Goal: Information Seeking & Learning: Learn about a topic

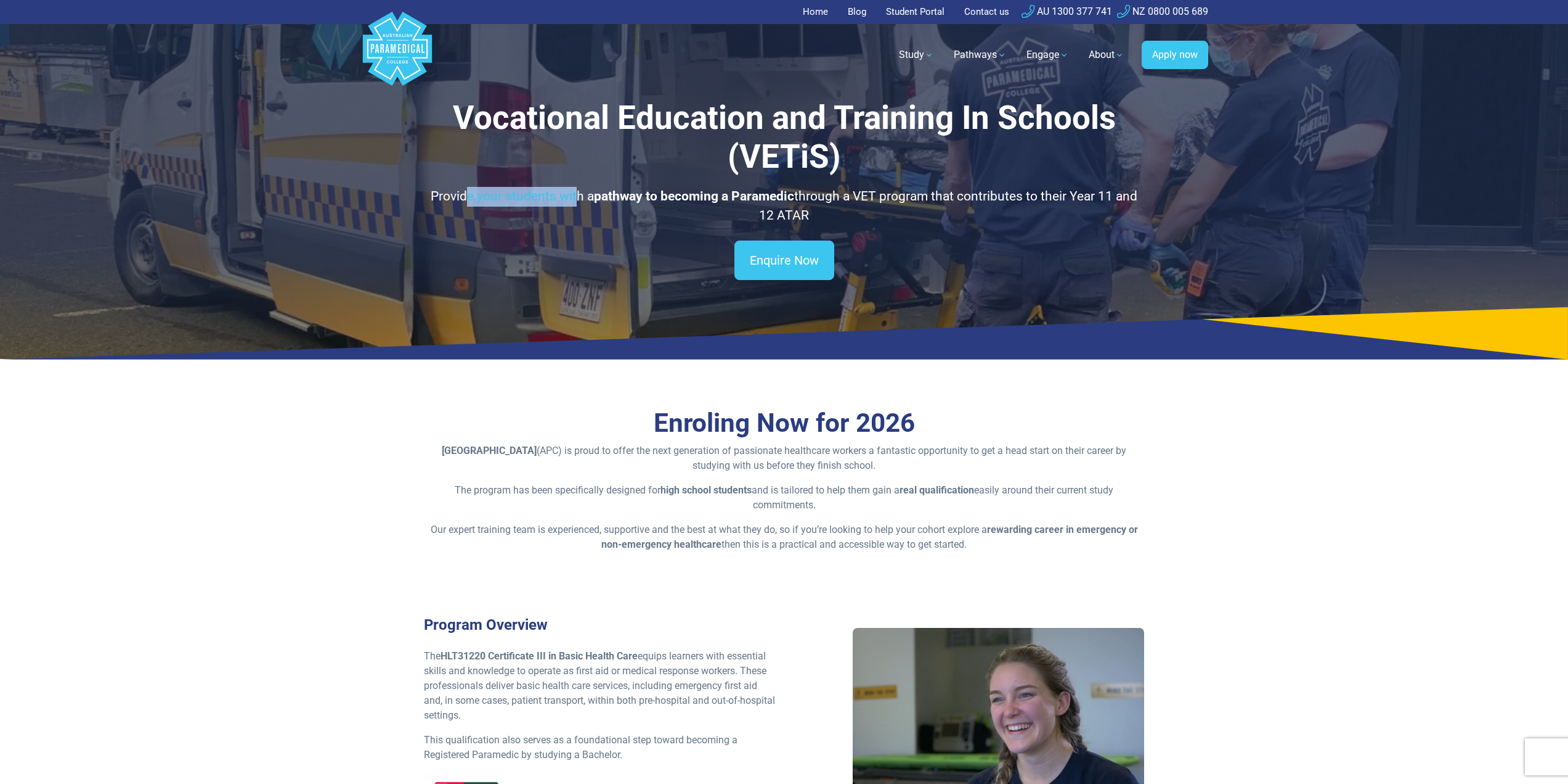
drag, startPoint x: 462, startPoint y: 196, endPoint x: 573, endPoint y: 195, distance: 111.0
click at [573, 195] on p "Provide your students with a pathway to becoming a Paramedic through a VET prog…" at bounding box center [784, 206] width 721 height 39
click at [634, 195] on strong "pathway to becoming a Paramedic" at bounding box center [694, 196] width 200 height 15
drag, startPoint x: 596, startPoint y: 195, endPoint x: 797, endPoint y: 200, distance: 201.1
click at [797, 200] on p "Provide your students with a pathway to becoming a Paramedic through a VET prog…" at bounding box center [784, 206] width 721 height 39
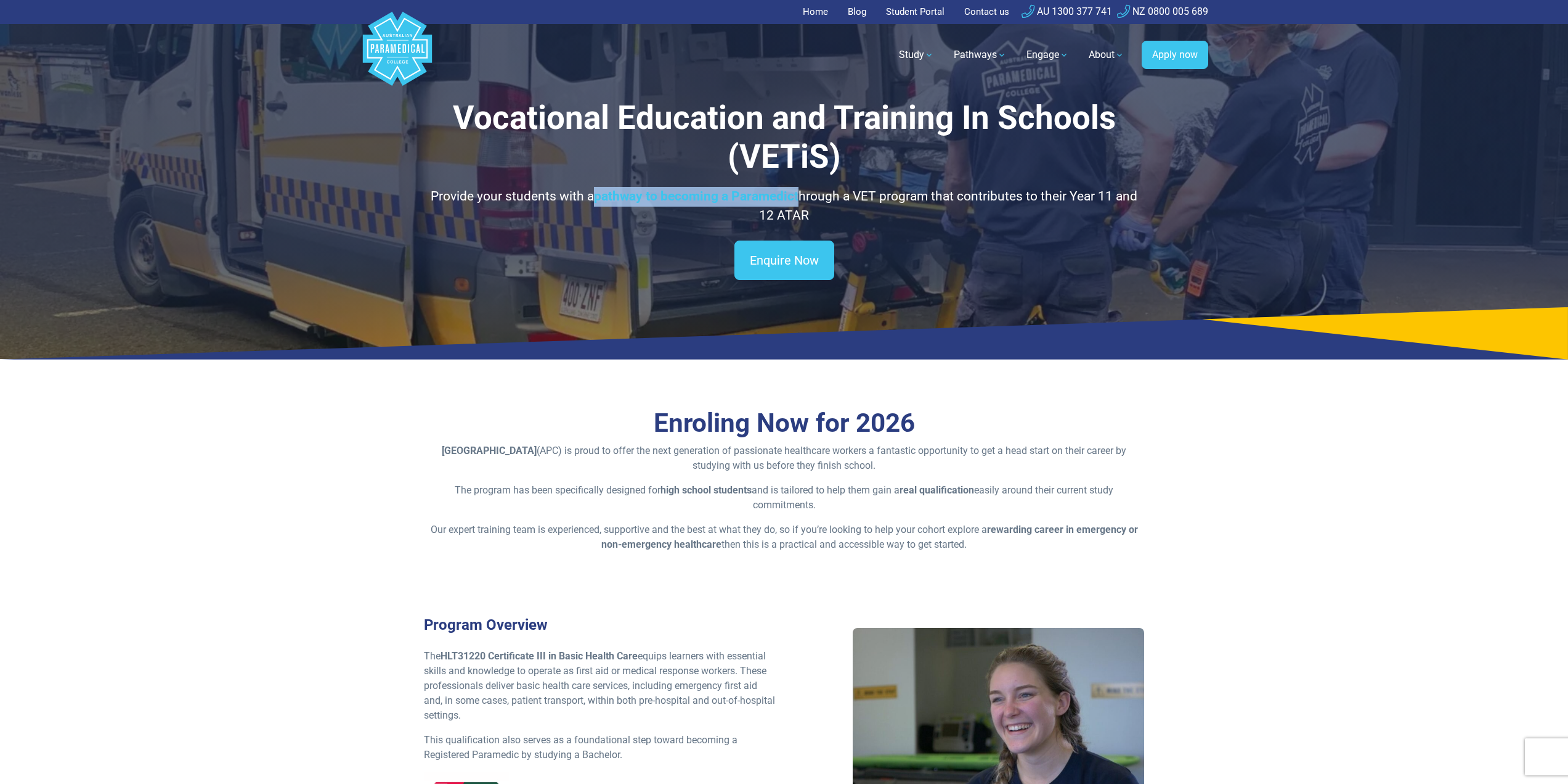
drag, startPoint x: 503, startPoint y: 112, endPoint x: 897, endPoint y: 217, distance: 407.8
click at [897, 217] on div "Vocational Education and Training In Schools (VETiS) Provide your students with…" at bounding box center [784, 162] width 721 height 127
click at [695, 176] on h1 "Vocational Education and Training In Schools (VETiS)" at bounding box center [784, 137] width 721 height 78
click at [583, 197] on p "Provide your students with a pathway to becoming a Paramedic through a VET prog…" at bounding box center [784, 206] width 721 height 39
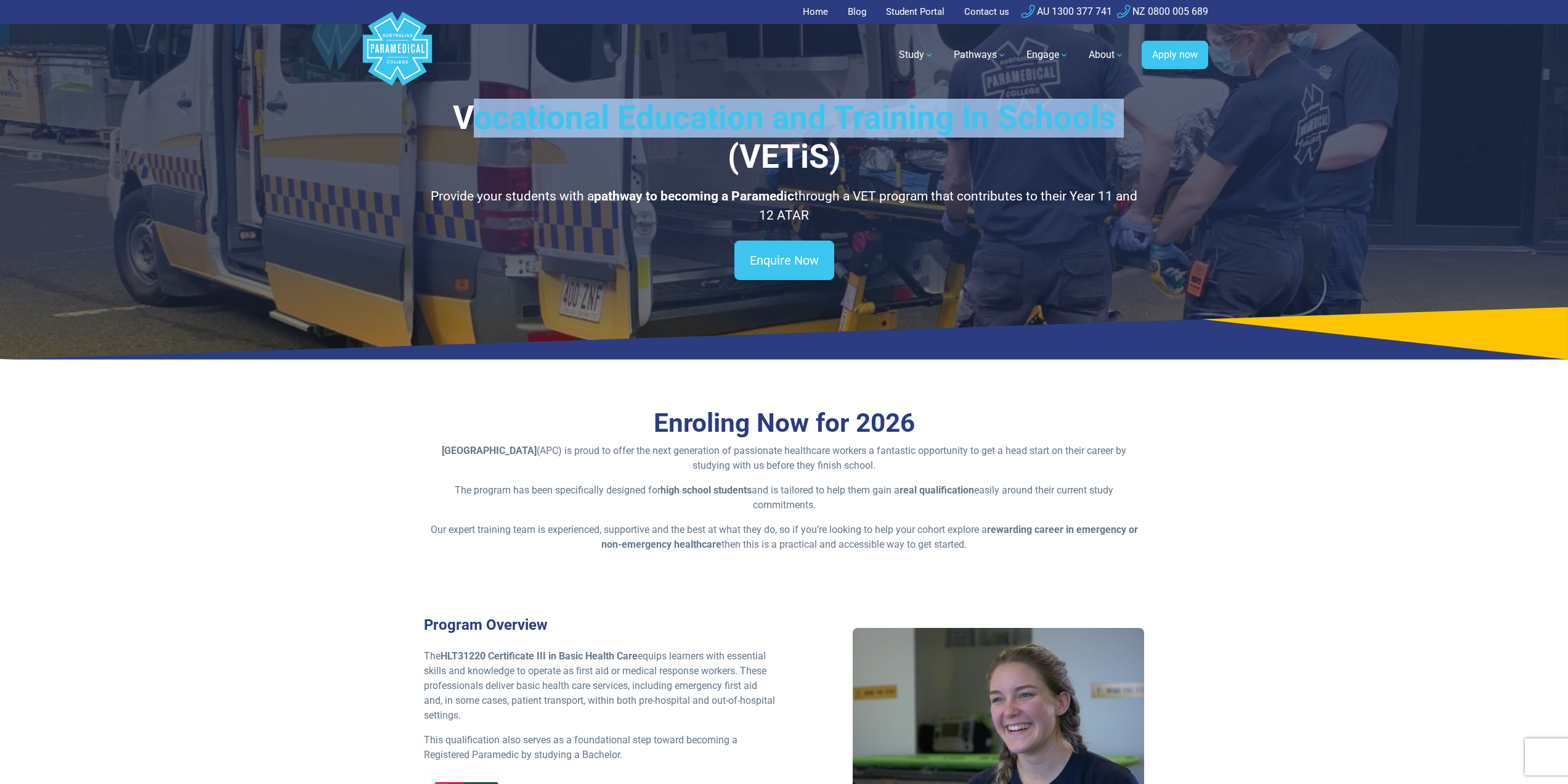
drag, startPoint x: 471, startPoint y: 121, endPoint x: 549, endPoint y: 162, distance: 88.1
click at [549, 162] on h1 "Vocational Education and Training In Schools (VETiS)" at bounding box center [784, 137] width 721 height 78
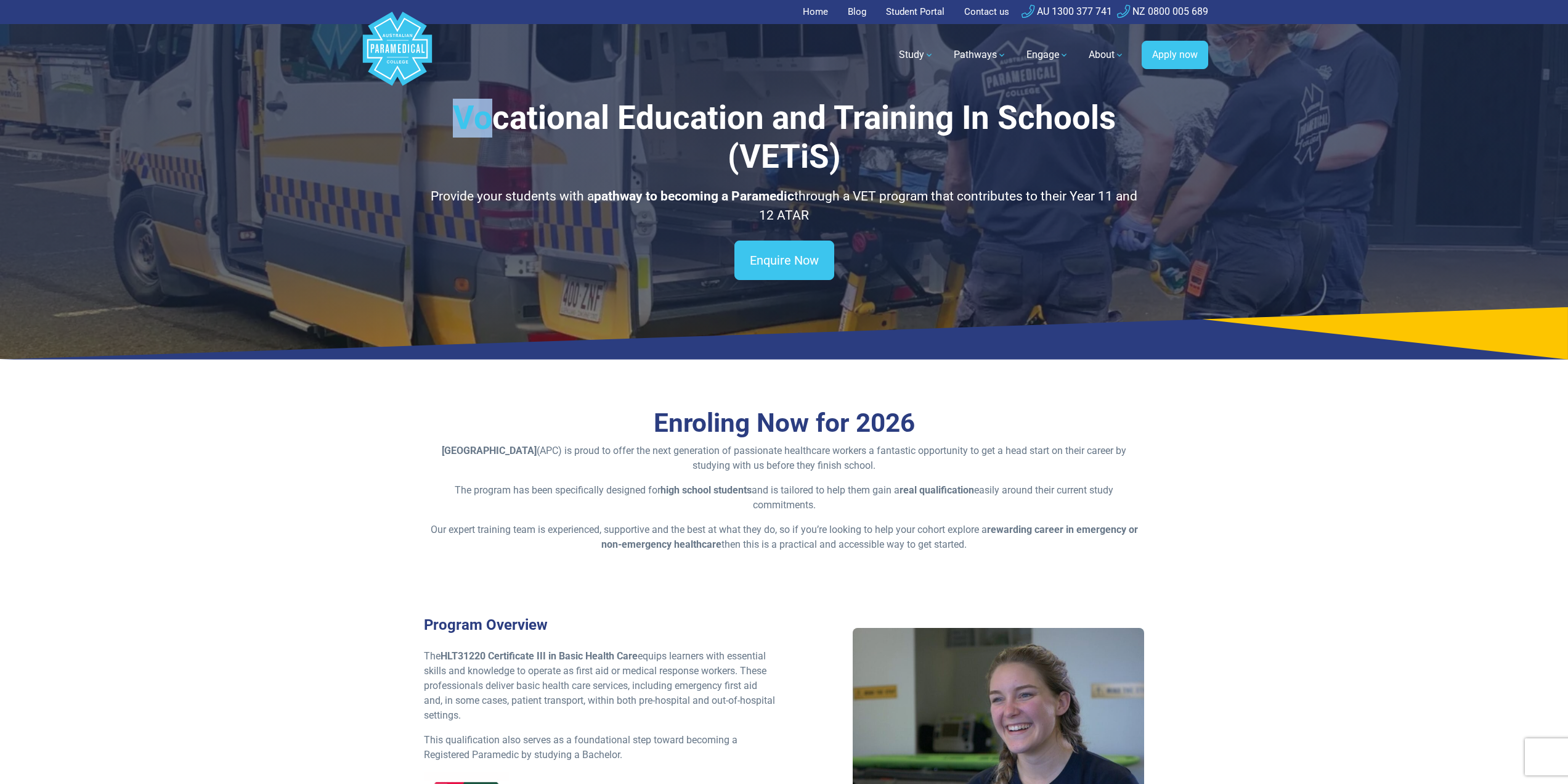
drag, startPoint x: 461, startPoint y: 114, endPoint x: 487, endPoint y: 132, distance: 31.6
click at [487, 132] on h1 "Vocational Education and Training In Schools (VETiS)" at bounding box center [784, 137] width 721 height 78
click at [499, 131] on h1 "Vocational Education and Training In Schools (VETiS)" at bounding box center [784, 137] width 721 height 78
drag, startPoint x: 521, startPoint y: 123, endPoint x: 456, endPoint y: 119, distance: 65.1
click at [456, 119] on h1 "Vocational Education and Training In Schools (VETiS)" at bounding box center [784, 137] width 721 height 78
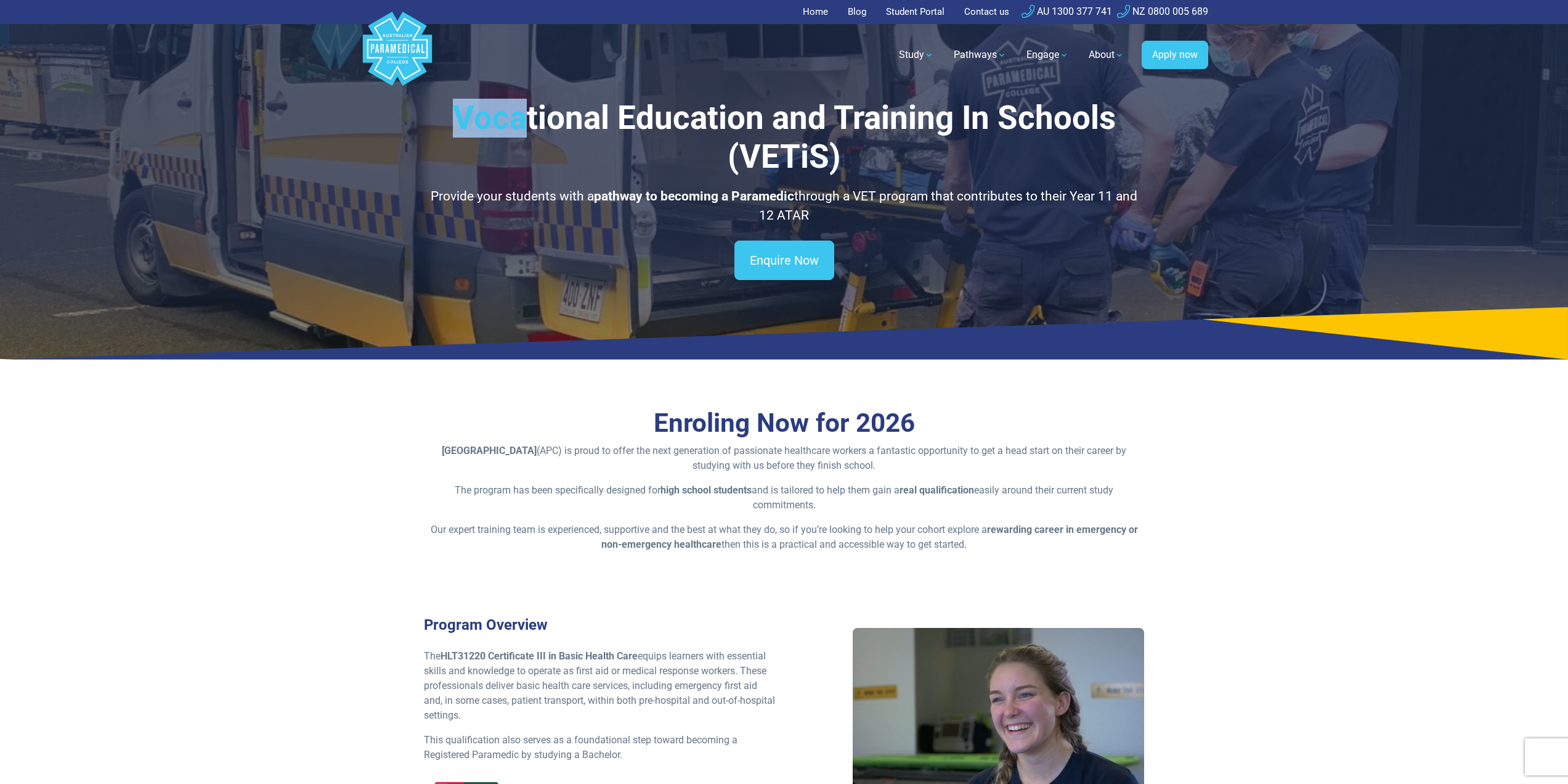
click at [456, 119] on h1 "Vocational Education and Training In Schools (VETiS)" at bounding box center [784, 137] width 721 height 78
drag, startPoint x: 454, startPoint y: 114, endPoint x: 503, endPoint y: 126, distance: 50.4
click at [503, 126] on h1 "Vocational Education and Training In Schools (VETiS)" at bounding box center [784, 137] width 721 height 78
drag, startPoint x: 484, startPoint y: 197, endPoint x: 548, endPoint y: 202, distance: 64.2
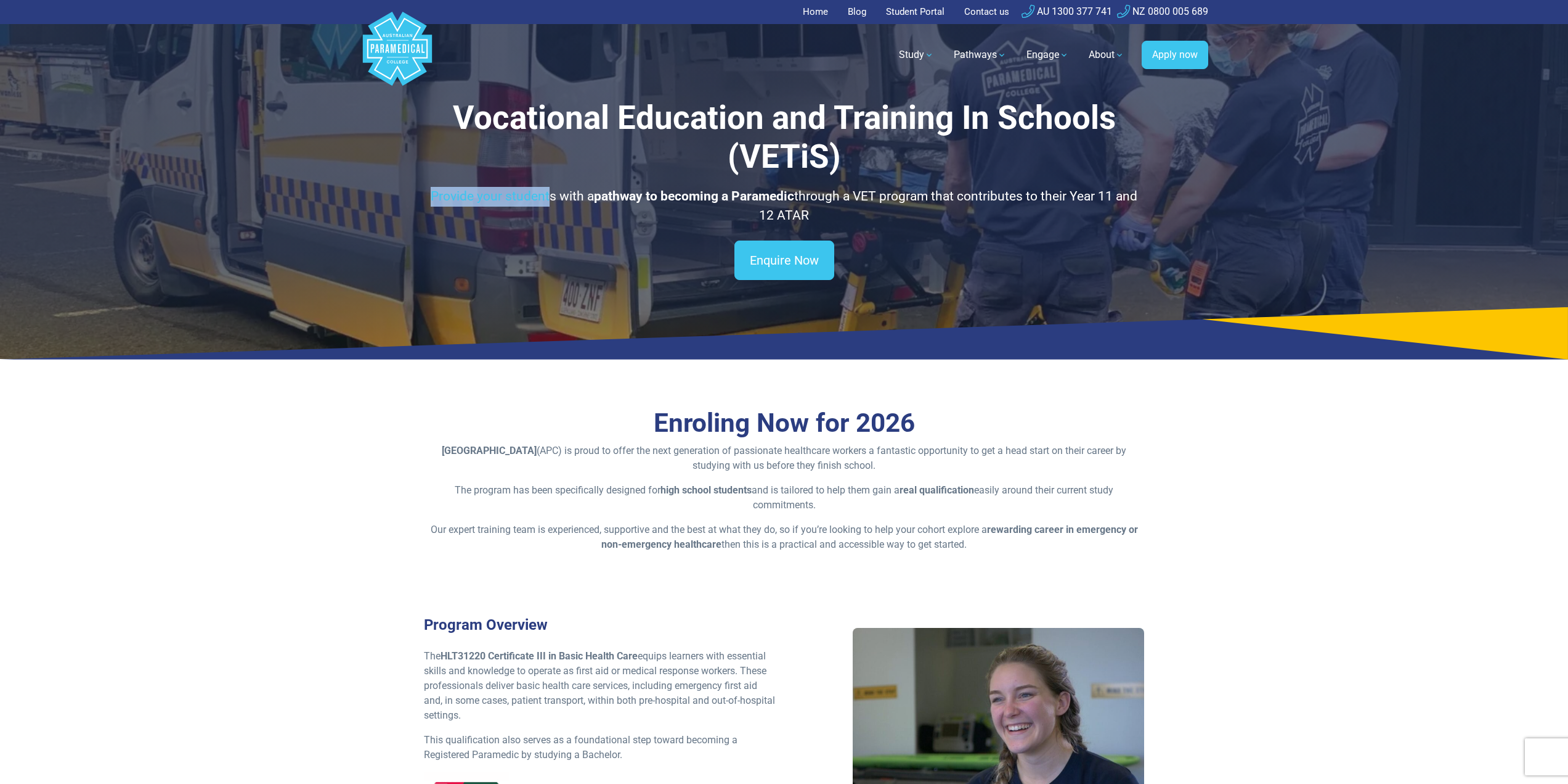
click at [548, 202] on p "Provide your students with a pathway to becoming a Paramedic through a VET prog…" at bounding box center [784, 206] width 721 height 39
drag, startPoint x: 515, startPoint y: 102, endPoint x: 450, endPoint y: 106, distance: 65.1
click at [450, 106] on h1 "Vocational Education and Training In Schools (VETiS)" at bounding box center [784, 137] width 721 height 78
click at [502, 120] on h1 "Vocational Education and Training In Schools (VETiS)" at bounding box center [784, 137] width 721 height 78
click at [465, 117] on h1 "Vocational Education and Training In Schools (VETiS)" at bounding box center [784, 137] width 721 height 78
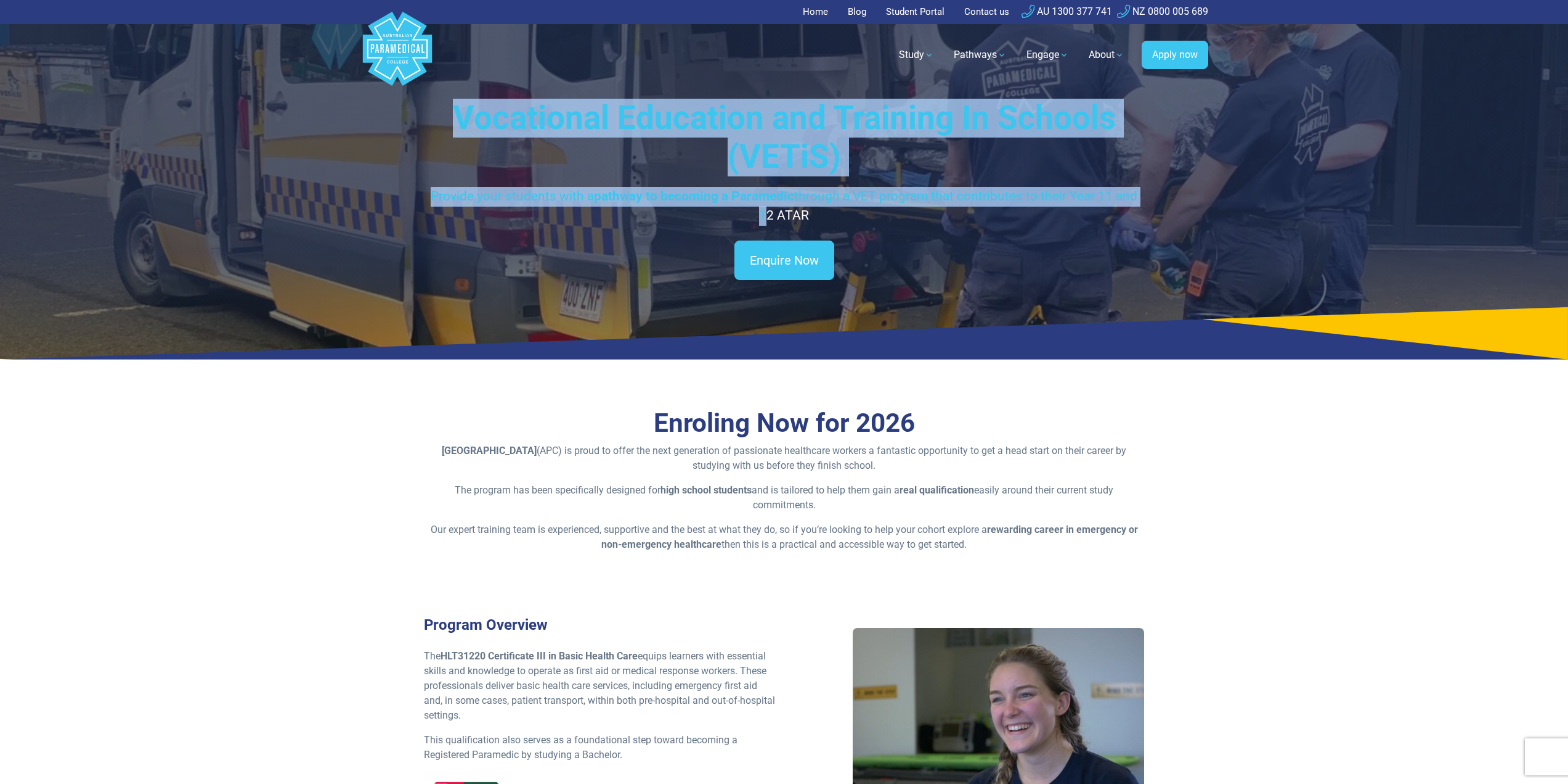
drag, startPoint x: 460, startPoint y: 114, endPoint x: 554, endPoint y: 217, distance: 139.4
click at [554, 217] on div "Vocational Education and Training In Schools (VETiS) Provide your students with…" at bounding box center [784, 162] width 721 height 127
click at [566, 192] on p "Provide your students with a pathway to becoming a Paramedic through a VET prog…" at bounding box center [784, 206] width 721 height 39
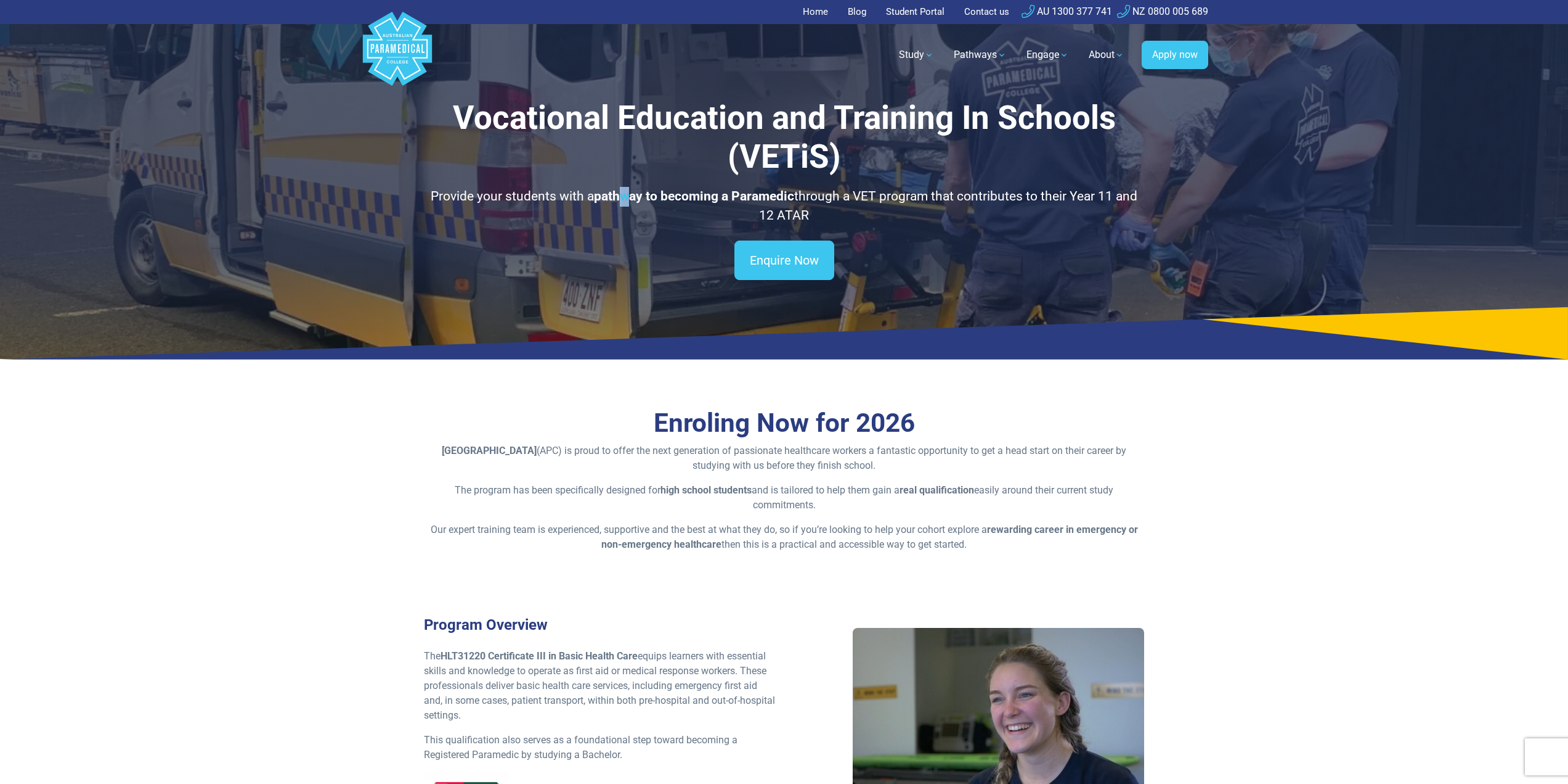
click at [630, 204] on p "Provide your students with a pathway to becoming a Paramedic through a VET prog…" at bounding box center [784, 206] width 721 height 39
drag, startPoint x: 428, startPoint y: 195, endPoint x: 593, endPoint y: 195, distance: 165.0
click at [593, 195] on p "Provide your students with a pathway to becoming a Paramedic through a VET prog…" at bounding box center [784, 206] width 721 height 39
click at [600, 196] on strong "pathway to becoming a Paramedic" at bounding box center [694, 196] width 200 height 15
drag, startPoint x: 558, startPoint y: 202, endPoint x: 581, endPoint y: 202, distance: 23.0
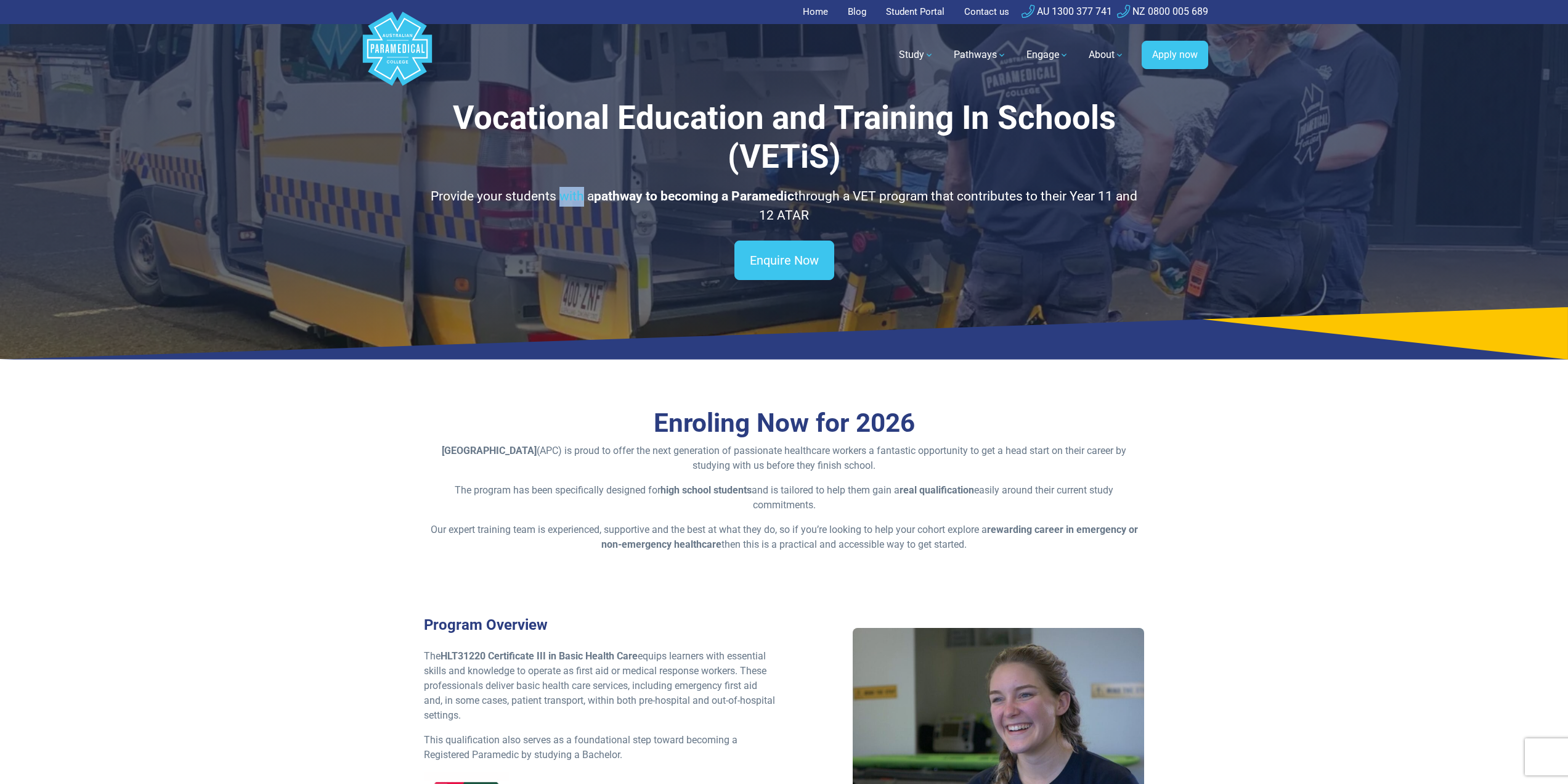
click at [581, 202] on p "Provide your students with a pathway to becoming a Paramedic through a VET prog…" at bounding box center [784, 206] width 721 height 39
click at [619, 198] on strong "pathway to becoming a Paramedic" at bounding box center [694, 196] width 200 height 15
drag, startPoint x: 530, startPoint y: 196, endPoint x: 972, endPoint y: 214, distance: 442.4
click at [972, 214] on p "Provide your students with a pathway to becoming a Paramedic through a VET prog…" at bounding box center [784, 206] width 721 height 39
click at [752, 222] on p "Provide your students with a pathway to becoming a Paramedic through a VET prog…" at bounding box center [784, 206] width 721 height 39
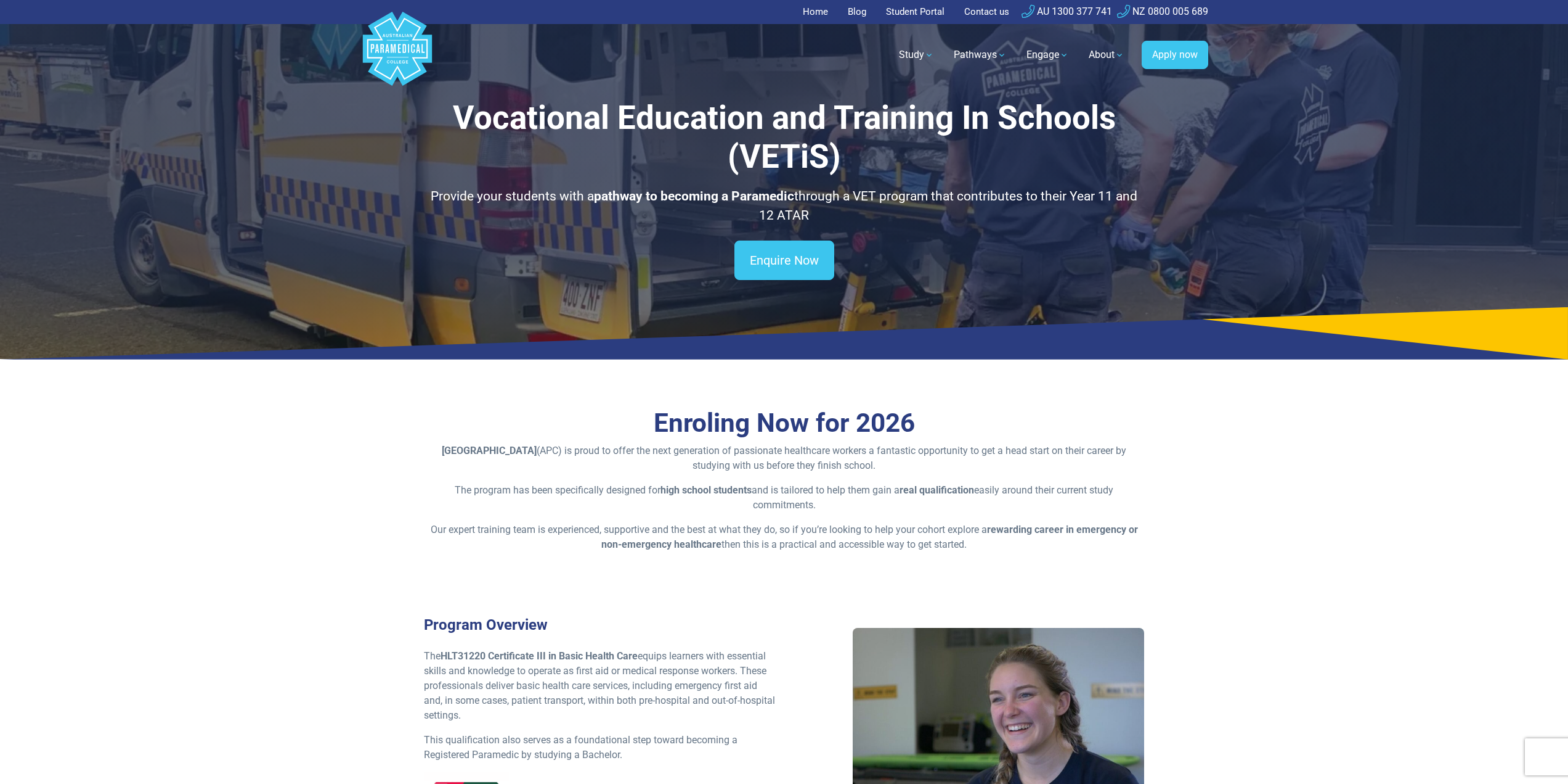
drag, startPoint x: 847, startPoint y: 215, endPoint x: 427, endPoint y: 128, distance: 428.9
click at [427, 128] on div "Vocational Education and Training In Schools (VETiS) Provide your students with…" at bounding box center [784, 162] width 721 height 127
click at [523, 157] on h1 "Vocational Education and Training In Schools (VETiS)" at bounding box center [784, 137] width 721 height 78
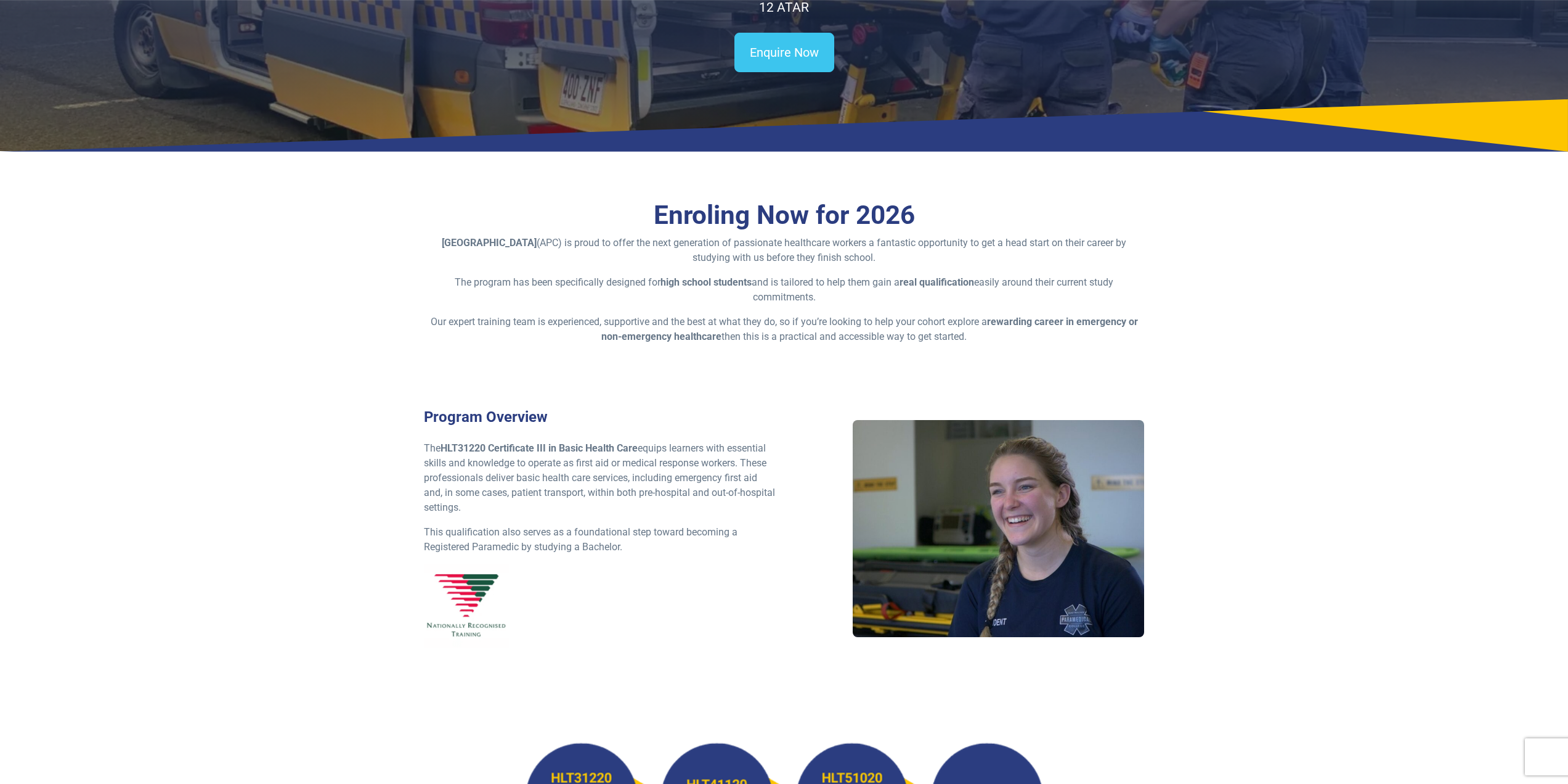
scroll to position [246, 0]
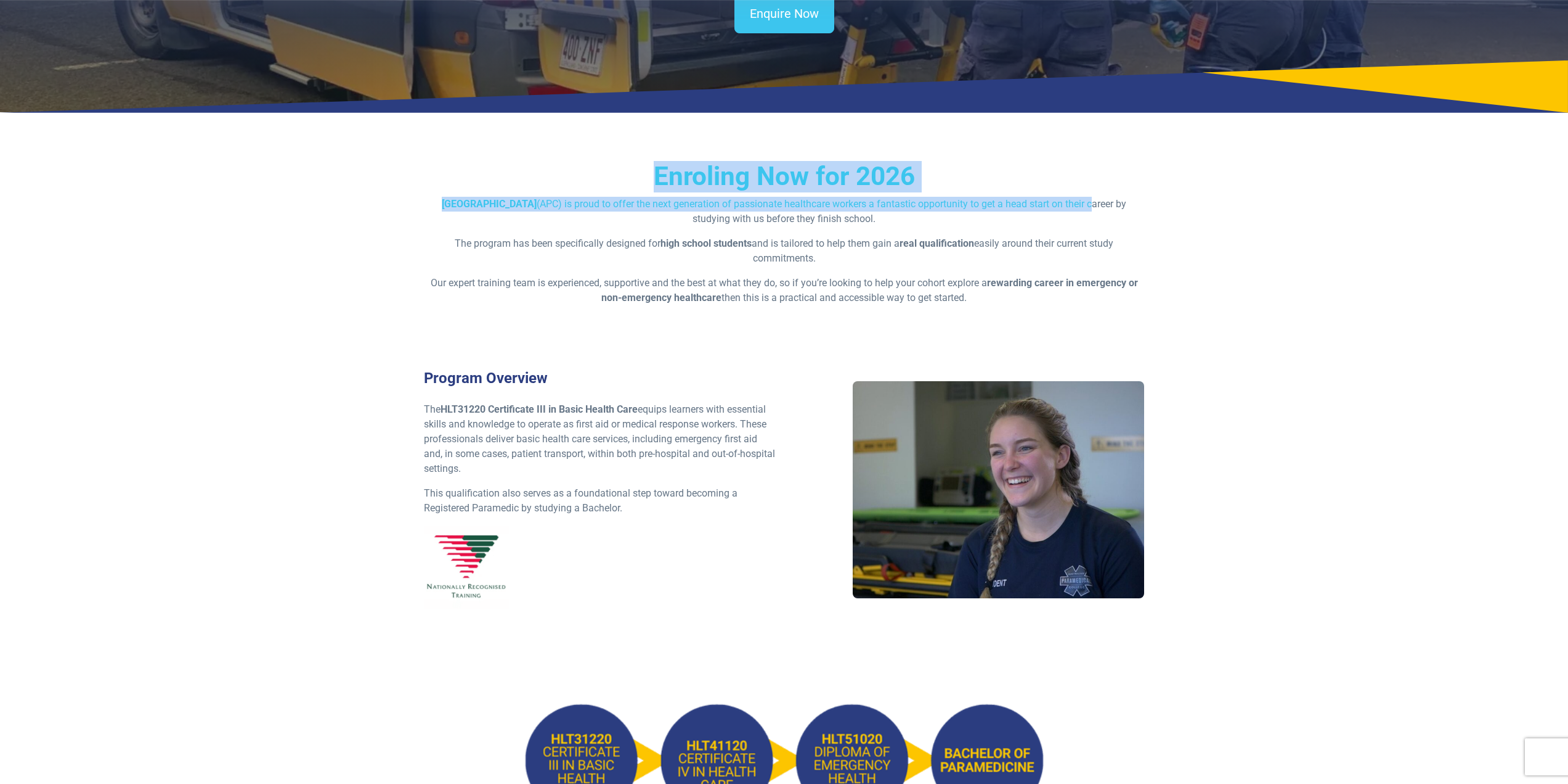
drag, startPoint x: 650, startPoint y: 171, endPoint x: 617, endPoint y: 221, distance: 59.9
click at [626, 221] on div "Enroling Now for 2026 Australian Paramedical College (APC) is proud to offer th…" at bounding box center [784, 246] width 721 height 169
click at [499, 210] on p "Australian Paramedical College (APC) is proud to offer the next generation of p…" at bounding box center [784, 211] width 721 height 30
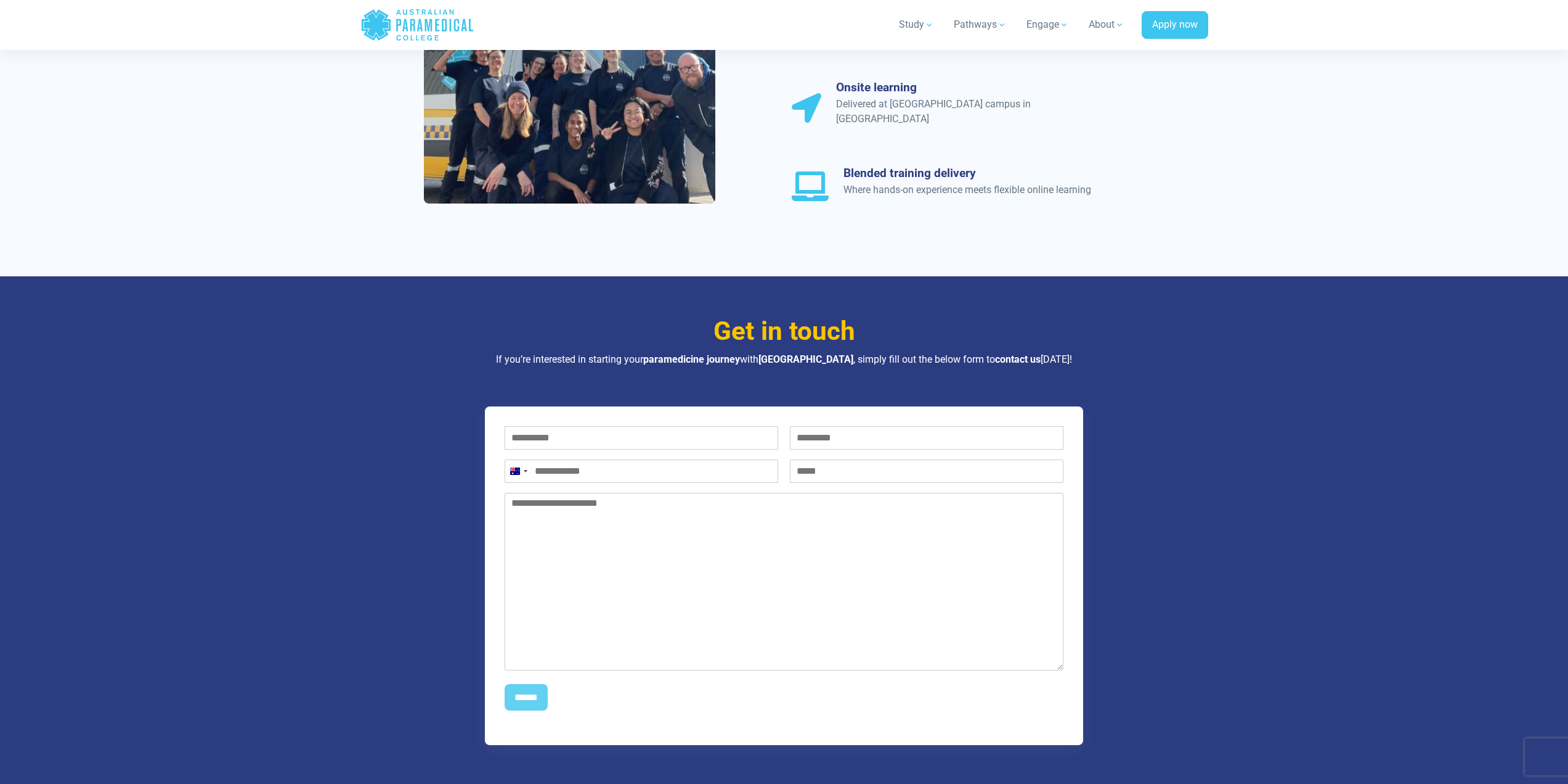
scroll to position [1048, 0]
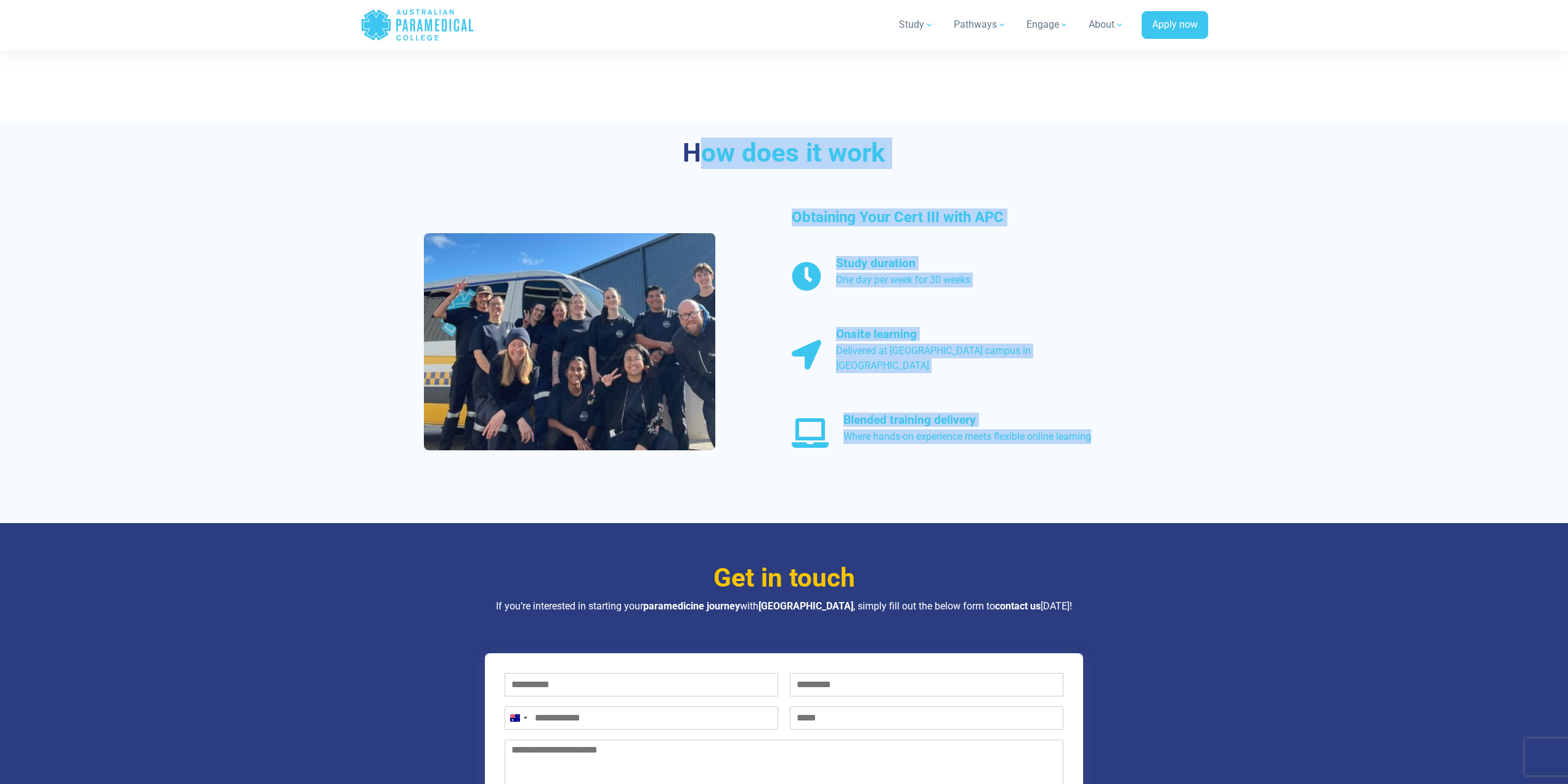
drag, startPoint x: 736, startPoint y: 152, endPoint x: 1243, endPoint y: 491, distance: 609.9
click at [1243, 491] on section "How does it work Obtaining Your Cert III with APC Study duration One day per we…" at bounding box center [784, 323] width 1568 height 400
click at [1028, 371] on div "Study duration One day per week for 30 weeks Onsite learning Delivered at APC’s…" at bounding box center [968, 355] width 368 height 198
drag, startPoint x: 1078, startPoint y: 420, endPoint x: 732, endPoint y: 133, distance: 449.5
click at [732, 133] on div "How does it work Obtaining Your Cert III with APC Study duration One day per we…" at bounding box center [784, 323] width 863 height 400
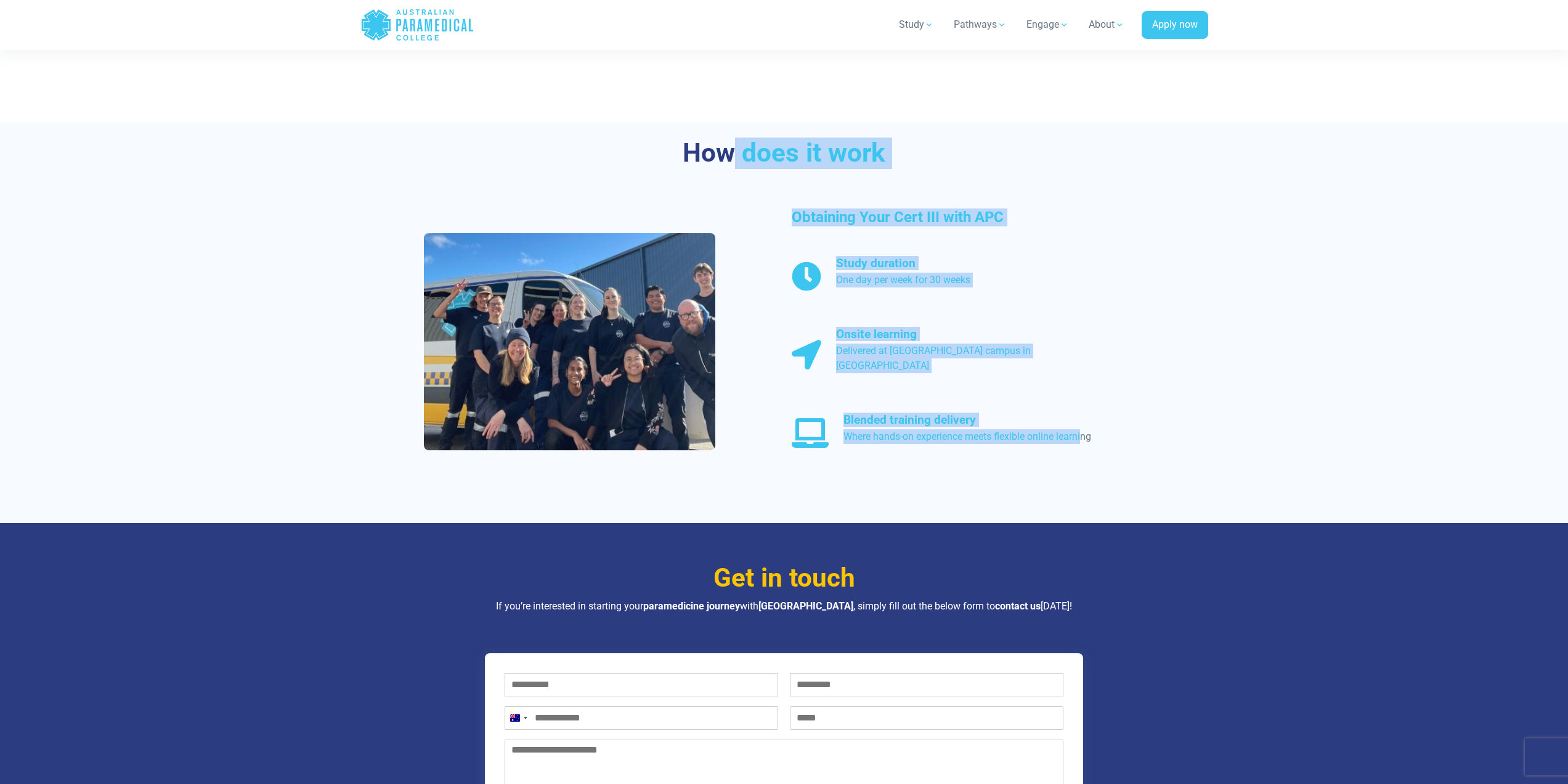
click at [1009, 304] on div "Study duration One day per week for 30 weeks Onsite learning Delivered at APC’s…" at bounding box center [968, 355] width 368 height 198
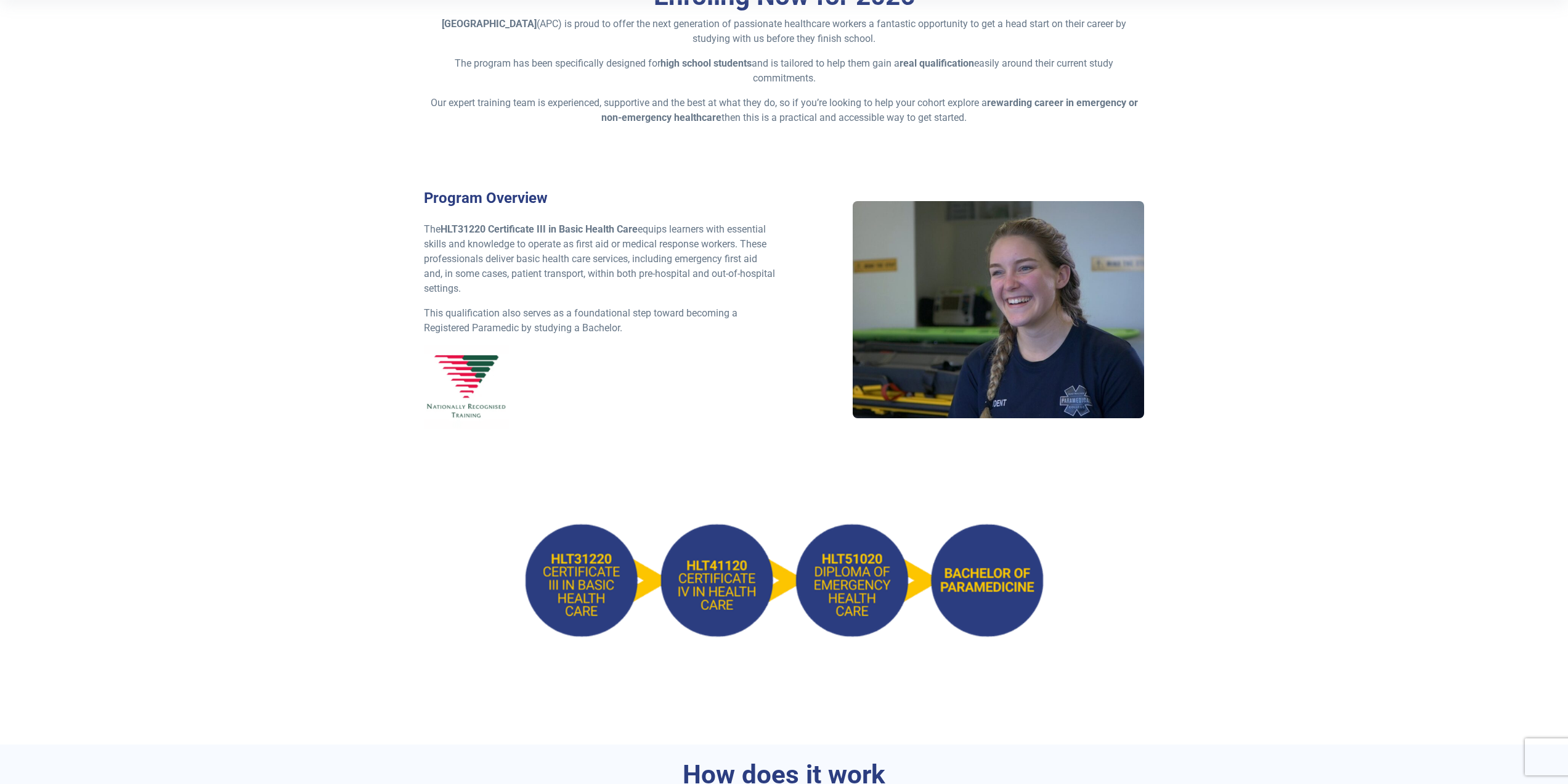
scroll to position [246, 0]
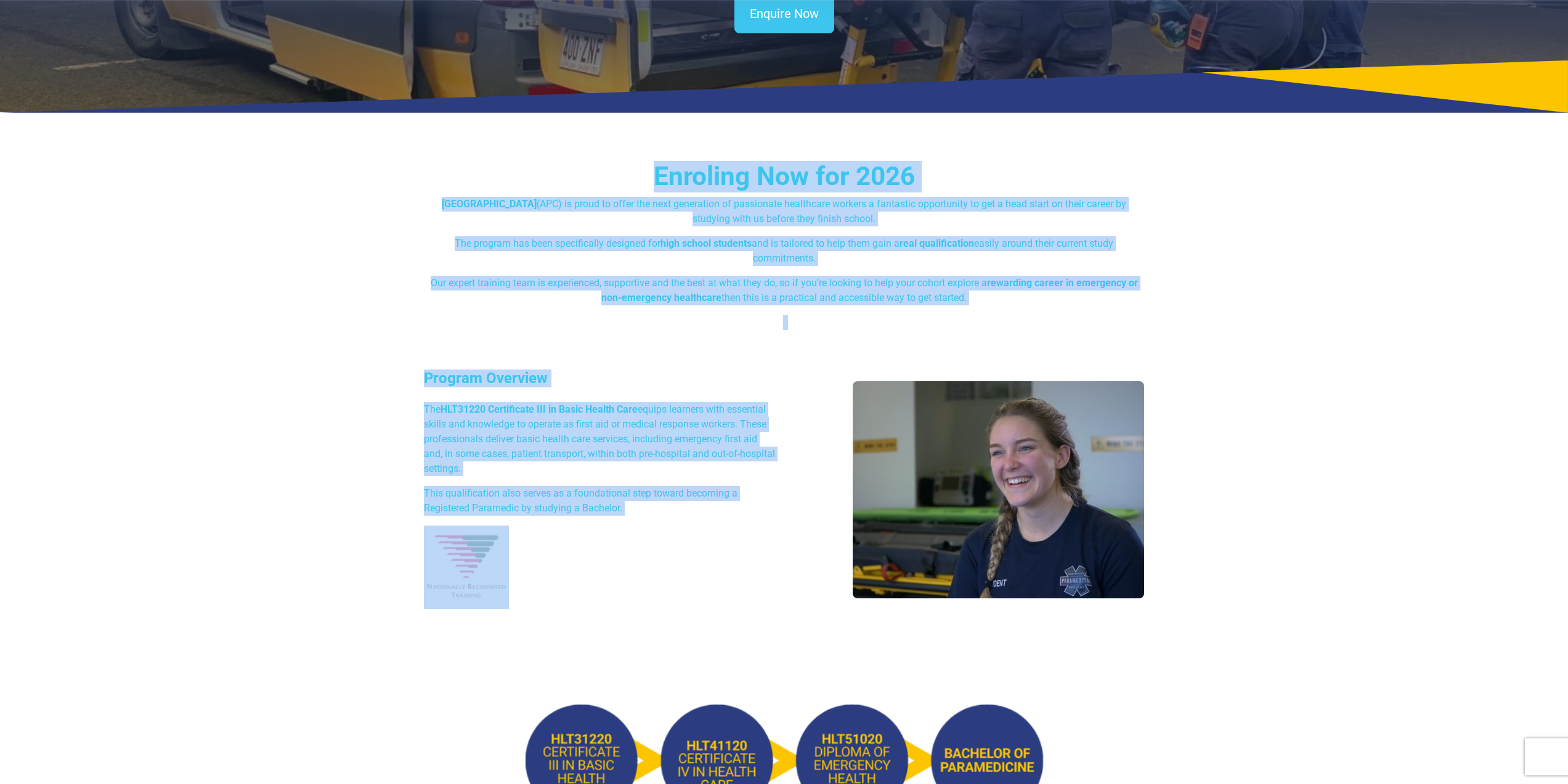
drag, startPoint x: 654, startPoint y: 524, endPoint x: 448, endPoint y: 178, distance: 402.7
click at [448, 178] on div "Enroling Now for 2026 Australian Paramedical College (APC) is proud to offer th…" at bounding box center [784, 390] width 863 height 537
click at [759, 294] on p "Our expert training team is experienced, supportive and the best at what they d…" at bounding box center [784, 290] width 721 height 30
drag, startPoint x: 651, startPoint y: 150, endPoint x: 789, endPoint y: 608, distance: 478.3
click at [791, 618] on div "Enroling Now for 2026 Australian Paramedical College (APC) is proud to offer th…" at bounding box center [784, 390] width 863 height 537
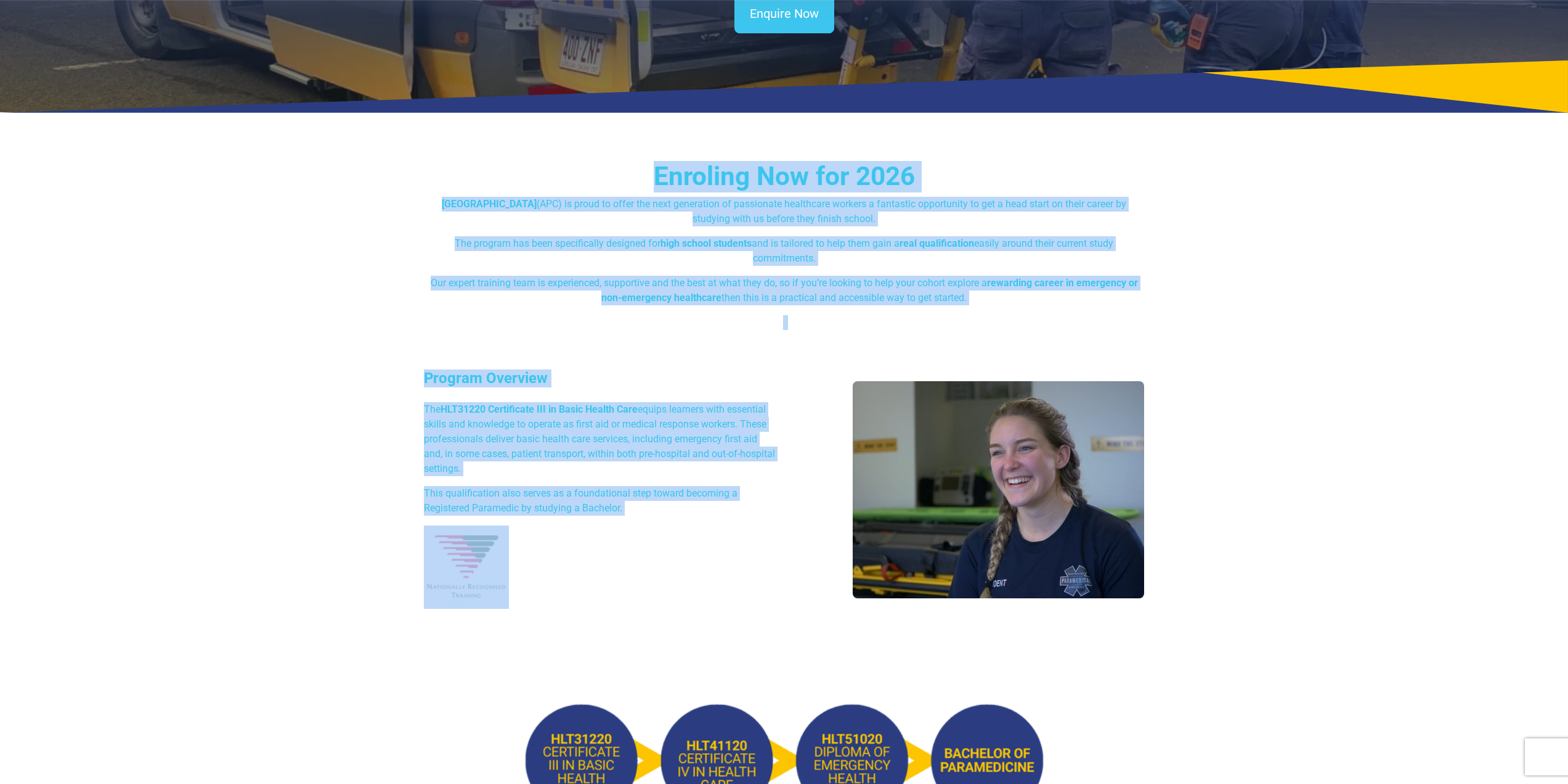
click at [737, 277] on p "Our expert training team is experienced, supportive and the best at what they d…" at bounding box center [784, 290] width 721 height 30
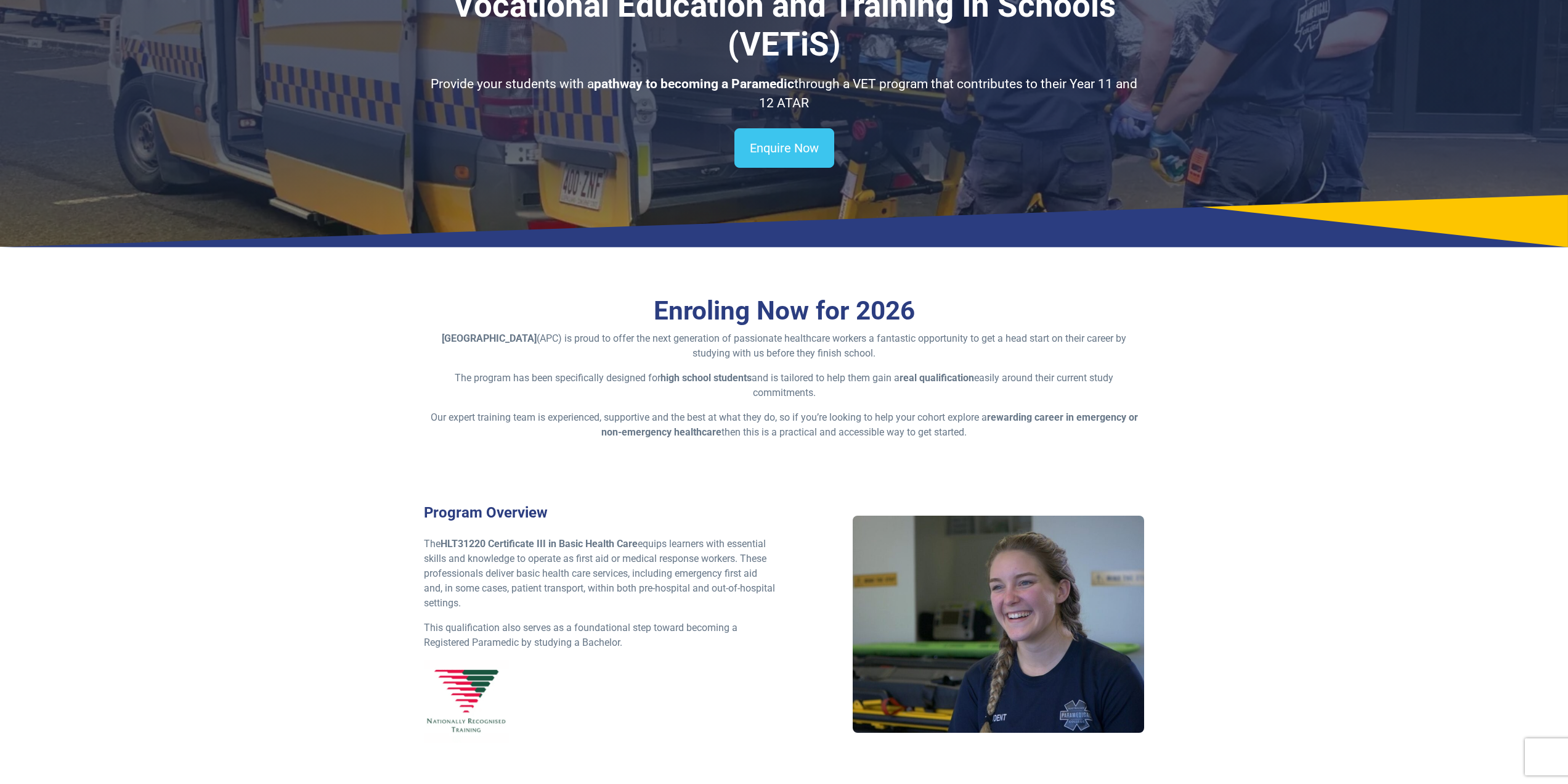
scroll to position [124, 0]
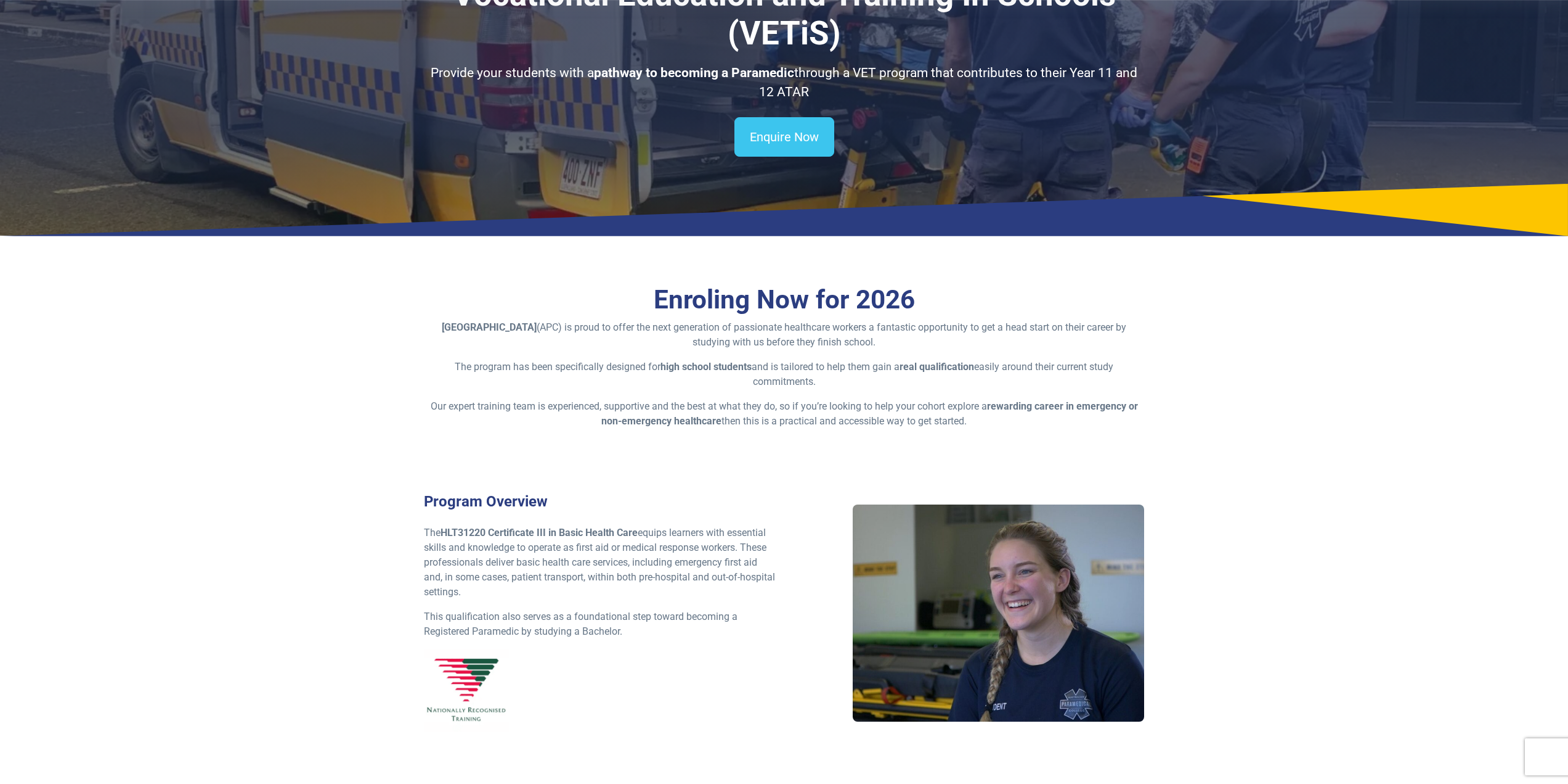
drag, startPoint x: 645, startPoint y: 288, endPoint x: 1006, endPoint y: 422, distance: 385.1
click at [1006, 422] on div "Enroling Now for 2026 Australian Paramedical College (APC) is proud to offer th…" at bounding box center [784, 369] width 721 height 169
click at [1004, 421] on p "Our expert training team is experienced, supportive and the best at what they d…" at bounding box center [784, 414] width 721 height 30
drag, startPoint x: 994, startPoint y: 426, endPoint x: 634, endPoint y: 286, distance: 386.3
click at [634, 286] on div "Enroling Now for 2026 Australian Paramedical College (APC) is proud to offer th…" at bounding box center [784, 369] width 721 height 169
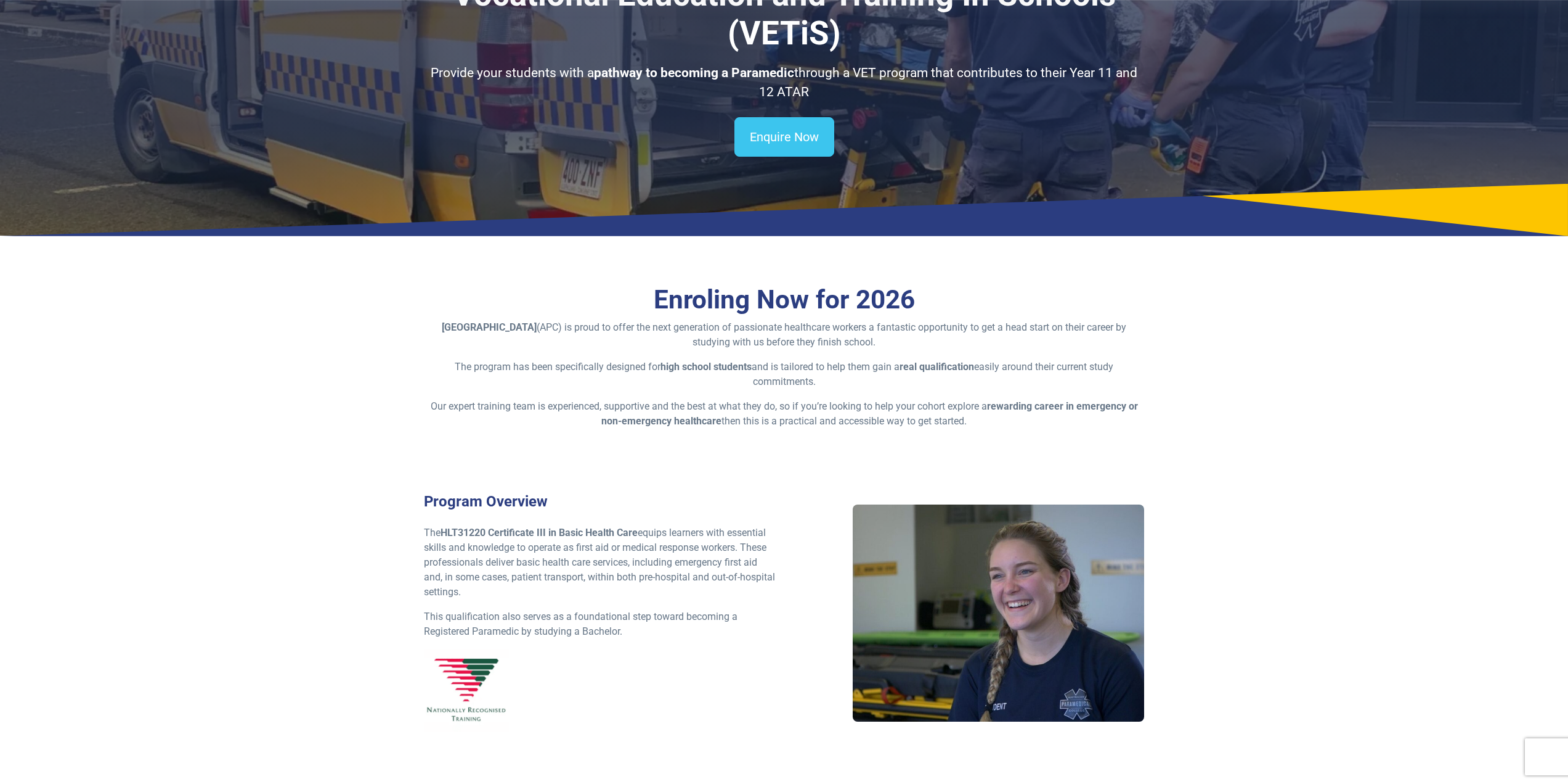
click at [815, 370] on p "The program has been specifically designed for high school students and is tail…" at bounding box center [784, 374] width 721 height 30
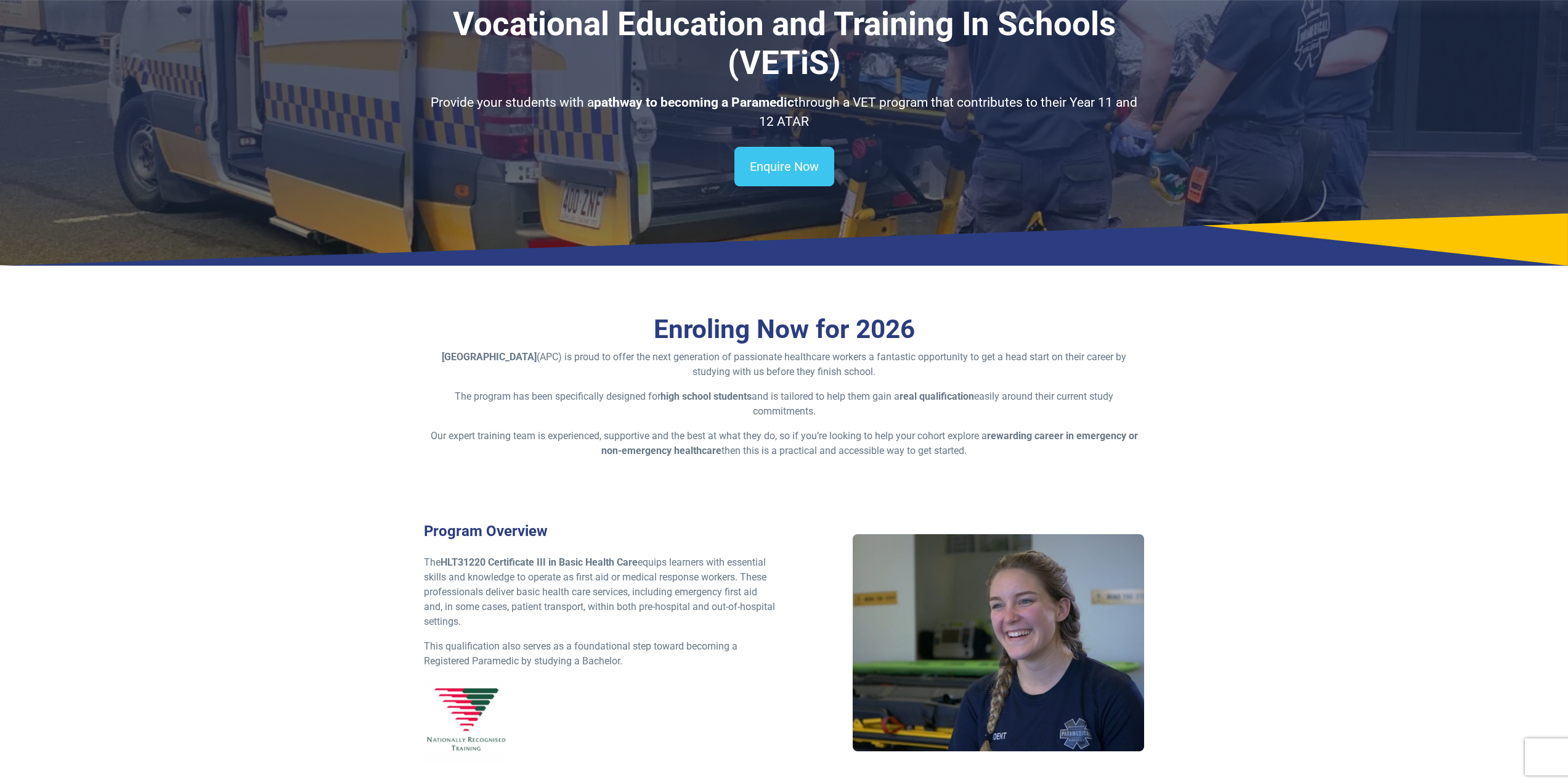
scroll to position [185, 0]
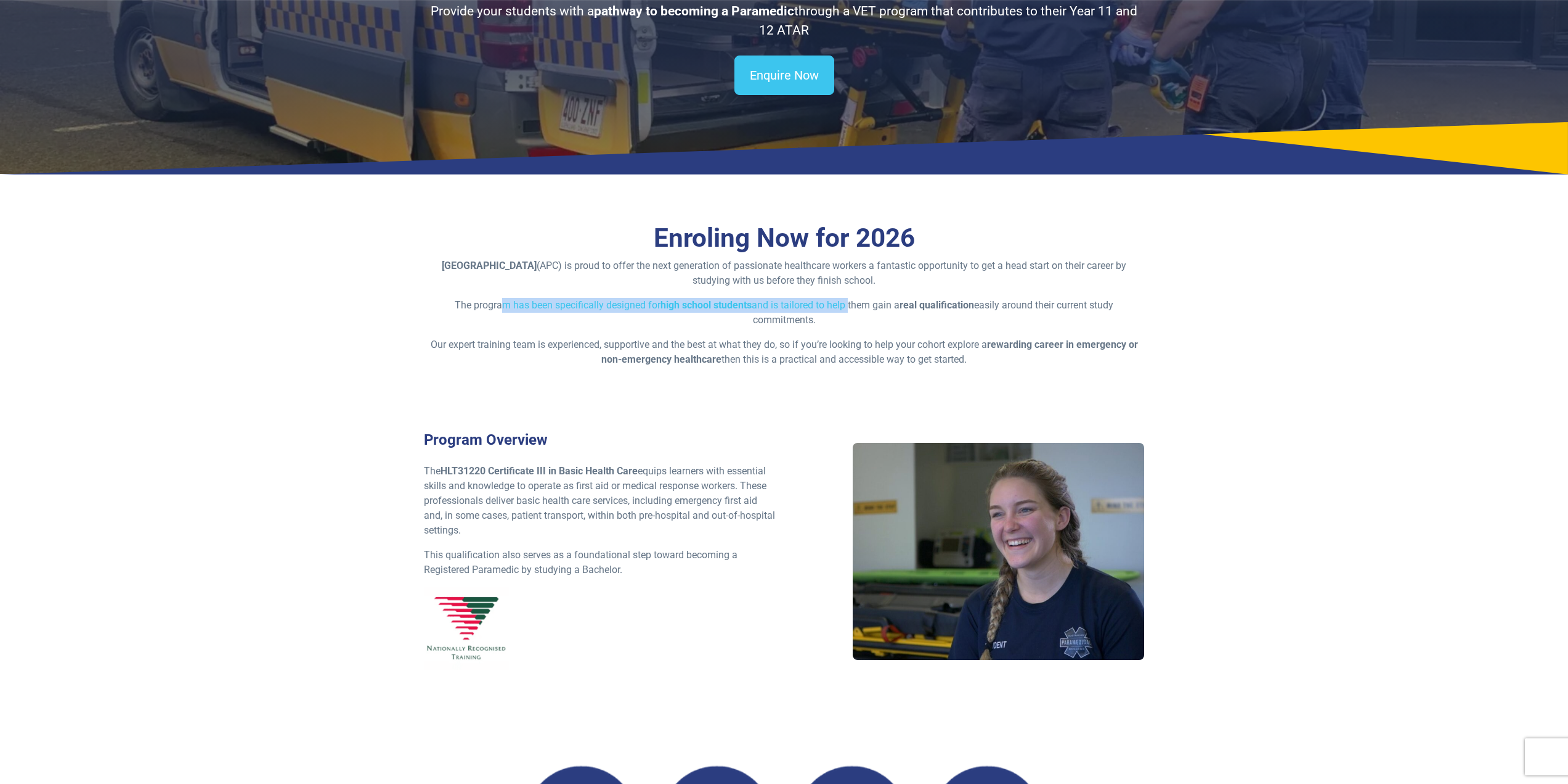
drag, startPoint x: 528, startPoint y: 312, endPoint x: 846, endPoint y: 309, distance: 318.0
click at [846, 309] on p "The program has been specifically designed for high school students and is tail…" at bounding box center [784, 312] width 721 height 30
click at [858, 318] on p "The program has been specifically designed for high school students and is tail…" at bounding box center [784, 312] width 721 height 30
drag, startPoint x: 857, startPoint y: 321, endPoint x: 453, endPoint y: 296, distance: 404.8
click at [453, 296] on div "Enroling Now for 2026 Australian Paramedical College (APC) is proud to offer th…" at bounding box center [784, 307] width 721 height 169
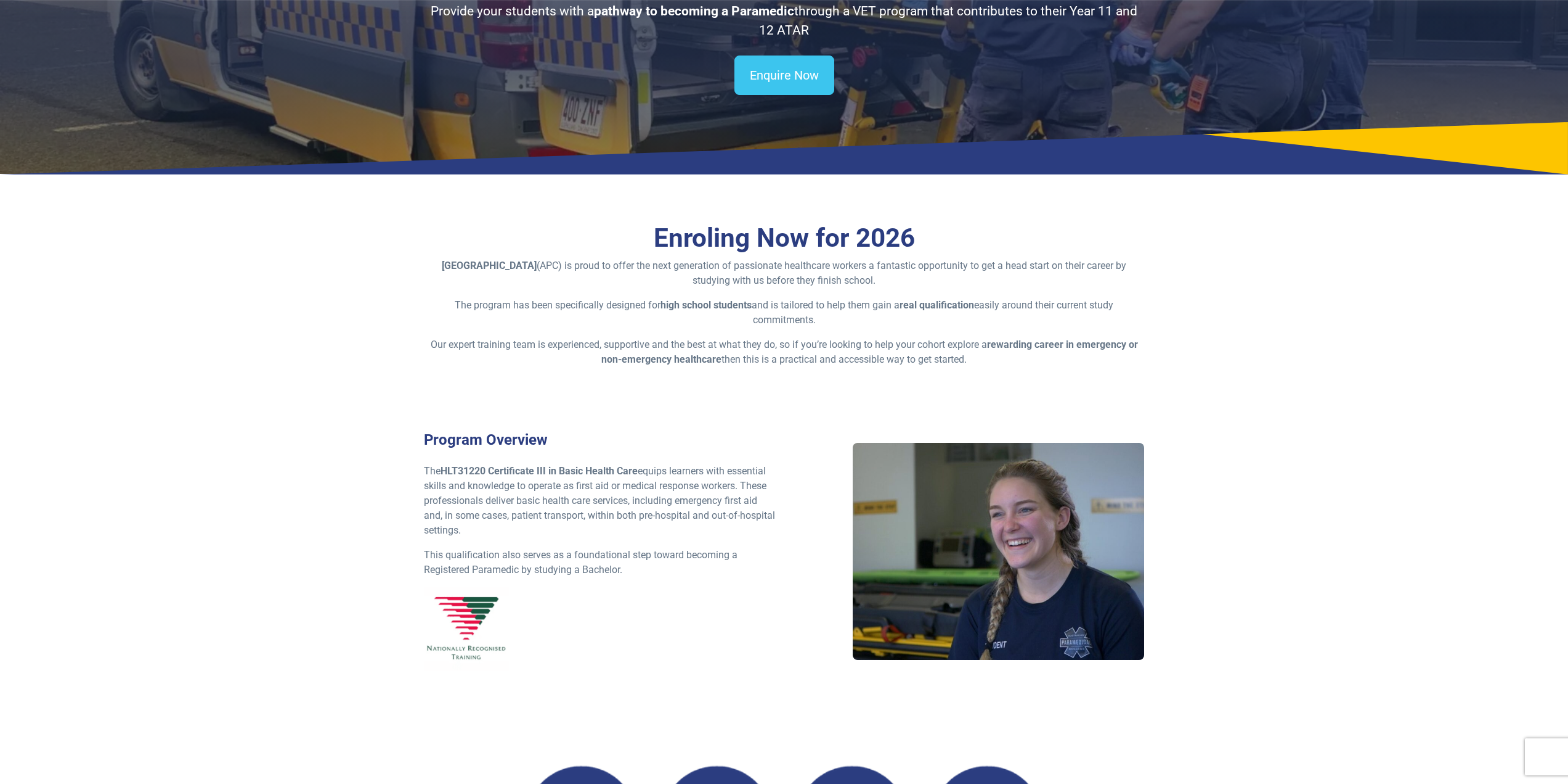
click at [789, 349] on p "Our expert training team is experienced, supportive and the best at what they d…" at bounding box center [784, 352] width 721 height 30
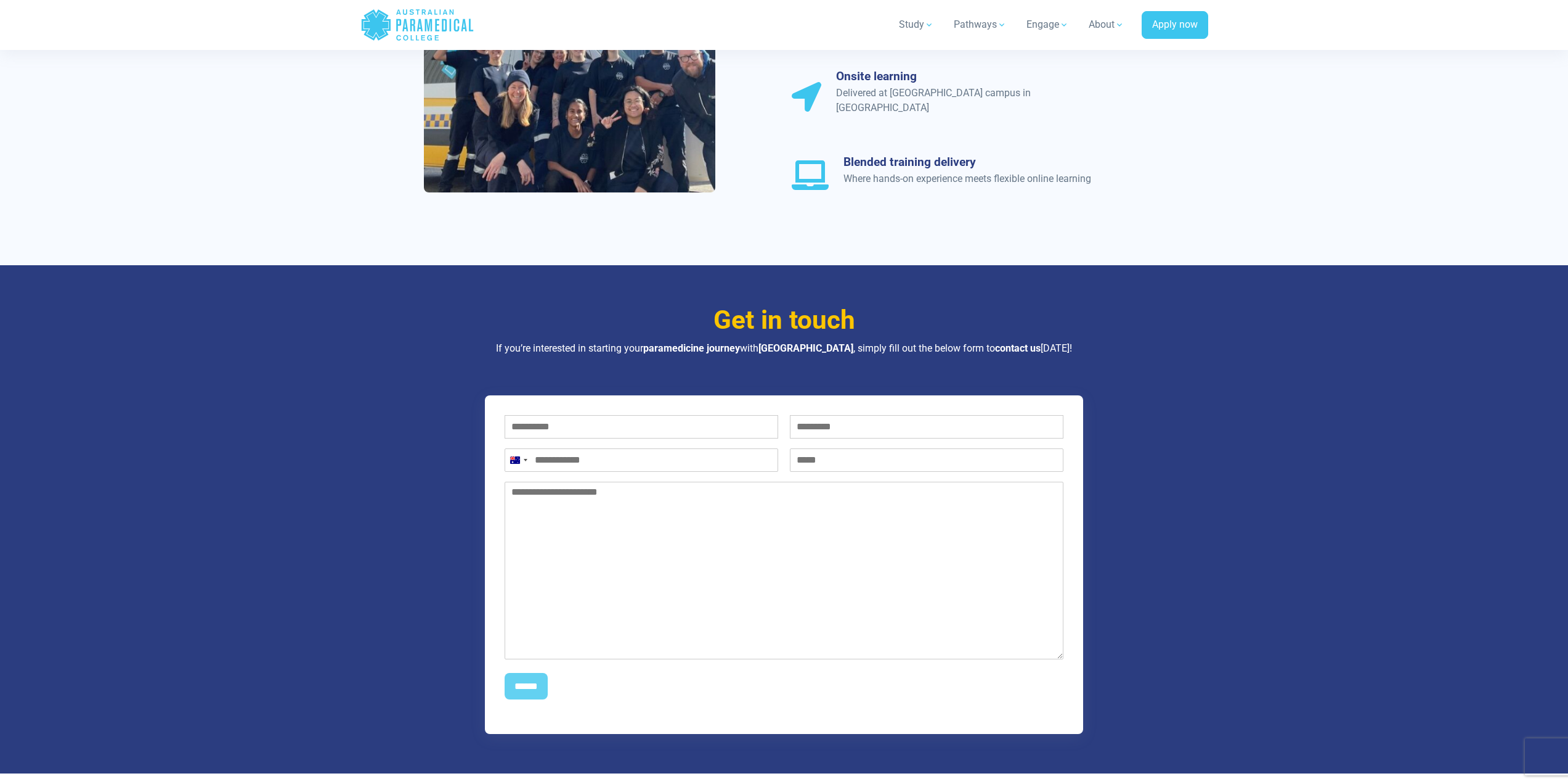
scroll to position [1418, 0]
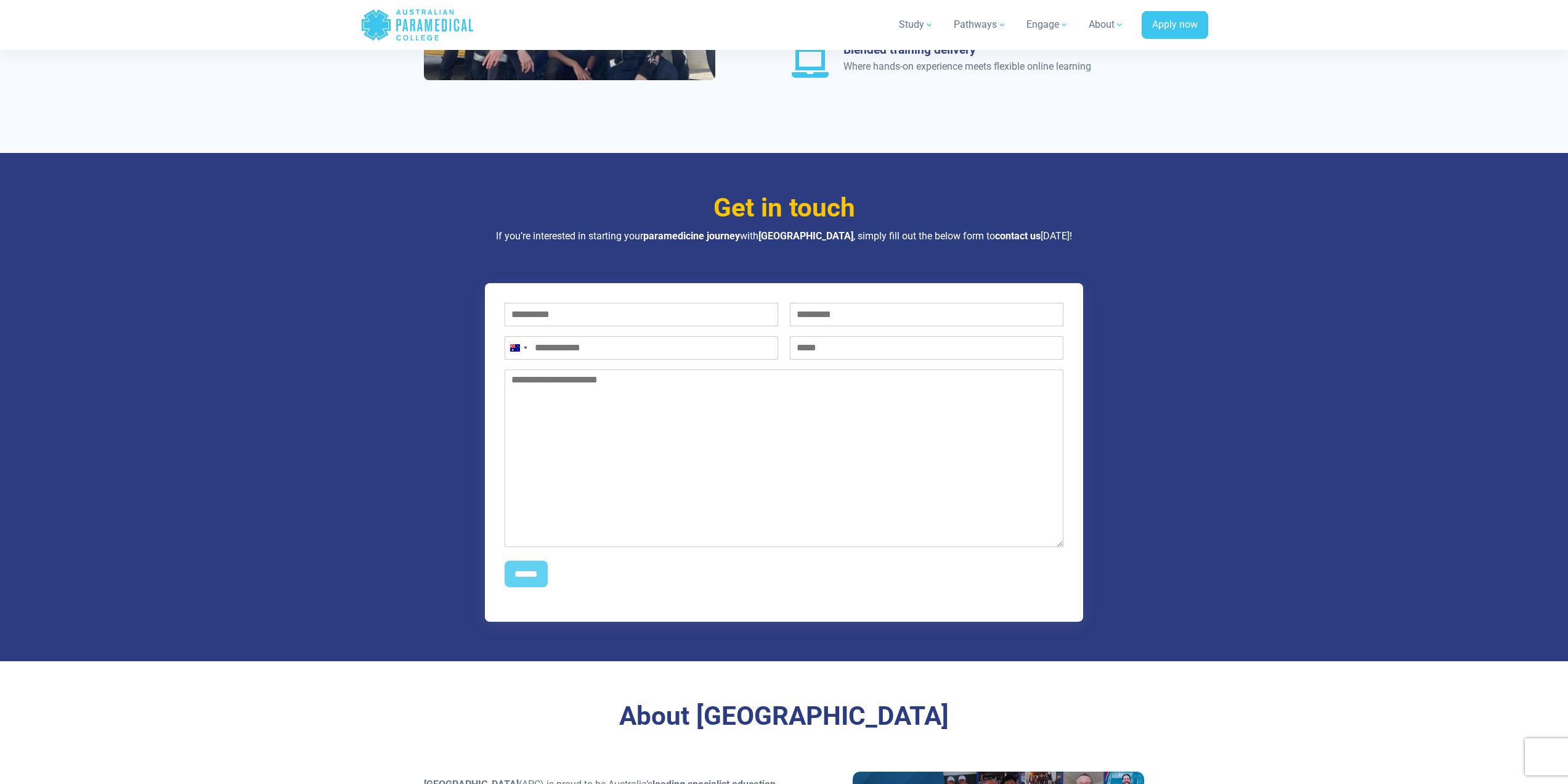
click at [385, 325] on div "Get in touch If you’re interested in starting your paramedicine journey with Au…" at bounding box center [784, 407] width 863 height 508
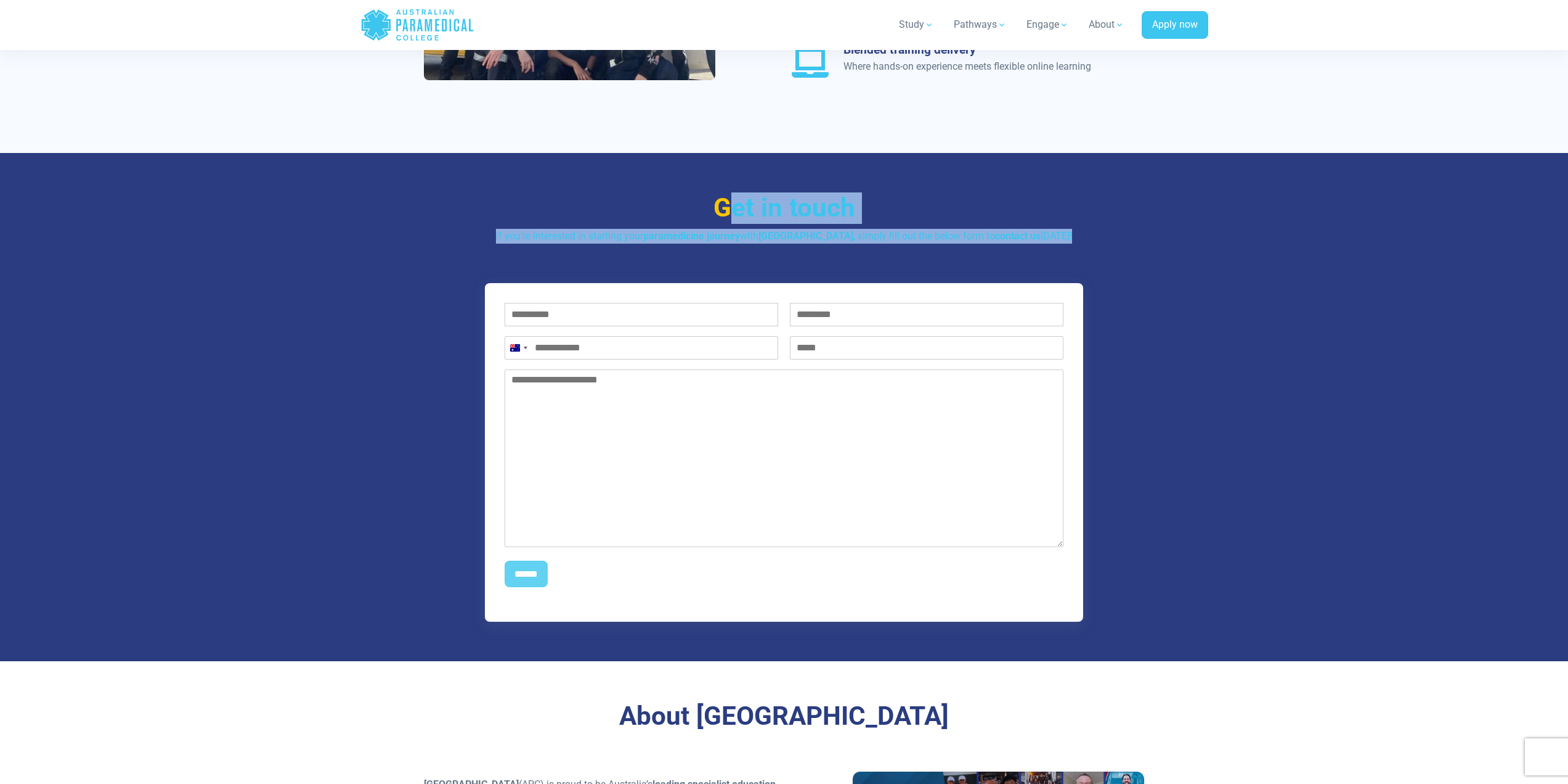
drag, startPoint x: 734, startPoint y: 187, endPoint x: 1161, endPoint y: 226, distance: 428.8
click at [1161, 226] on div "Get in touch If you’re interested in starting your paramedicine journey with Au…" at bounding box center [784, 407] width 863 height 508
drag, startPoint x: 1162, startPoint y: 226, endPoint x: 638, endPoint y: 185, distance: 525.6
click at [619, 179] on div "Get in touch If you’re interested in starting your paramedicine journey with Au…" at bounding box center [784, 407] width 863 height 508
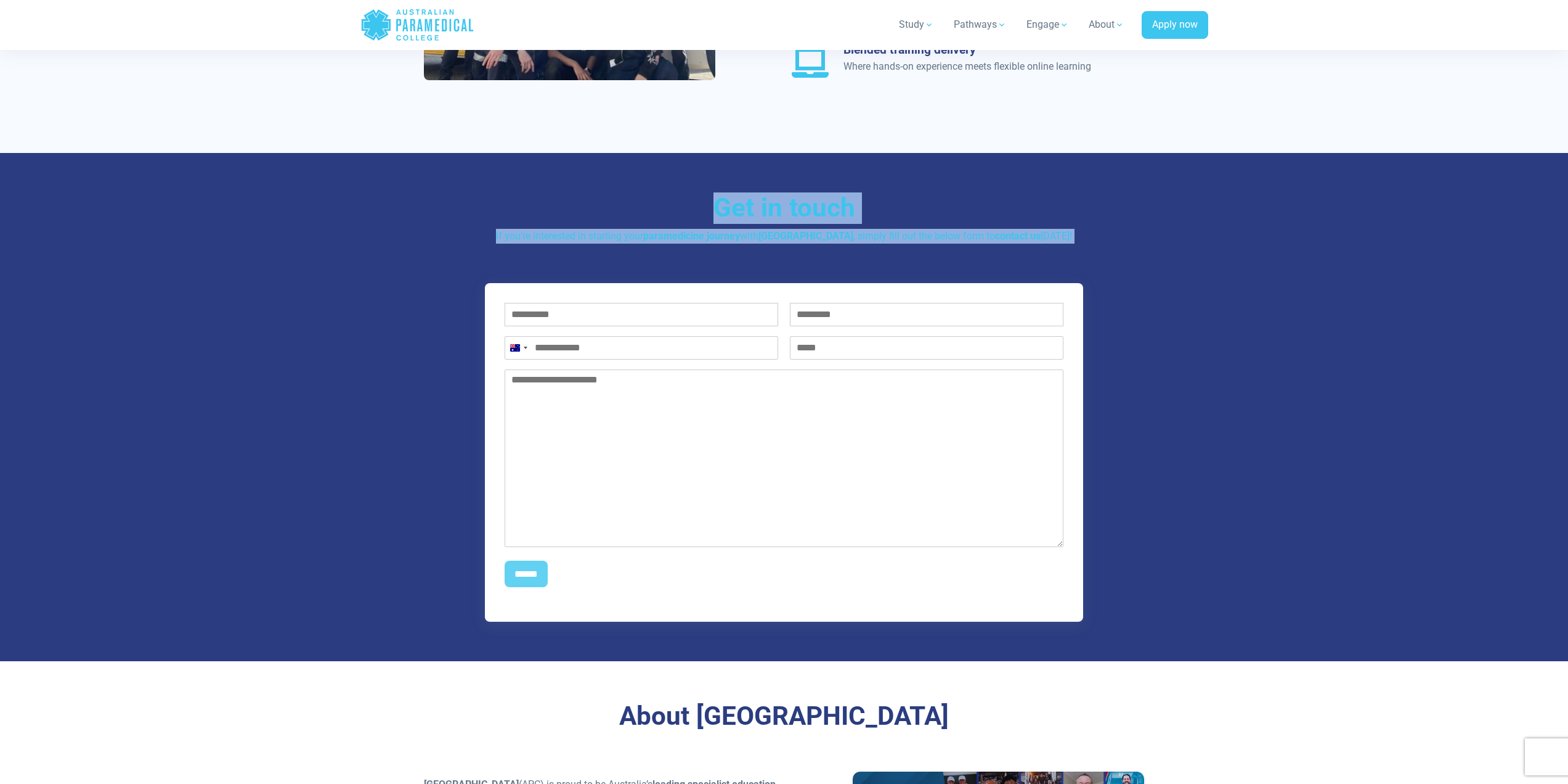
click at [756, 202] on h3 "Get in touch" at bounding box center [784, 208] width 721 height 32
drag, startPoint x: 701, startPoint y: 179, endPoint x: 1203, endPoint y: 212, distance: 503.1
click at [1207, 212] on div "Get in touch If you’re interested in starting your paramedicine journey with Au…" at bounding box center [784, 407] width 863 height 508
click at [1144, 212] on div "Get in touch If you’re interested in starting your paramedicine journey with Au…" at bounding box center [784, 218] width 721 height 51
drag, startPoint x: 489, startPoint y: 219, endPoint x: 916, endPoint y: 221, distance: 427.0
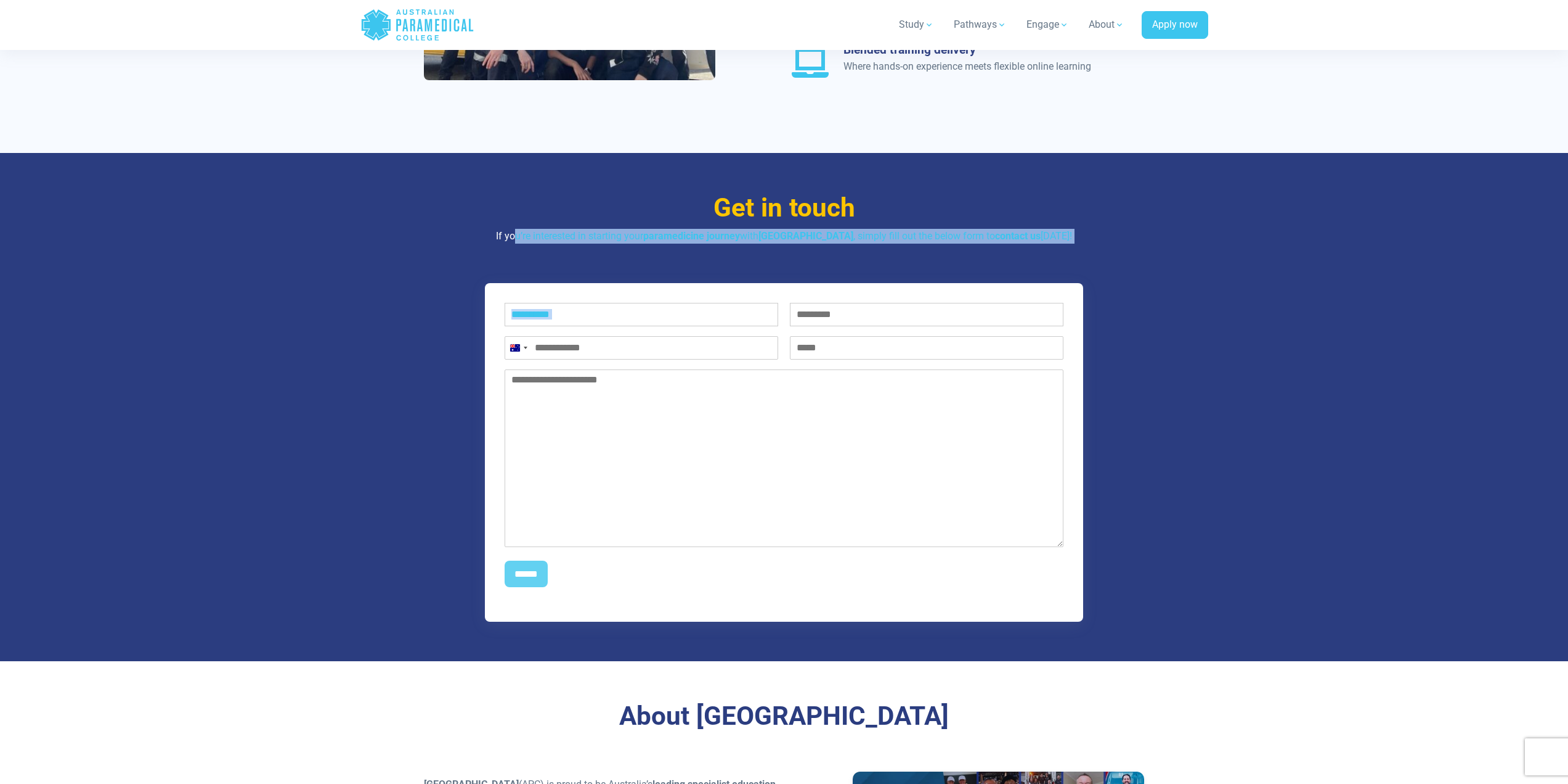
click at [1034, 229] on div "Get in touch If you’re interested in starting your paramedicine journey with Au…" at bounding box center [784, 407] width 863 height 508
click at [916, 229] on p "If you’re interested in starting your paramedicine journey with Australian Para…" at bounding box center [784, 236] width 721 height 15
drag, startPoint x: 640, startPoint y: 186, endPoint x: 1194, endPoint y: 226, distance: 555.4
click at [1194, 226] on div "Get in touch If you’re interested in starting your paramedicine journey with Au…" at bounding box center [784, 407] width 863 height 508
click at [1107, 229] on p "If you’re interested in starting your paramedicine journey with Australian Para…" at bounding box center [784, 236] width 721 height 15
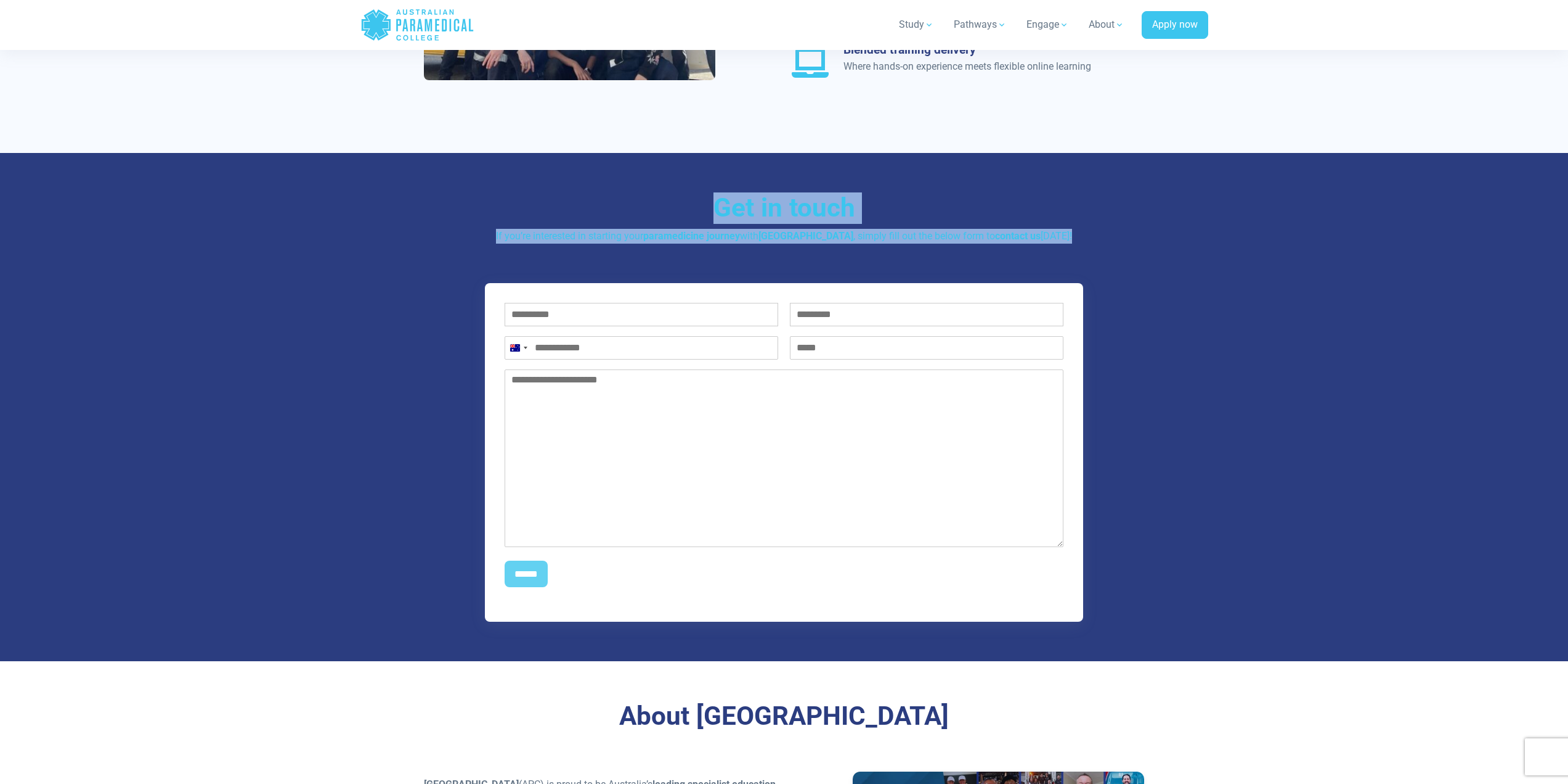
drag, startPoint x: 1114, startPoint y: 226, endPoint x: 651, endPoint y: 209, distance: 463.3
click at [524, 196] on div "Get in touch If you’re interested in starting your paramedicine journey with Au…" at bounding box center [784, 218] width 721 height 51
click at [705, 212] on div "Get in touch If you’re interested in starting your paramedicine journey with Au…" at bounding box center [784, 218] width 721 height 51
drag, startPoint x: 664, startPoint y: 181, endPoint x: 1156, endPoint y: 221, distance: 493.6
click at [1156, 221] on div "Get in touch If you’re interested in starting your paramedicine journey with Au…" at bounding box center [784, 407] width 863 height 508
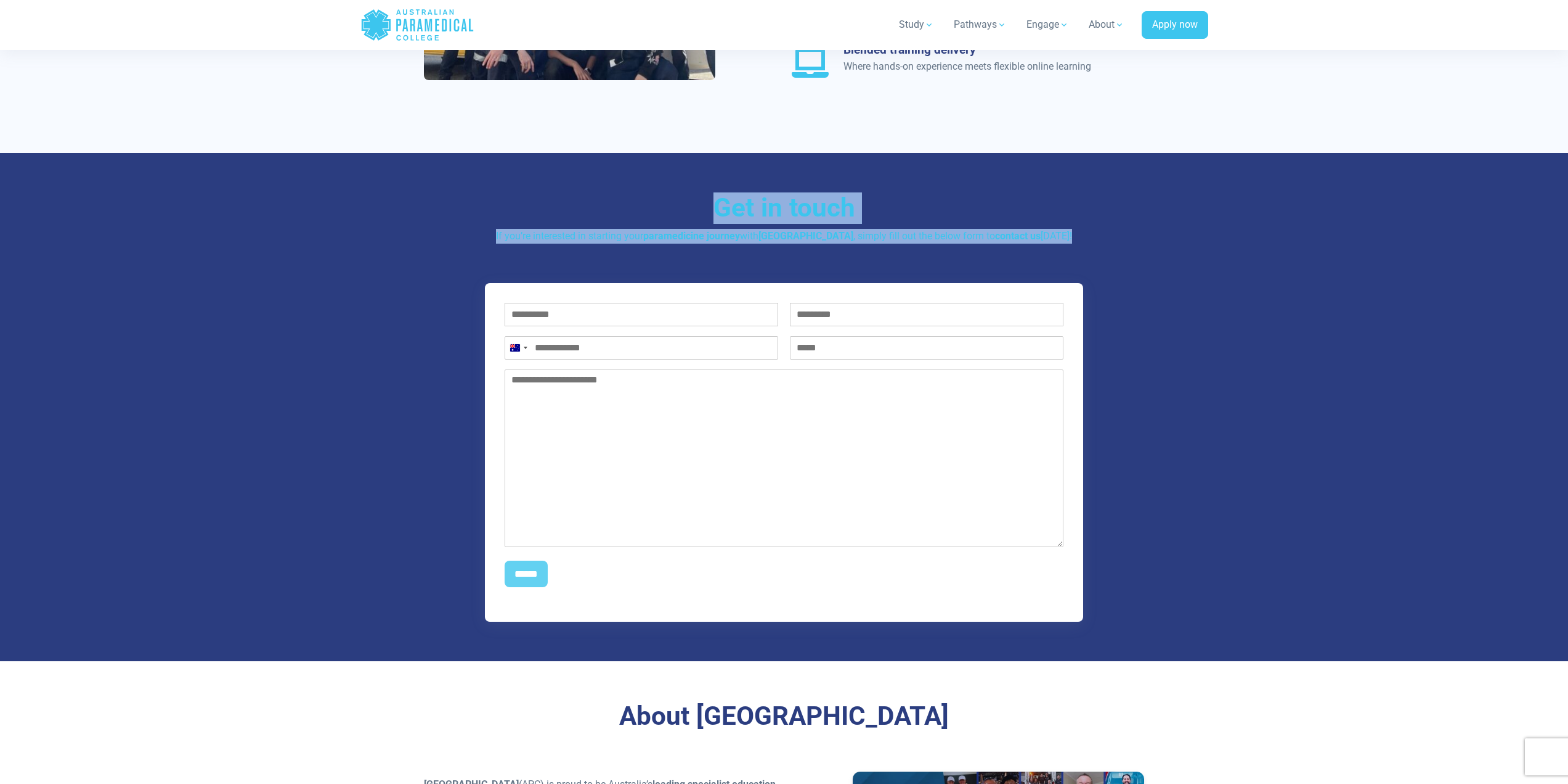
click at [1156, 221] on div "Get in touch If you’re interested in starting your paramedicine journey with Au…" at bounding box center [784, 407] width 863 height 508
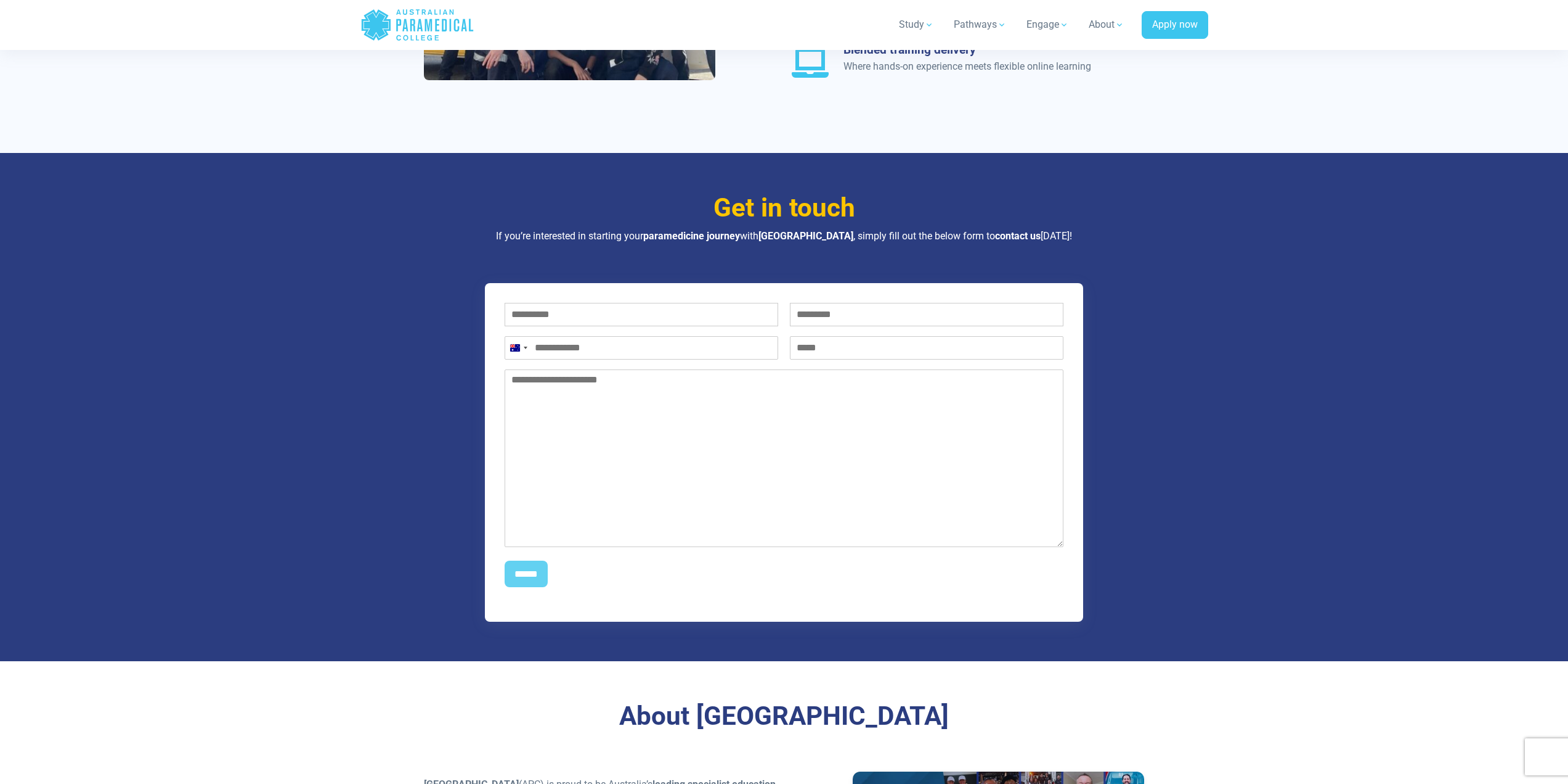
drag, startPoint x: 1108, startPoint y: 229, endPoint x: 770, endPoint y: 219, distance: 338.1
click at [525, 195] on div "Get in touch If you’re interested in starting your paramedicine journey with Au…" at bounding box center [784, 407] width 863 height 508
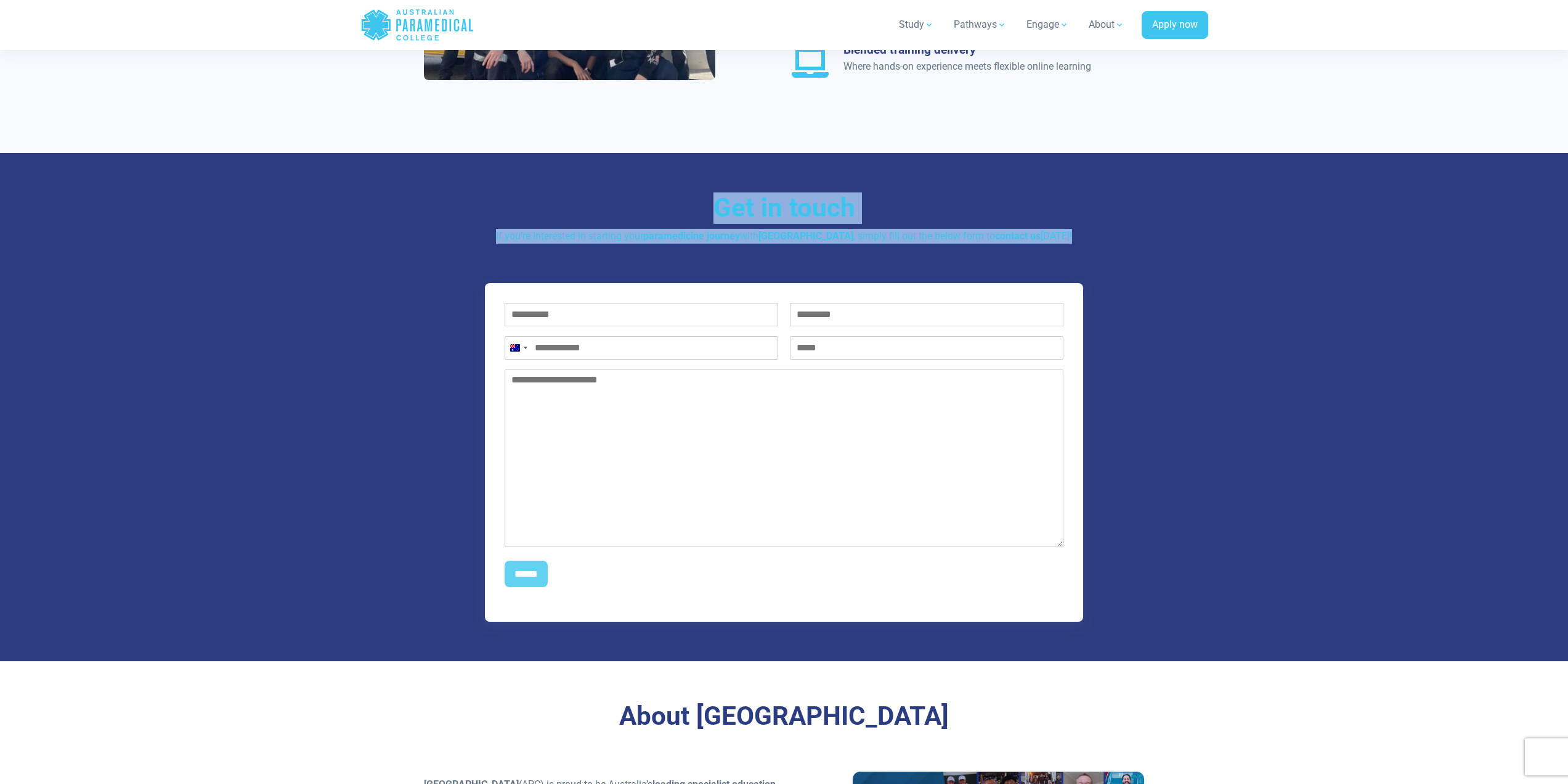
drag, startPoint x: 772, startPoint y: 197, endPoint x: 1141, endPoint y: 219, distance: 369.7
click at [1141, 219] on div "Get in touch If you’re interested in starting your paramedicine journey with Au…" at bounding box center [784, 218] width 721 height 51
click at [1123, 229] on p "If you’re interested in starting your paramedicine journey with Australian Para…" at bounding box center [784, 236] width 721 height 15
drag, startPoint x: 1118, startPoint y: 220, endPoint x: 686, endPoint y: 203, distance: 432.3
click at [664, 201] on div "Get in touch If you’re interested in starting your paramedicine journey with Au…" at bounding box center [784, 218] width 721 height 51
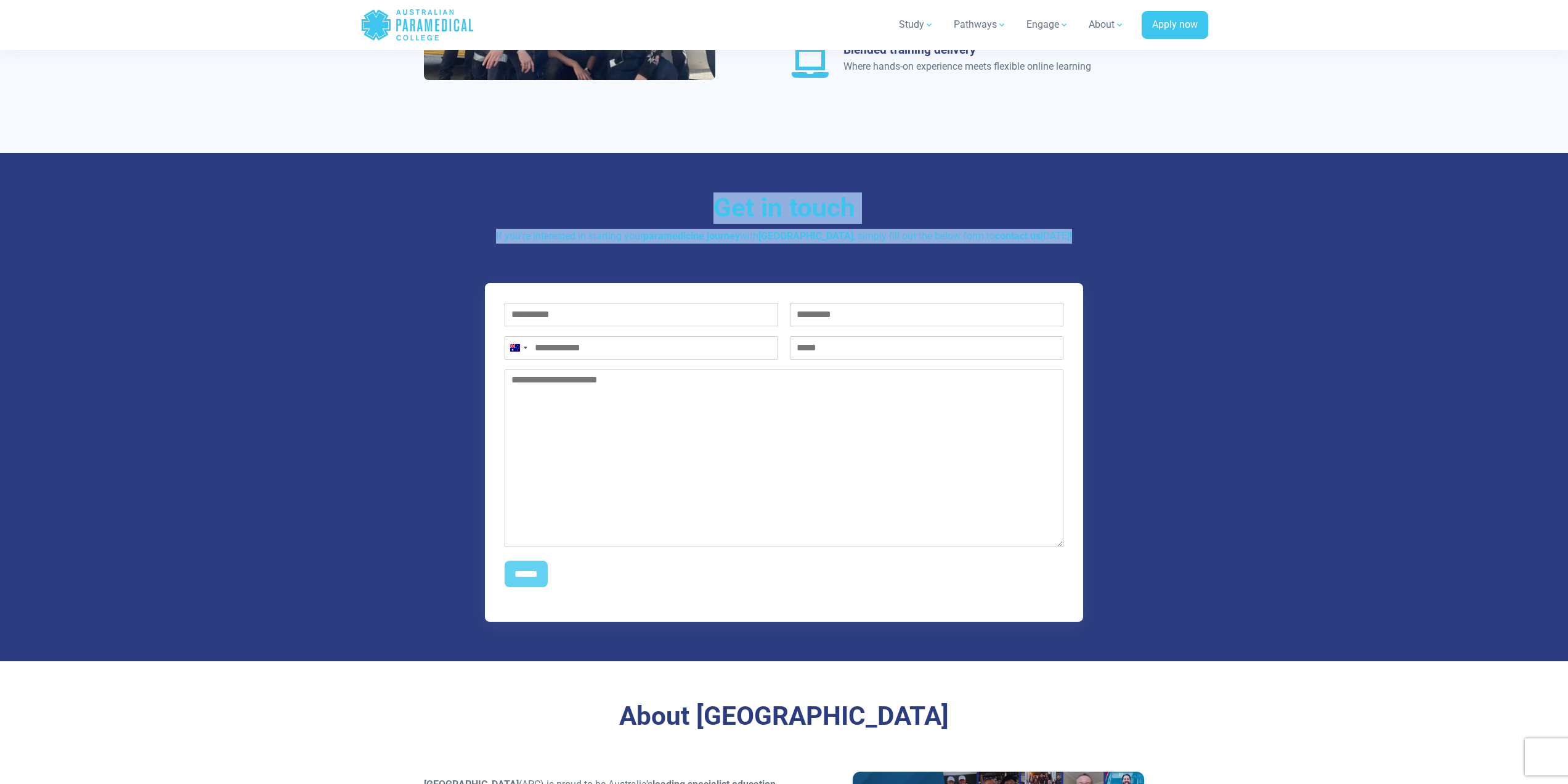
click at [686, 203] on h3 "Get in touch" at bounding box center [784, 208] width 721 height 32
drag, startPoint x: 680, startPoint y: 198, endPoint x: 1098, endPoint y: 235, distance: 419.6
click at [1098, 235] on div "Get in touch If you’re interested in starting your paramedicine journey with Au…" at bounding box center [784, 407] width 863 height 508
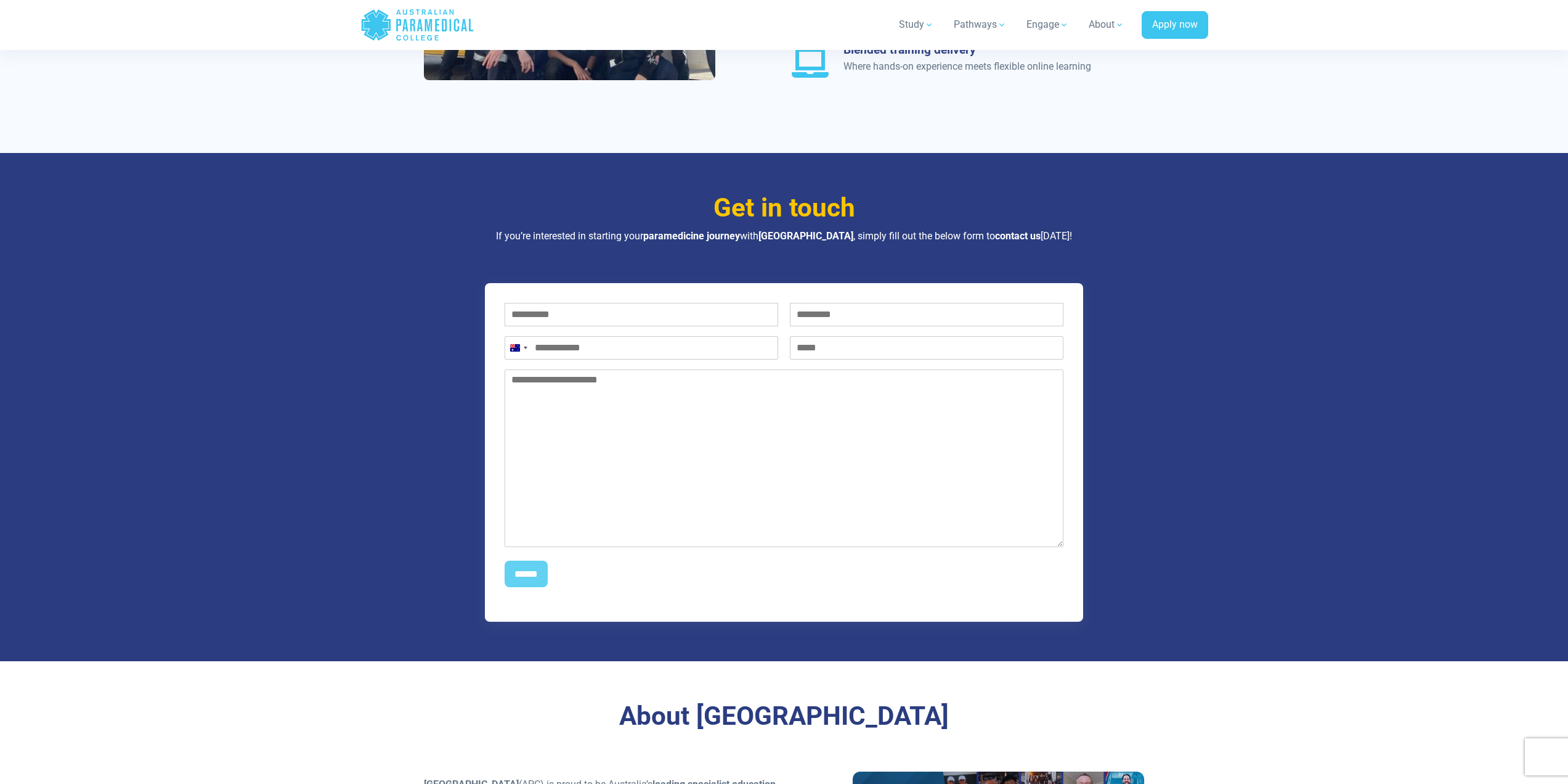
click at [1099, 229] on div "Get in touch If you’re interested in starting your paramedicine journey with Au…" at bounding box center [784, 407] width 863 height 508
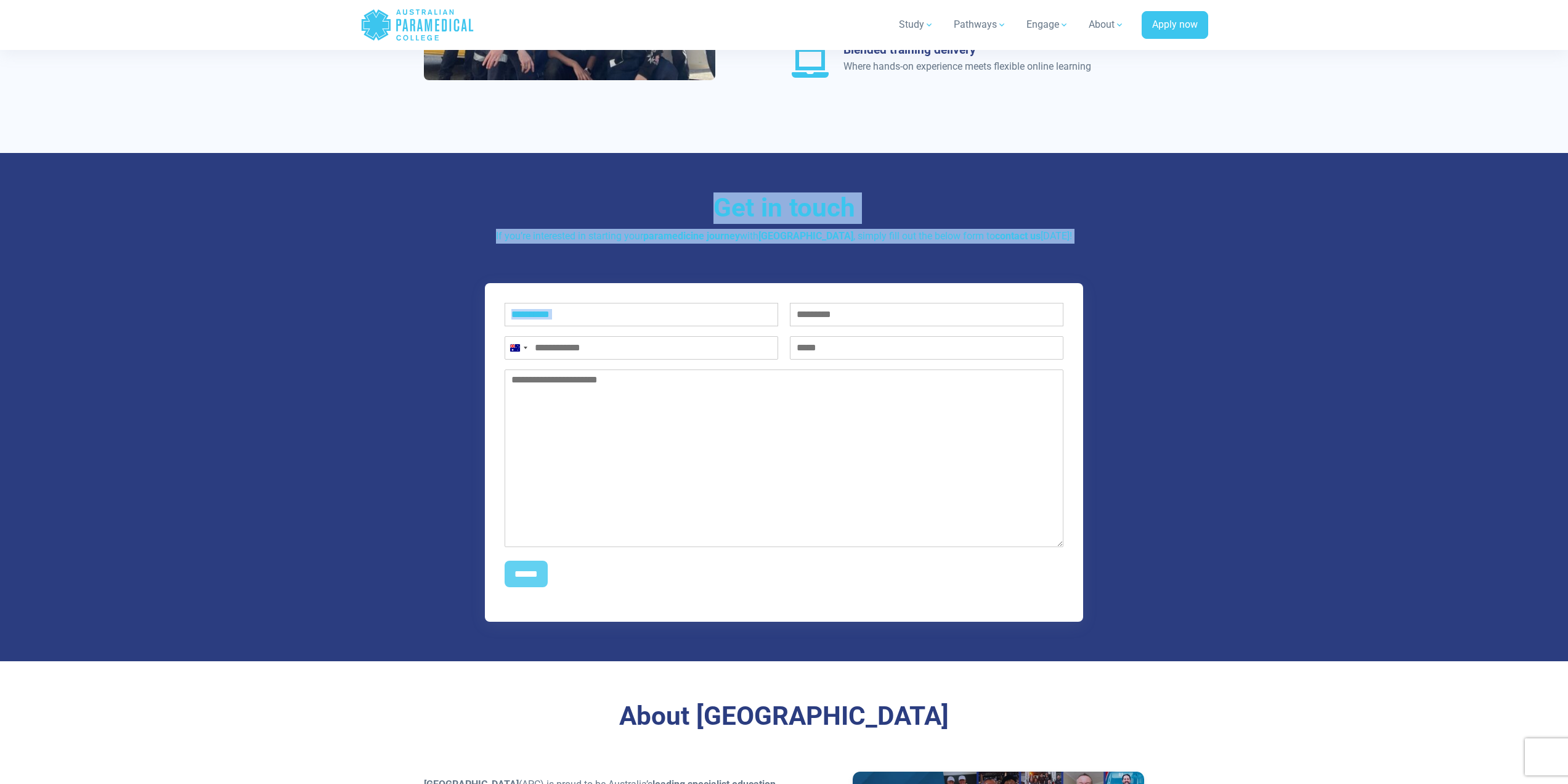
drag, startPoint x: 686, startPoint y: 196, endPoint x: 1209, endPoint y: 250, distance: 525.8
click at [1209, 250] on div "Get in touch If you’re interested in starting your paramedicine journey with Au…" at bounding box center [784, 407] width 863 height 508
click at [1177, 215] on div "Get in touch If you’re interested in starting your paramedicine journey with Au…" at bounding box center [784, 407] width 863 height 508
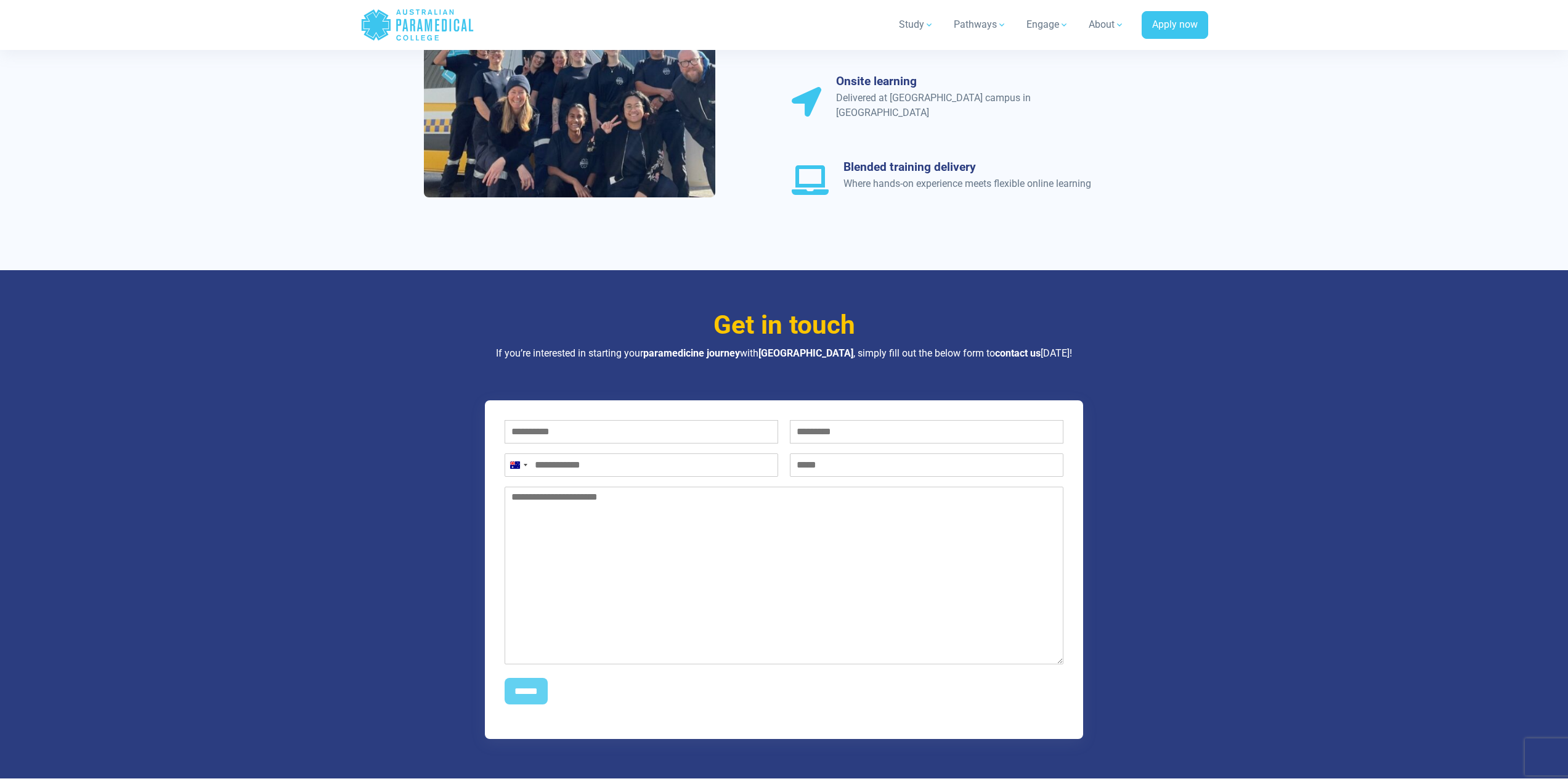
scroll to position [1295, 0]
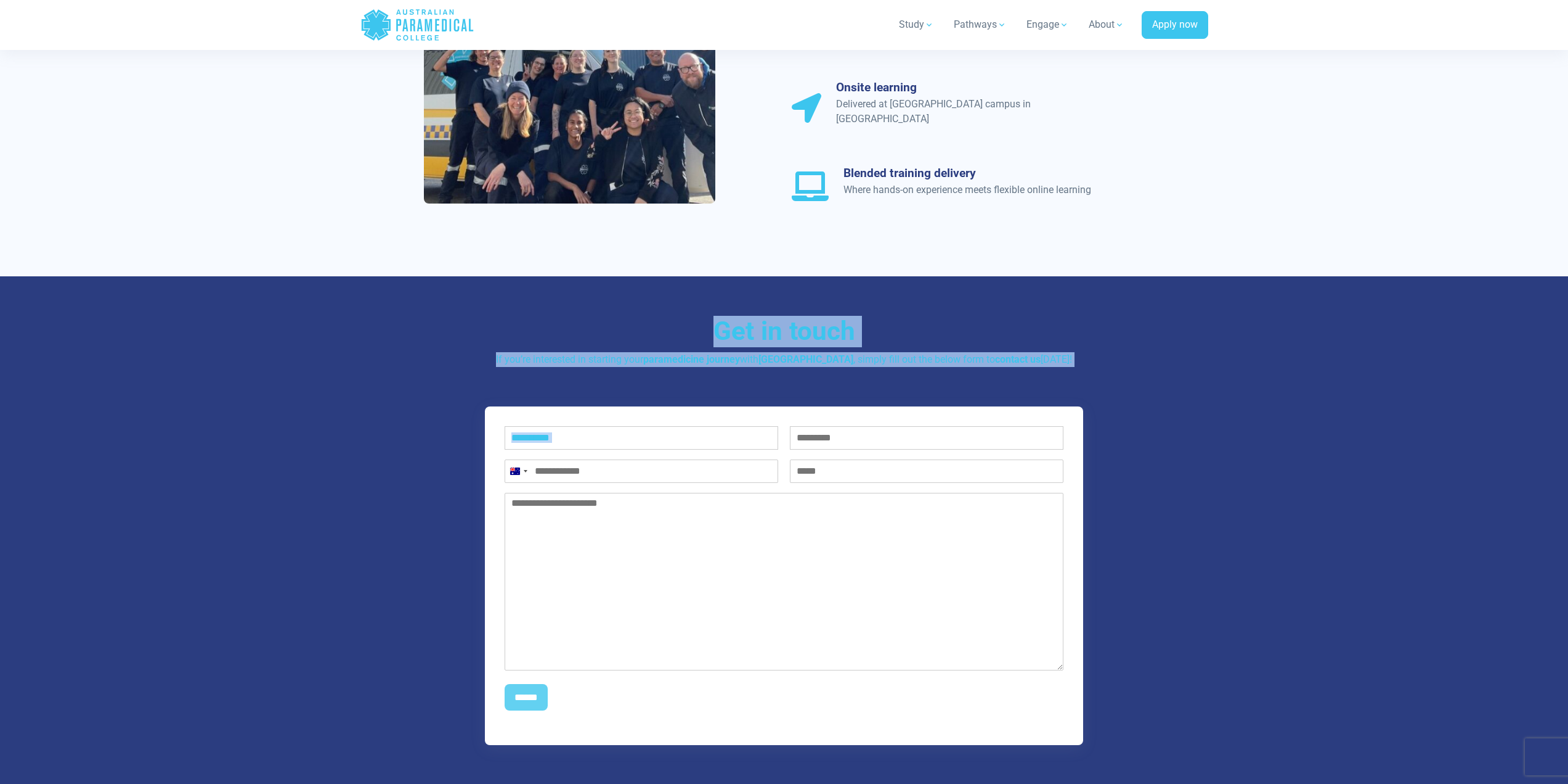
drag, startPoint x: 710, startPoint y: 313, endPoint x: 1016, endPoint y: 334, distance: 306.7
click at [1161, 365] on div "Get in touch If you’re interested in starting your paramedicine journey with Au…" at bounding box center [784, 530] width 863 height 508
click at [800, 318] on h3 "Get in touch" at bounding box center [784, 331] width 721 height 32
drag, startPoint x: 846, startPoint y: 340, endPoint x: 690, endPoint y: 313, distance: 158.3
click at [689, 316] on div "Get in touch If you’re interested in starting your paramedicine journey with Au…" at bounding box center [784, 341] width 721 height 51
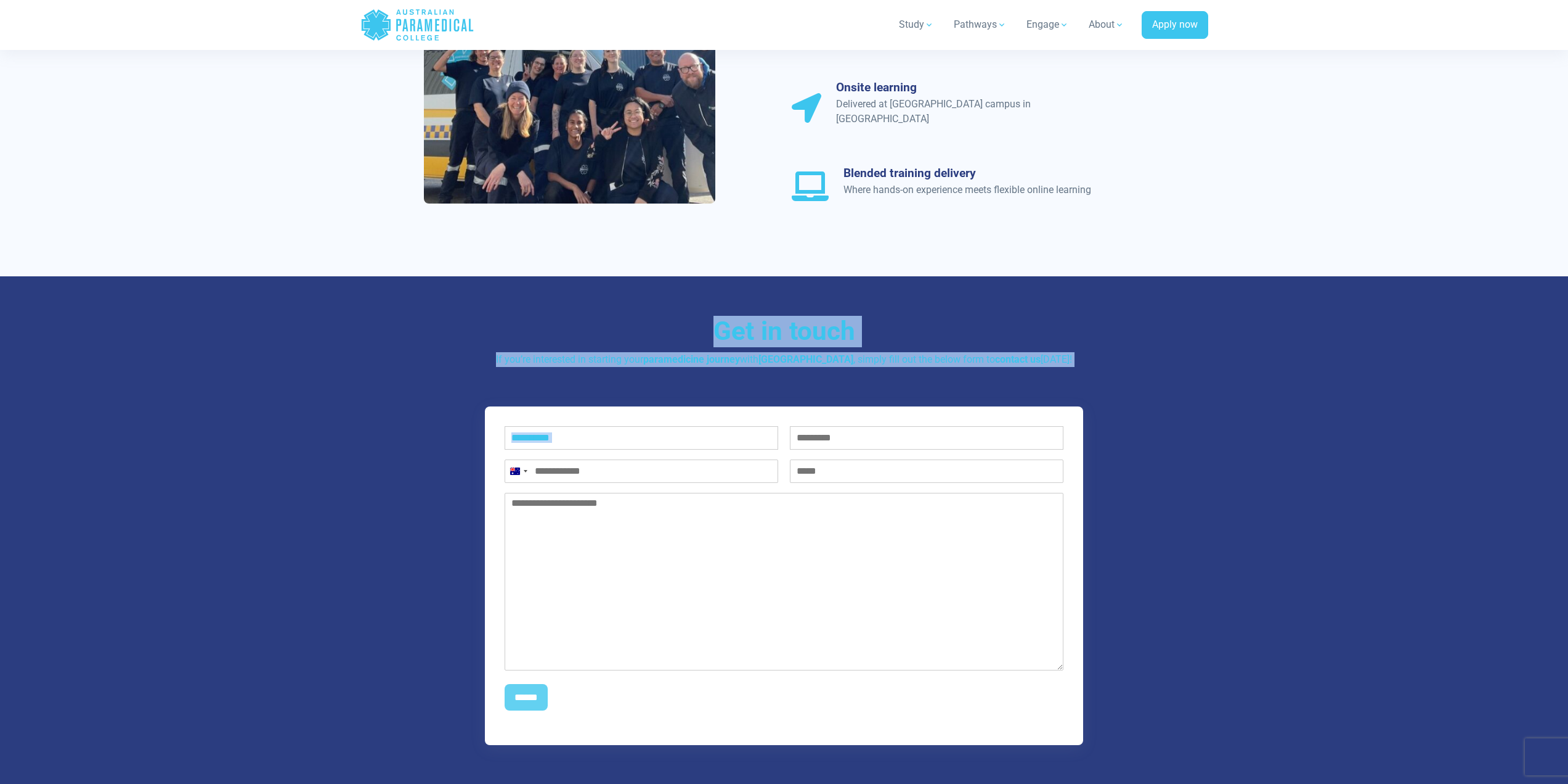
click at [742, 317] on h3 "Get in touch" at bounding box center [784, 331] width 721 height 32
drag, startPoint x: 914, startPoint y: 342, endPoint x: 1103, endPoint y: 344, distance: 189.0
click at [1103, 344] on div "Get in touch If you’re interested in starting your paramedicine journey with Au…" at bounding box center [784, 341] width 721 height 51
click at [1103, 352] on p "If you’re interested in starting your paramedicine journey with Australian Para…" at bounding box center [784, 359] width 721 height 15
drag, startPoint x: 1100, startPoint y: 344, endPoint x: 649, endPoint y: 315, distance: 451.9
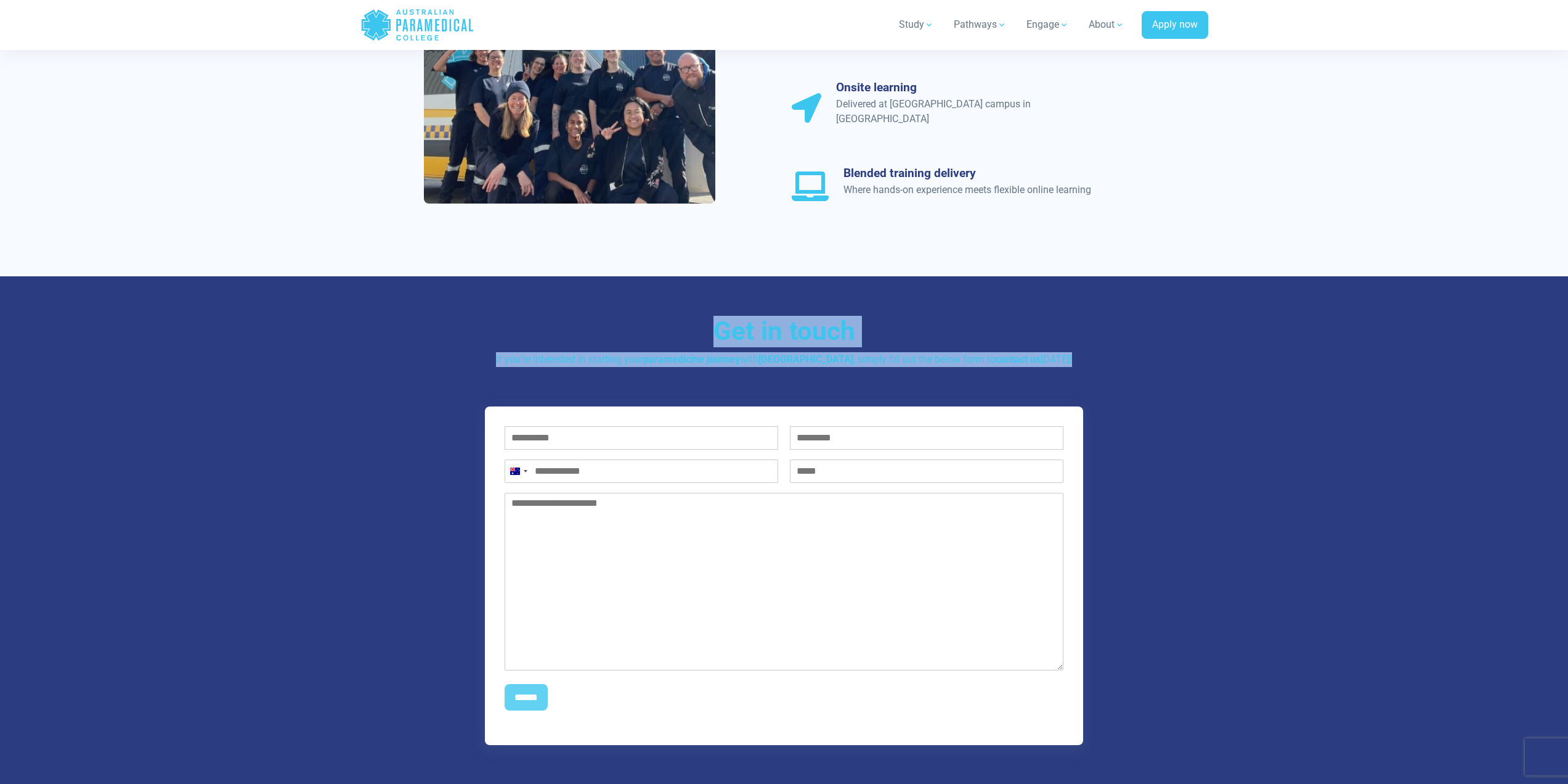
click at [634, 316] on div "Get in touch If you’re interested in starting your paramedicine journey with Au…" at bounding box center [784, 341] width 721 height 51
click at [695, 317] on h3 "Get in touch" at bounding box center [784, 331] width 721 height 32
drag, startPoint x: 691, startPoint y: 304, endPoint x: 1182, endPoint y: 380, distance: 496.8
click at [1182, 380] on div "Get in touch If you’re interested in starting your paramedicine journey with Au…" at bounding box center [784, 530] width 863 height 508
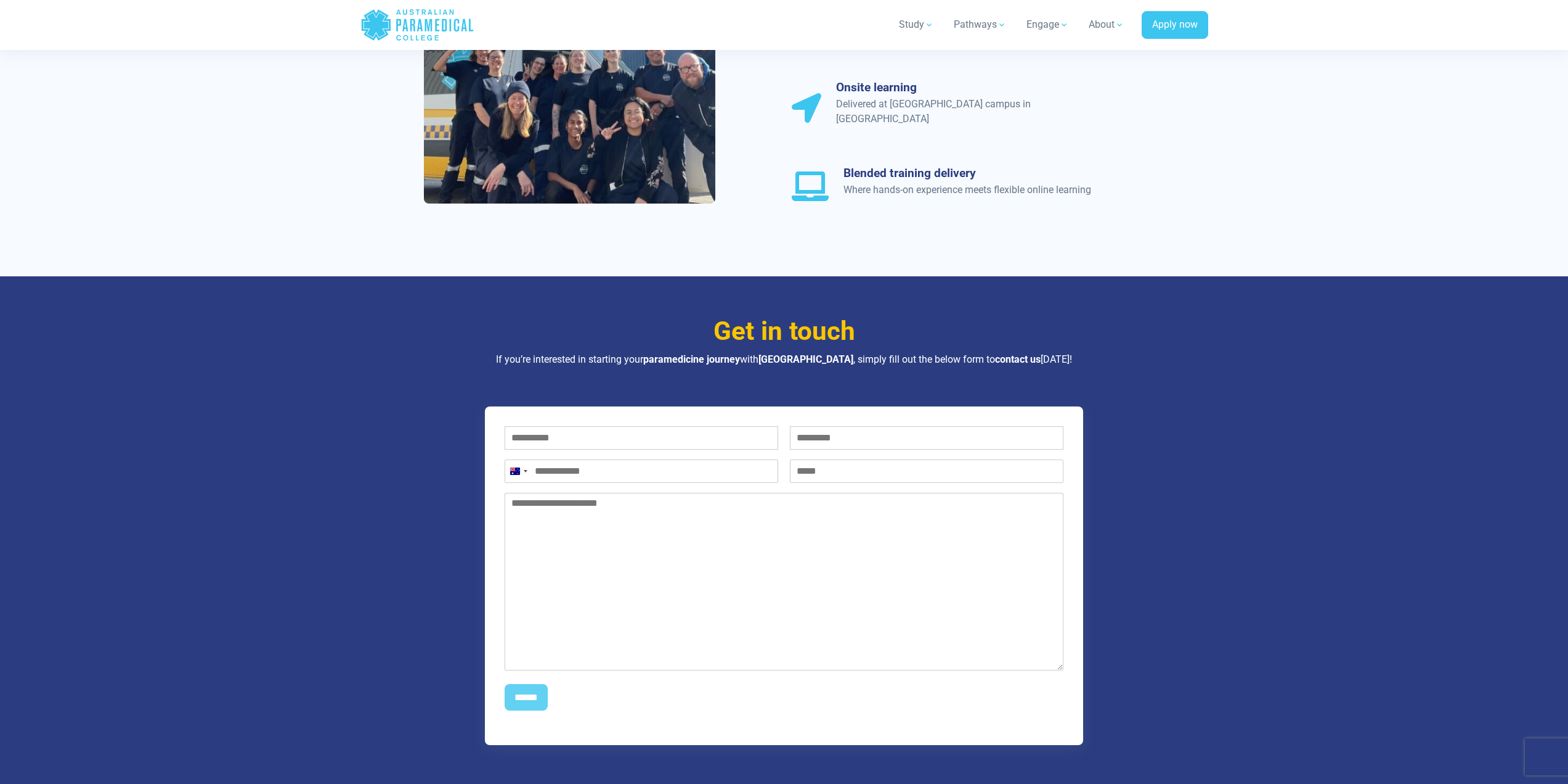
click at [1134, 355] on div "Get in touch If you’re interested in starting your paramedicine journey with Au…" at bounding box center [784, 530] width 863 height 508
drag, startPoint x: 1134, startPoint y: 357, endPoint x: 682, endPoint y: 315, distance: 453.9
click at [682, 315] on div "Get in touch If you’re interested in starting your paramedicine journey with Au…" at bounding box center [784, 530] width 863 height 508
click at [711, 316] on h3 "Get in touch" at bounding box center [784, 331] width 721 height 32
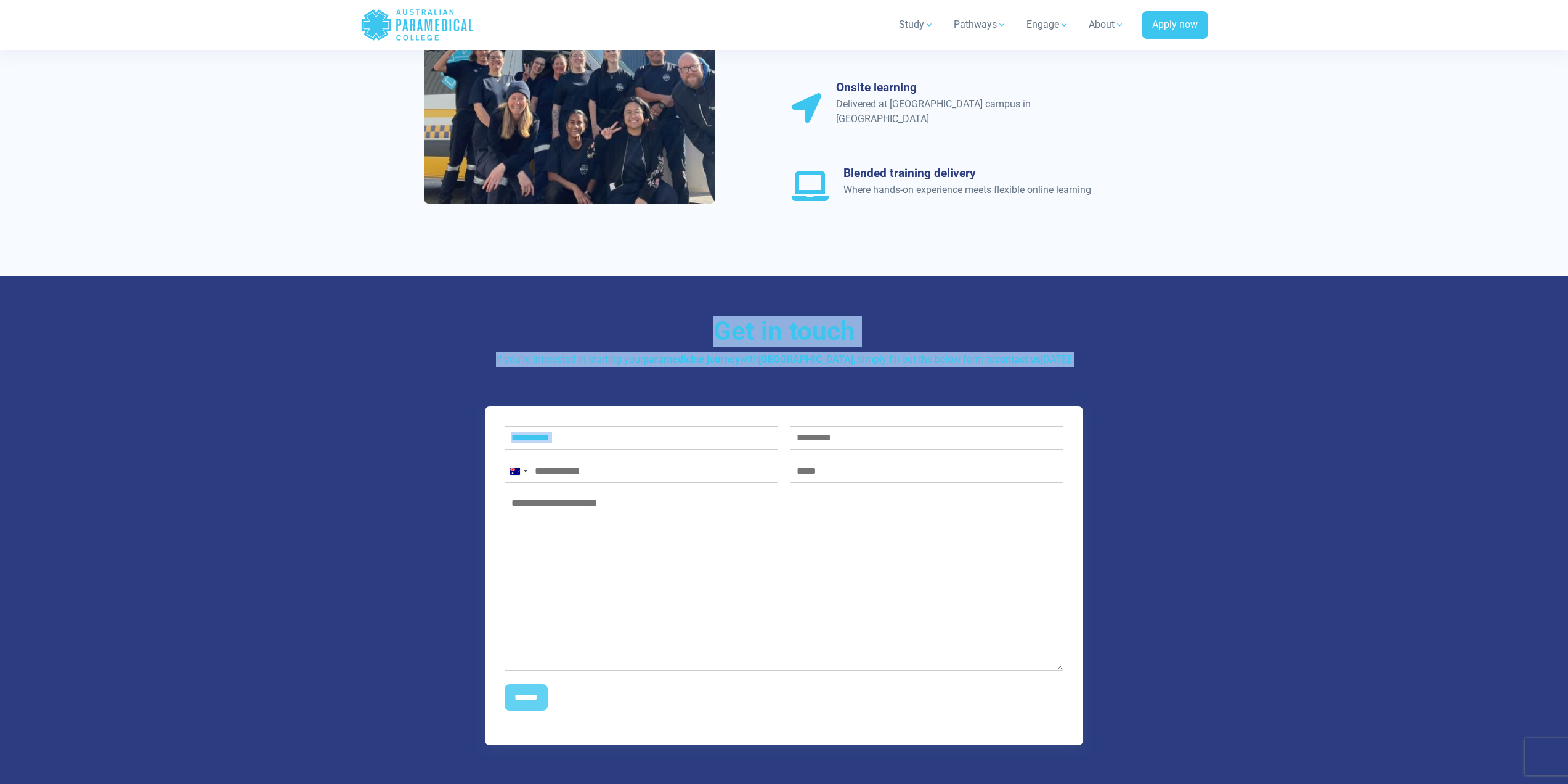
drag, startPoint x: 795, startPoint y: 317, endPoint x: 1209, endPoint y: 359, distance: 416.1
click at [1209, 359] on div "Get in touch If you’re interested in starting your paramedicine journey with Au…" at bounding box center [784, 530] width 863 height 508
click at [974, 327] on h3 "Get in touch" at bounding box center [784, 331] width 721 height 32
drag, startPoint x: 1101, startPoint y: 344, endPoint x: 567, endPoint y: 319, distance: 534.6
click at [567, 319] on div "Get in touch If you’re interested in starting your paramedicine journey with Au…" at bounding box center [784, 341] width 721 height 51
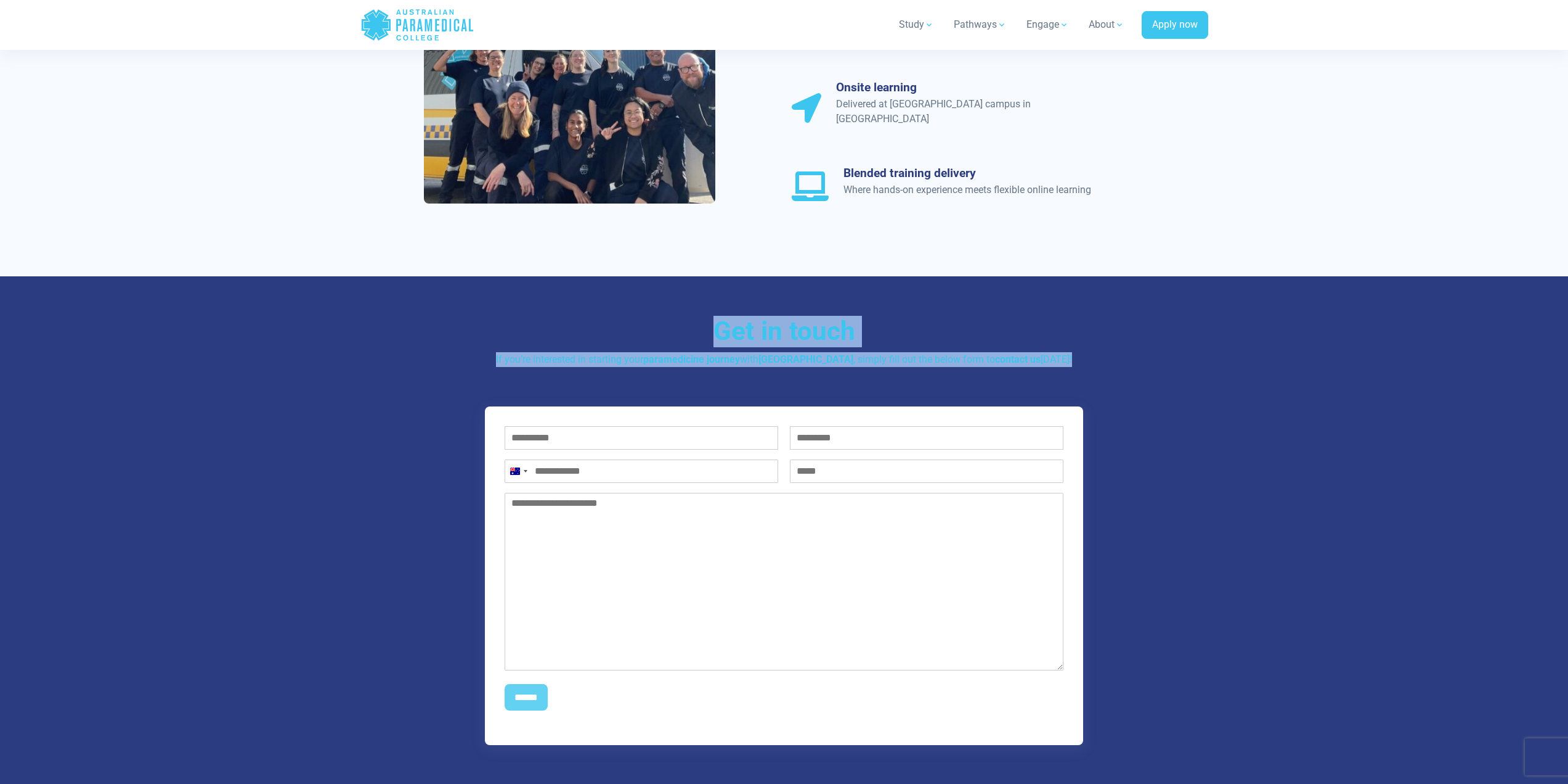
click at [723, 316] on h3 "Get in touch" at bounding box center [784, 331] width 721 height 32
drag, startPoint x: 922, startPoint y: 333, endPoint x: 1122, endPoint y: 347, distance: 200.5
click at [1122, 347] on div "Get in touch If you’re interested in starting your paramedicine journey with Au…" at bounding box center [784, 341] width 721 height 51
click at [1119, 352] on p "If you’re interested in starting your paramedicine journey with Australian Para…" at bounding box center [784, 359] width 721 height 15
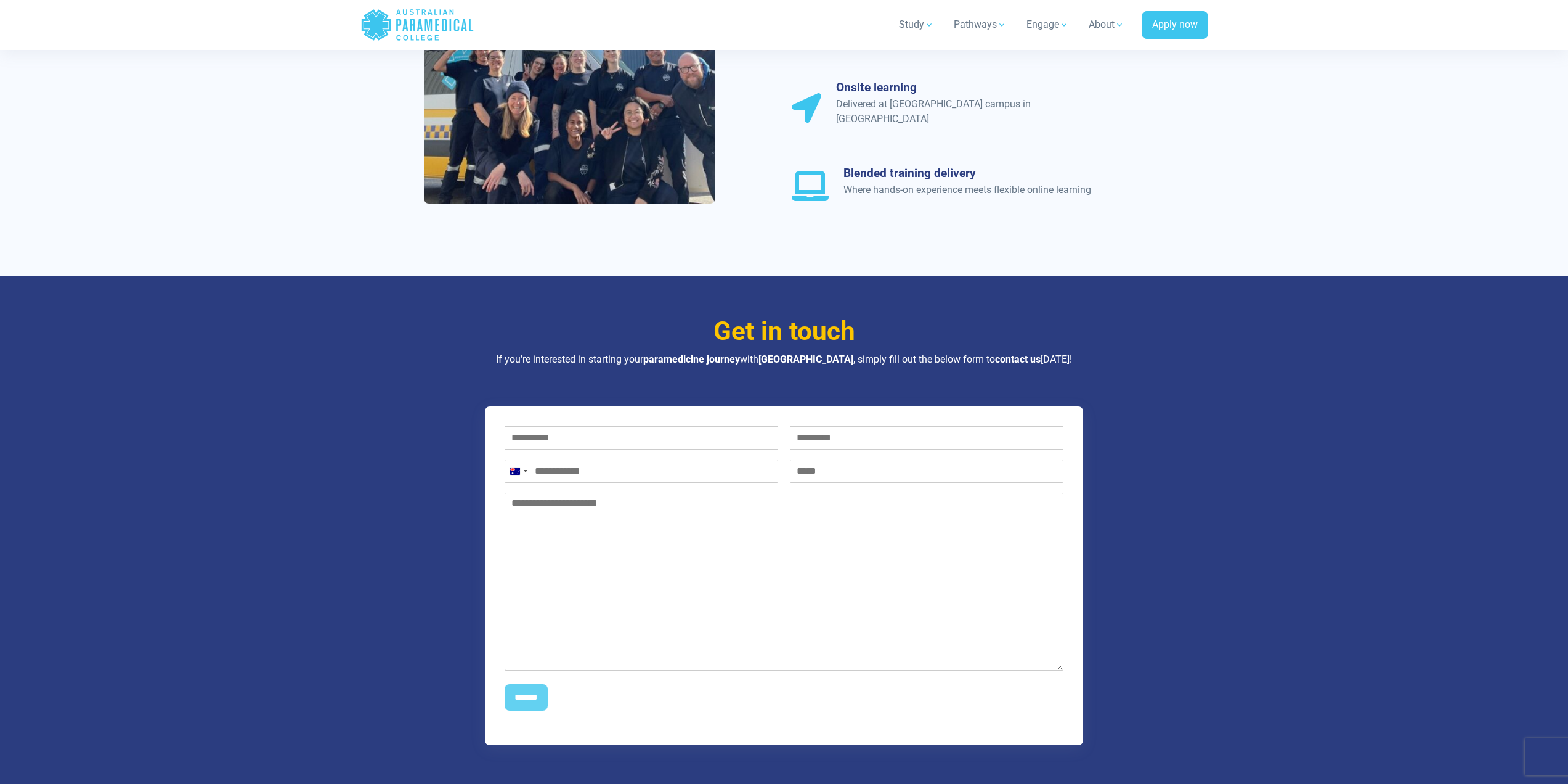
click at [692, 357] on div "Get in touch If you’re interested in starting your paramedicine journey with Au…" at bounding box center [784, 530] width 863 height 508
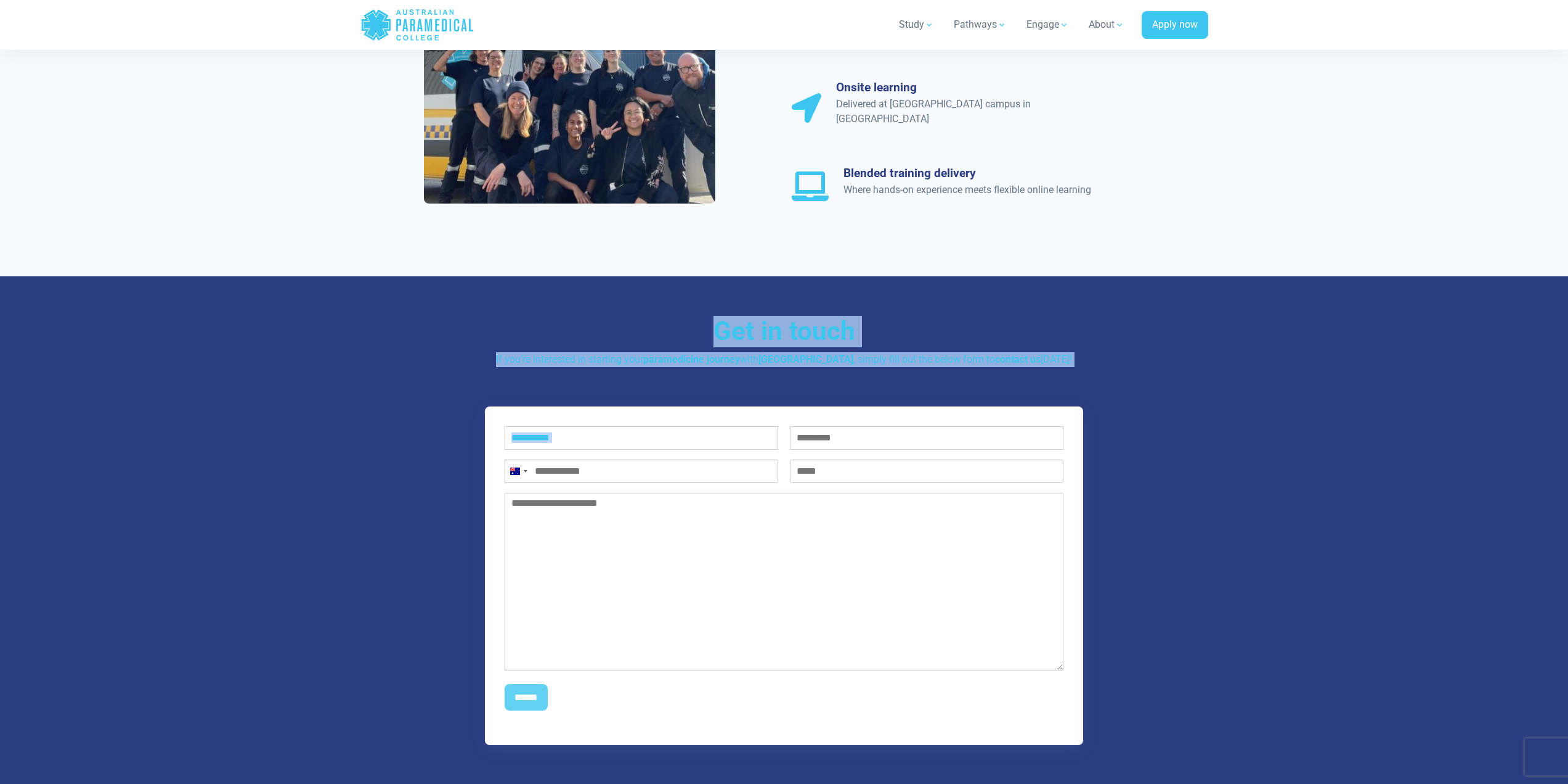
drag, startPoint x: 678, startPoint y: 305, endPoint x: 1309, endPoint y: 363, distance: 633.7
click at [1309, 363] on section "Get in touch If you’re interested in starting your paramedicine journey with Au…" at bounding box center [784, 530] width 1568 height 508
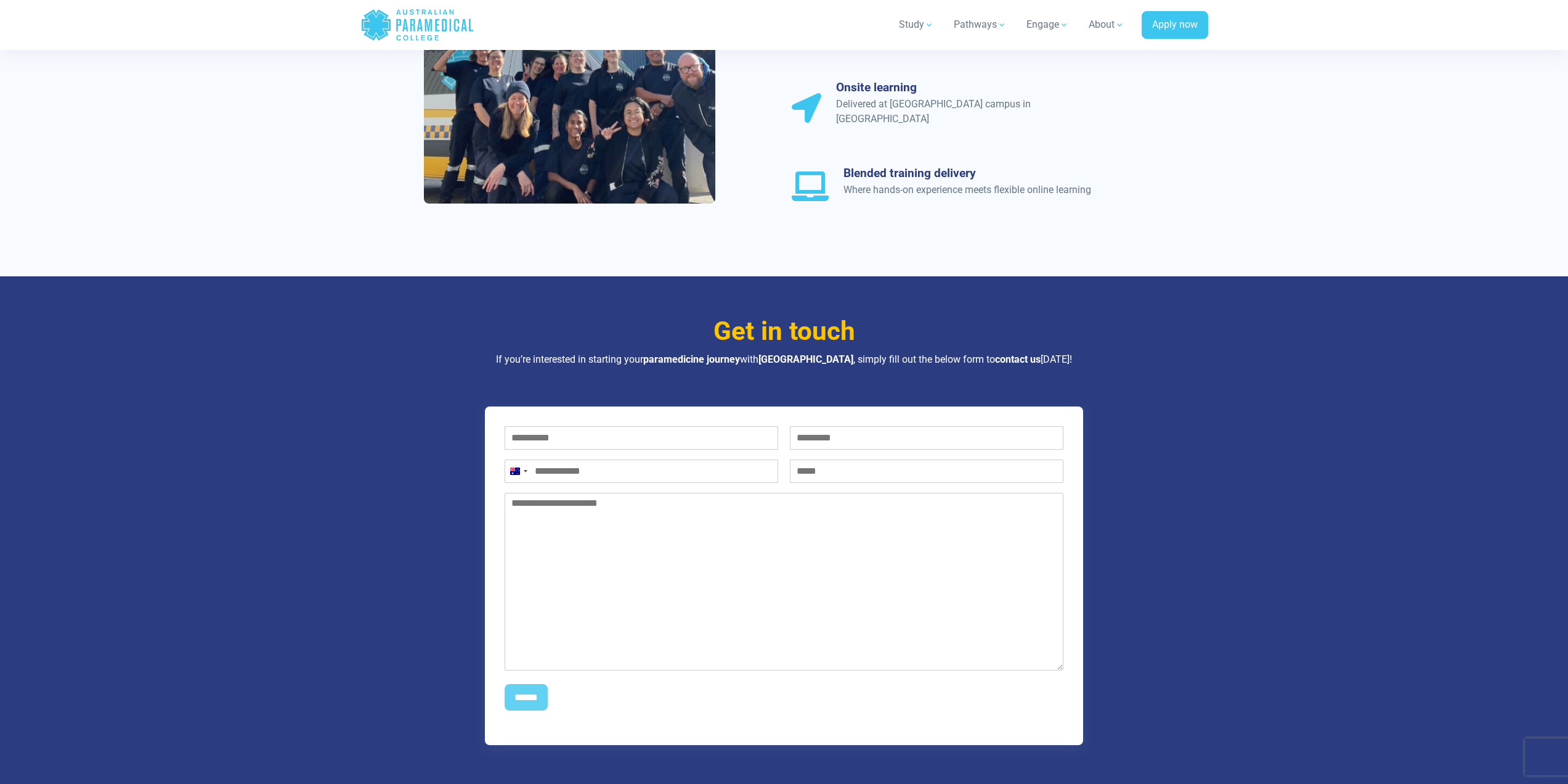
click at [1248, 367] on section "Get in touch If you’re interested in starting your paramedicine journey with Au…" at bounding box center [784, 530] width 1568 height 508
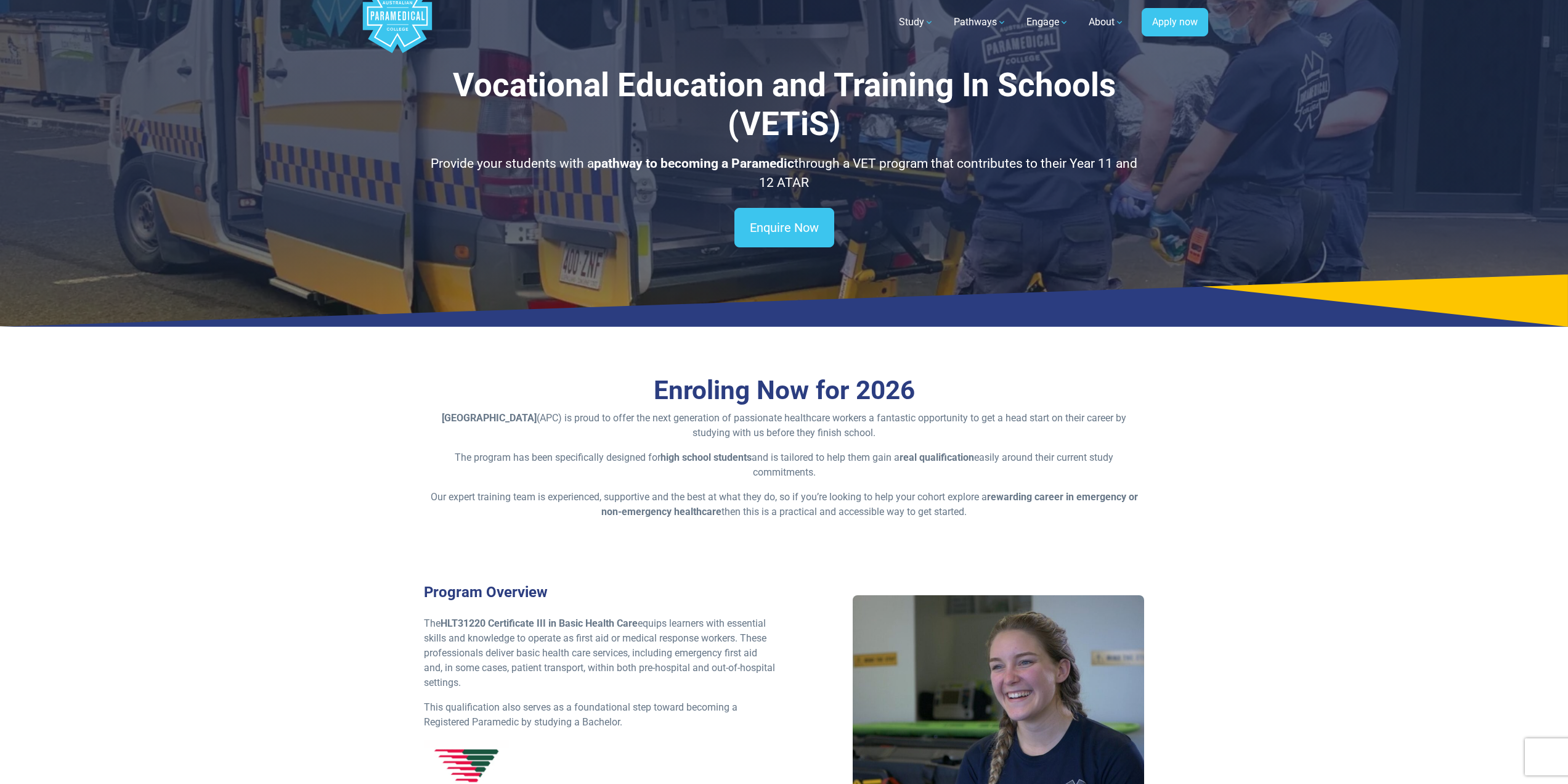
scroll to position [0, 0]
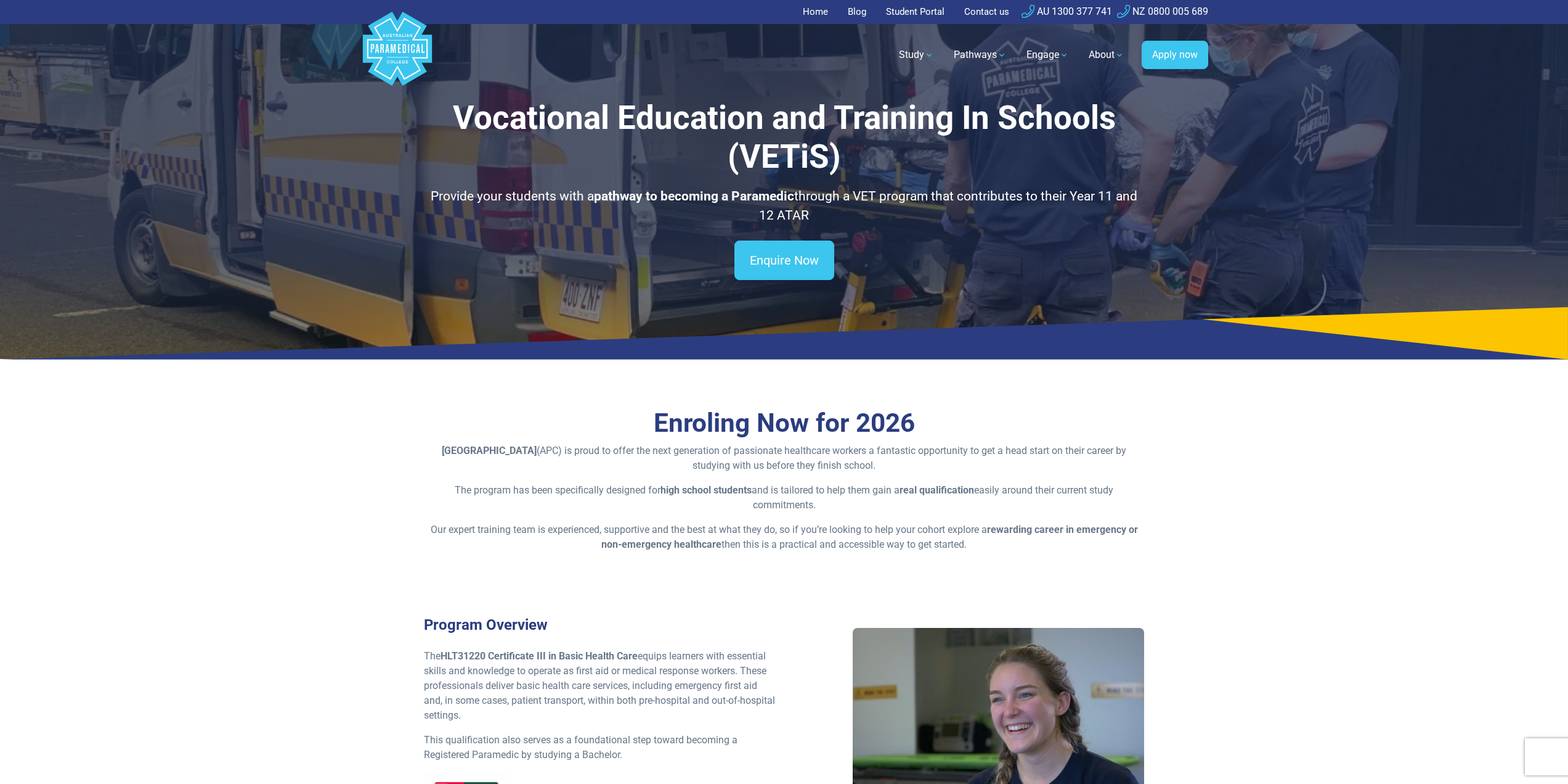
drag, startPoint x: 623, startPoint y: 711, endPoint x: 435, endPoint y: 108, distance: 631.6
click at [1216, 557] on section "Enroling Now for 2026 Australian Paramedical College (APC) is proud to offer th…" at bounding box center [784, 637] width 1568 height 537
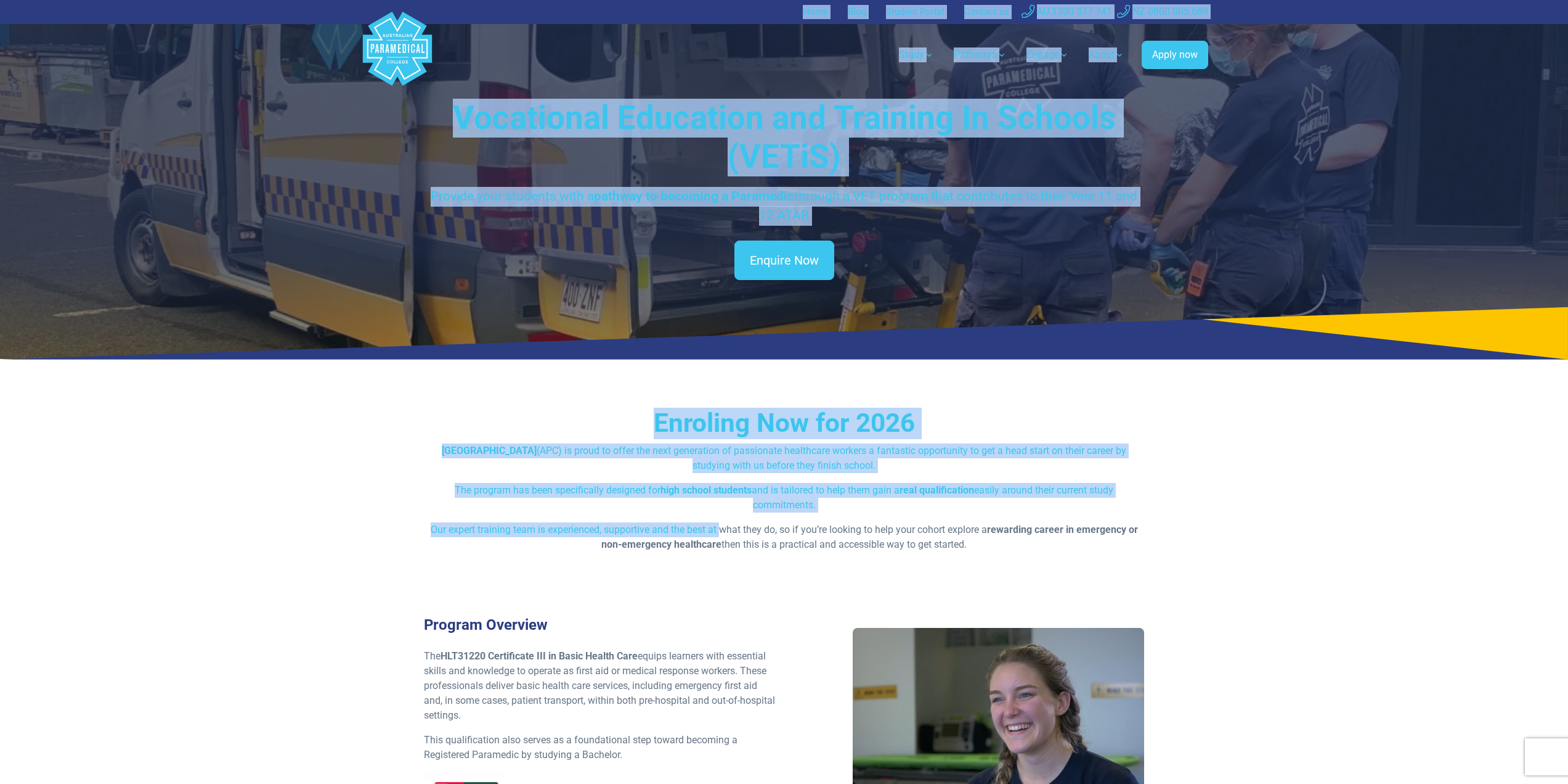
drag, startPoint x: 721, startPoint y: 524, endPoint x: 322, endPoint y: 15, distance: 646.7
click at [527, 85] on nav ".logo-block-c1{fill:#3CC5EE;} .logo-block-c2{fill:#FFF;} .logo-horizontal-c1{fi…" at bounding box center [784, 55] width 848 height 62
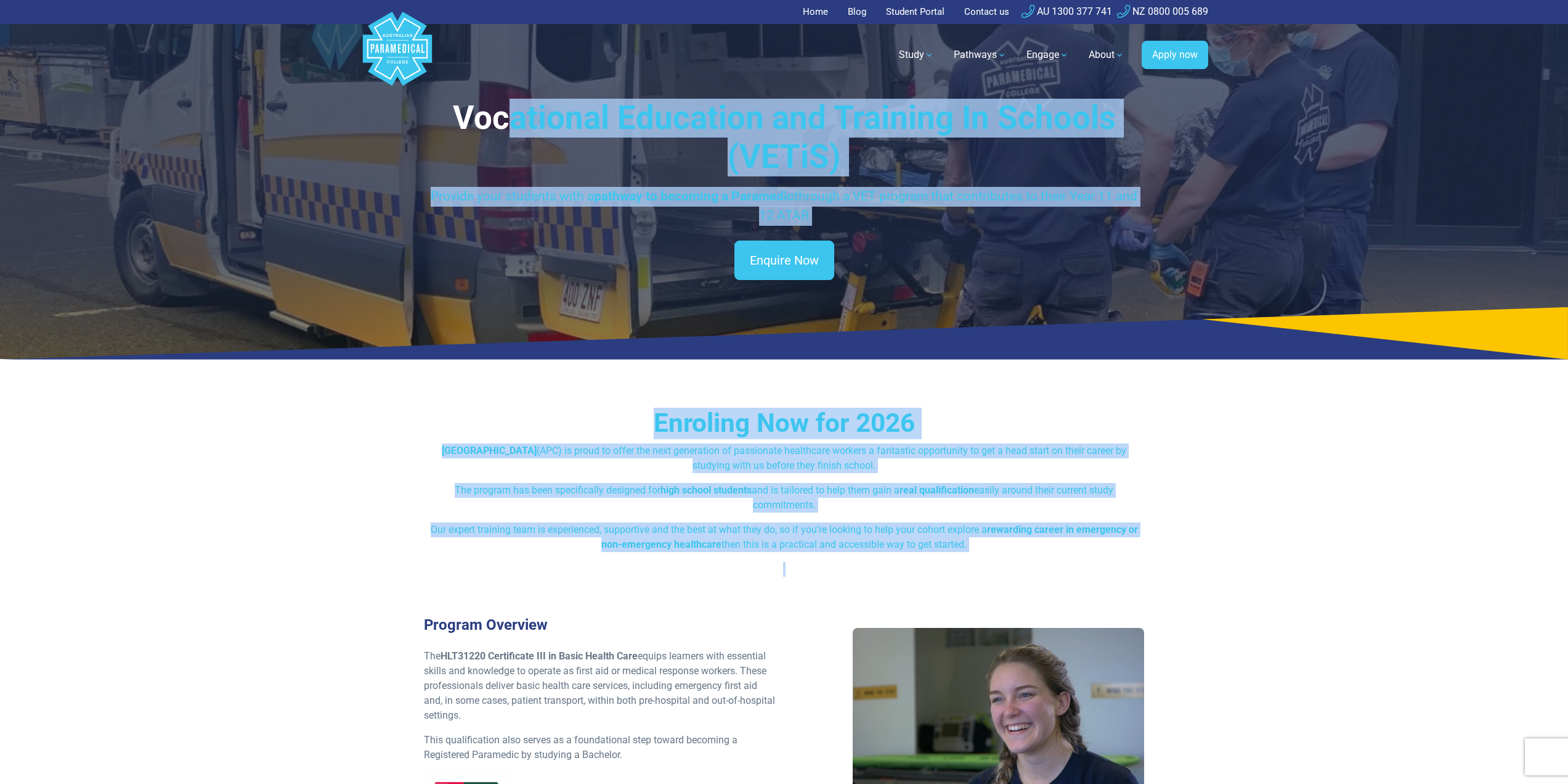
drag, startPoint x: 506, startPoint y: 103, endPoint x: 834, endPoint y: 558, distance: 560.9
click at [780, 505] on p "The program has been specifically designed for high school students and is tail…" at bounding box center [784, 498] width 721 height 30
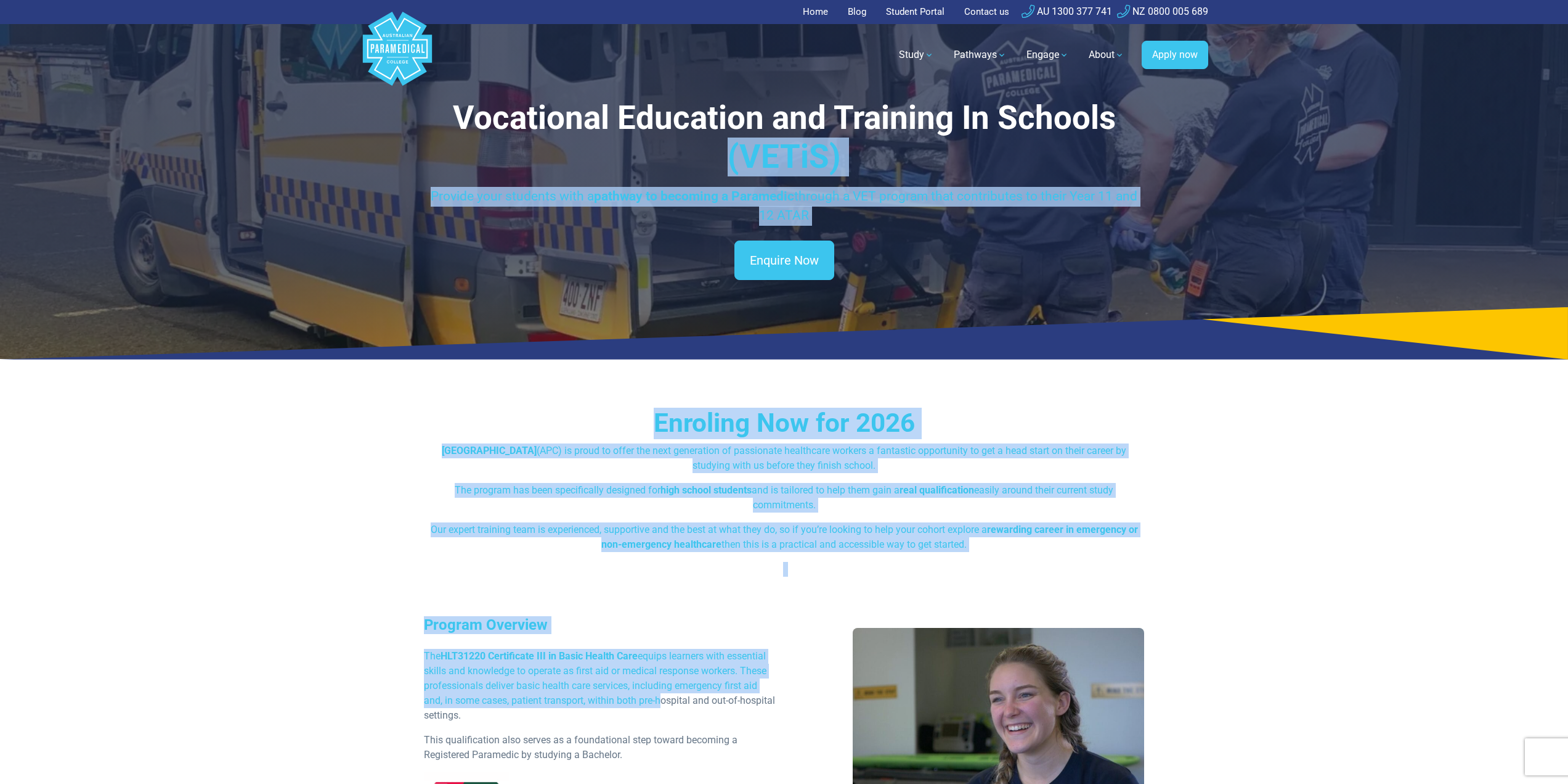
drag, startPoint x: 656, startPoint y: 696, endPoint x: 444, endPoint y: 139, distance: 596.0
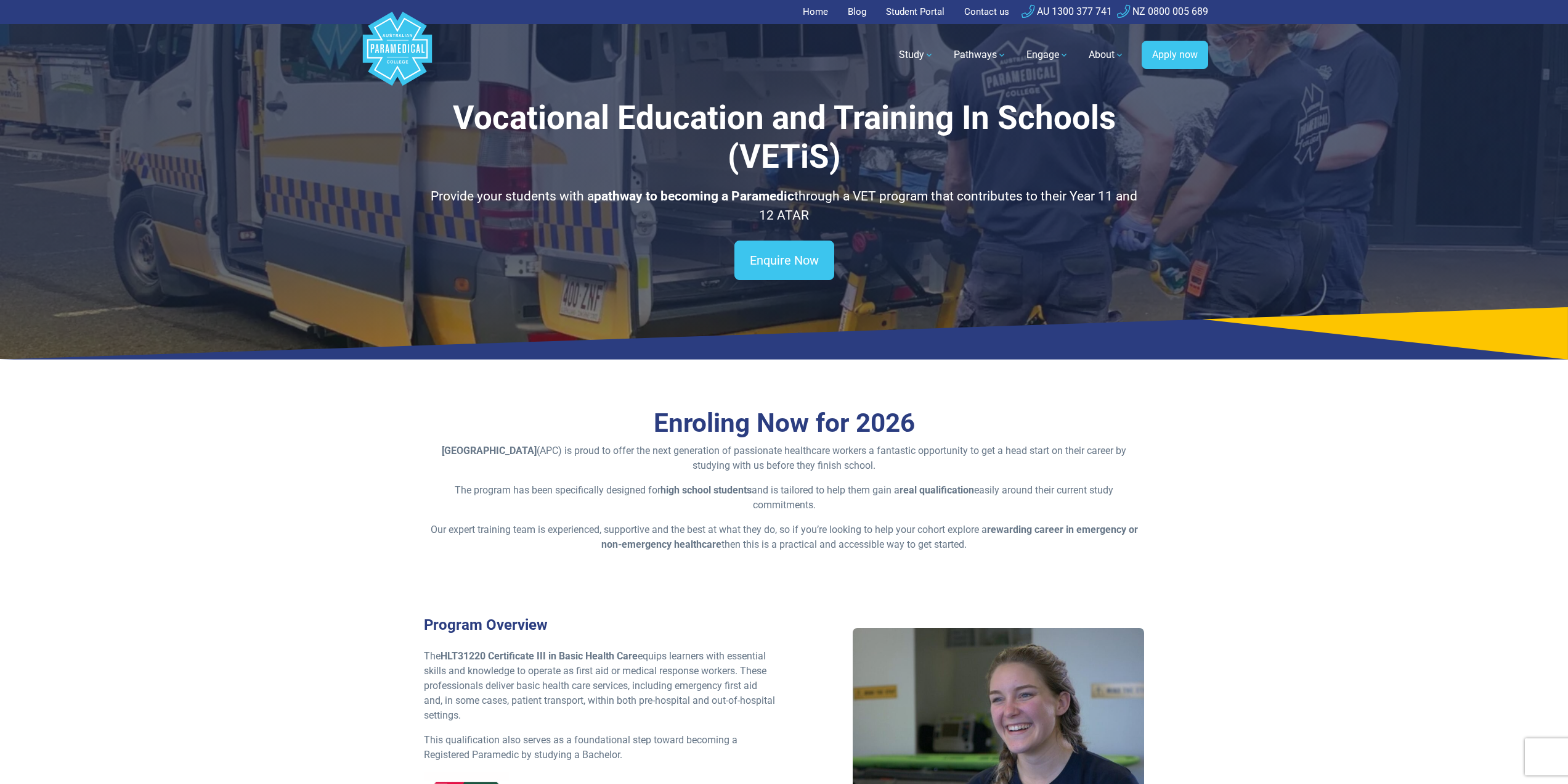
click at [467, 116] on h1 "Vocational Education and Training In Schools (VETiS)" at bounding box center [784, 137] width 721 height 78
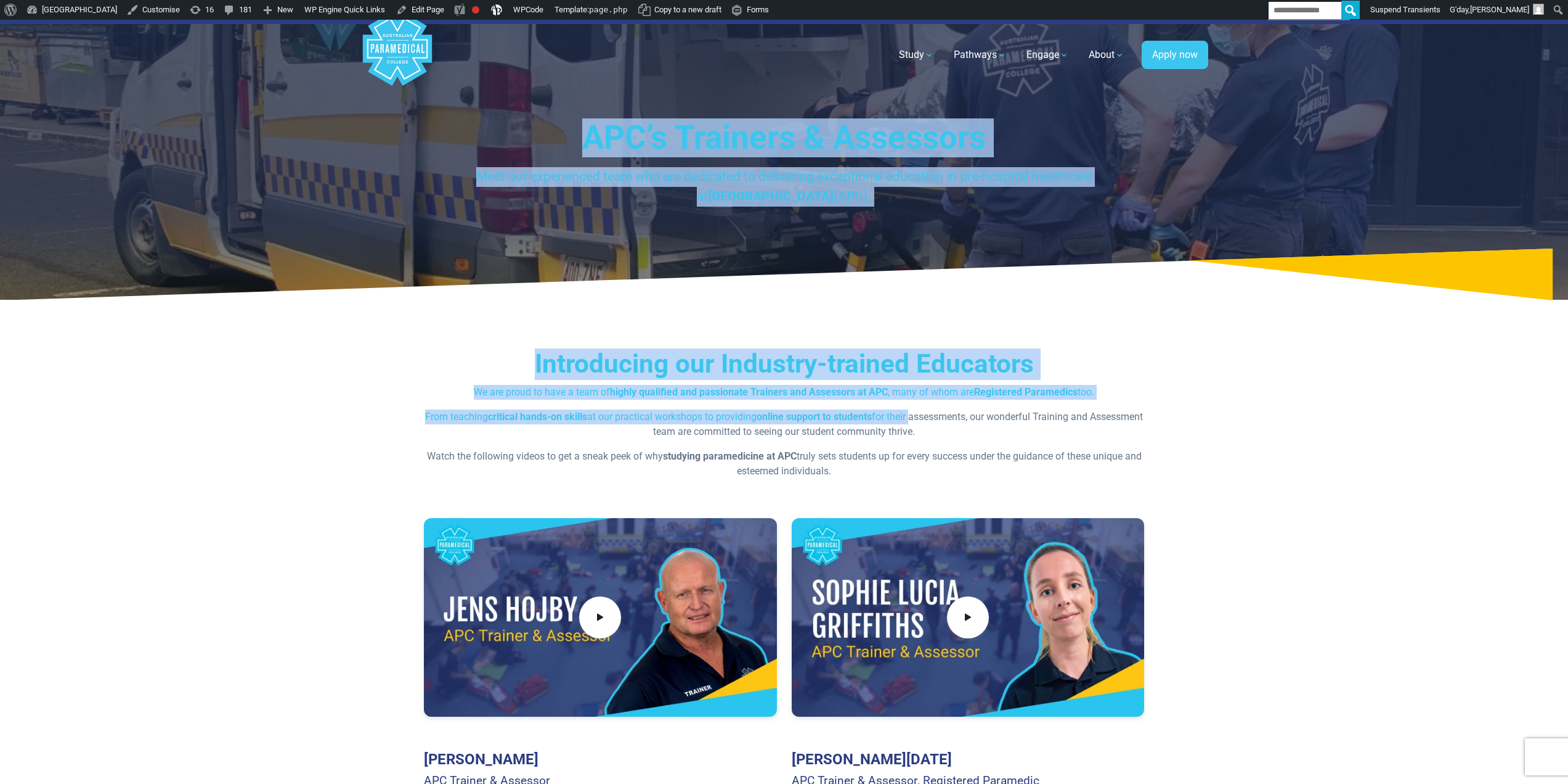
drag, startPoint x: 583, startPoint y: 126, endPoint x: 941, endPoint y: 416, distance: 460.7
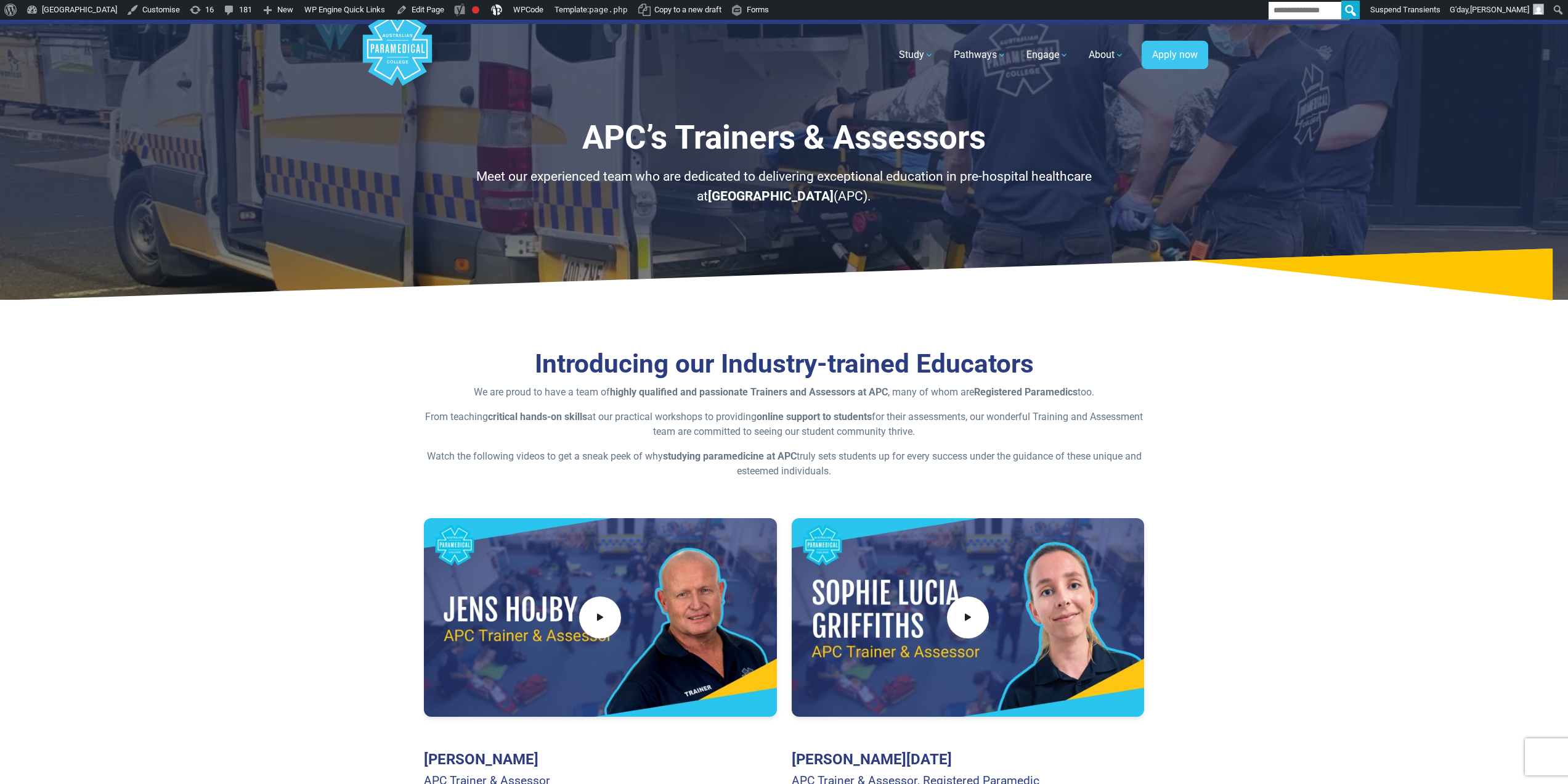
click at [940, 427] on p "From teaching critical hands-on skills at our practical workshops to providing …" at bounding box center [784, 424] width 721 height 30
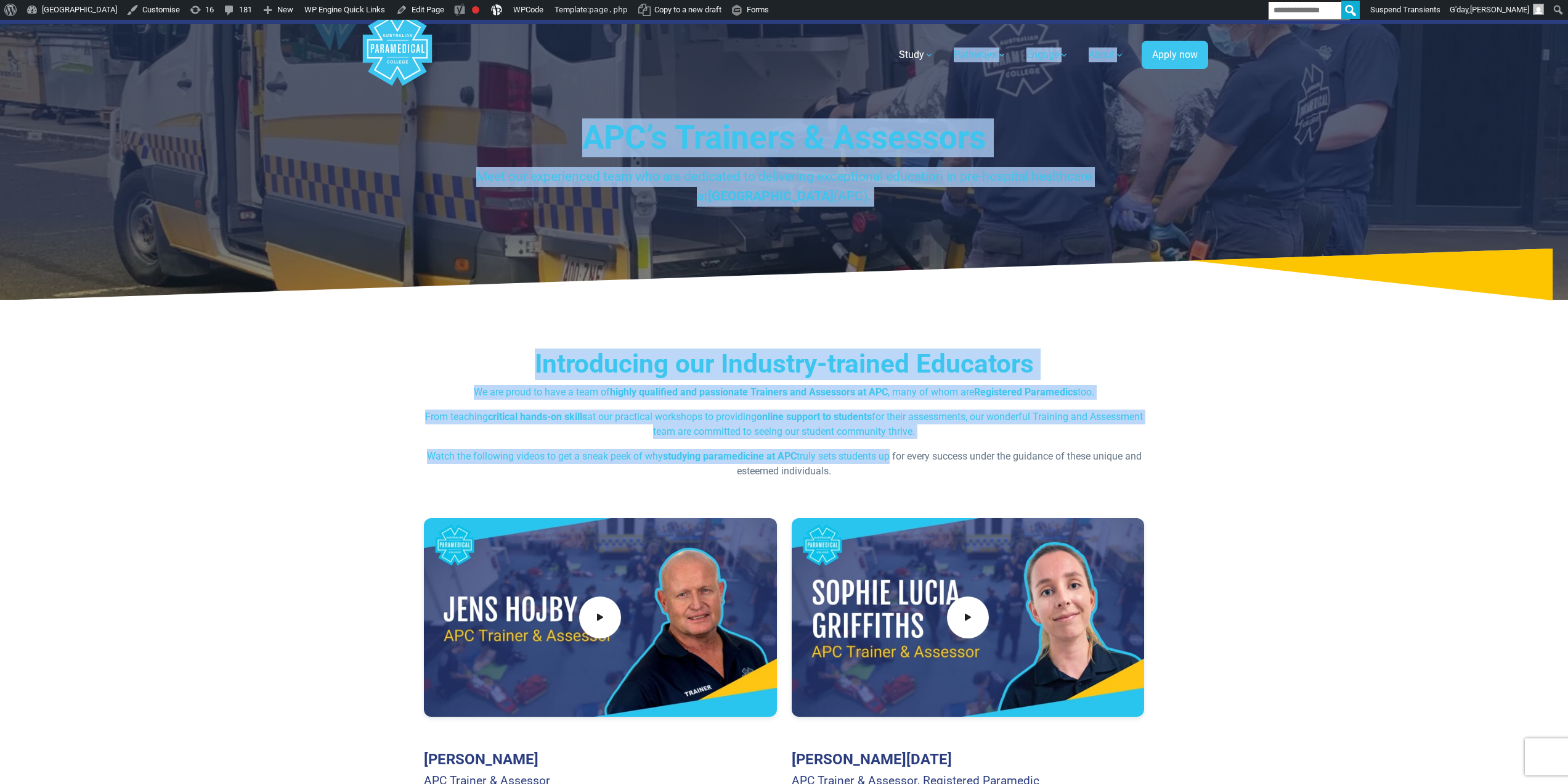
drag, startPoint x: 896, startPoint y: 446, endPoint x: 582, endPoint y: 89, distance: 475.4
click at [600, 122] on h1 "APC’s Trainers & Assessors" at bounding box center [784, 137] width 721 height 39
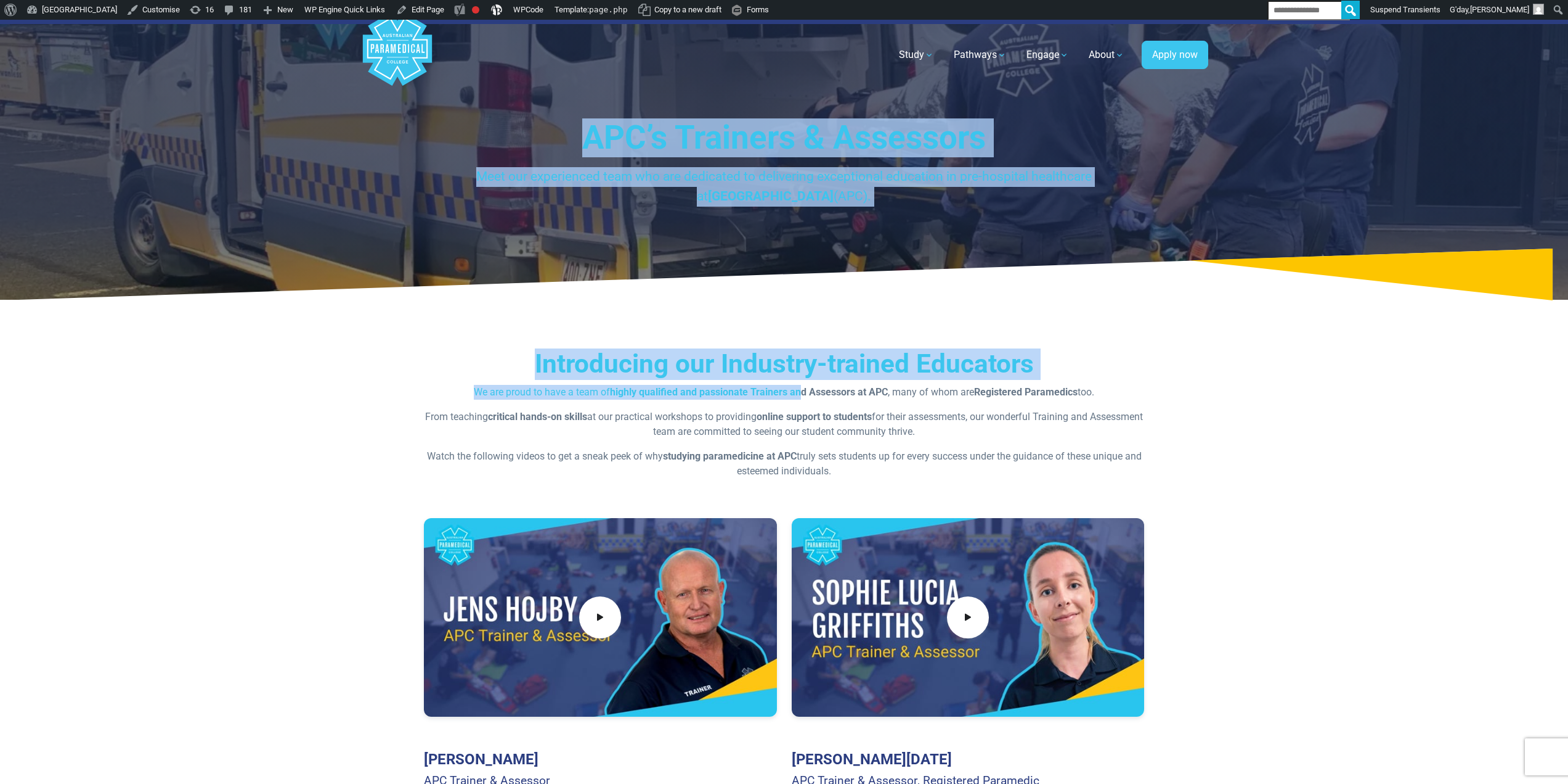
drag, startPoint x: 569, startPoint y: 103, endPoint x: 797, endPoint y: 392, distance: 368.1
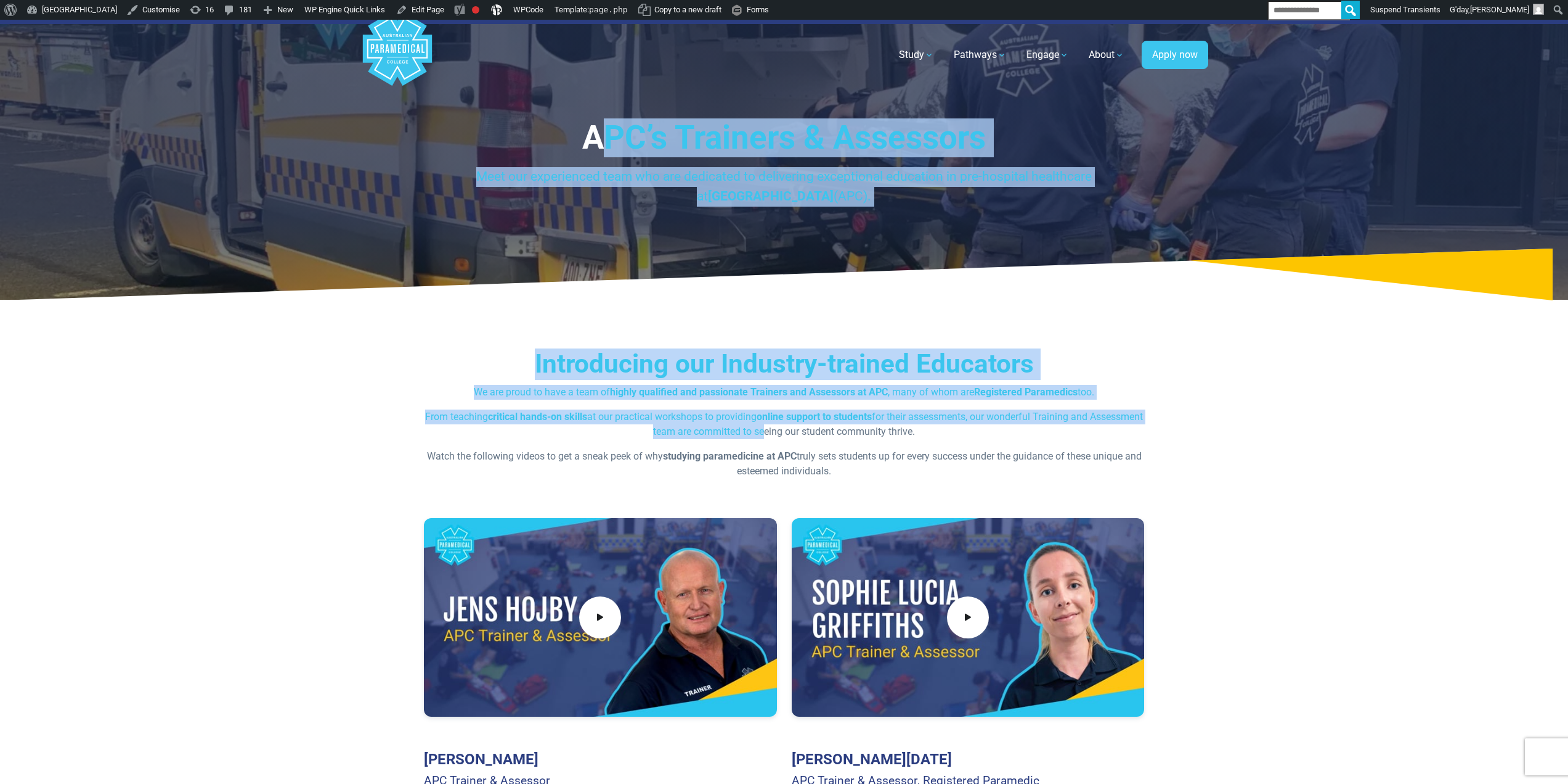
drag, startPoint x: 785, startPoint y: 425, endPoint x: 608, endPoint y: 121, distance: 351.8
click at [598, 133] on h1 "APC’s Trainers & Assessors" at bounding box center [784, 137] width 721 height 39
drag, startPoint x: 590, startPoint y: 124, endPoint x: 732, endPoint y: 414, distance: 322.9
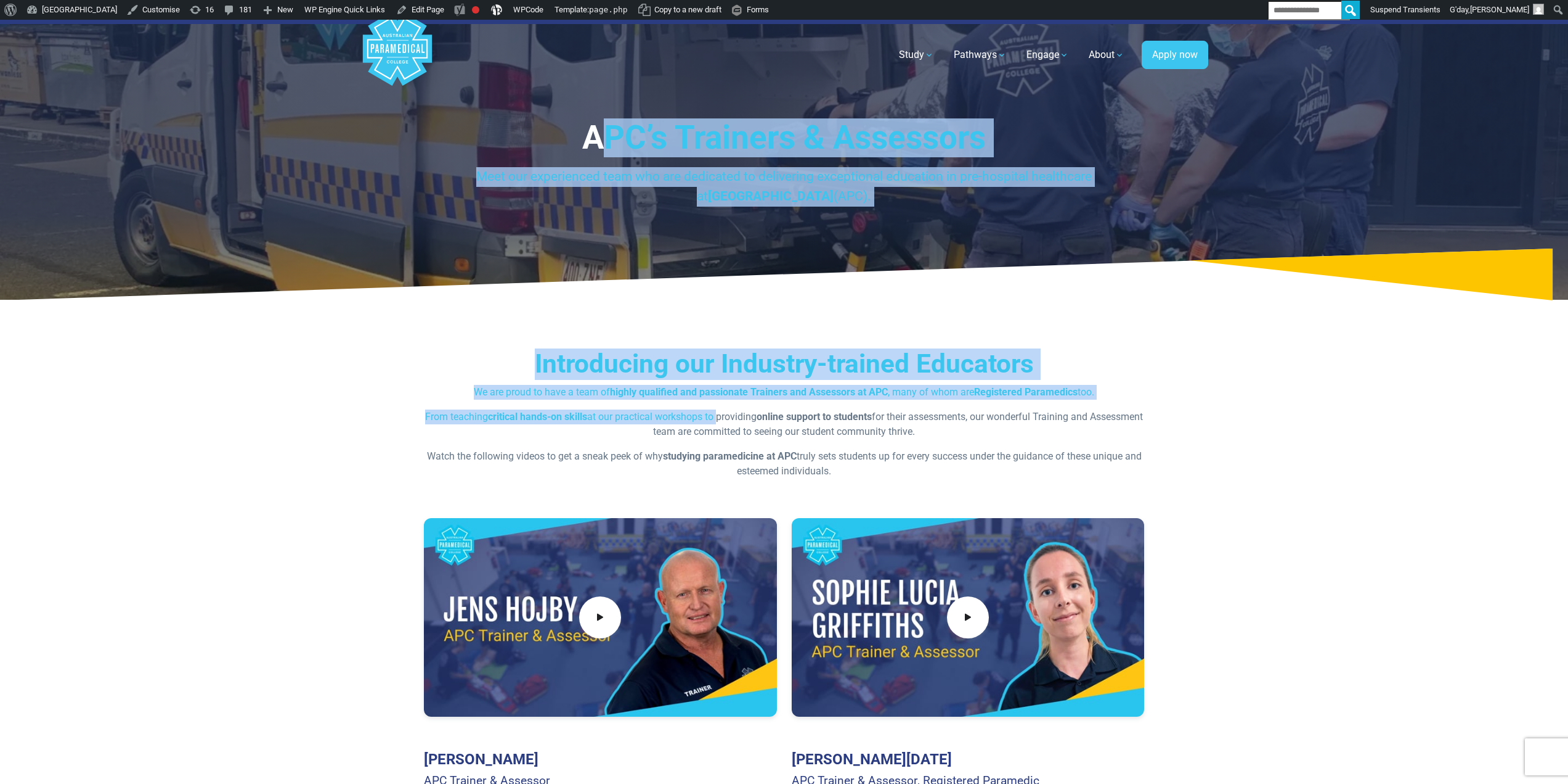
drag, startPoint x: 742, startPoint y: 423, endPoint x: 594, endPoint y: 107, distance: 348.9
click at [619, 165] on div "APC’s Trainers & Assessors Meet our experienced team who are dedicated to deliv…" at bounding box center [784, 162] width 721 height 87
drag, startPoint x: 590, startPoint y: 135, endPoint x: 769, endPoint y: 381, distance: 304.2
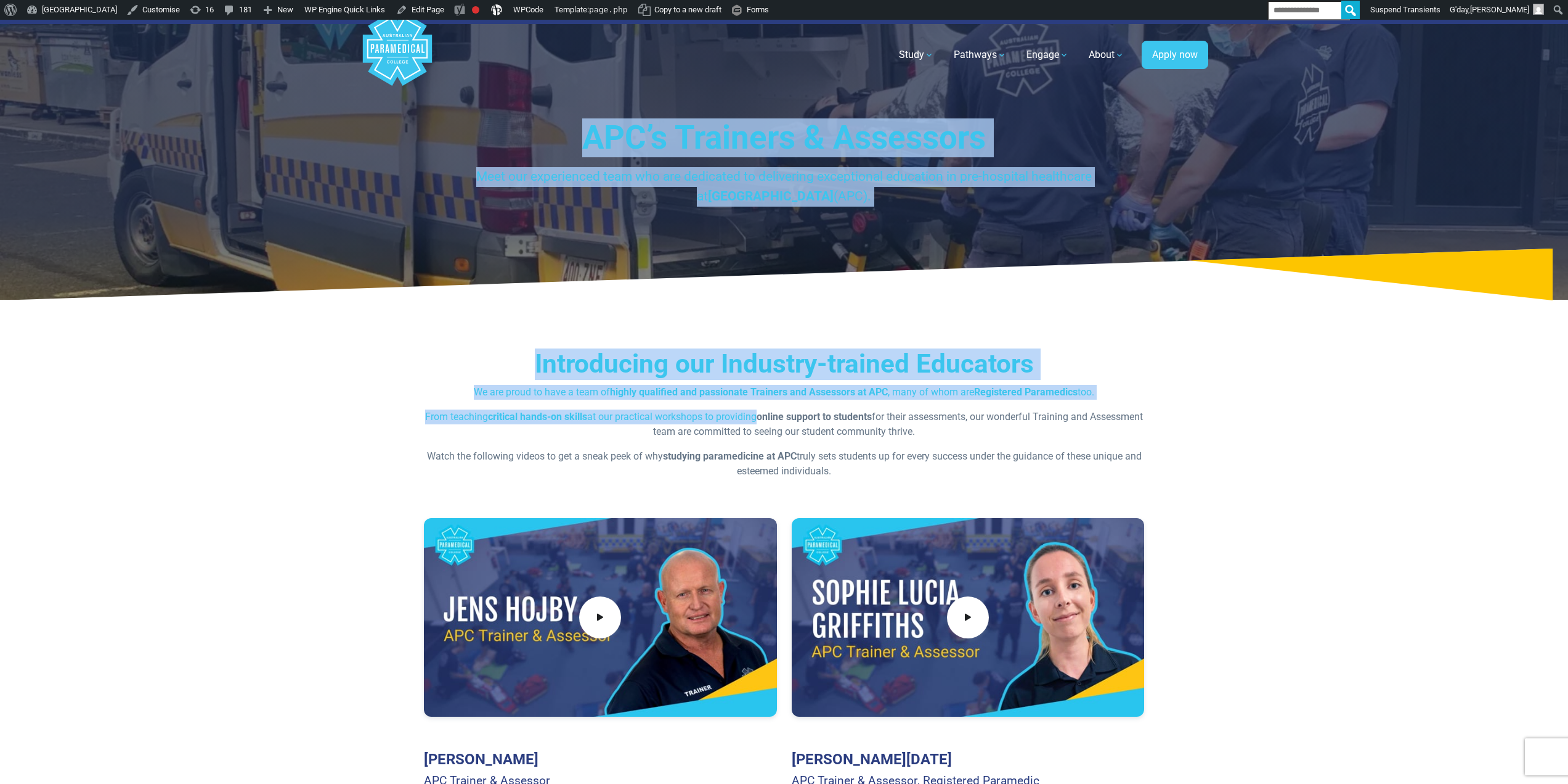
drag, startPoint x: 776, startPoint y: 419, endPoint x: 592, endPoint y: 95, distance: 372.6
click at [600, 131] on h1 "APC’s Trainers & Assessors" at bounding box center [784, 137] width 721 height 39
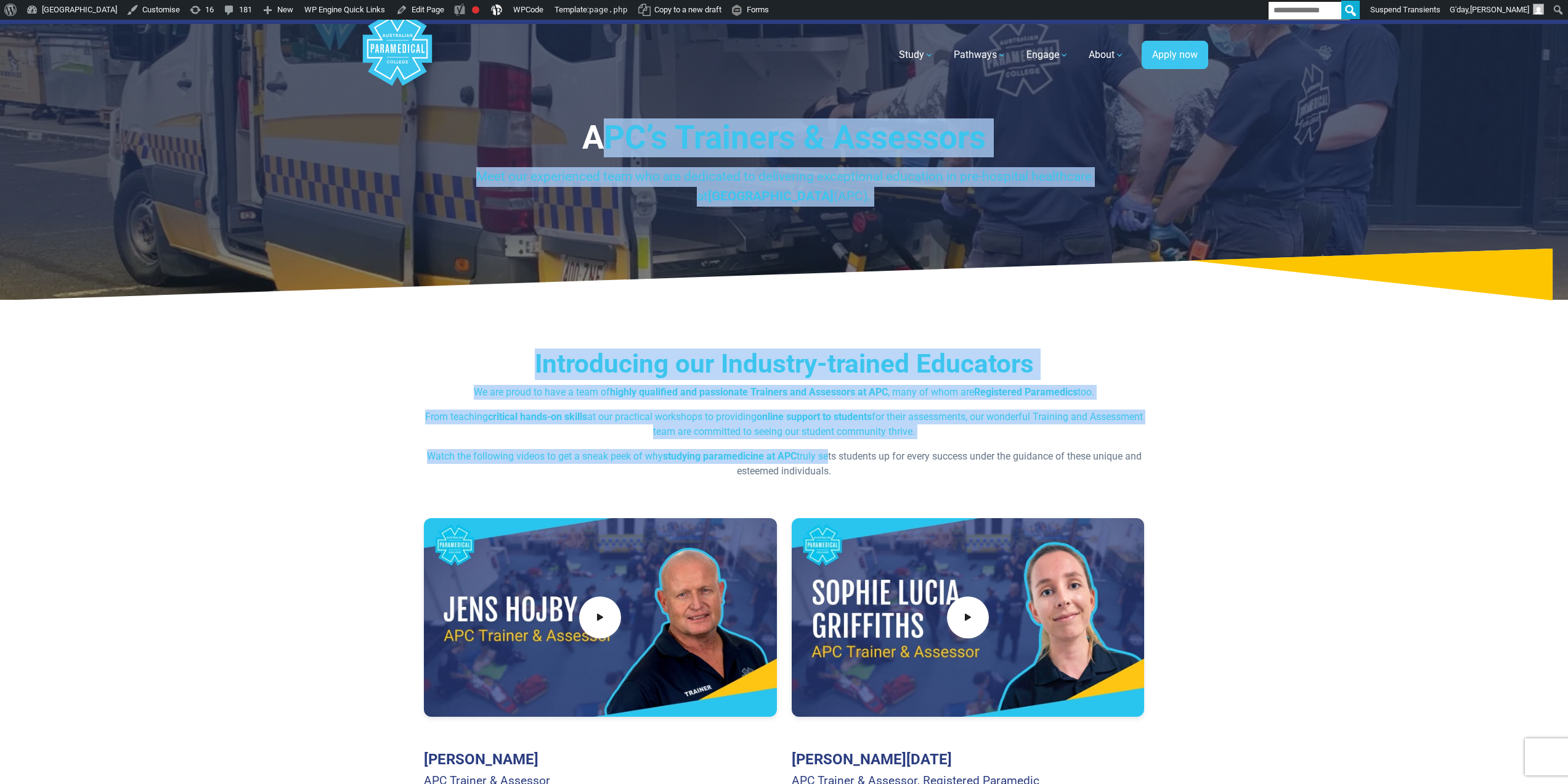
drag, startPoint x: 594, startPoint y: 132, endPoint x: 832, endPoint y: 458, distance: 403.6
click at [807, 410] on p "From teaching critical hands-on skills at our practical workshops to providing …" at bounding box center [784, 424] width 721 height 30
drag, startPoint x: 844, startPoint y: 441, endPoint x: 572, endPoint y: 101, distance: 435.4
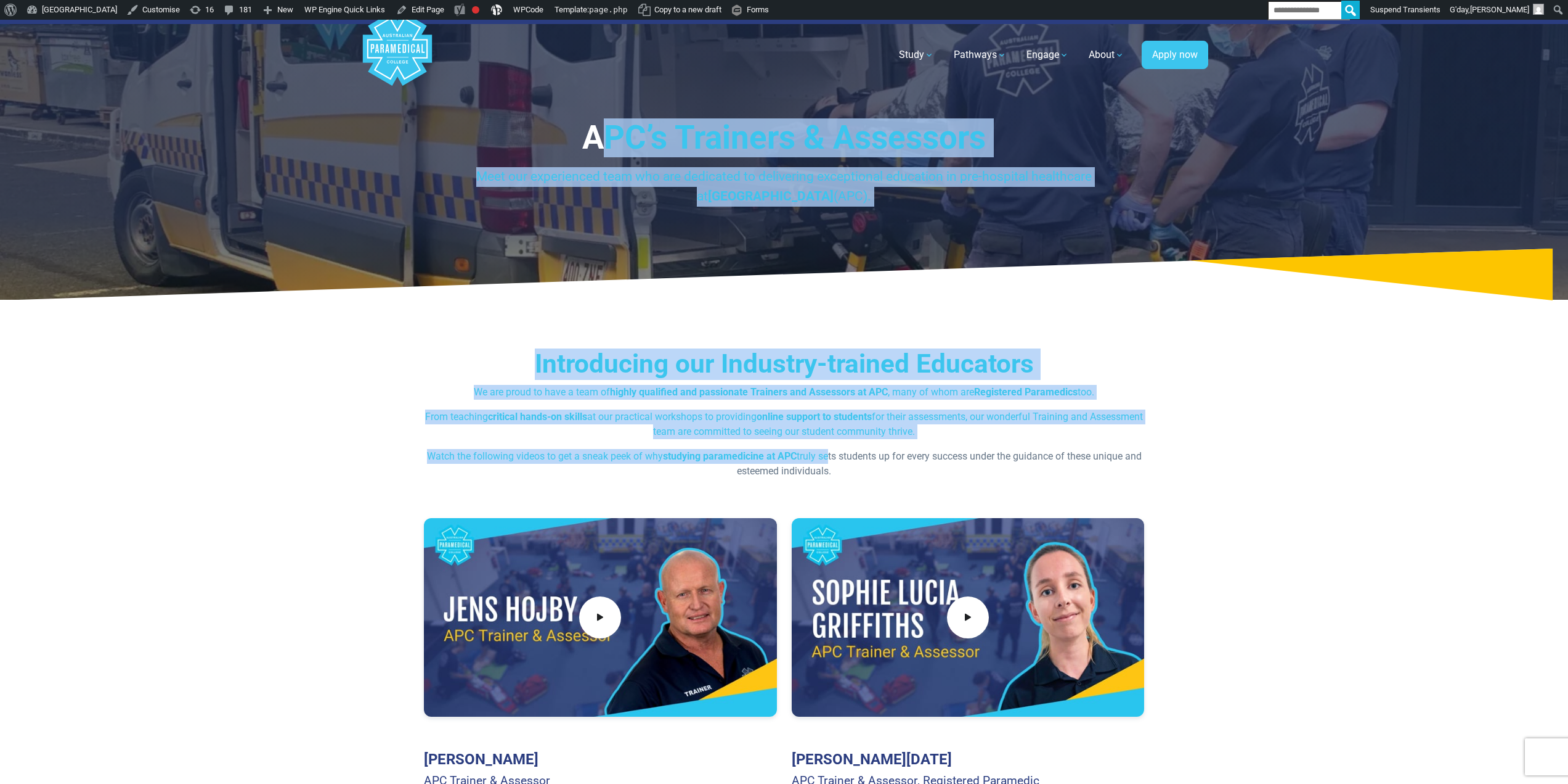
click at [620, 158] on div "APC’s Trainers & Assessors Meet our experienced team who are dedicated to deliv…" at bounding box center [784, 162] width 721 height 87
drag, startPoint x: 585, startPoint y: 124, endPoint x: 853, endPoint y: 476, distance: 442.4
click at [829, 438] on p "From teaching critical hands-on skills at our practical workshops to providing …" at bounding box center [784, 424] width 721 height 30
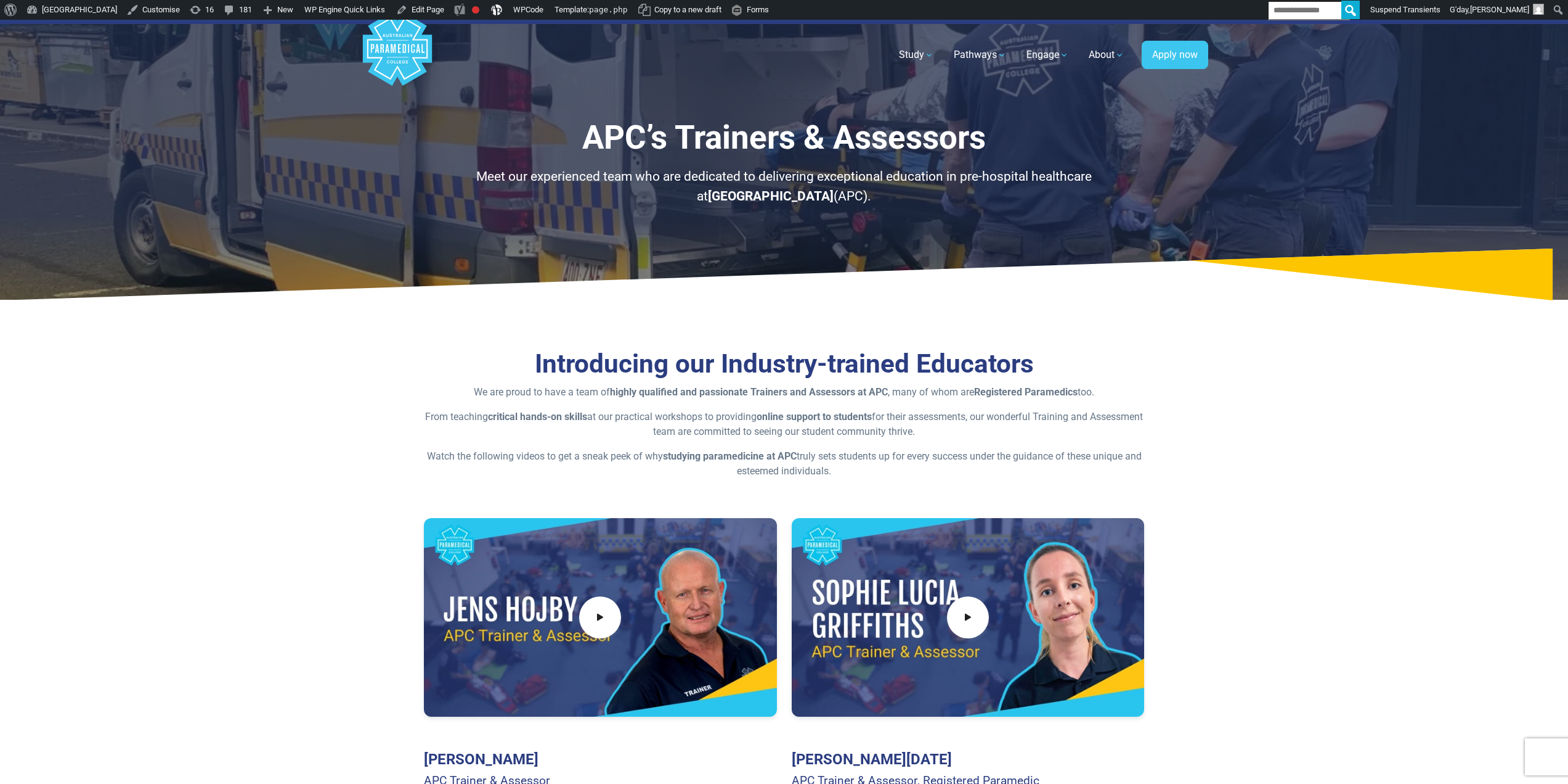
click at [818, 435] on p "From teaching critical hands-on skills at our practical workshops to providing …" at bounding box center [784, 424] width 721 height 30
click at [765, 407] on div "Introducing our Industry-trained Educators We are proud to have a team of highl…" at bounding box center [784, 413] width 721 height 130
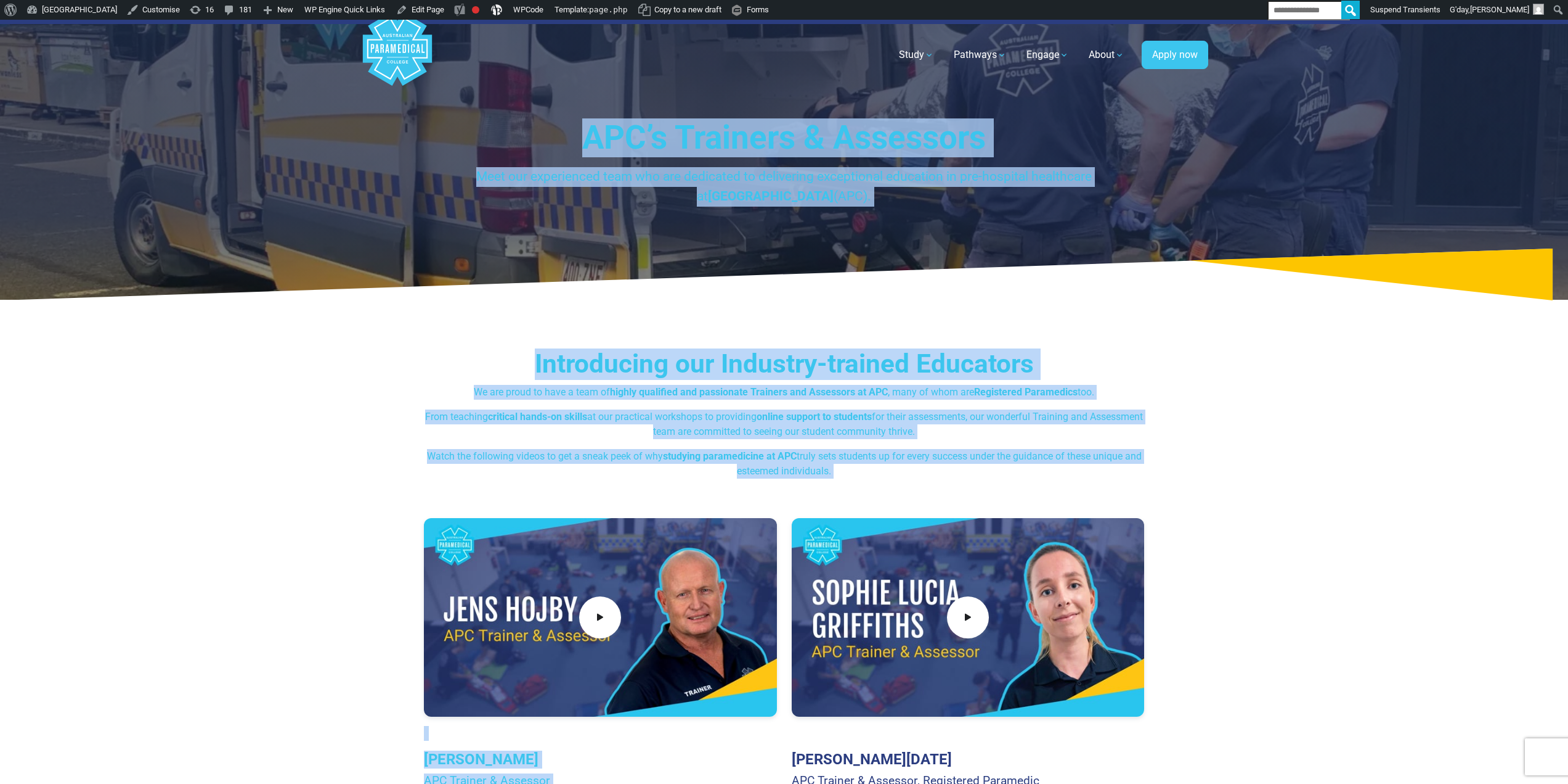
drag, startPoint x: 586, startPoint y: 128, endPoint x: 843, endPoint y: 479, distance: 435.0
click at [767, 384] on div "Introducing our Industry-trained Educators We are proud to have a team of highl…" at bounding box center [784, 413] width 721 height 130
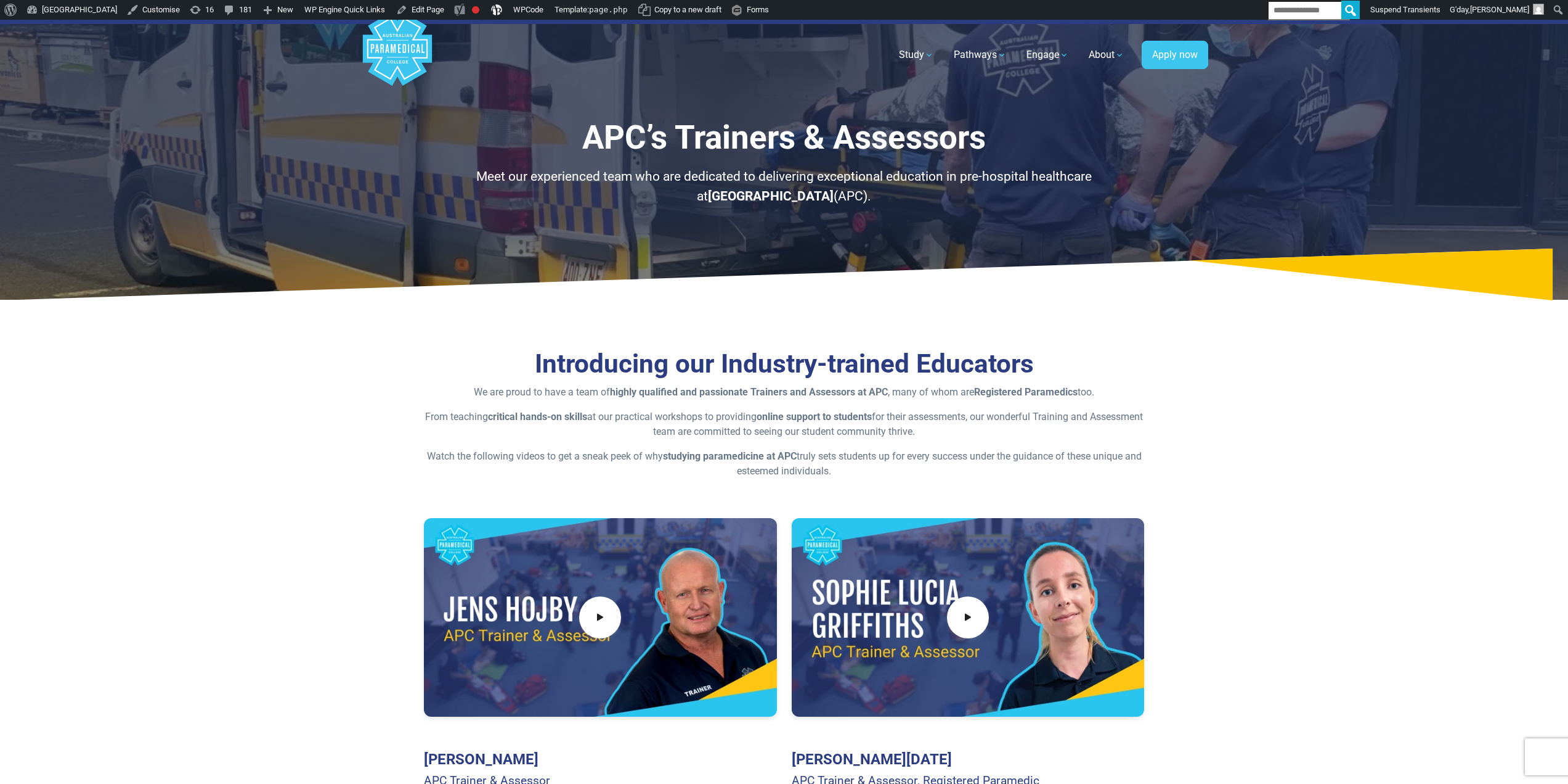
click at [271, 417] on section "Introducing our Industry-trained Educators We are proud to have a team of highl…" at bounding box center [784, 612] width 1568 height 607
click at [257, 380] on section "Introducing our Industry-trained Educators We are proud to have a team of highl…" at bounding box center [784, 612] width 1568 height 607
click at [264, 437] on section "Introducing our Industry-trained Educators We are proud to have a team of highl…" at bounding box center [784, 612] width 1568 height 607
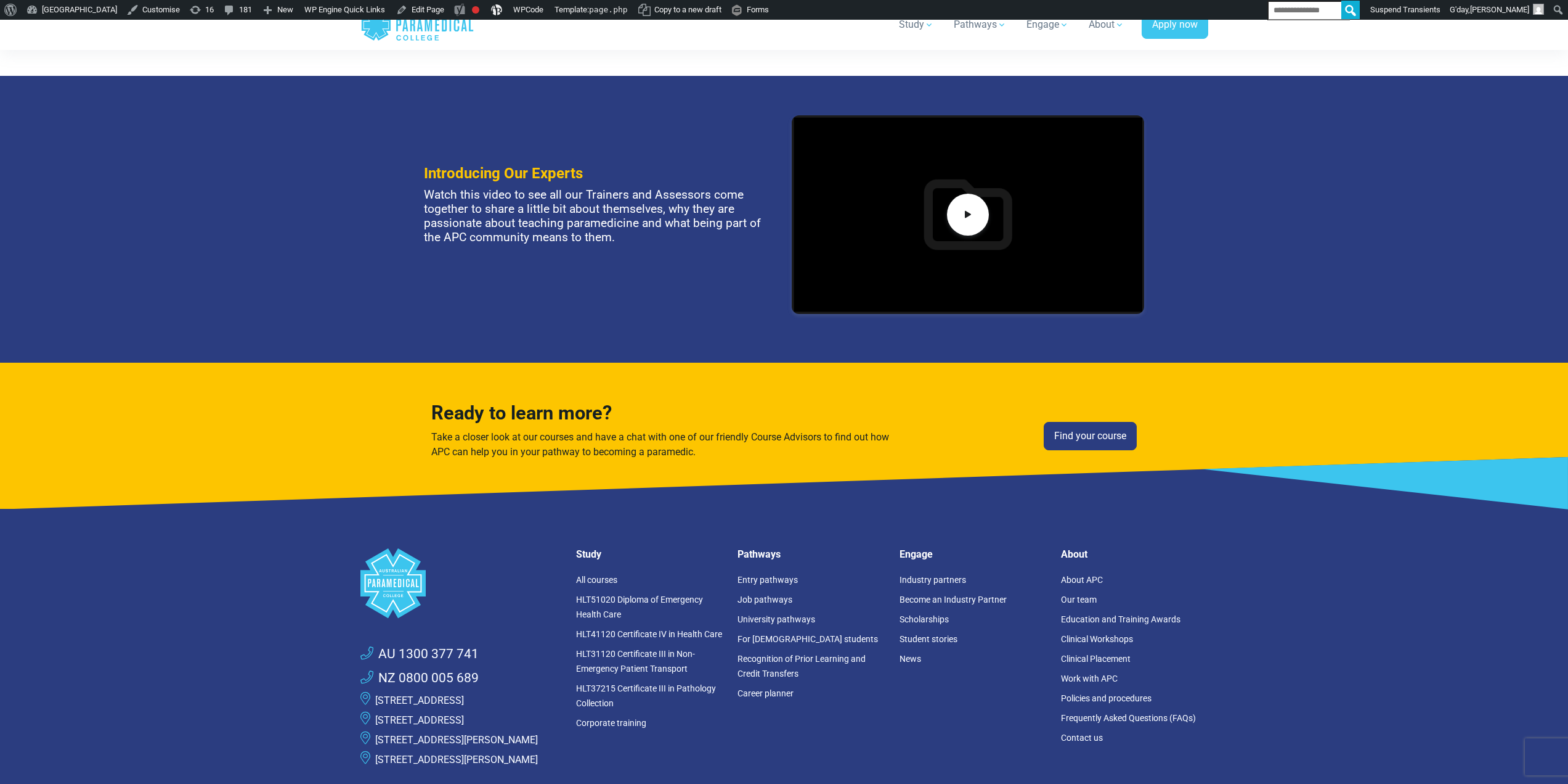
scroll to position [1726, 0]
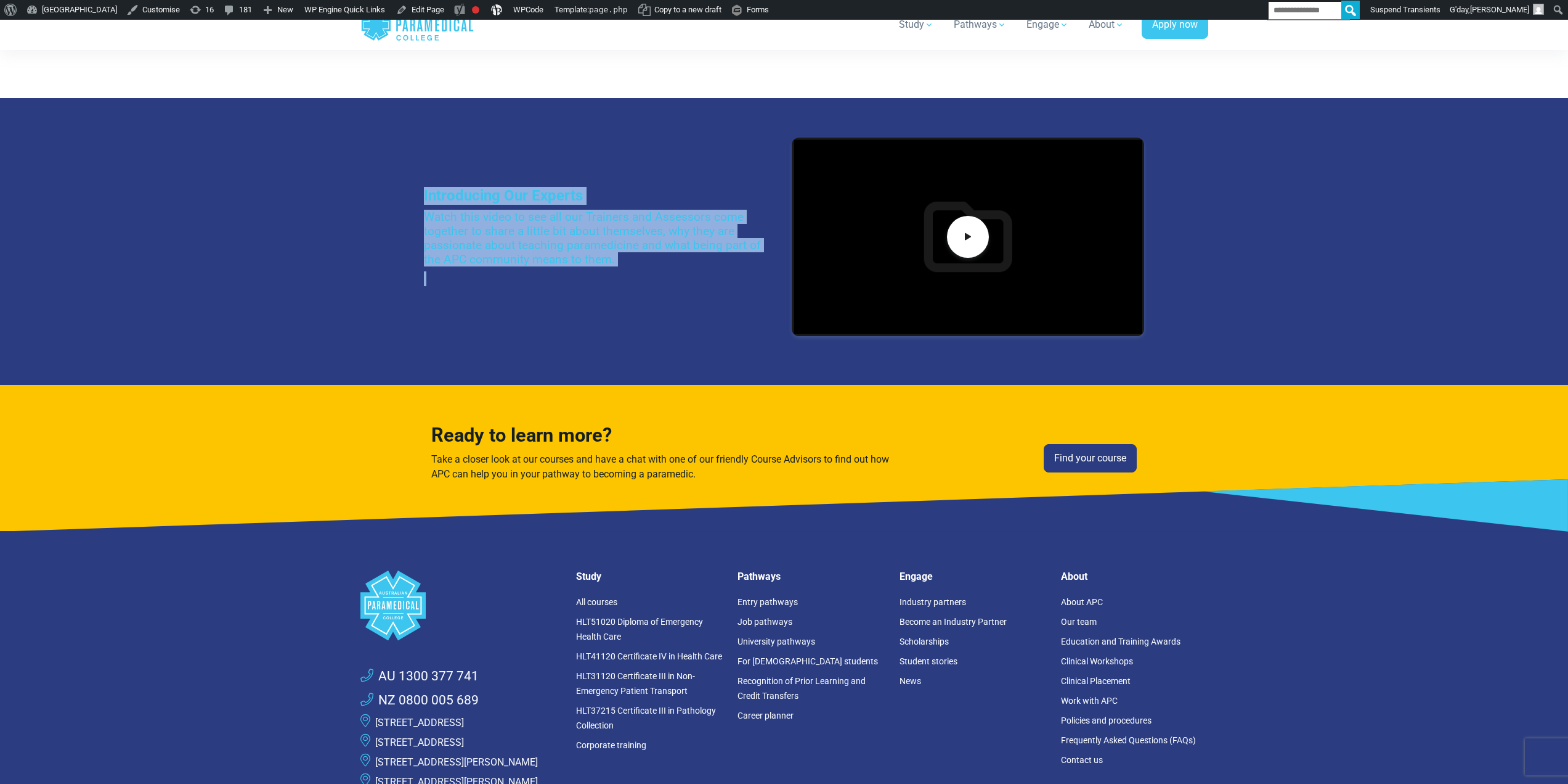
drag, startPoint x: 424, startPoint y: 185, endPoint x: 685, endPoint y: 317, distance: 292.5
click at [688, 327] on div "Introducing Our Experts Watch this video to see all our Trainers and Assessors …" at bounding box center [784, 241] width 735 height 207
click at [619, 244] on h4 "Watch this video to see all our Trainers and Assessors come together to share a…" at bounding box center [600, 237] width 353 height 56
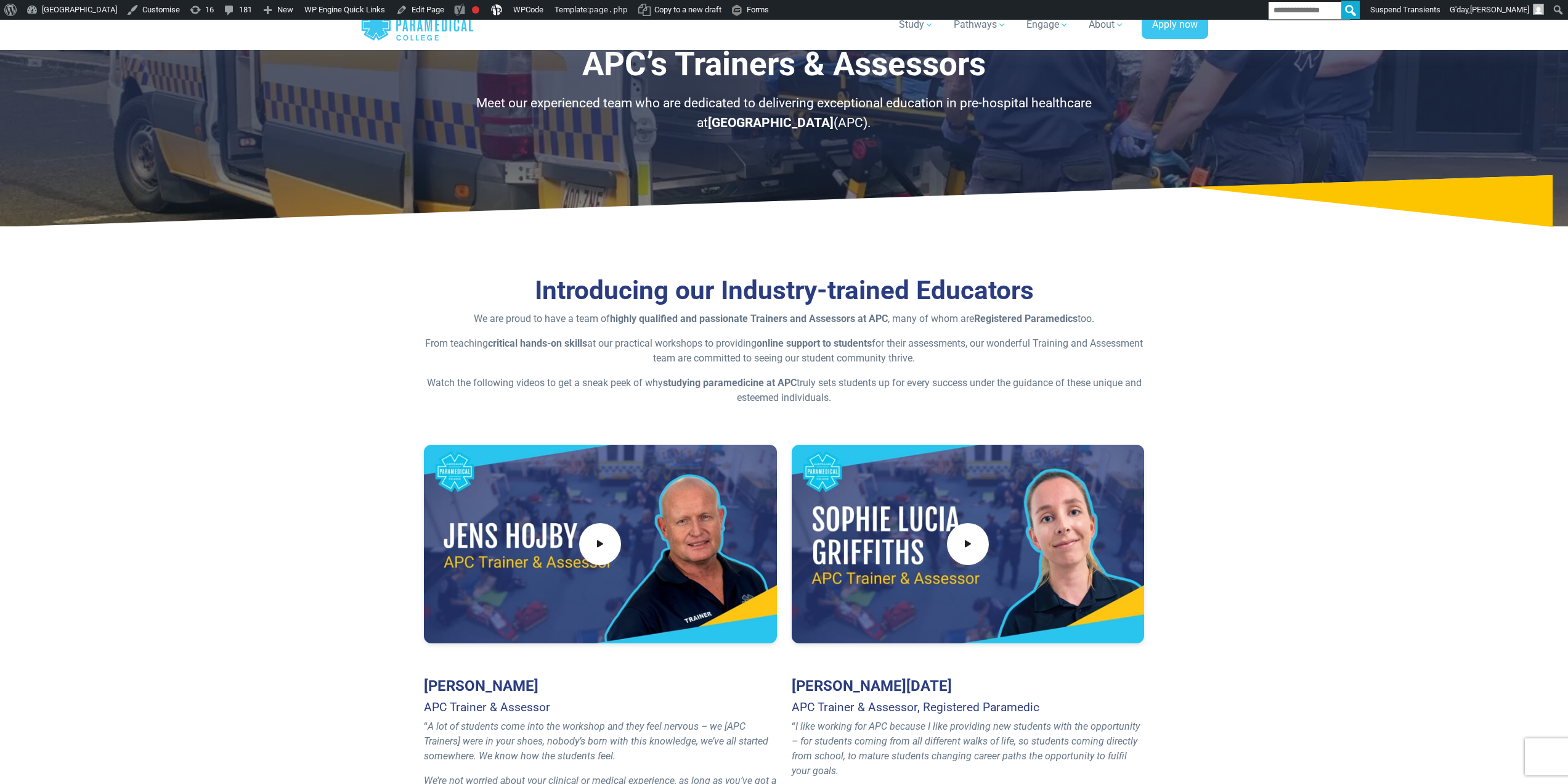
scroll to position [0, 0]
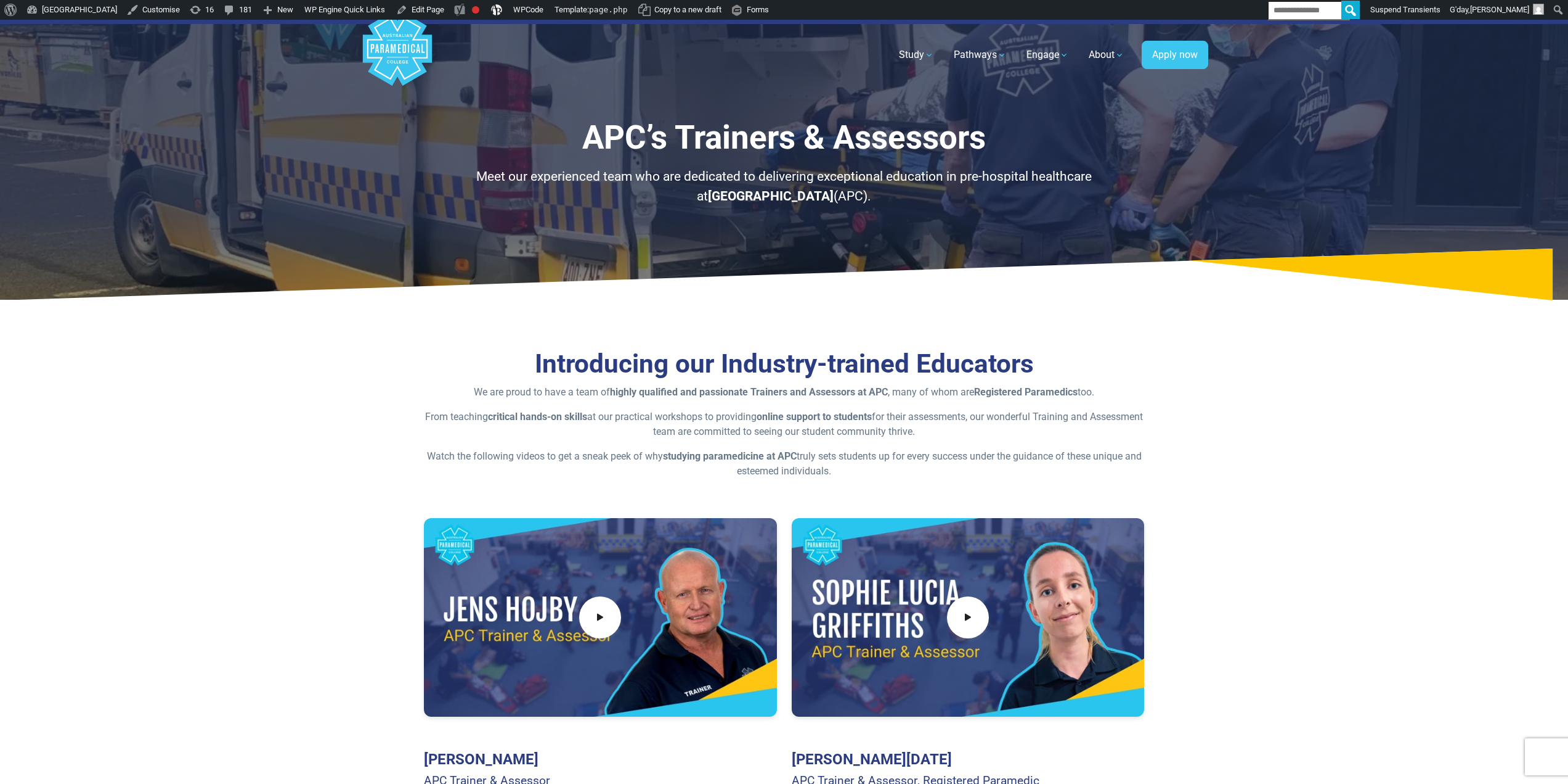
click at [416, 206] on div "APC’s Trainers & Assessors Meet our experienced team who are dedicated to deliv…" at bounding box center [784, 160] width 863 height 280
click at [391, 198] on div "APC’s Trainers & Assessors Meet our experienced team who are dedicated to deliv…" at bounding box center [784, 160] width 863 height 280
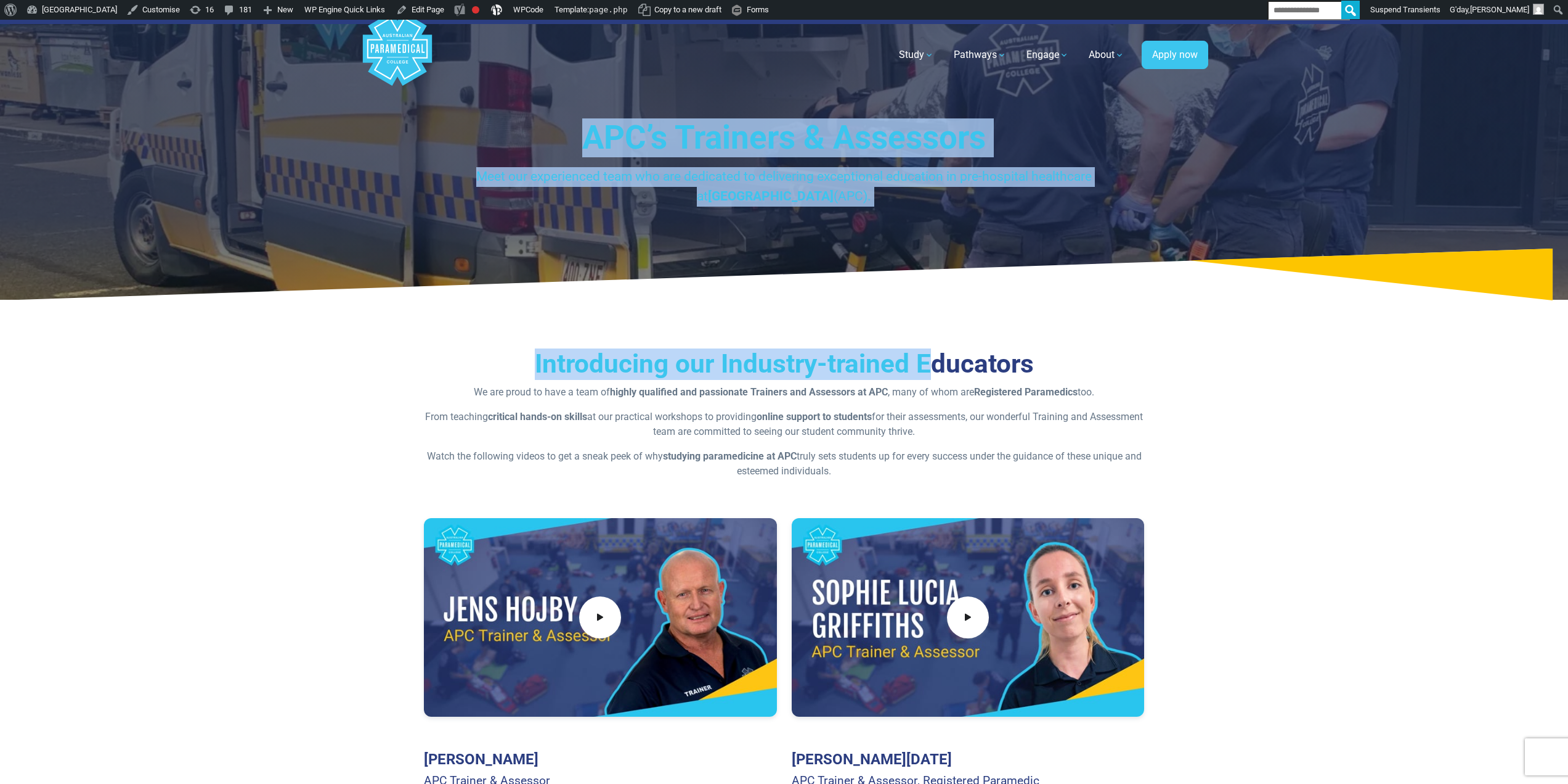
drag, startPoint x: 559, startPoint y: 136, endPoint x: 939, endPoint y: 393, distance: 458.7
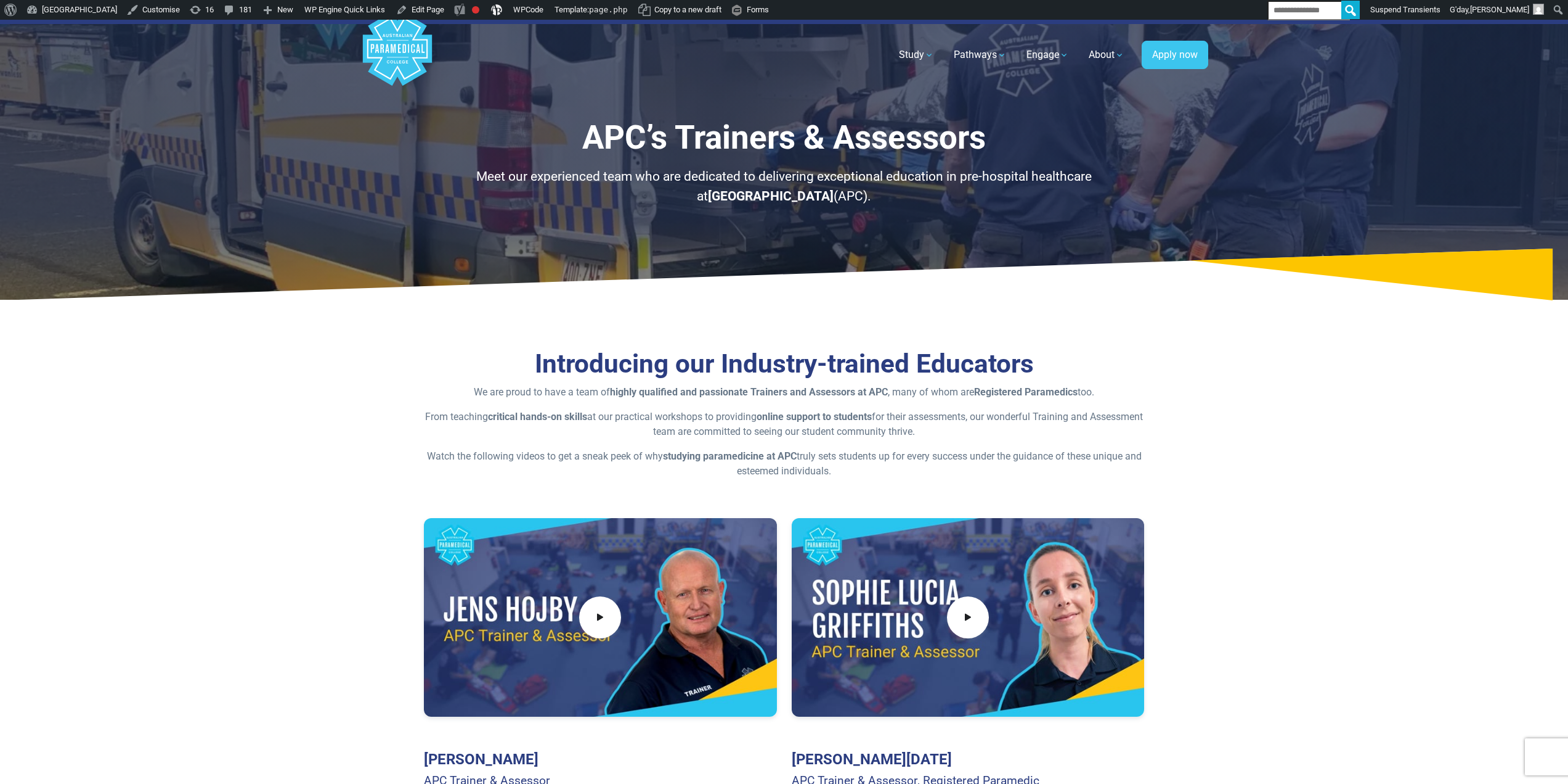
click at [944, 415] on p "From teaching critical hands-on skills at our practical workshops to providing …" at bounding box center [784, 424] width 721 height 30
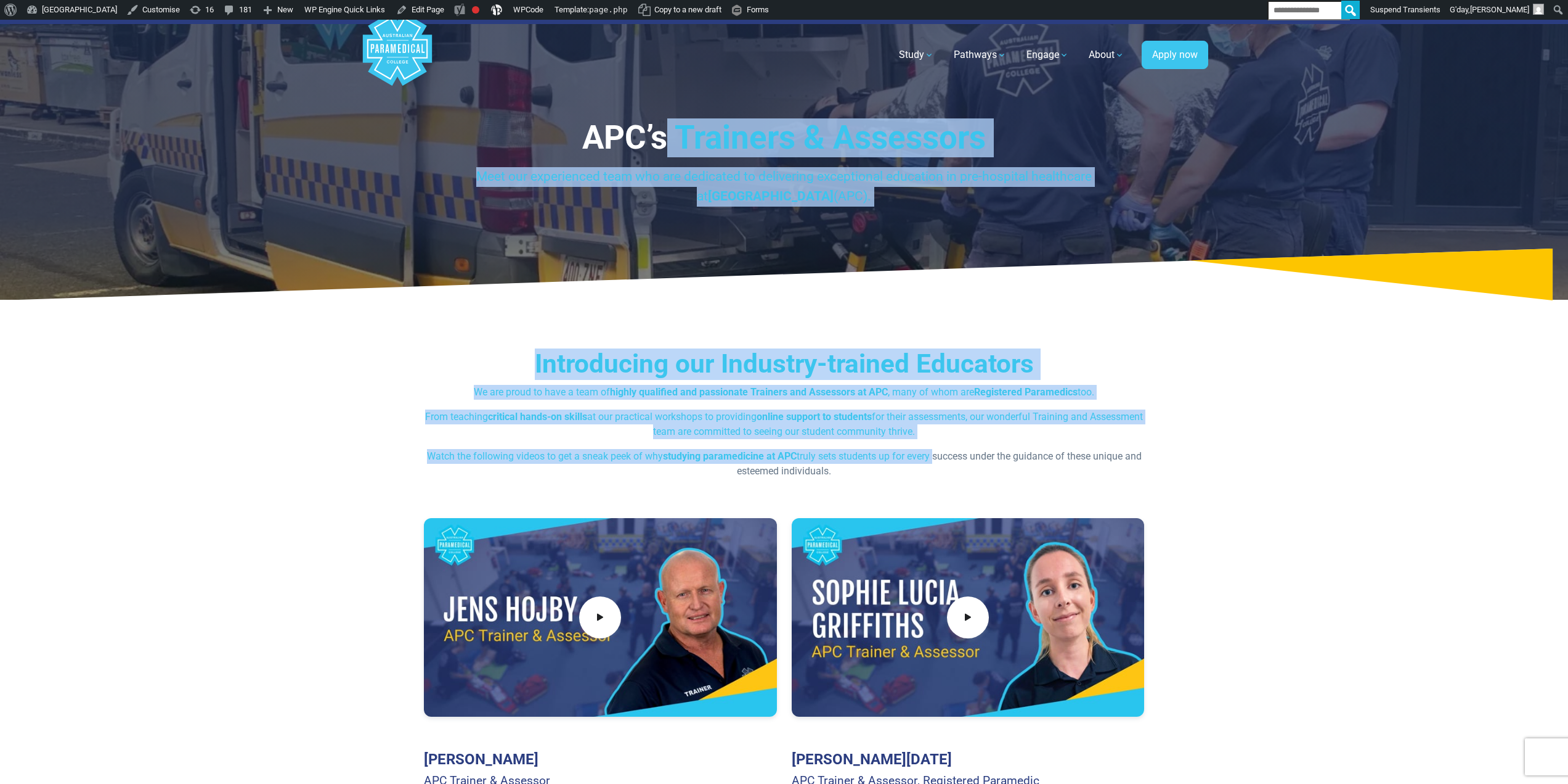
drag, startPoint x: 942, startPoint y: 439, endPoint x: 661, endPoint y: 134, distance: 414.7
click at [770, 319] on div "Introducing our Industry-trained Educators We are proud to have a team of highl…" at bounding box center [784, 612] width 863 height 607
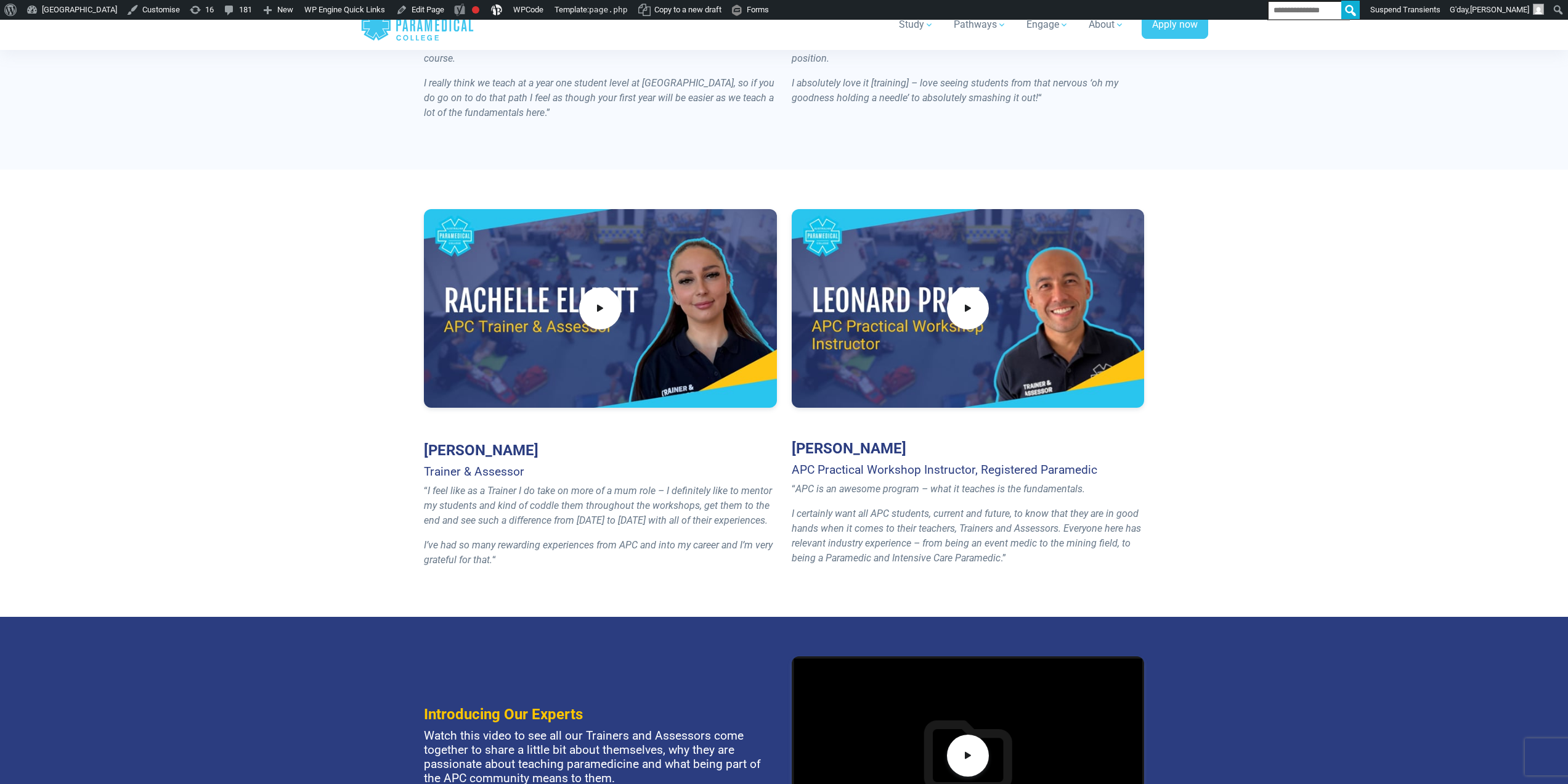
scroll to position [1233, 0]
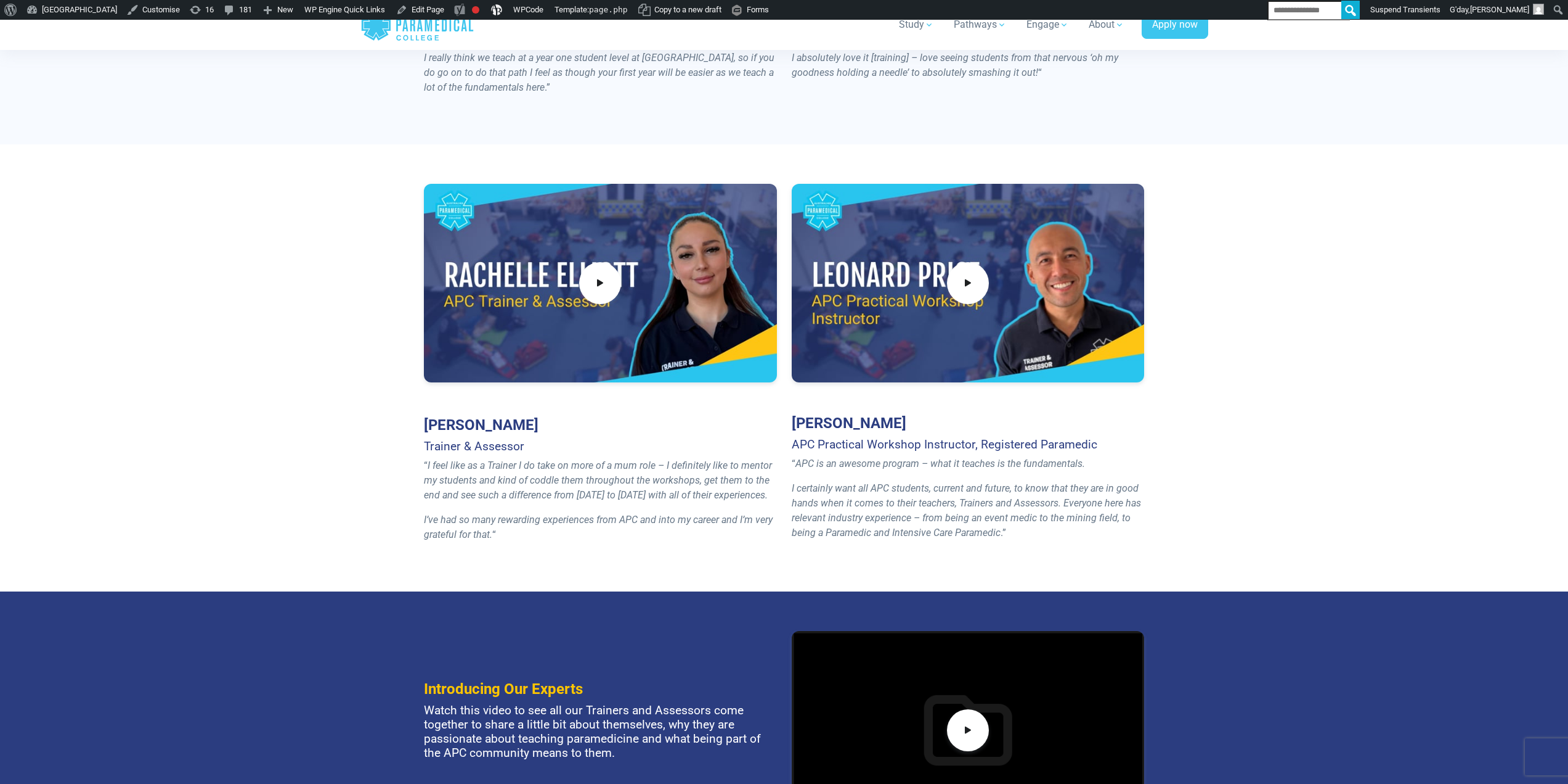
click at [265, 219] on section "Rachelle Elliott Trainer & Assessor “ I feel like as a Trainer I do take on mor…" at bounding box center [784, 367] width 1568 height 447
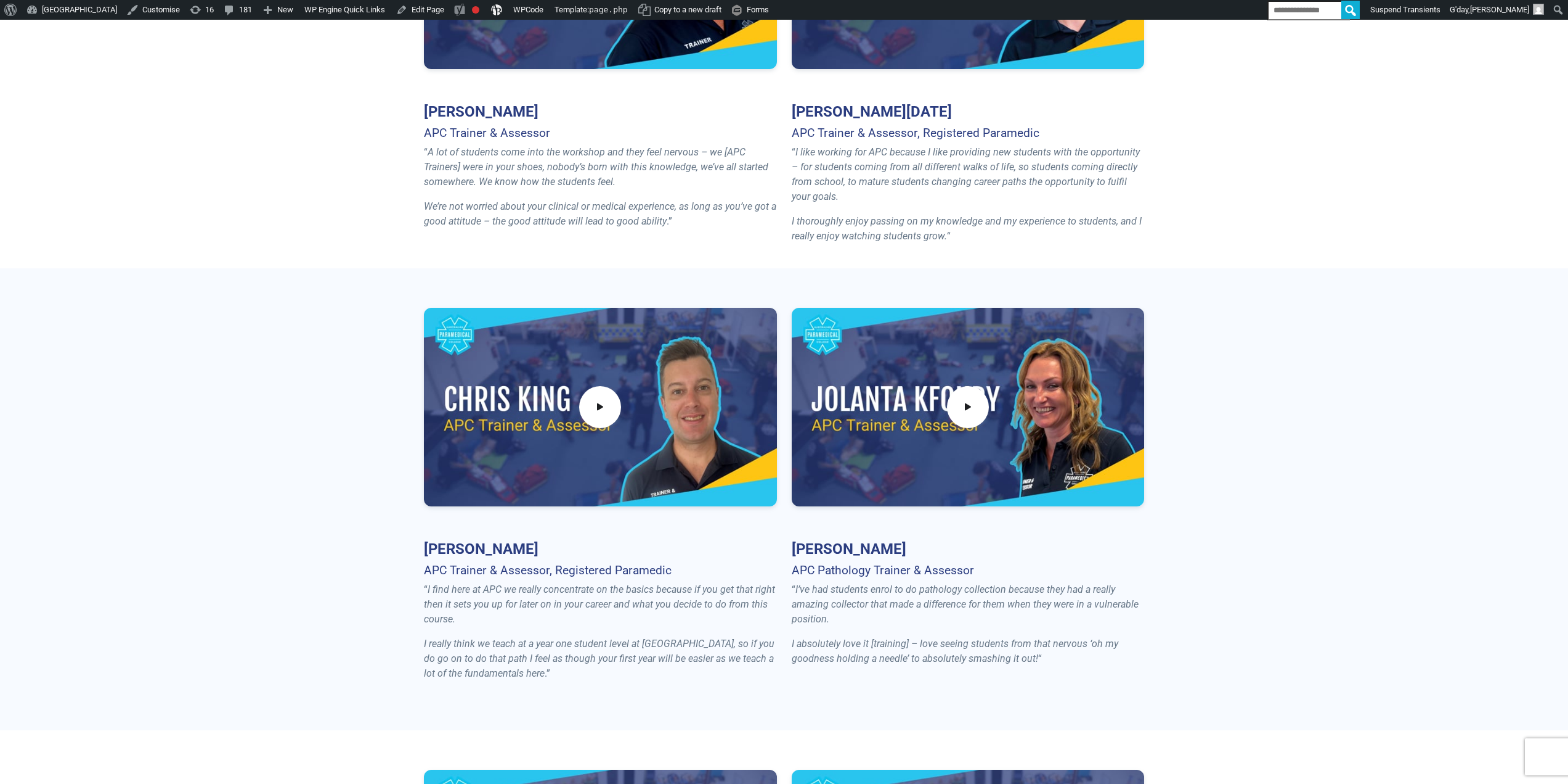
scroll to position [0, 0]
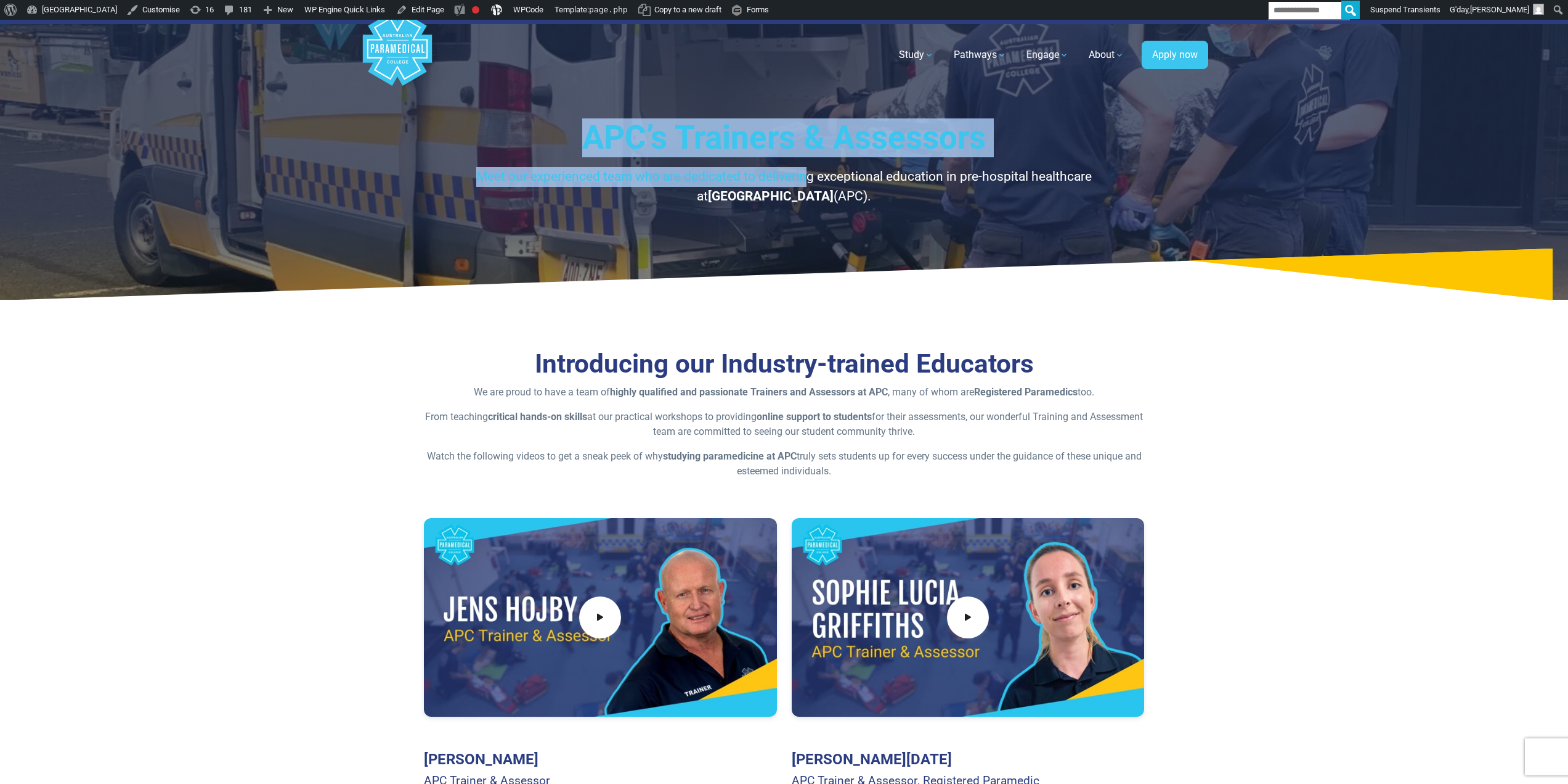
drag, startPoint x: 533, startPoint y: 114, endPoint x: 772, endPoint y: 181, distance: 248.2
click at [772, 181] on div "APC’s Trainers & Assessors Meet our experienced team who are dedicated to deliv…" at bounding box center [784, 160] width 863 height 280
click at [771, 178] on p "Meet our experienced team who are dedicated to delivering exceptional education…" at bounding box center [784, 186] width 721 height 39
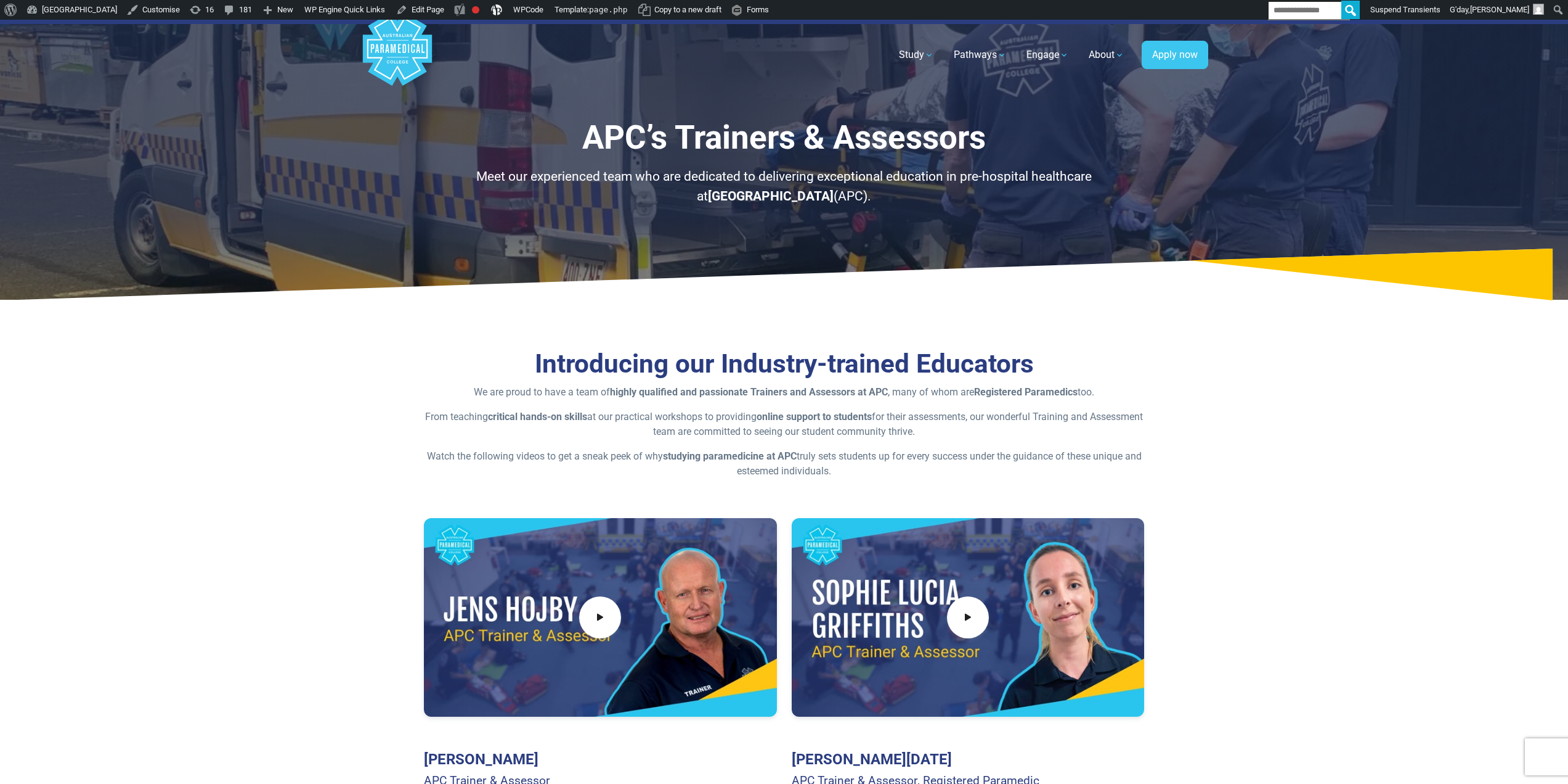
drag, startPoint x: 783, startPoint y: 195, endPoint x: 564, endPoint y: 89, distance: 243.3
click at [569, 133] on h1 "APC’s Trainers & Assessors" at bounding box center [784, 137] width 721 height 39
drag, startPoint x: 554, startPoint y: 130, endPoint x: 892, endPoint y: 216, distance: 348.8
click at [892, 216] on div "APC’s Trainers & Assessors Meet our experienced team who are dedicated to deliv…" at bounding box center [784, 160] width 863 height 280
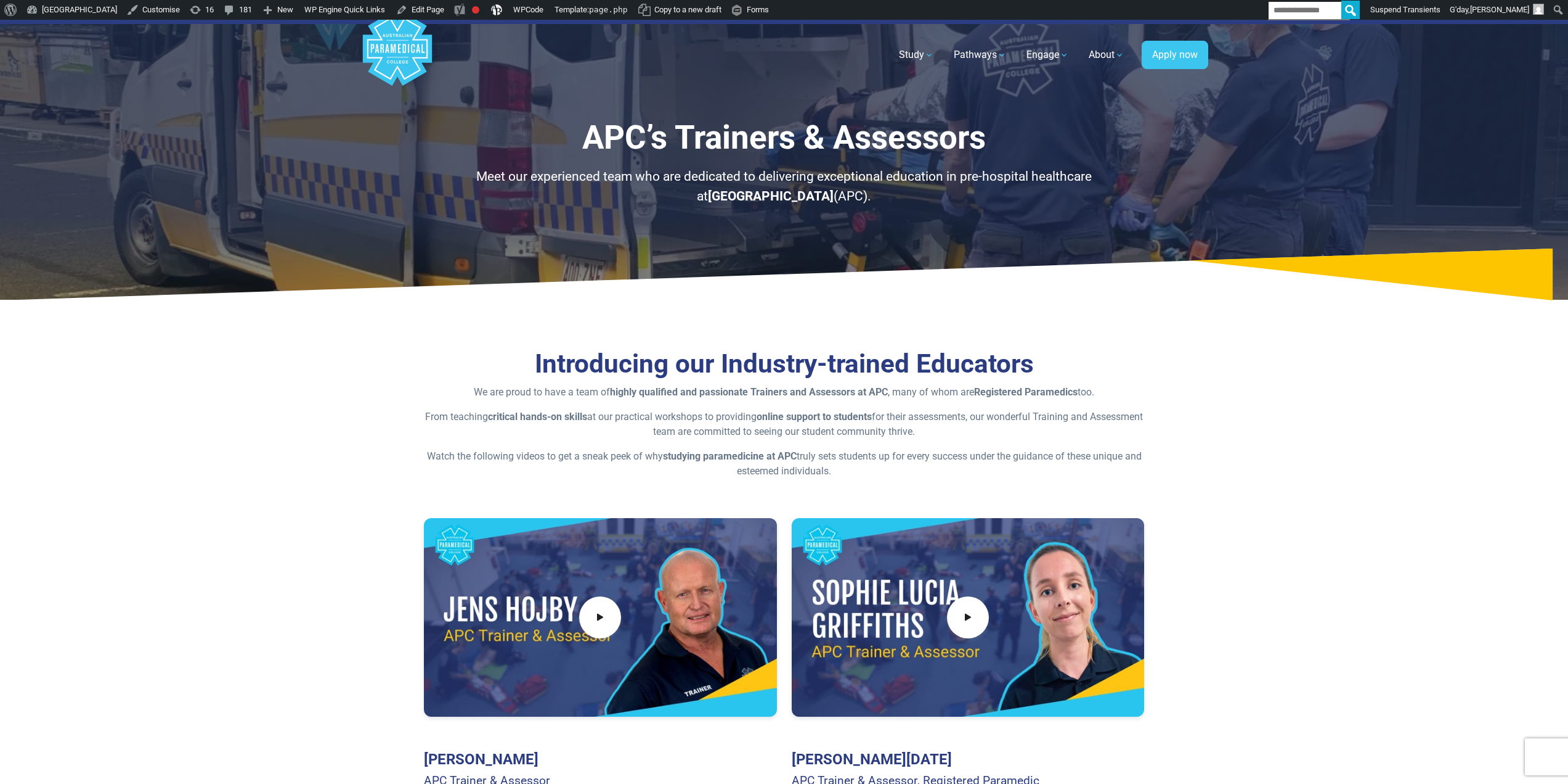
click at [835, 200] on p "Meet our experienced team who are dedicated to delivering exceptional education…" at bounding box center [784, 186] width 721 height 39
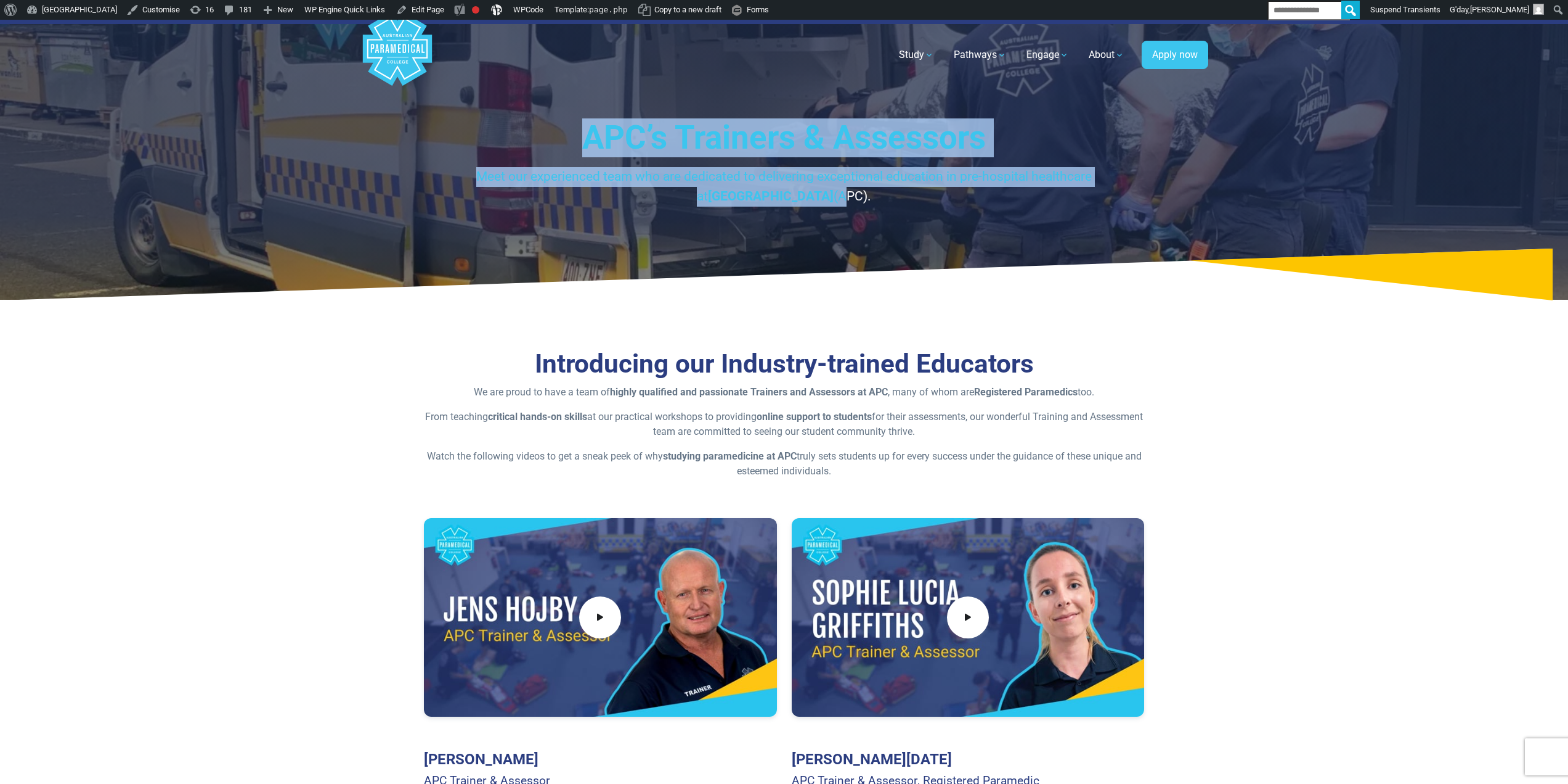
drag, startPoint x: 759, startPoint y: 190, endPoint x: 509, endPoint y: 131, distance: 256.9
click at [509, 131] on div "APC’s Trainers & Assessors Meet our experienced team who are dedicated to deliv…" at bounding box center [784, 162] width 721 height 87
click at [578, 145] on h1 "APC’s Trainers & Assessors" at bounding box center [784, 137] width 721 height 39
drag, startPoint x: 562, startPoint y: 126, endPoint x: 829, endPoint y: 196, distance: 276.0
click at [827, 195] on div "APC’s Trainers & Assessors Meet our experienced team who are dedicated to deliv…" at bounding box center [784, 162] width 721 height 87
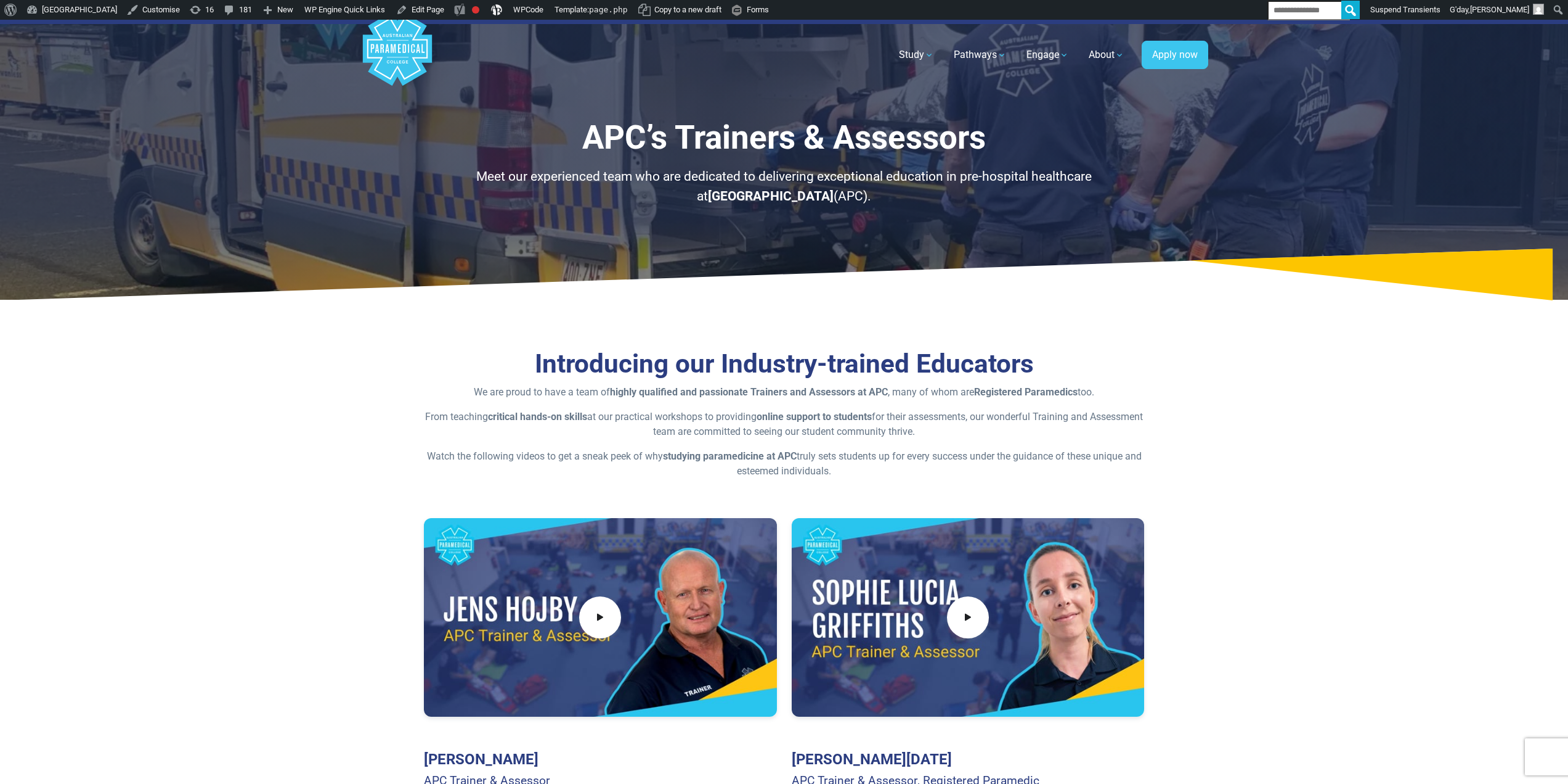
click at [830, 196] on p "Meet our experienced team who are dedicated to delivering exceptional education…" at bounding box center [784, 186] width 721 height 39
drag, startPoint x: 925, startPoint y: 370, endPoint x: 917, endPoint y: 368, distance: 8.2
click at [923, 372] on h2 "Introducing our Industry-trained Educators" at bounding box center [784, 364] width 721 height 32
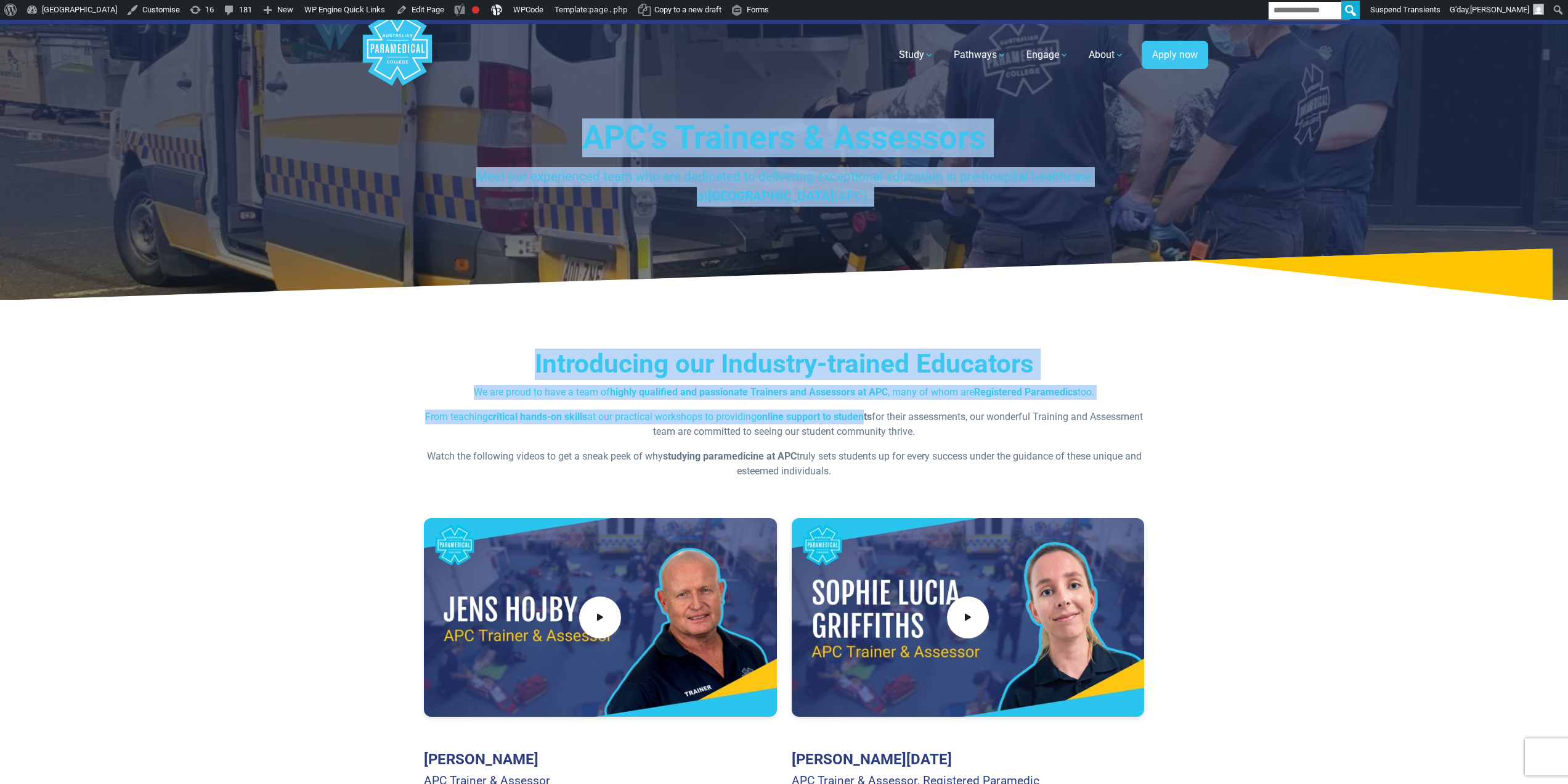
drag, startPoint x: 788, startPoint y: 294, endPoint x: 894, endPoint y: 420, distance: 164.7
click at [849, 363] on h2 "Introducing our Industry-trained Educators" at bounding box center [784, 364] width 721 height 32
drag, startPoint x: 876, startPoint y: 379, endPoint x: 602, endPoint y: 116, distance: 379.8
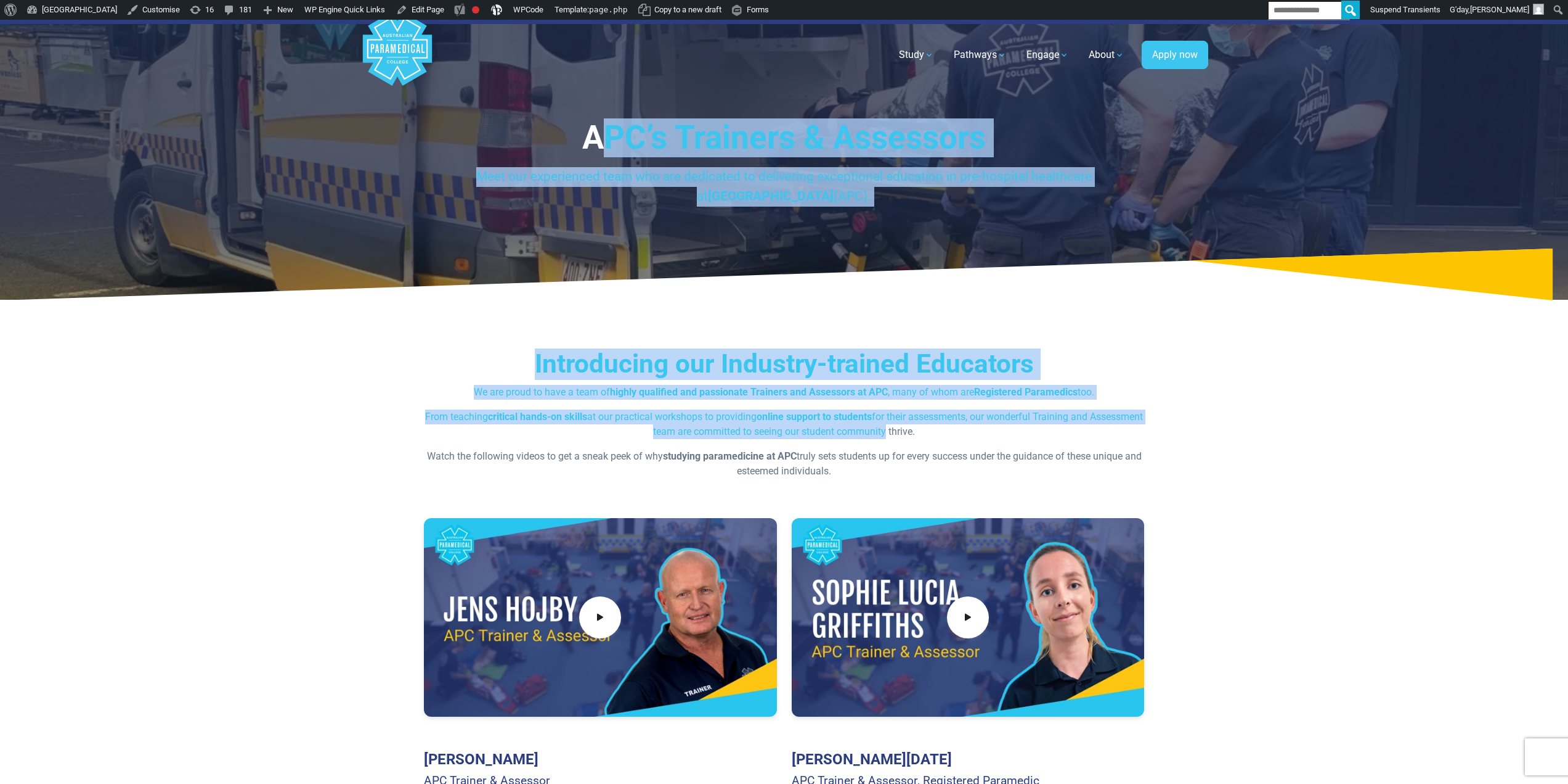
click at [609, 129] on h1 "APC’s Trainers & Assessors" at bounding box center [784, 137] width 721 height 39
drag, startPoint x: 602, startPoint y: 136, endPoint x: 865, endPoint y: 427, distance: 392.2
click at [865, 428] on p "From teaching critical hands-on skills at our practical workshops to providing …" at bounding box center [784, 424] width 721 height 30
drag, startPoint x: 874, startPoint y: 430, endPoint x: 554, endPoint y: 115, distance: 449.0
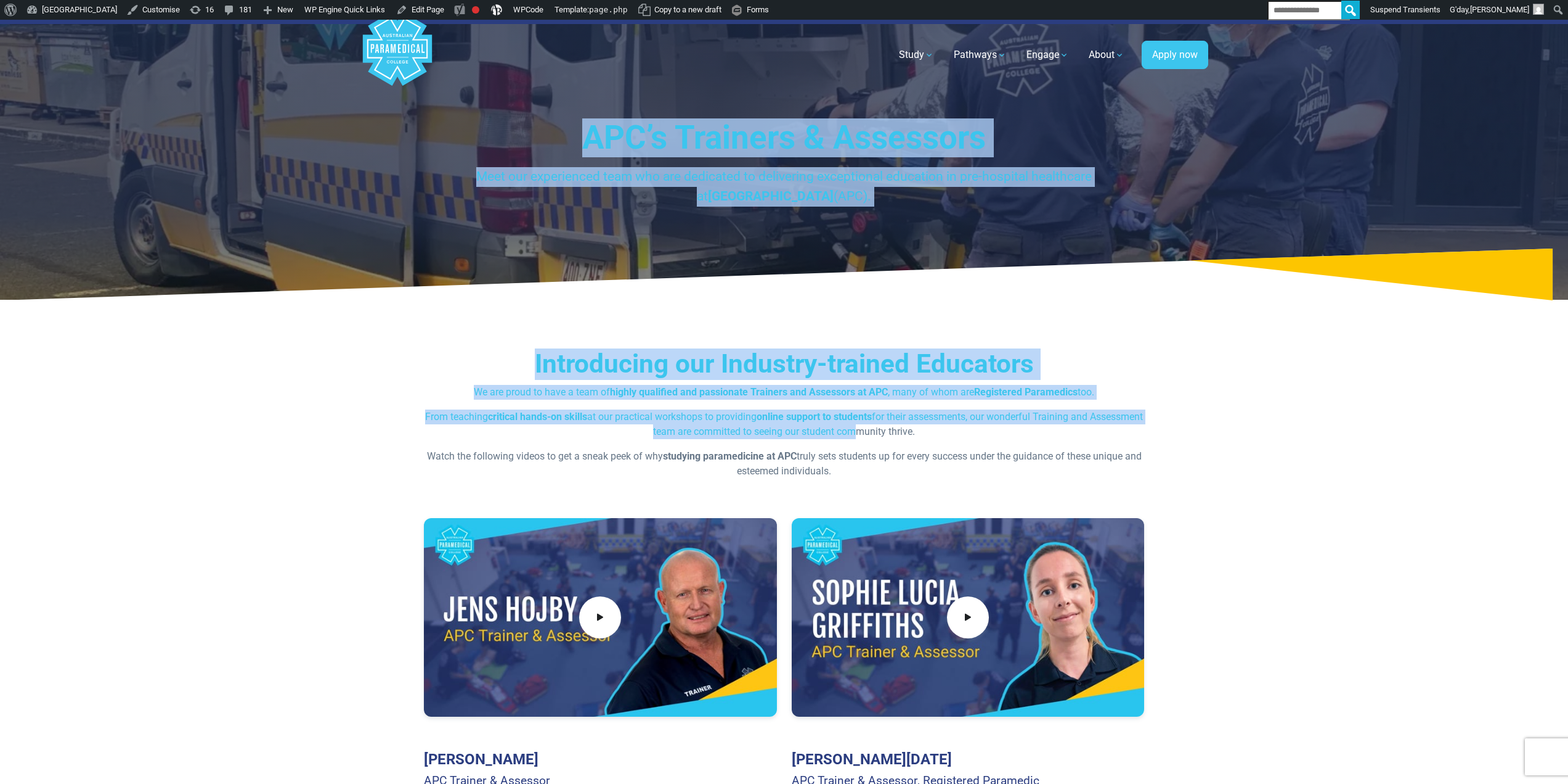
click at [638, 150] on h1 "APC’s Trainers & Assessors" at bounding box center [784, 137] width 721 height 39
drag, startPoint x: 829, startPoint y: 401, endPoint x: 906, endPoint y: 453, distance: 92.9
click at [888, 410] on p "From teaching critical hands-on skills at our practical workshops to providing …" at bounding box center [784, 424] width 721 height 30
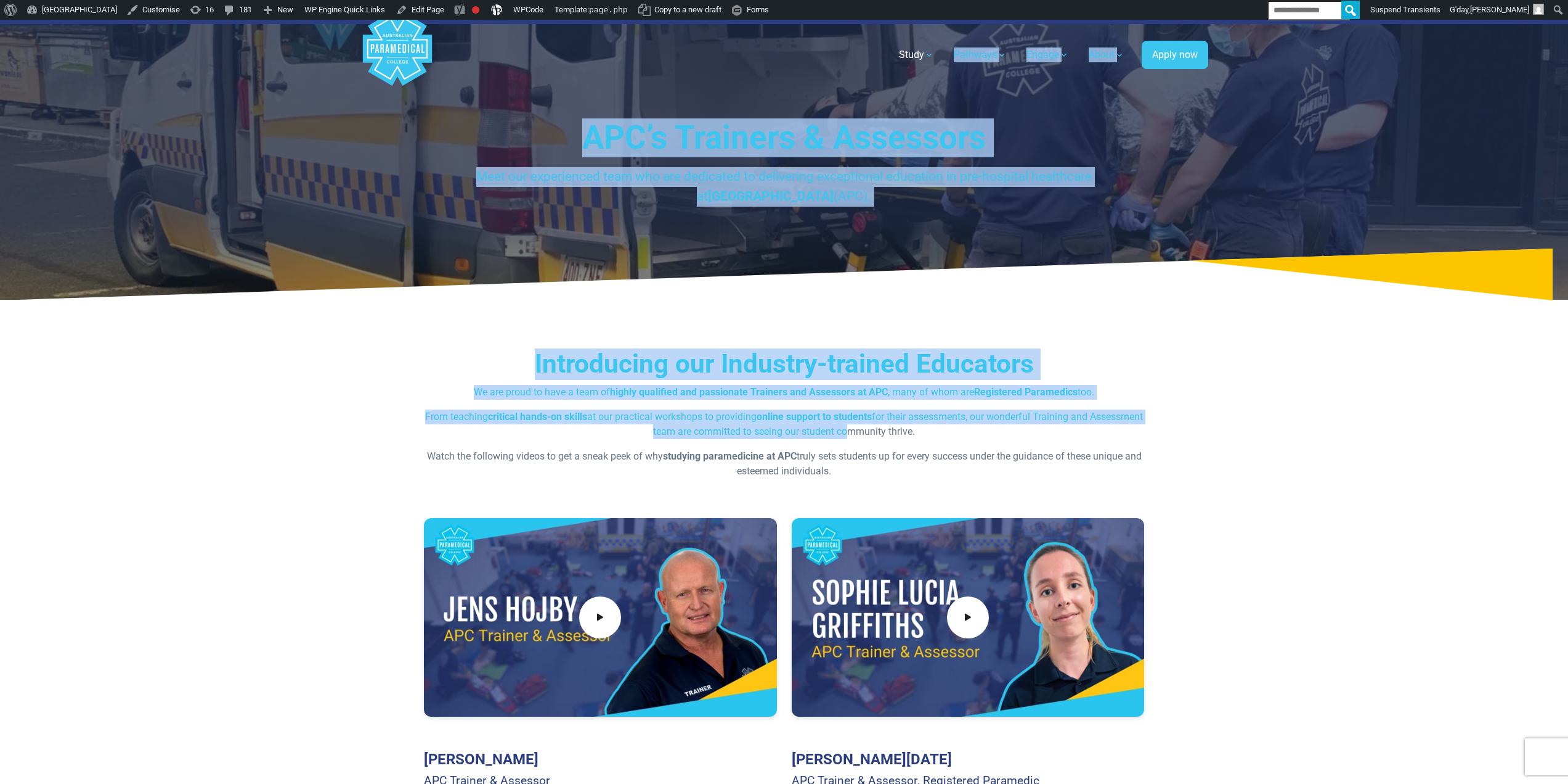
drag, startPoint x: 869, startPoint y: 434, endPoint x: 575, endPoint y: 116, distance: 433.1
click at [601, 138] on h1 "APC’s Trainers & Assessors" at bounding box center [784, 137] width 721 height 39
drag, startPoint x: 684, startPoint y: 246, endPoint x: 883, endPoint y: 458, distance: 290.8
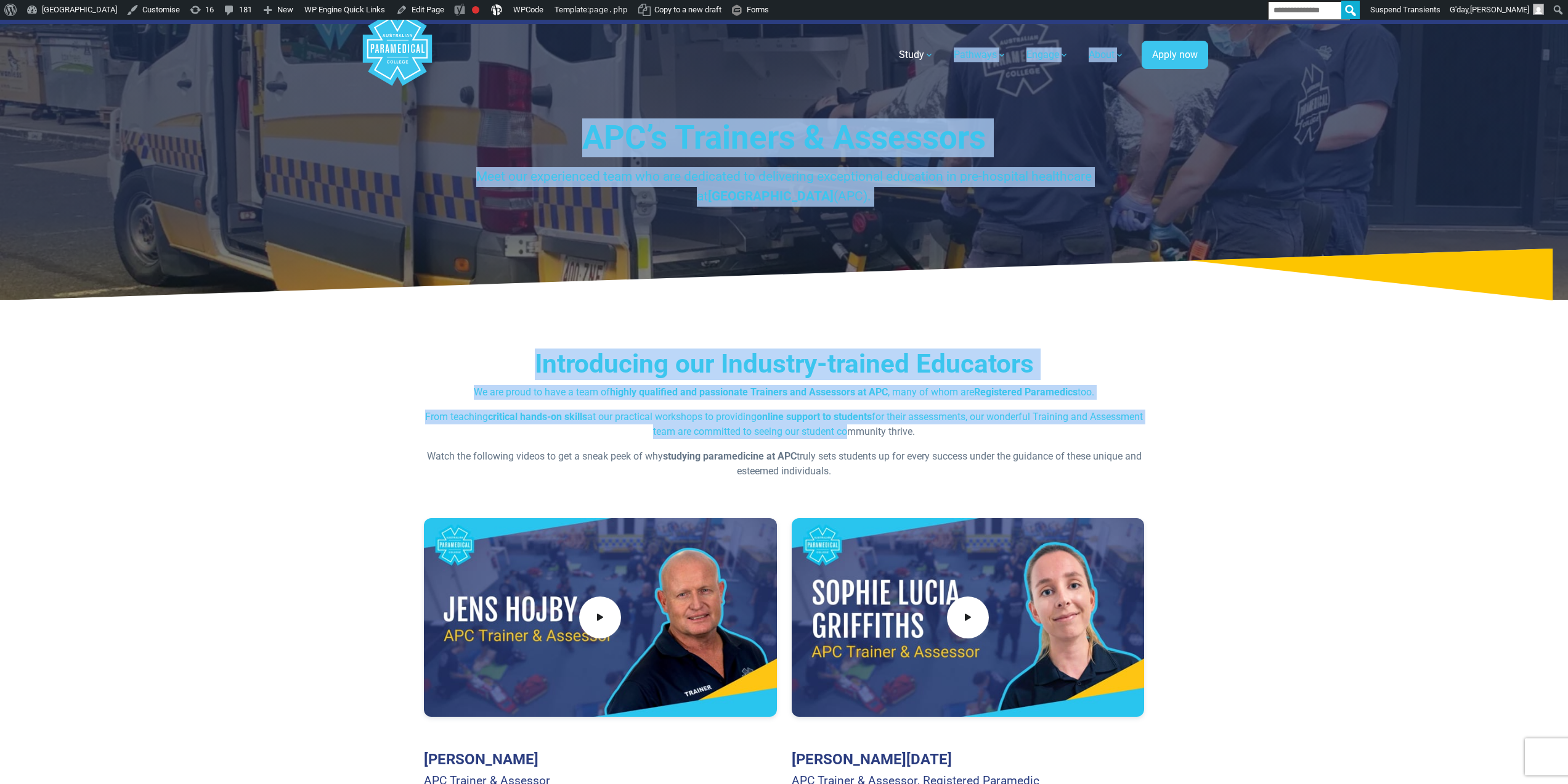
click at [873, 407] on div "Introducing our Industry-trained Educators We are proud to have a team of highl…" at bounding box center [784, 413] width 721 height 130
drag, startPoint x: 875, startPoint y: 426, endPoint x: 543, endPoint y: 95, distance: 468.8
click at [580, 129] on h1 "APC’s Trainers & Assessors" at bounding box center [784, 137] width 721 height 39
drag, startPoint x: 575, startPoint y: 120, endPoint x: 822, endPoint y: 401, distance: 374.1
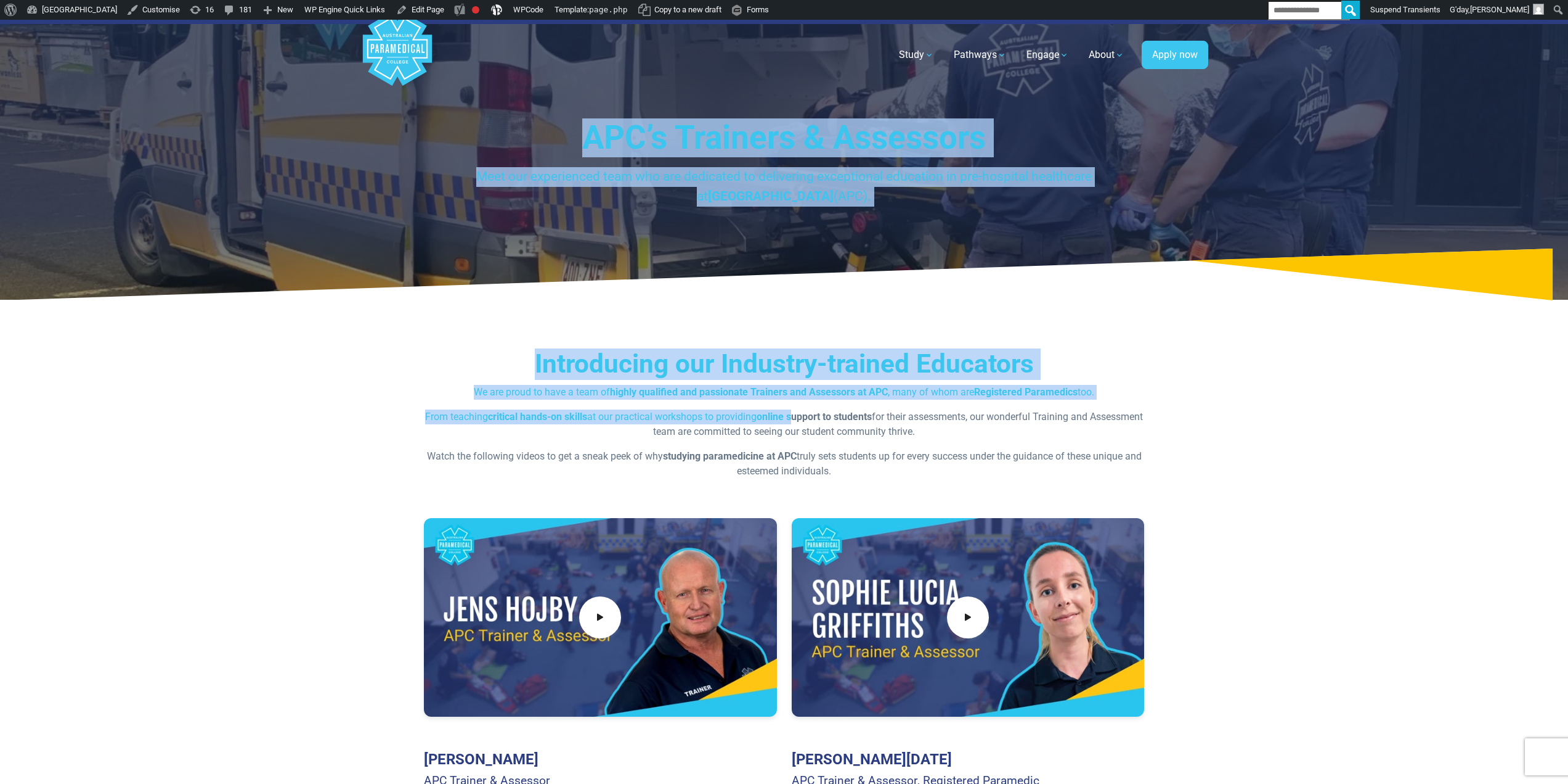
click at [822, 396] on strong "highly qualified and passionate Trainers and Assessors at APC" at bounding box center [749, 391] width 278 height 12
drag, startPoint x: 850, startPoint y: 415, endPoint x: 571, endPoint y: 116, distance: 409.0
click at [648, 156] on h1 "APC’s Trainers & Assessors" at bounding box center [784, 137] width 721 height 39
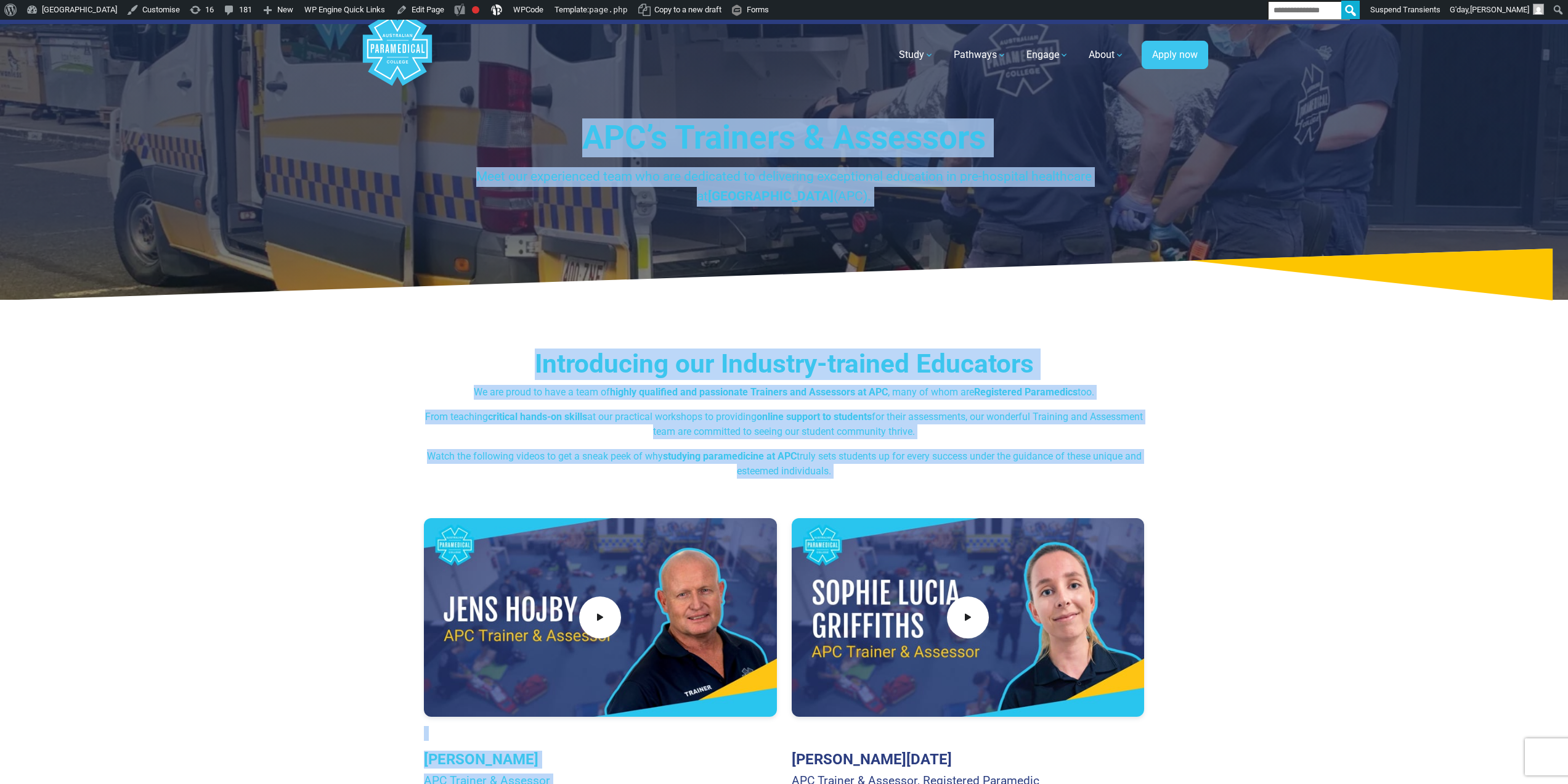
drag, startPoint x: 846, startPoint y: 400, endPoint x: 874, endPoint y: 481, distance: 85.7
click at [874, 477] on p "Watch the following videos to get a sneak peek of why studying paramedicine at …" at bounding box center [784, 464] width 721 height 30
click at [856, 467] on p "Watch the following videos to get a sneak peek of why studying paramedicine at …" at bounding box center [784, 464] width 721 height 30
drag, startPoint x: 862, startPoint y: 474, endPoint x: 600, endPoint y: 141, distance: 423.7
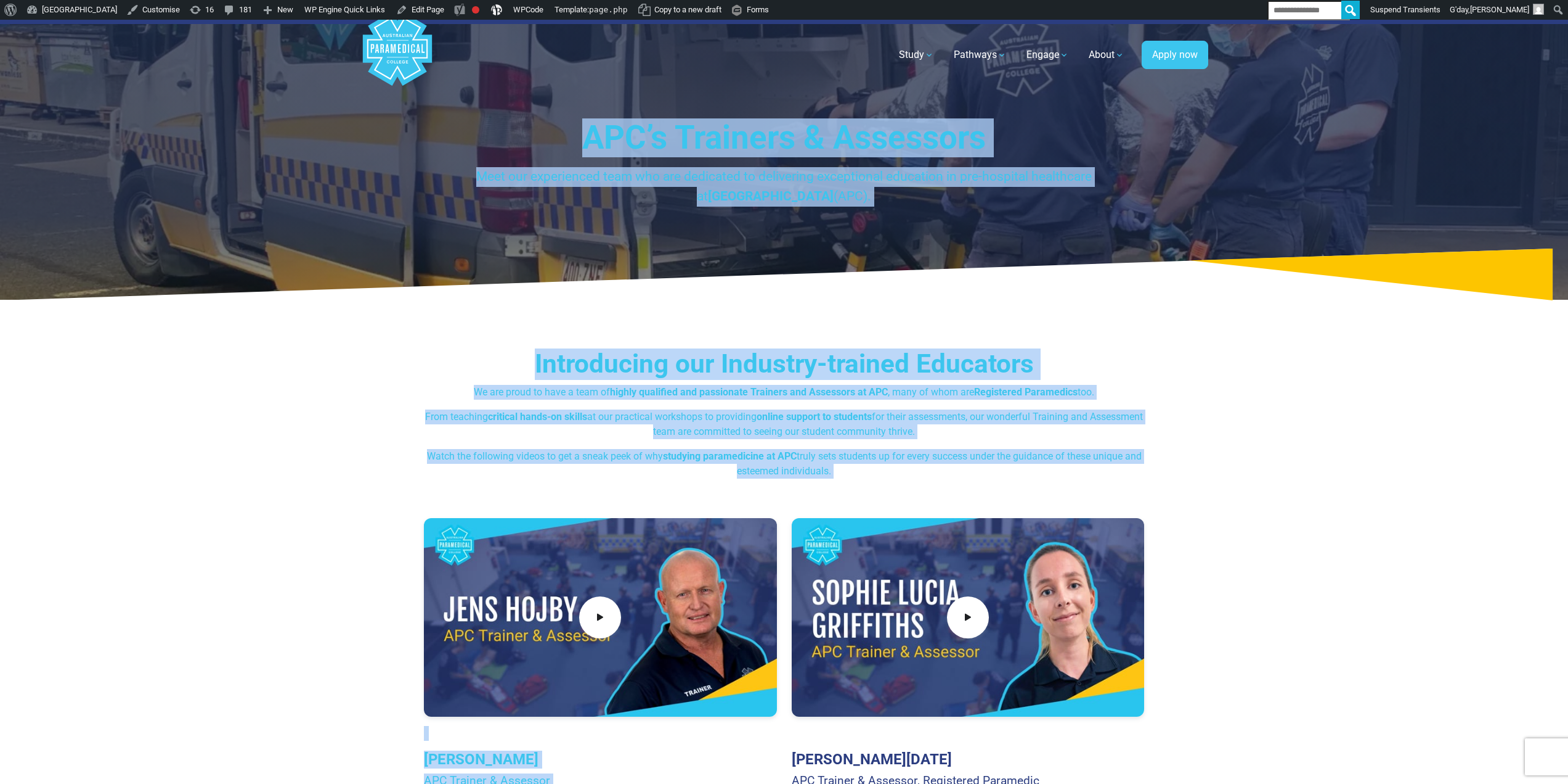
click at [604, 151] on h1 "APC’s Trainers & Assessors" at bounding box center [784, 137] width 721 height 39
drag, startPoint x: 576, startPoint y: 127, endPoint x: 844, endPoint y: 476, distance: 440.0
click at [845, 472] on p "Watch the following videos to get a sneak peek of why studying paramedicine at …" at bounding box center [784, 464] width 721 height 30
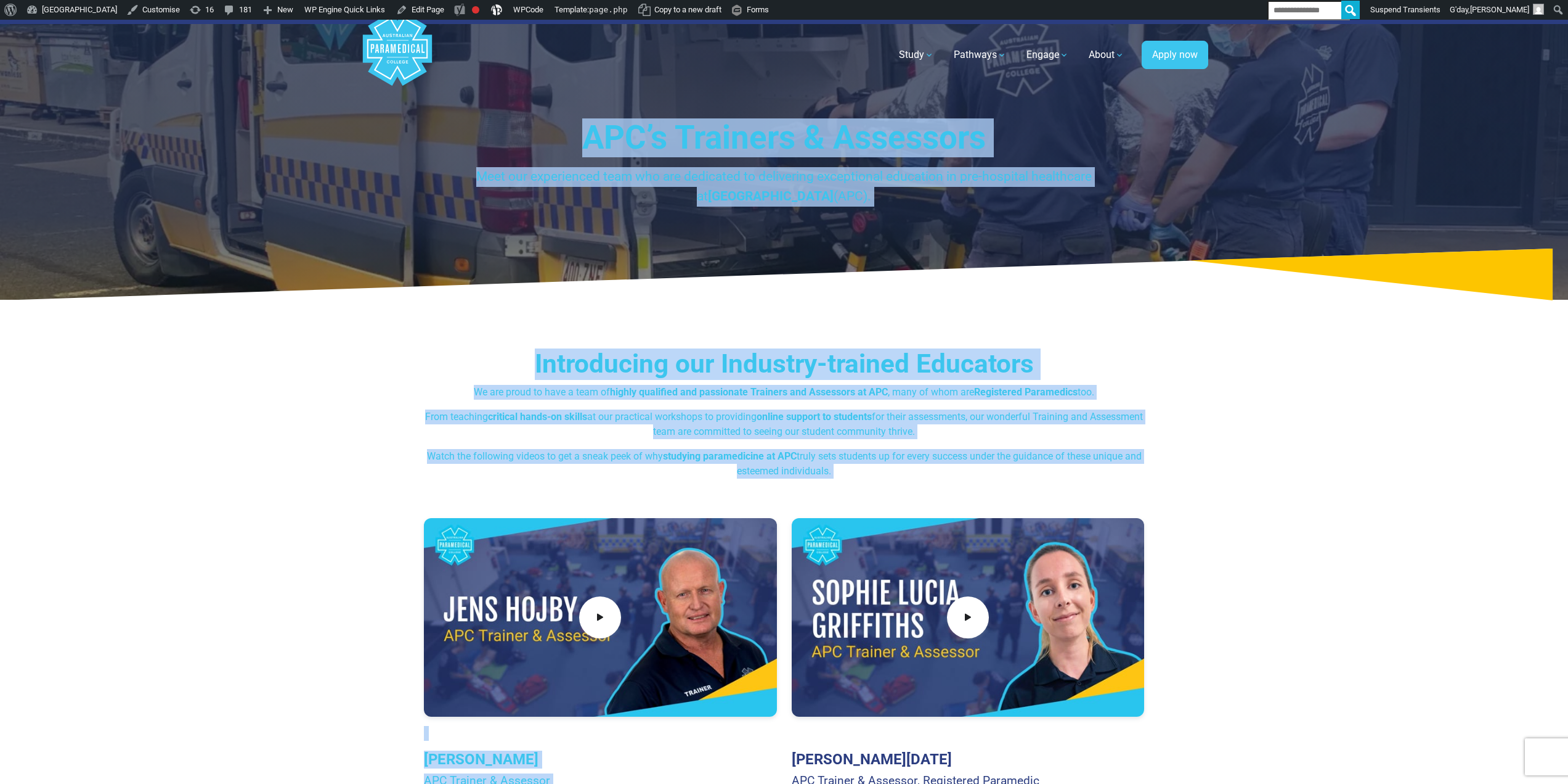
click at [600, 137] on h1 "APC’s Trainers & Assessors" at bounding box center [784, 137] width 721 height 39
click at [585, 133] on h1 "APC’s Trainers & Assessors" at bounding box center [784, 137] width 721 height 39
drag, startPoint x: 580, startPoint y: 129, endPoint x: 851, endPoint y: 443, distance: 414.8
click at [846, 437] on p "From teaching critical hands-on skills at our practical workshops to providing …" at bounding box center [784, 424] width 721 height 30
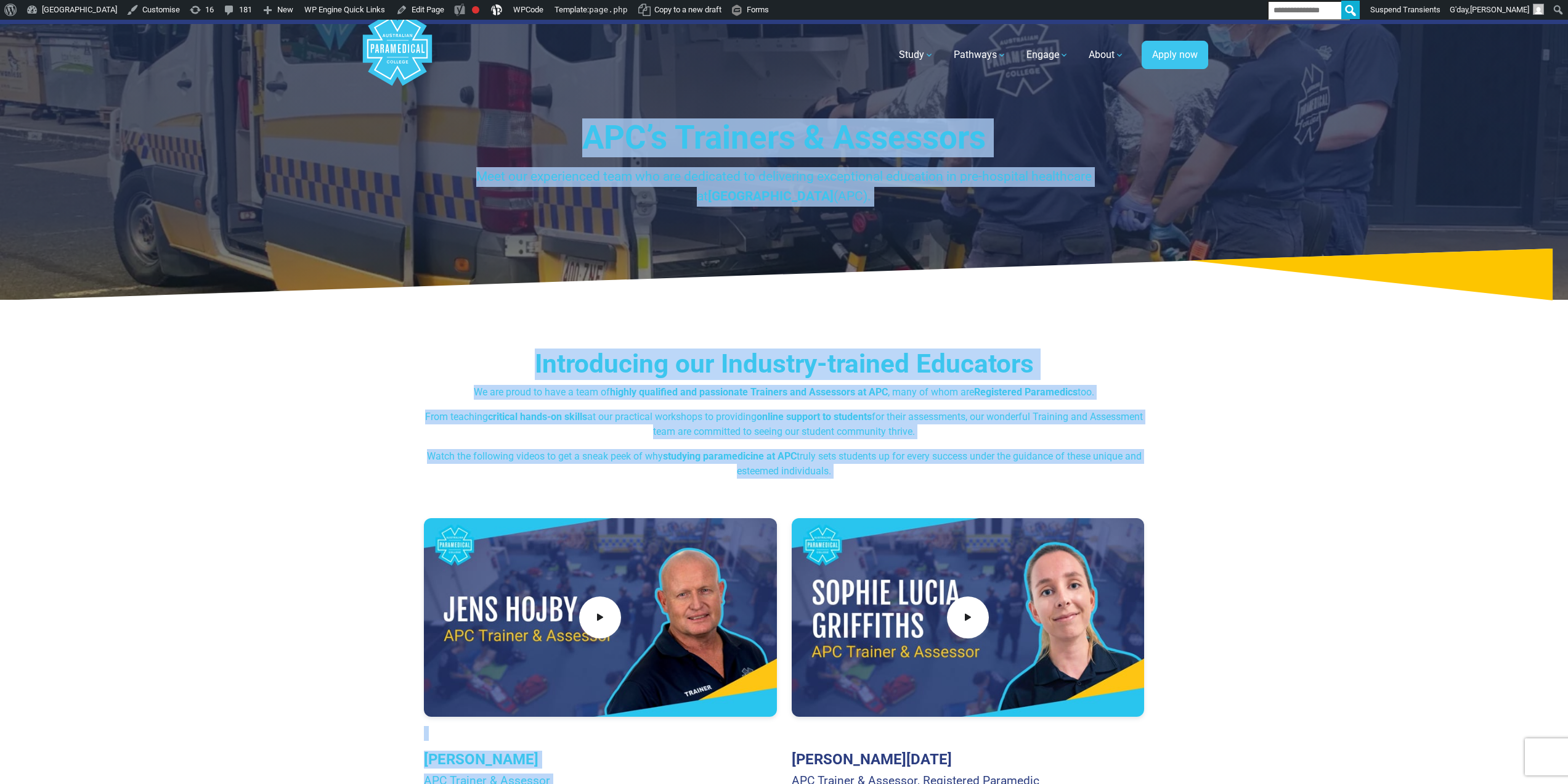
drag, startPoint x: 856, startPoint y: 467, endPoint x: 596, endPoint y: 126, distance: 428.8
click at [597, 126] on h1 "APC’s Trainers & Assessors" at bounding box center [784, 137] width 721 height 39
drag, startPoint x: 572, startPoint y: 128, endPoint x: 872, endPoint y: 474, distance: 457.9
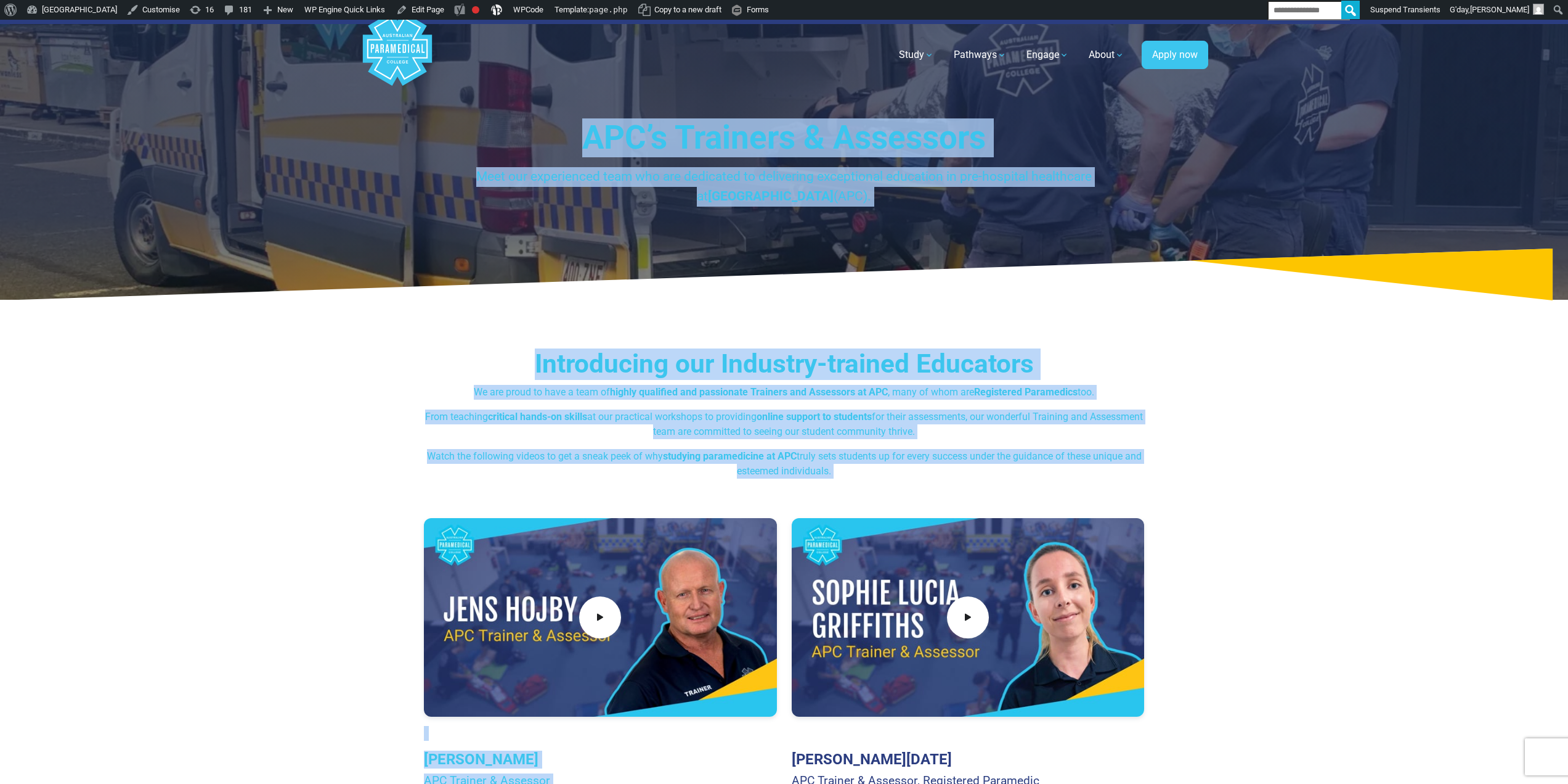
click at [870, 473] on p "Watch the following videos to get a sneak peek of why studying paramedicine at …" at bounding box center [784, 464] width 721 height 30
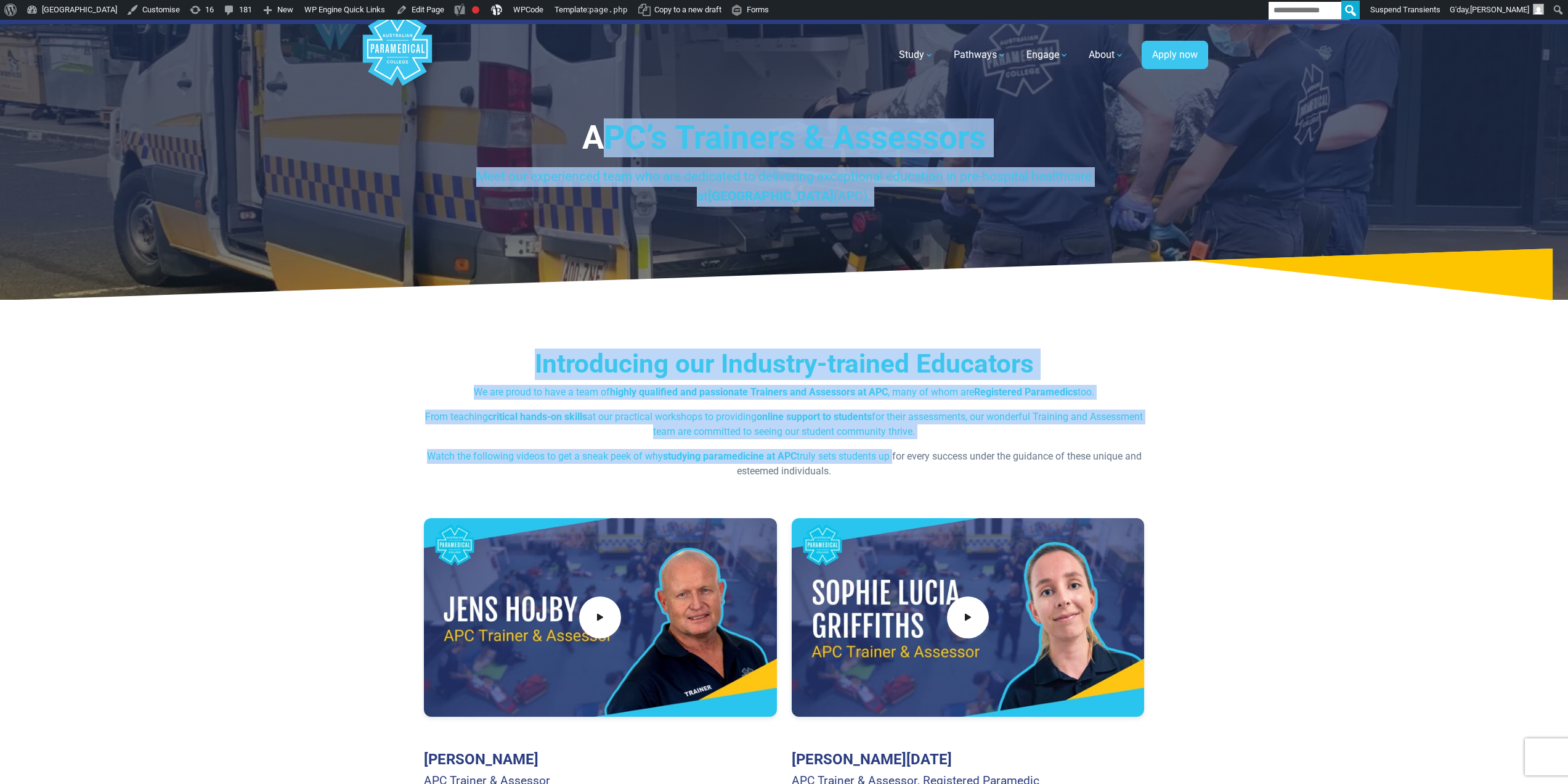
drag, startPoint x: 602, startPoint y: 117, endPoint x: 901, endPoint y: 462, distance: 456.5
click at [887, 387] on p "We are proud to have a team of highly qualified and passionate Trainers and Ass…" at bounding box center [784, 392] width 721 height 15
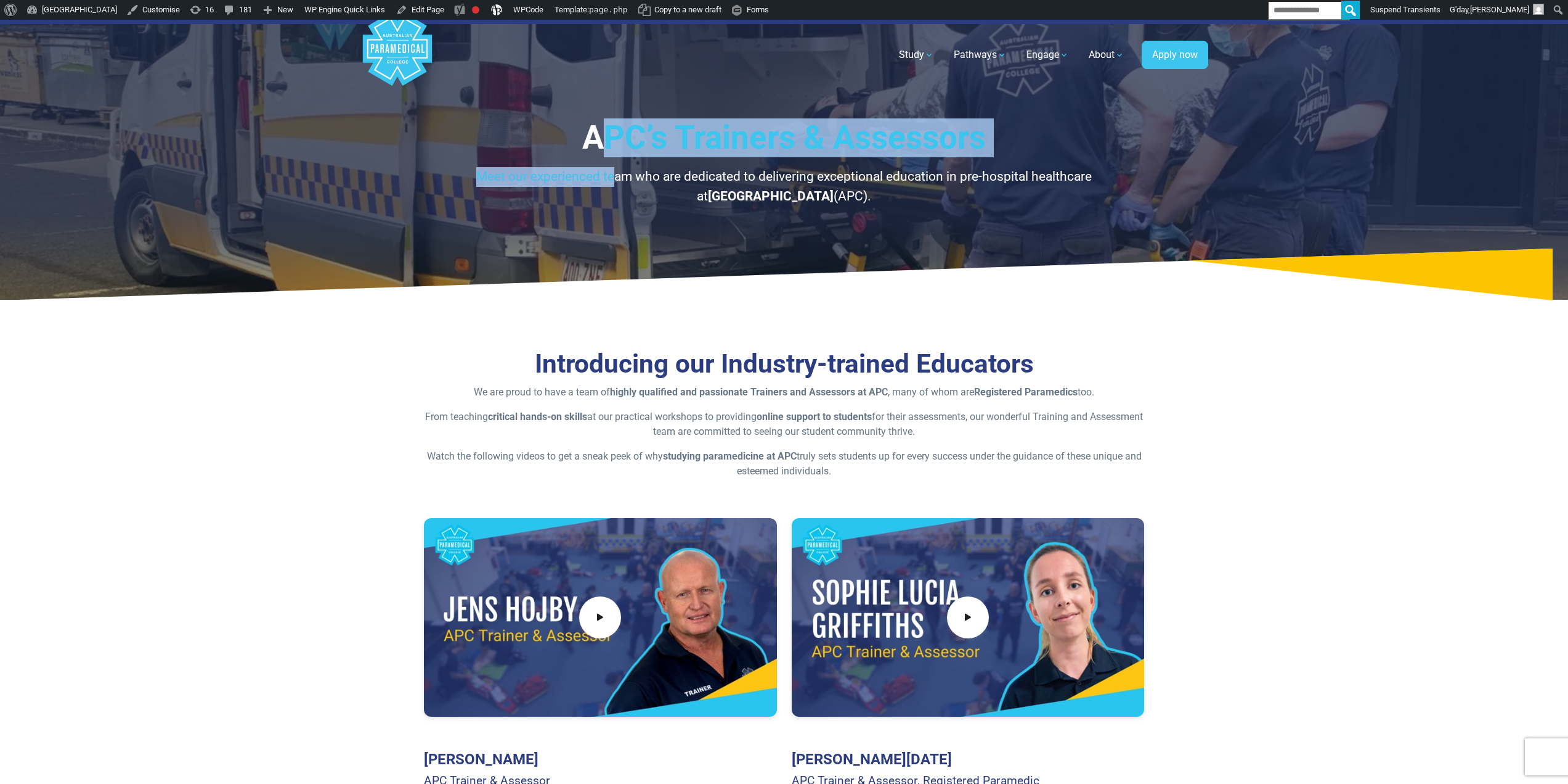
drag, startPoint x: 600, startPoint y: 135, endPoint x: 555, endPoint y: 176, distance: 60.9
click at [562, 177] on div "APC’s Trainers & Assessors Meet our experienced team who are dedicated to deliv…" at bounding box center [784, 162] width 721 height 87
drag, startPoint x: 530, startPoint y: 171, endPoint x: 487, endPoint y: 191, distance: 47.4
click at [529, 171] on p "Meet our experienced team who are dedicated to delivering exceptional education…" at bounding box center [784, 186] width 721 height 39
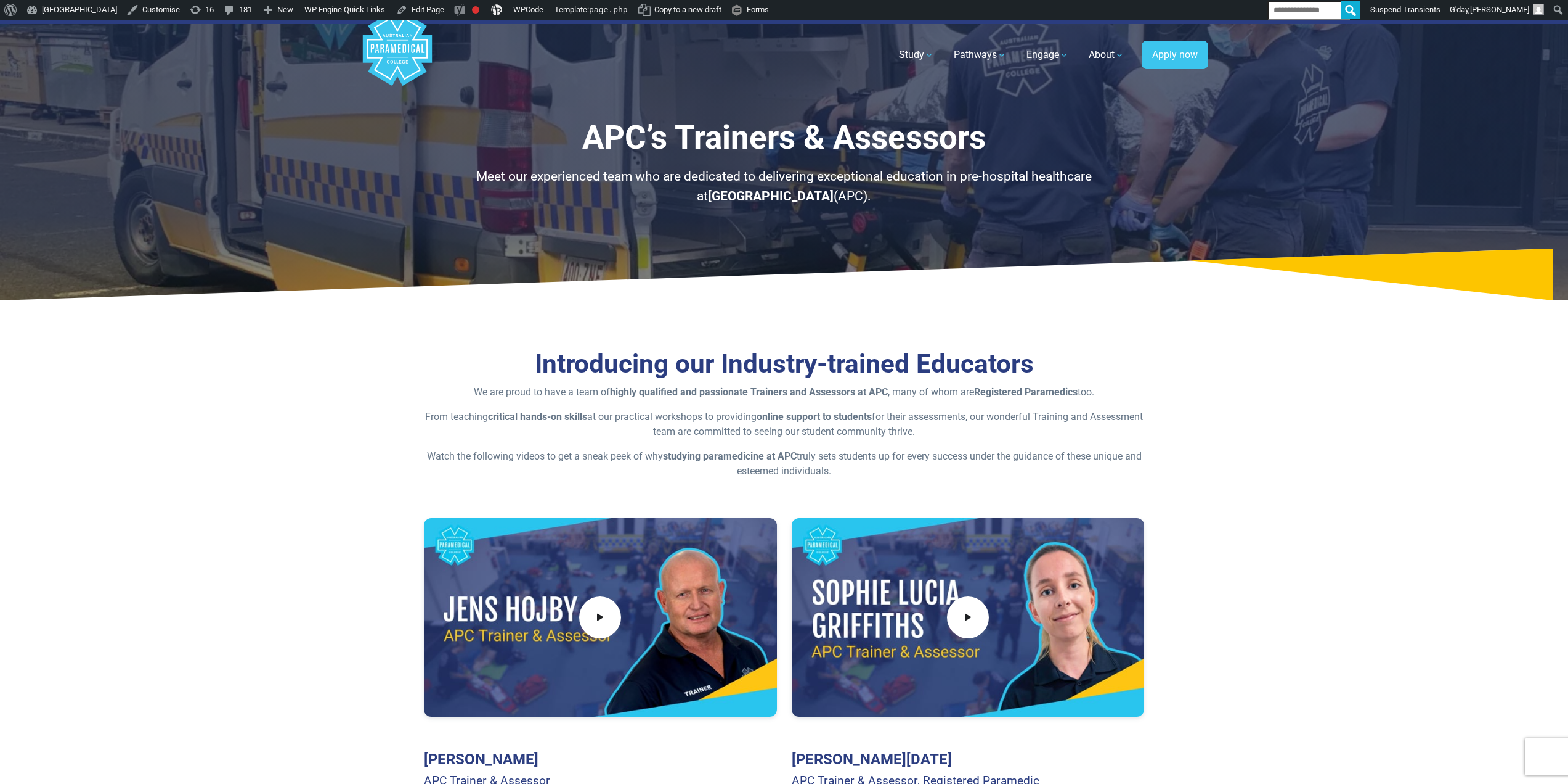
click at [548, 150] on h1 "APC’s Trainers & Assessors" at bounding box center [784, 137] width 721 height 39
drag, startPoint x: 796, startPoint y: 173, endPoint x: 864, endPoint y: 202, distance: 73.9
click at [877, 197] on div "APC’s Trainers & Assessors Meet our experienced team who are dedicated to deliv…" at bounding box center [784, 162] width 721 height 87
click at [864, 202] on p "Meet our experienced team who are dedicated to delivering exceptional education…" at bounding box center [784, 186] width 721 height 39
drag, startPoint x: 867, startPoint y: 203, endPoint x: 571, endPoint y: 119, distance: 307.7
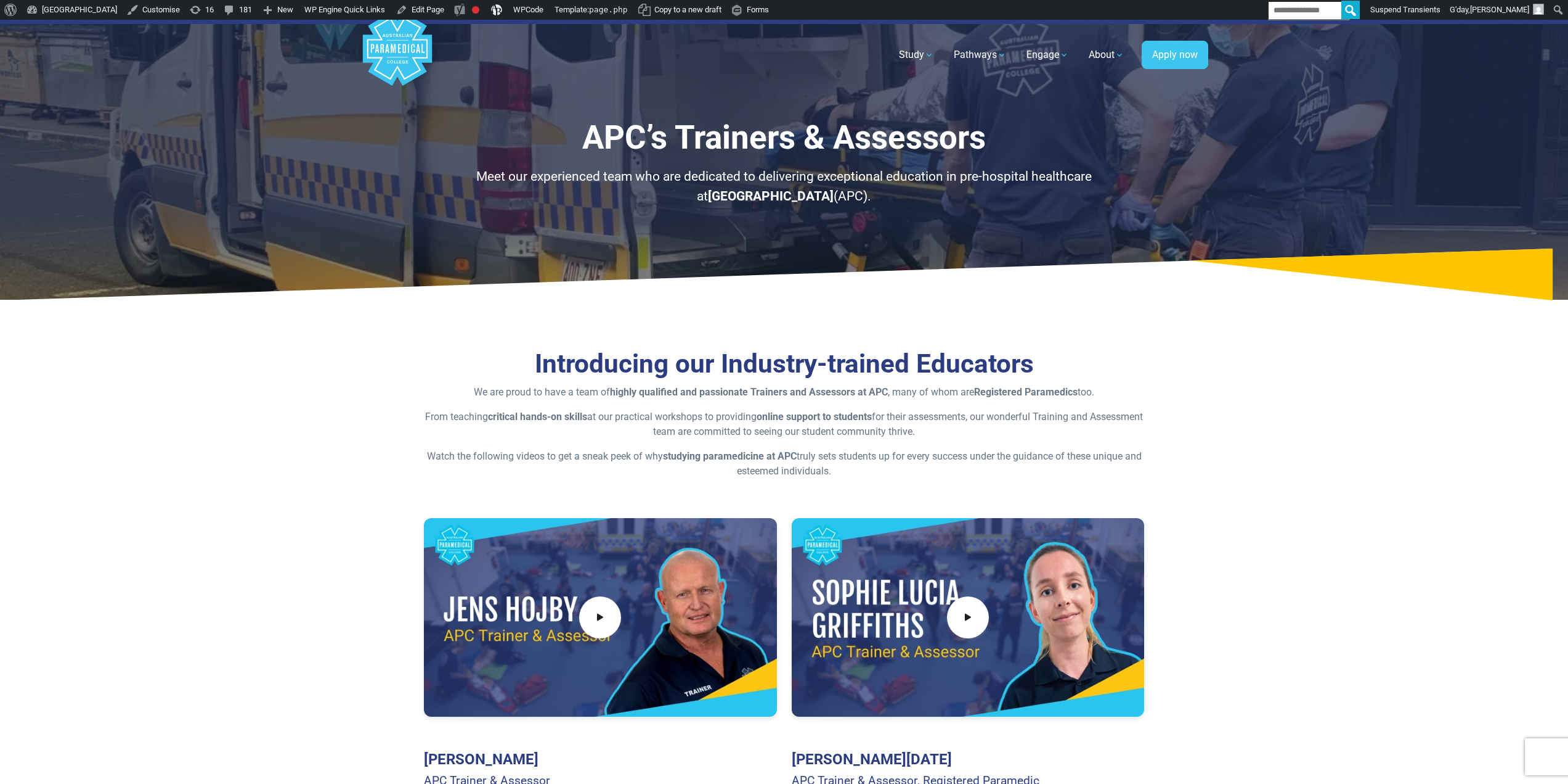
click at [557, 114] on div "APC’s Trainers & Assessors Meet our experienced team who are dedicated to deliv…" at bounding box center [784, 160] width 863 height 280
click at [607, 139] on h1 "APC’s Trainers & Assessors" at bounding box center [784, 137] width 721 height 39
drag, startPoint x: 580, startPoint y: 122, endPoint x: 908, endPoint y: 206, distance: 338.6
click at [908, 206] on div "APC’s Trainers & Assessors Meet our experienced team who are dedicated to deliv…" at bounding box center [784, 162] width 721 height 87
click at [872, 188] on p "Meet our experienced team who are dedicated to delivering exceptional education…" at bounding box center [784, 186] width 721 height 39
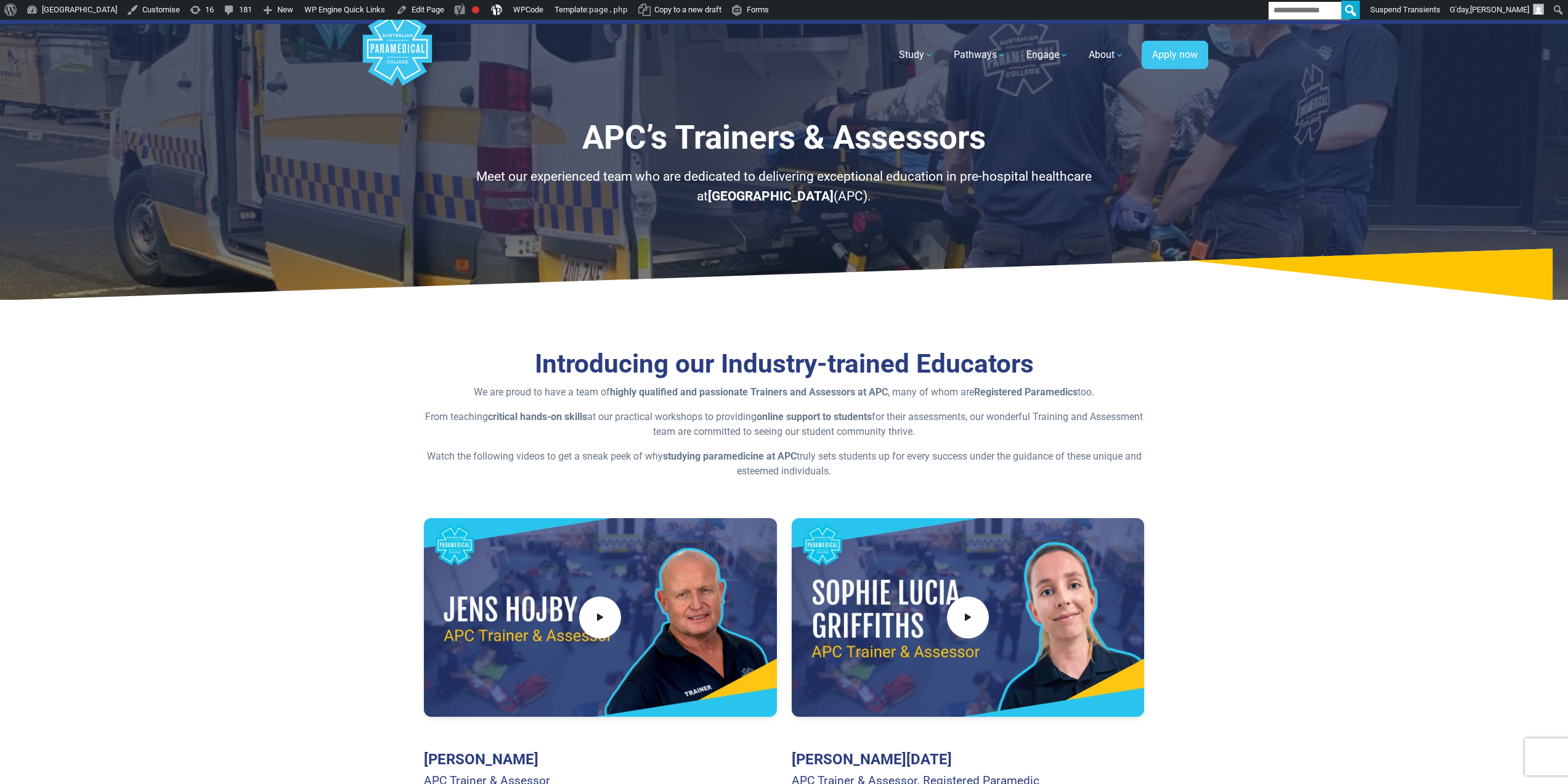
click at [881, 200] on p "Meet our experienced team who are dedicated to delivering exceptional education…" at bounding box center [784, 186] width 721 height 39
drag, startPoint x: 871, startPoint y: 204, endPoint x: 621, endPoint y: 146, distance: 256.6
click at [507, 106] on div "APC’s Trainers & Assessors Meet our experienced team who are dedicated to deliv…" at bounding box center [784, 160] width 863 height 280
click at [621, 146] on h1 "APC’s Trainers & Assessors" at bounding box center [784, 137] width 721 height 39
drag, startPoint x: 584, startPoint y: 127, endPoint x: 868, endPoint y: 203, distance: 294.0
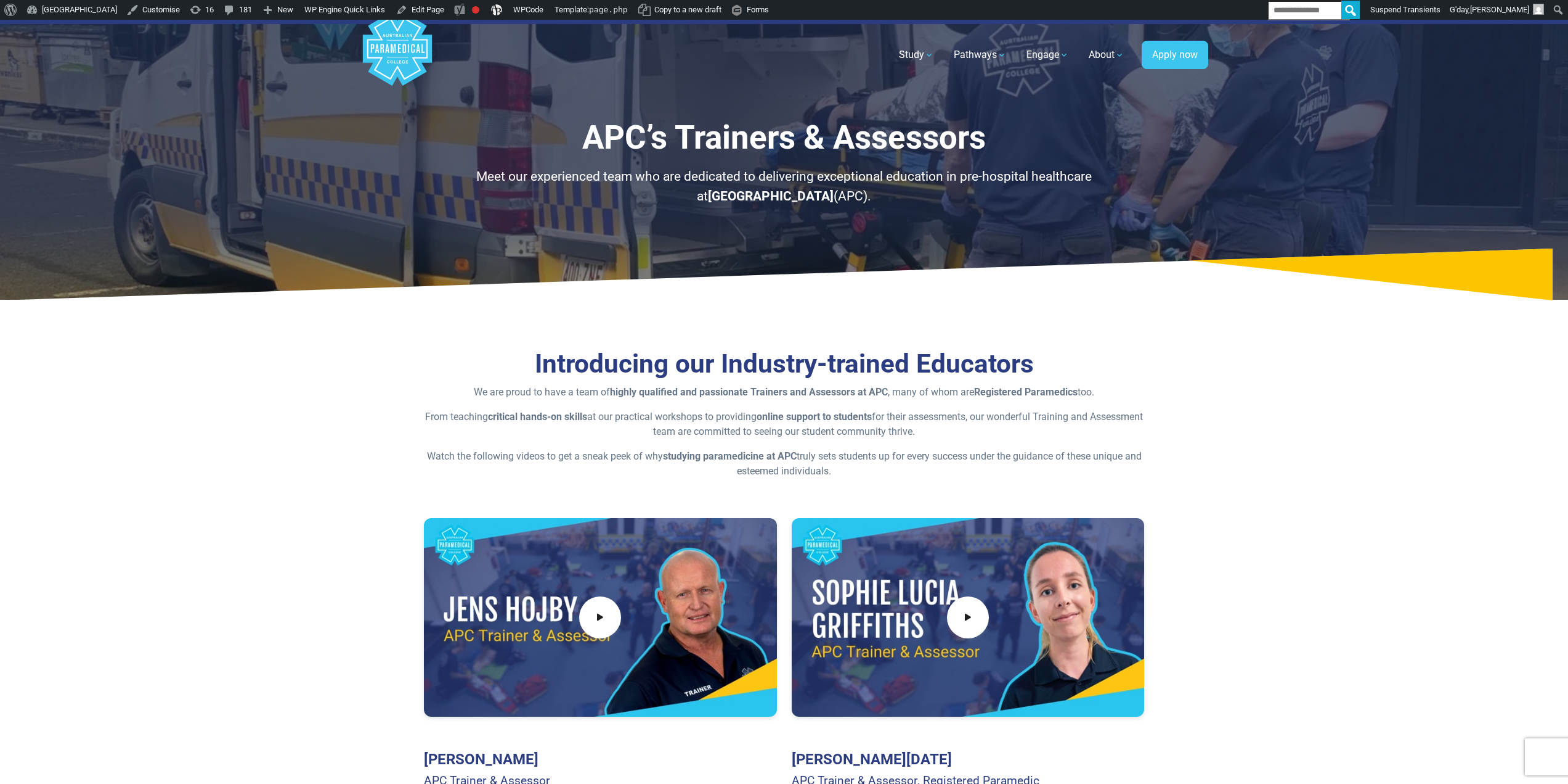
click at [868, 203] on div "APC’s Trainers & Assessors Meet our experienced team who are dedicated to deliv…" at bounding box center [784, 162] width 721 height 87
click at [868, 203] on p "Meet our experienced team who are dedicated to delivering exceptional education…" at bounding box center [784, 186] width 721 height 39
drag, startPoint x: 872, startPoint y: 203, endPoint x: 546, endPoint y: 138, distance: 332.4
click at [544, 139] on div "APC’s Trainers & Assessors Meet our experienced team who are dedicated to deliv…" at bounding box center [784, 162] width 721 height 87
click at [577, 126] on h1 "APC’s Trainers & Assessors" at bounding box center [784, 137] width 721 height 39
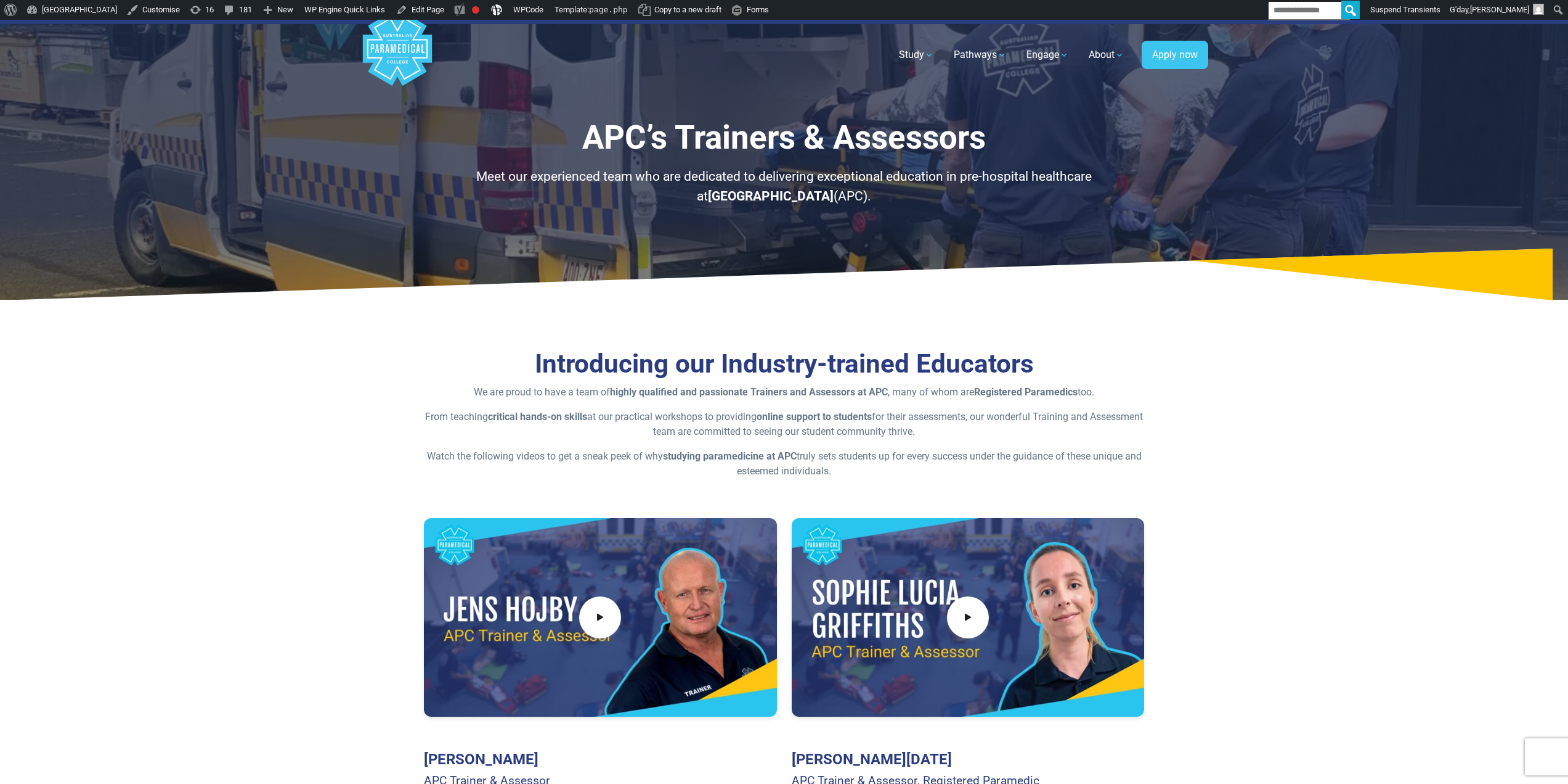
click at [574, 116] on div "APC’s Trainers & Assessors Meet our experienced team who are dedicated to deliv…" at bounding box center [784, 160] width 863 height 280
drag, startPoint x: 574, startPoint y: 118, endPoint x: 889, endPoint y: 204, distance: 326.5
click at [889, 204] on div "APC’s Trainers & Assessors Meet our experienced team who are dedicated to deliv…" at bounding box center [784, 162] width 721 height 87
click at [885, 200] on p "Meet our experienced team who are dedicated to delivering exceptional education…" at bounding box center [784, 186] width 721 height 39
drag, startPoint x: 887, startPoint y: 200, endPoint x: 545, endPoint y: 114, distance: 352.6
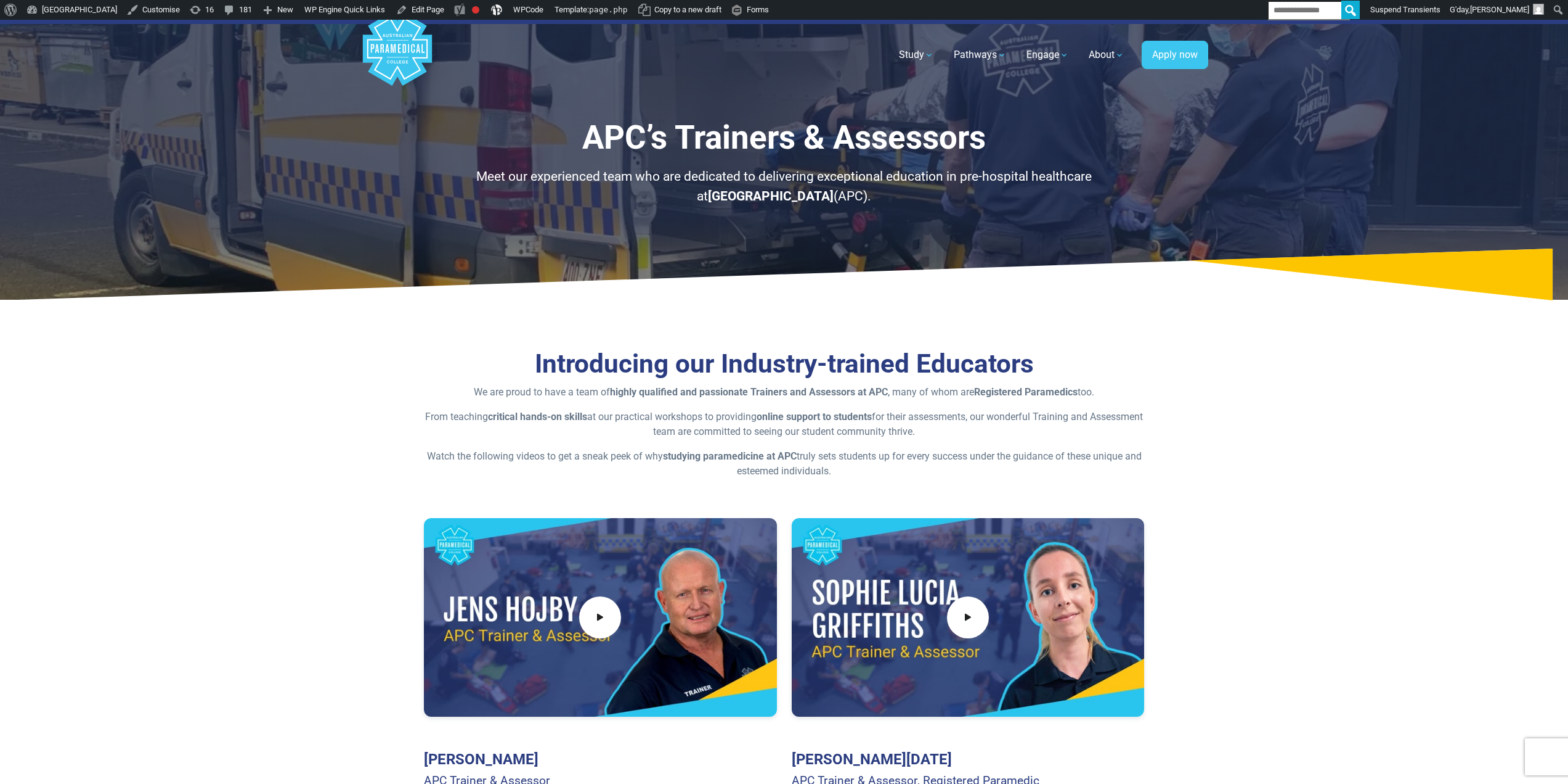
click at [545, 114] on div "APC’s Trainers & Assessors Meet our experienced team who are dedicated to deliv…" at bounding box center [784, 160] width 863 height 280
click at [583, 131] on h1 "APC’s Trainers & Assessors" at bounding box center [784, 137] width 721 height 39
drag, startPoint x: 584, startPoint y: 116, endPoint x: 959, endPoint y: 198, distance: 383.9
click at [959, 198] on div "APC’s Trainers & Assessors Meet our experienced team who are dedicated to deliv…" at bounding box center [784, 160] width 863 height 280
click at [958, 196] on p "Meet our experienced team who are dedicated to delivering exceptional education…" at bounding box center [784, 186] width 721 height 39
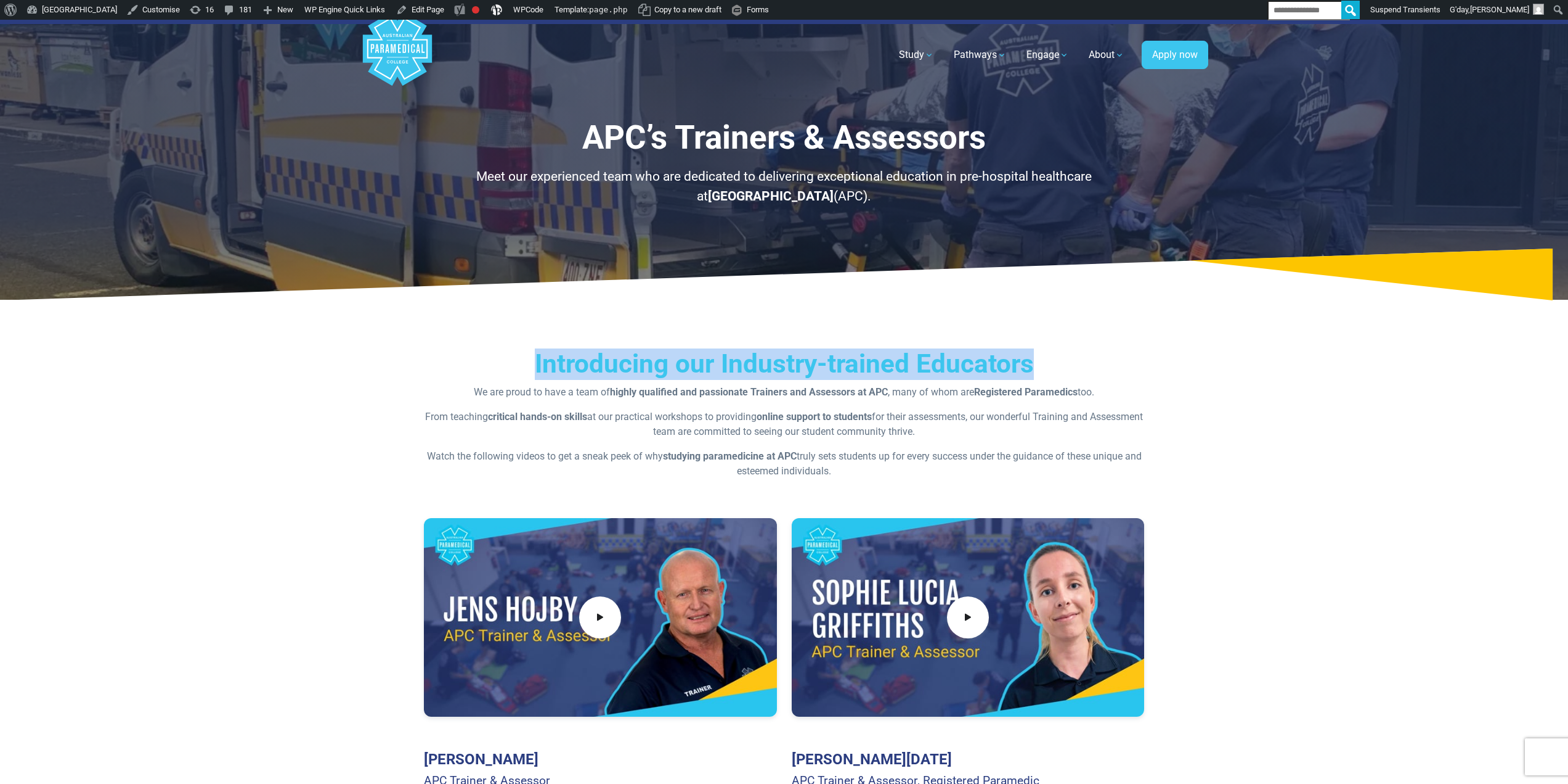
drag, startPoint x: 774, startPoint y: 357, endPoint x: 1045, endPoint y: 367, distance: 271.2
click at [1045, 367] on h2 "Introducing our Industry-trained Educators" at bounding box center [784, 364] width 721 height 32
click at [1044, 378] on h2 "Introducing our Industry-trained Educators" at bounding box center [784, 364] width 721 height 32
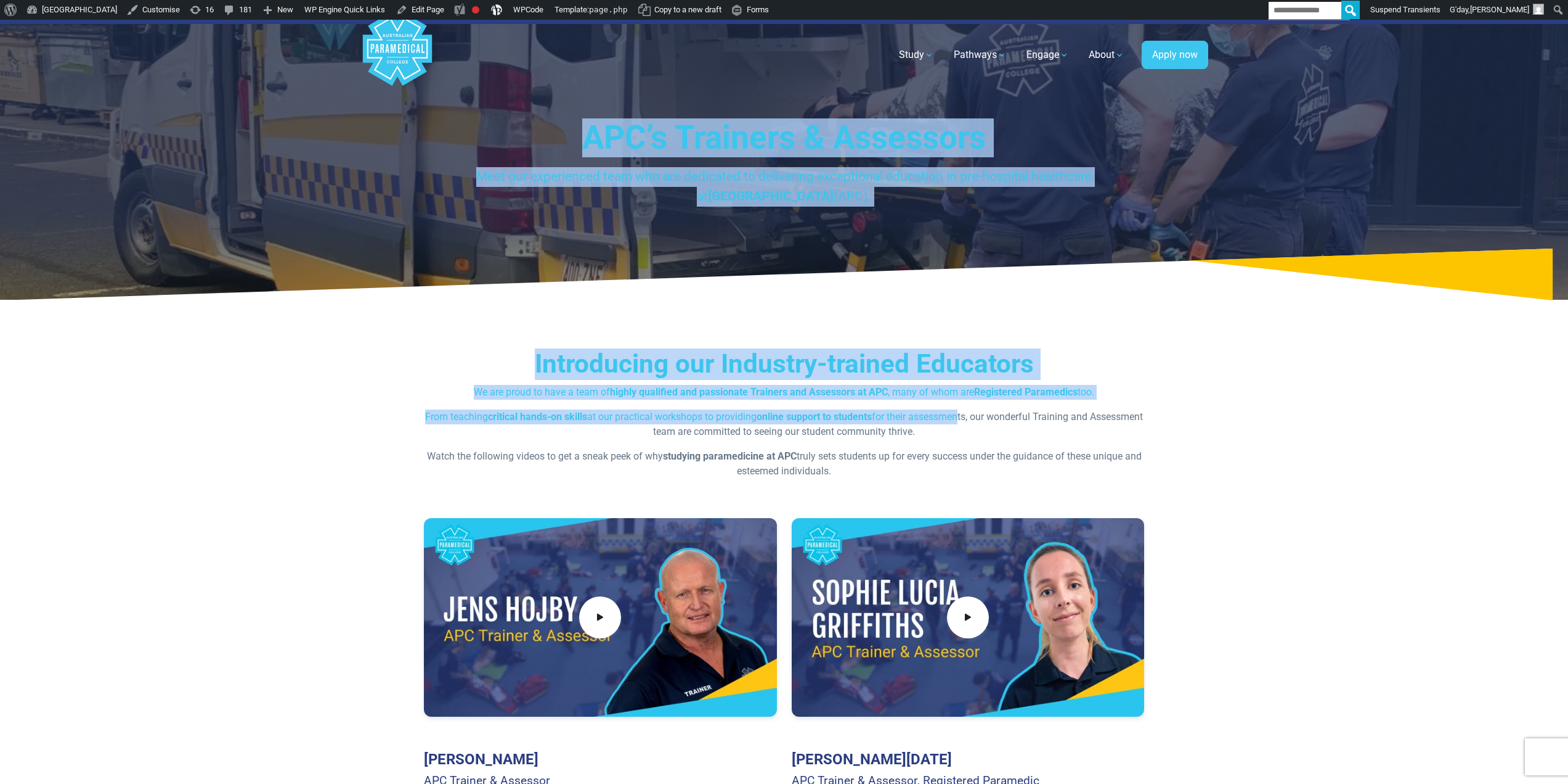
drag, startPoint x: 826, startPoint y: 306, endPoint x: 564, endPoint y: 138, distance: 311.2
click at [576, 144] on h1 "APC’s Trainers & Assessors" at bounding box center [784, 137] width 721 height 39
drag, startPoint x: 572, startPoint y: 126, endPoint x: 783, endPoint y: 387, distance: 335.6
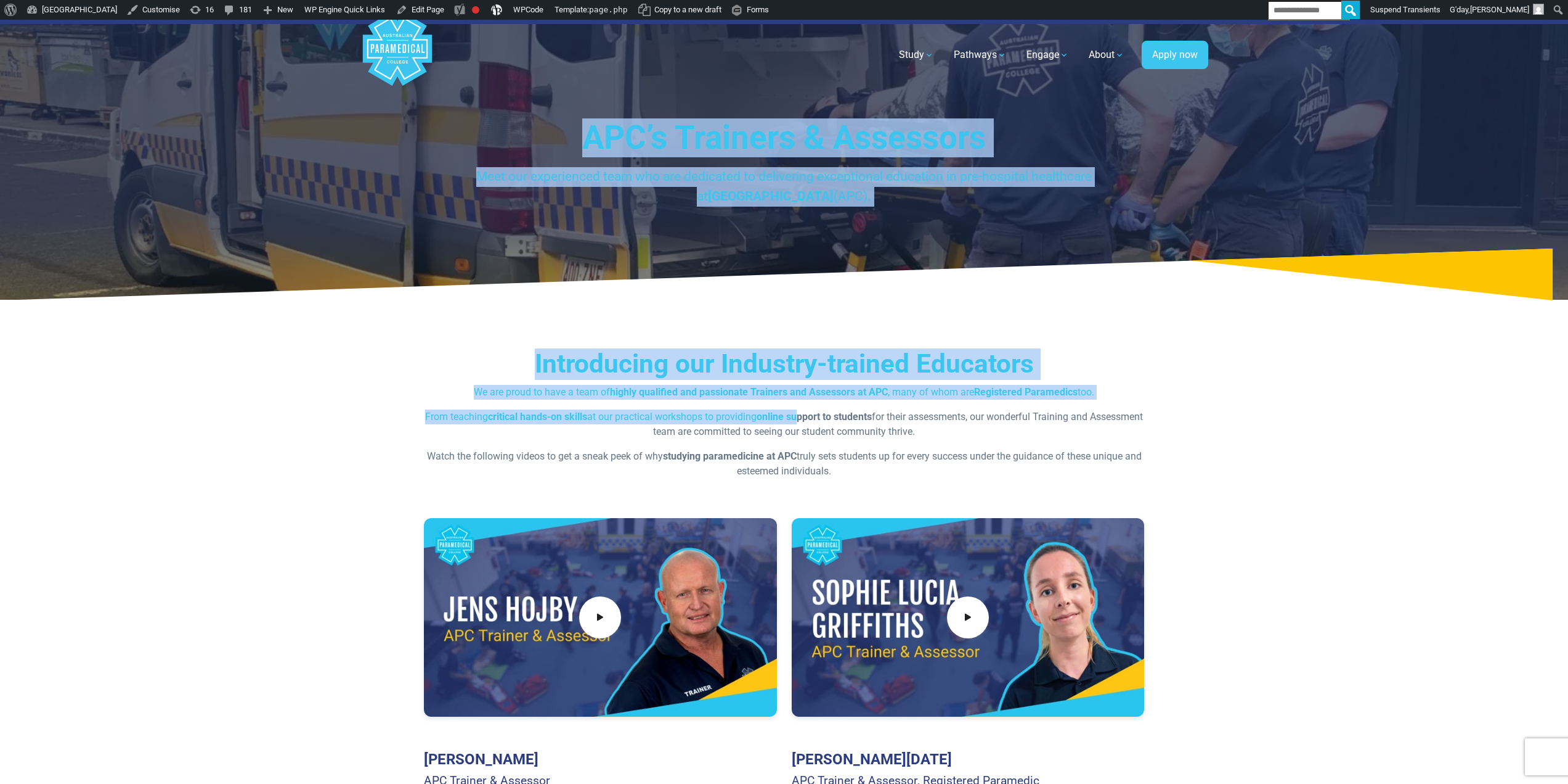
click at [782, 387] on strong "highly qualified and passionate Trainers and Assessors at APC" at bounding box center [749, 391] width 278 height 12
drag, startPoint x: 832, startPoint y: 436, endPoint x: 565, endPoint y: 103, distance: 426.8
click at [598, 154] on h1 "APC’s Trainers & Assessors" at bounding box center [784, 137] width 721 height 39
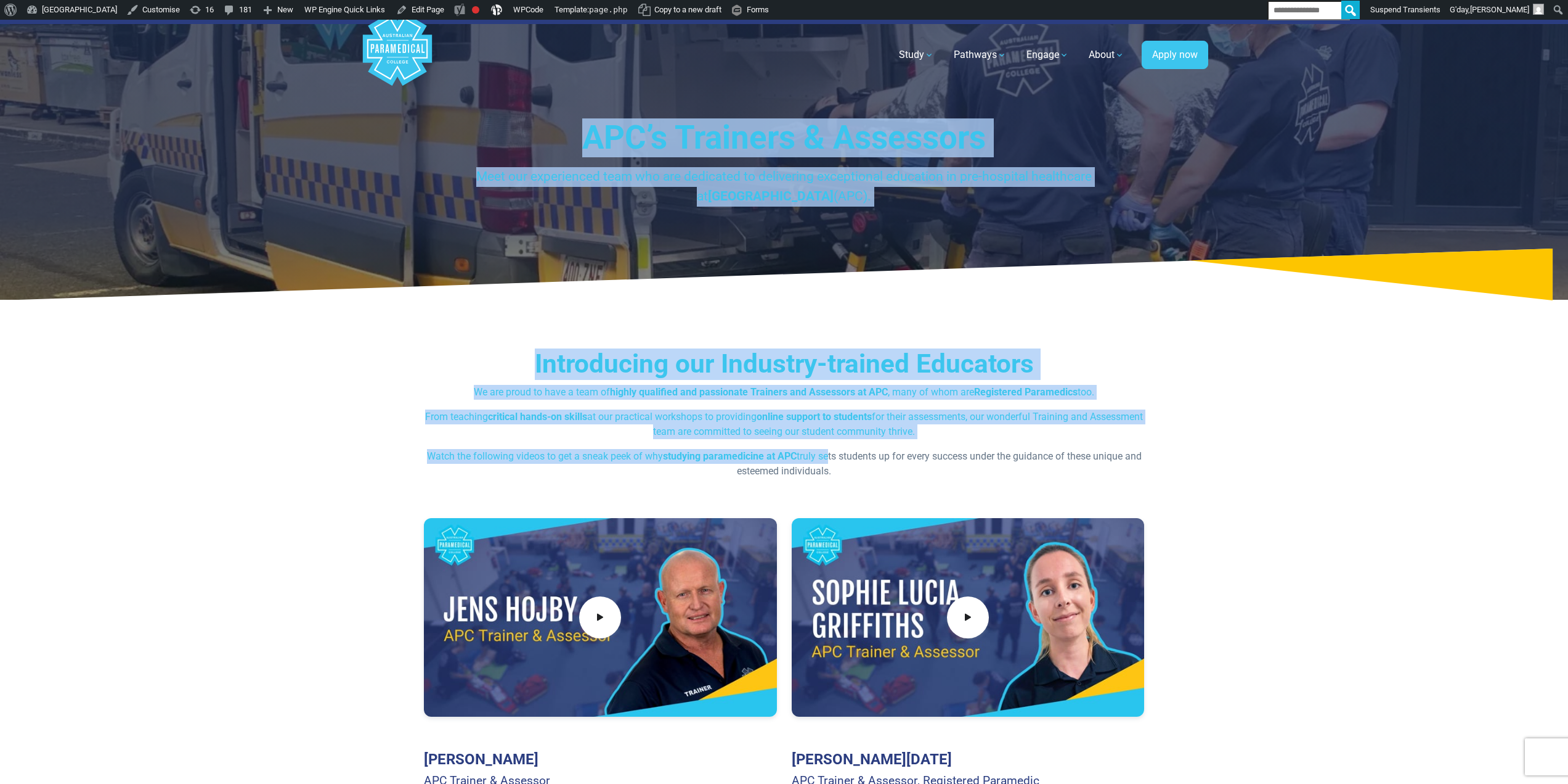
drag, startPoint x: 580, startPoint y: 134, endPoint x: 834, endPoint y: 448, distance: 403.9
click at [801, 397] on strong "highly qualified and passionate Trainers and Assessors at APC" at bounding box center [749, 391] width 278 height 12
drag, startPoint x: 789, startPoint y: 420, endPoint x: 513, endPoint y: 151, distance: 385.4
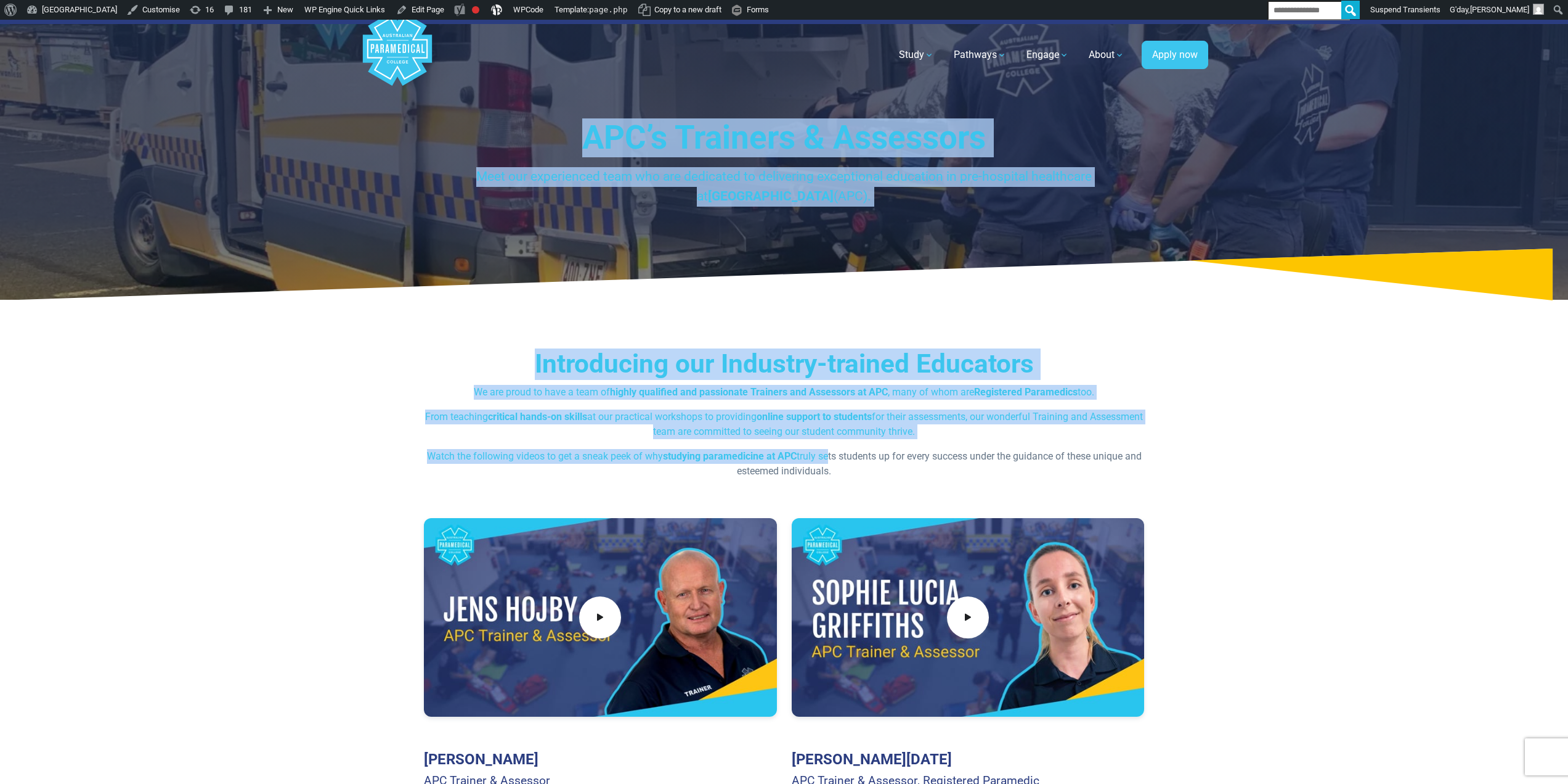
click at [566, 156] on h1 "APC’s Trainers & Assessors" at bounding box center [784, 137] width 721 height 39
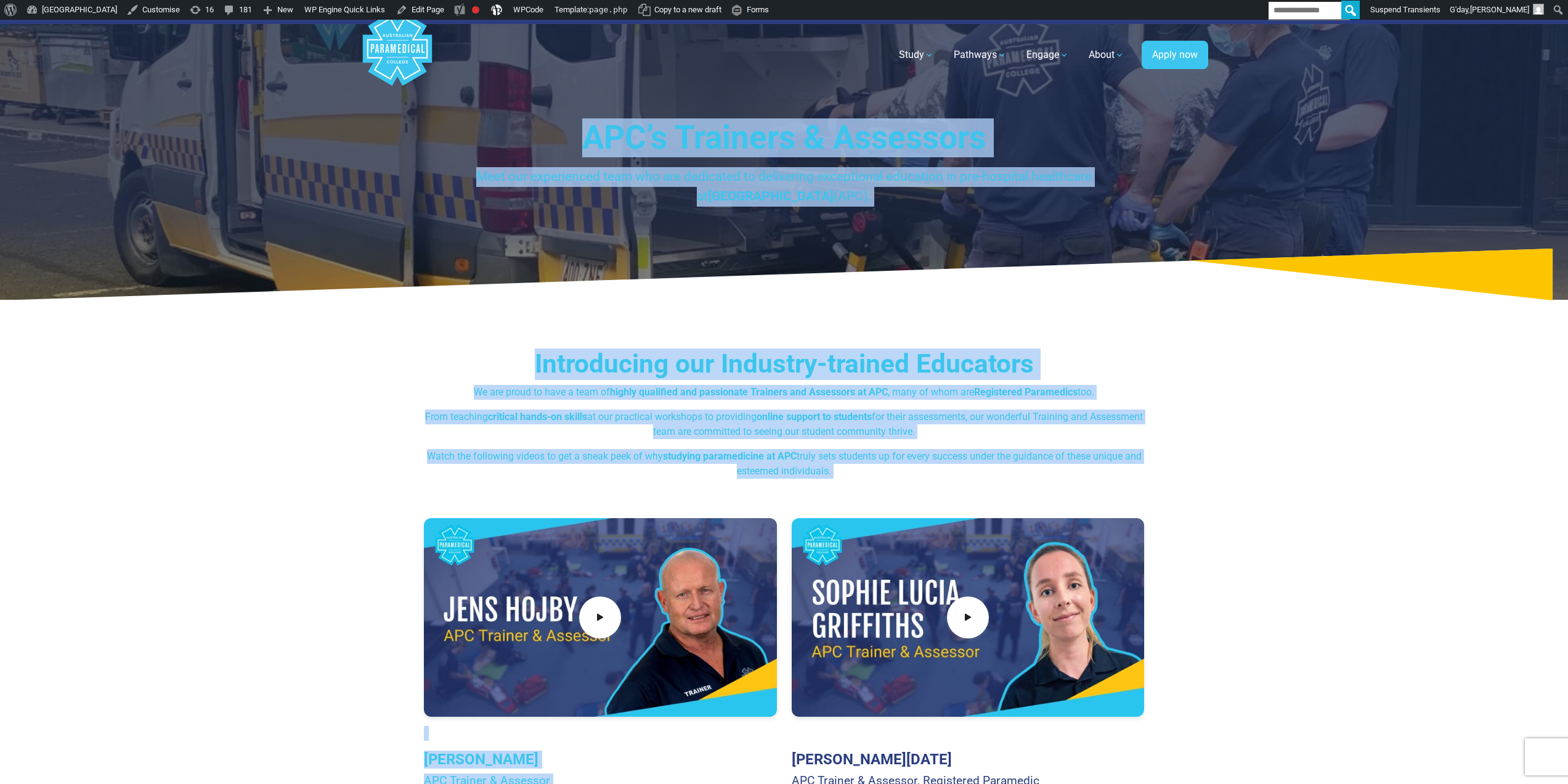
drag, startPoint x: 586, startPoint y: 120, endPoint x: 875, endPoint y: 434, distance: 426.8
click at [864, 427] on p "From teaching critical hands-on skills at our practical workshops to providing …" at bounding box center [784, 424] width 721 height 30
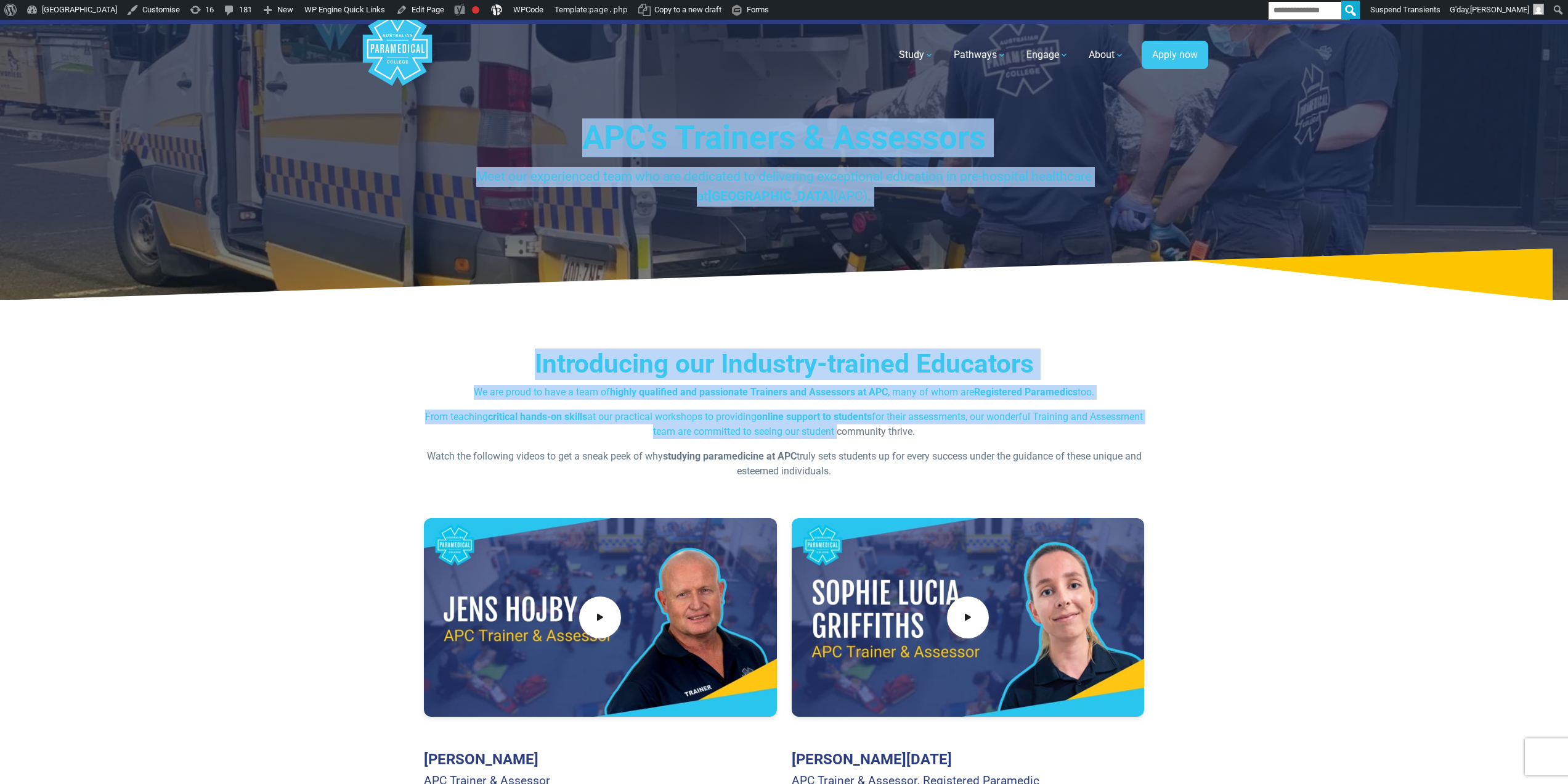
drag, startPoint x: 864, startPoint y: 436, endPoint x: 577, endPoint y: 121, distance: 426.1
click at [583, 133] on h1 "APC’s Trainers & Assessors" at bounding box center [784, 137] width 721 height 39
drag, startPoint x: 582, startPoint y: 131, endPoint x: 813, endPoint y: 421, distance: 370.8
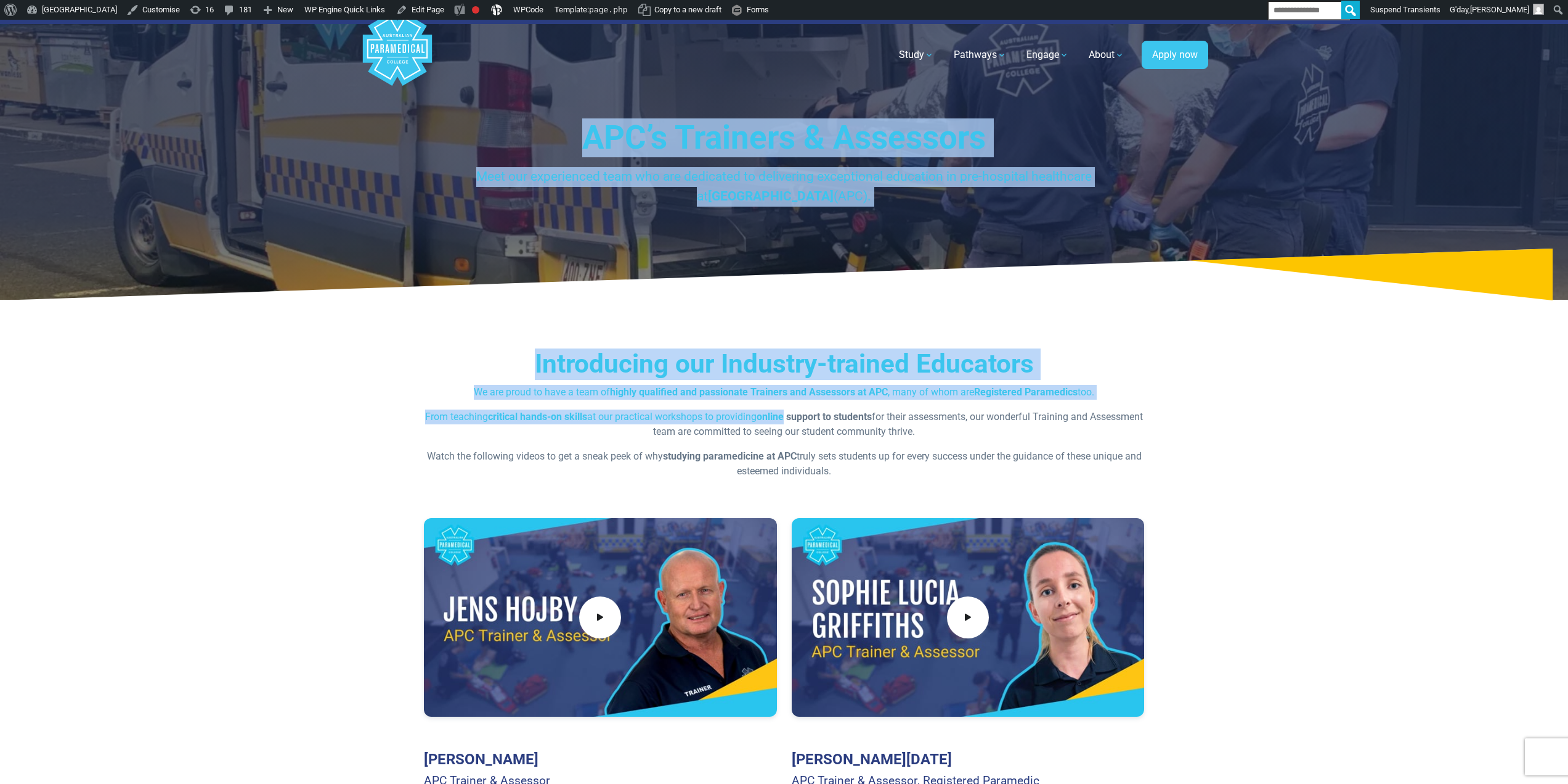
drag, startPoint x: 813, startPoint y: 421, endPoint x: 819, endPoint y: 424, distance: 6.7
click at [814, 421] on strong "online support to students" at bounding box center [814, 417] width 115 height 12
drag, startPoint x: 821, startPoint y: 424, endPoint x: 580, endPoint y: 112, distance: 394.2
click at [586, 139] on h1 "APC’s Trainers & Assessors" at bounding box center [784, 137] width 721 height 39
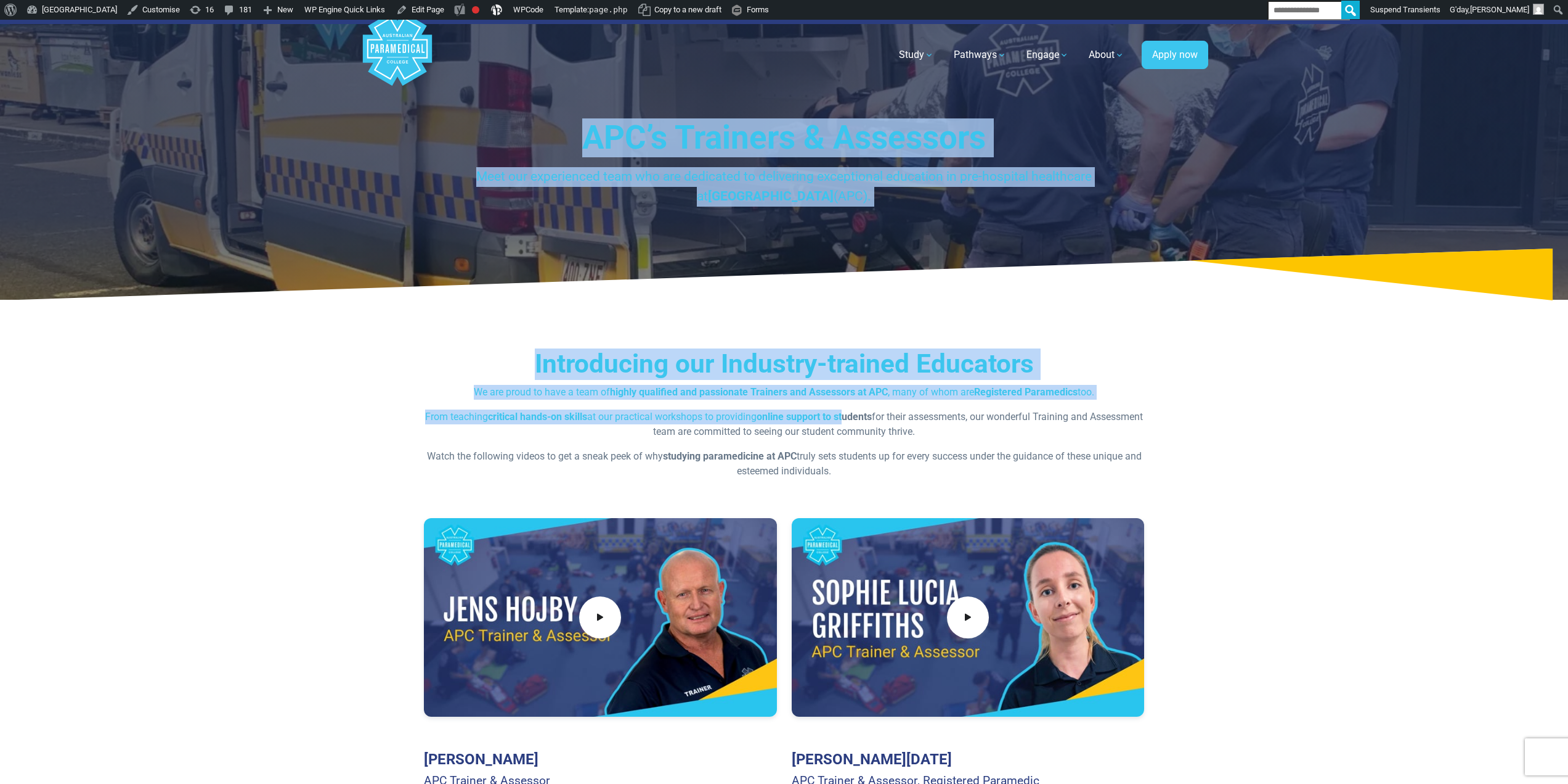
drag, startPoint x: 581, startPoint y: 132, endPoint x: 874, endPoint y: 422, distance: 412.2
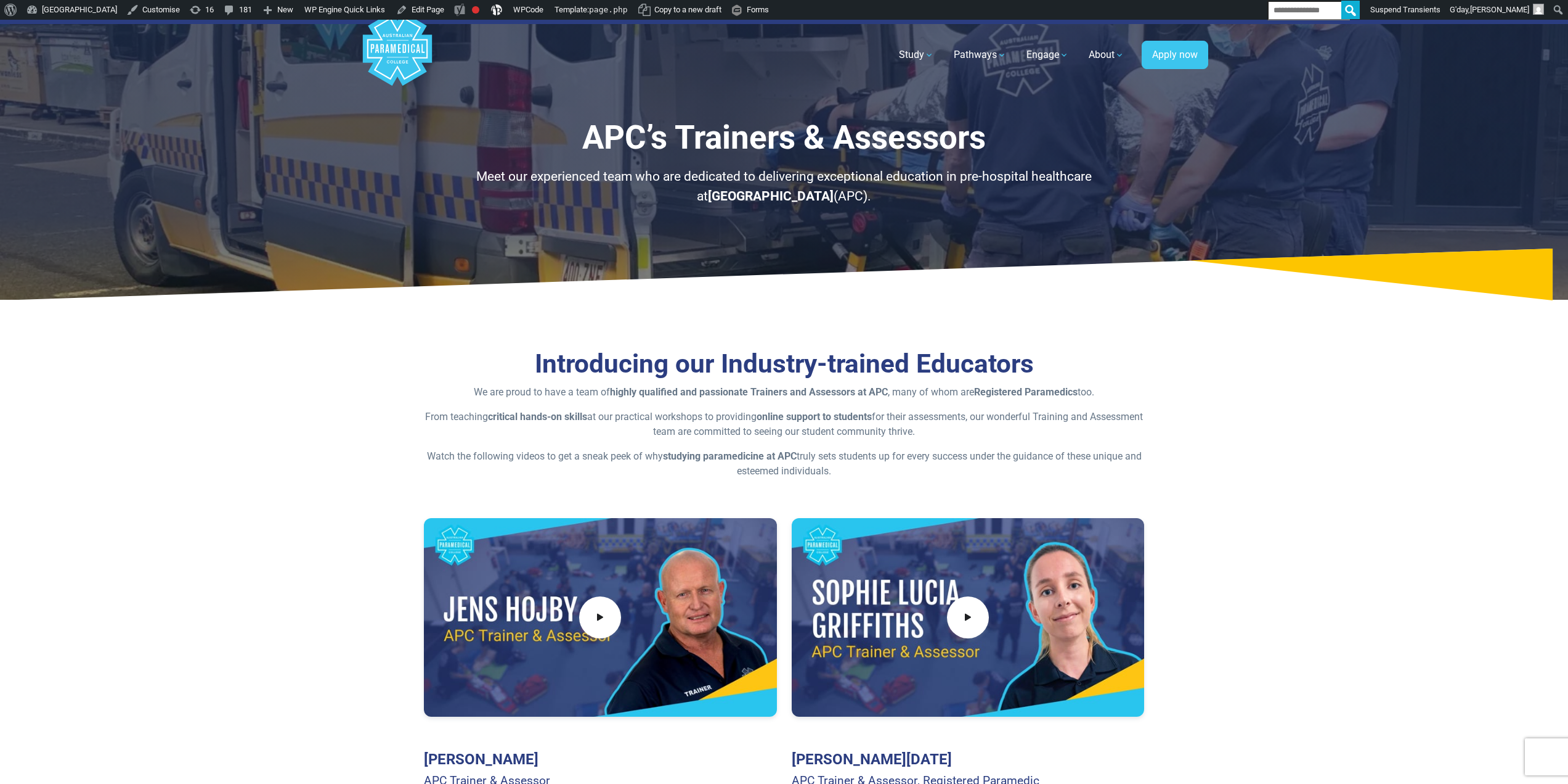
click at [877, 426] on p "From teaching critical hands-on skills at our practical workshops to providing …" at bounding box center [784, 424] width 721 height 30
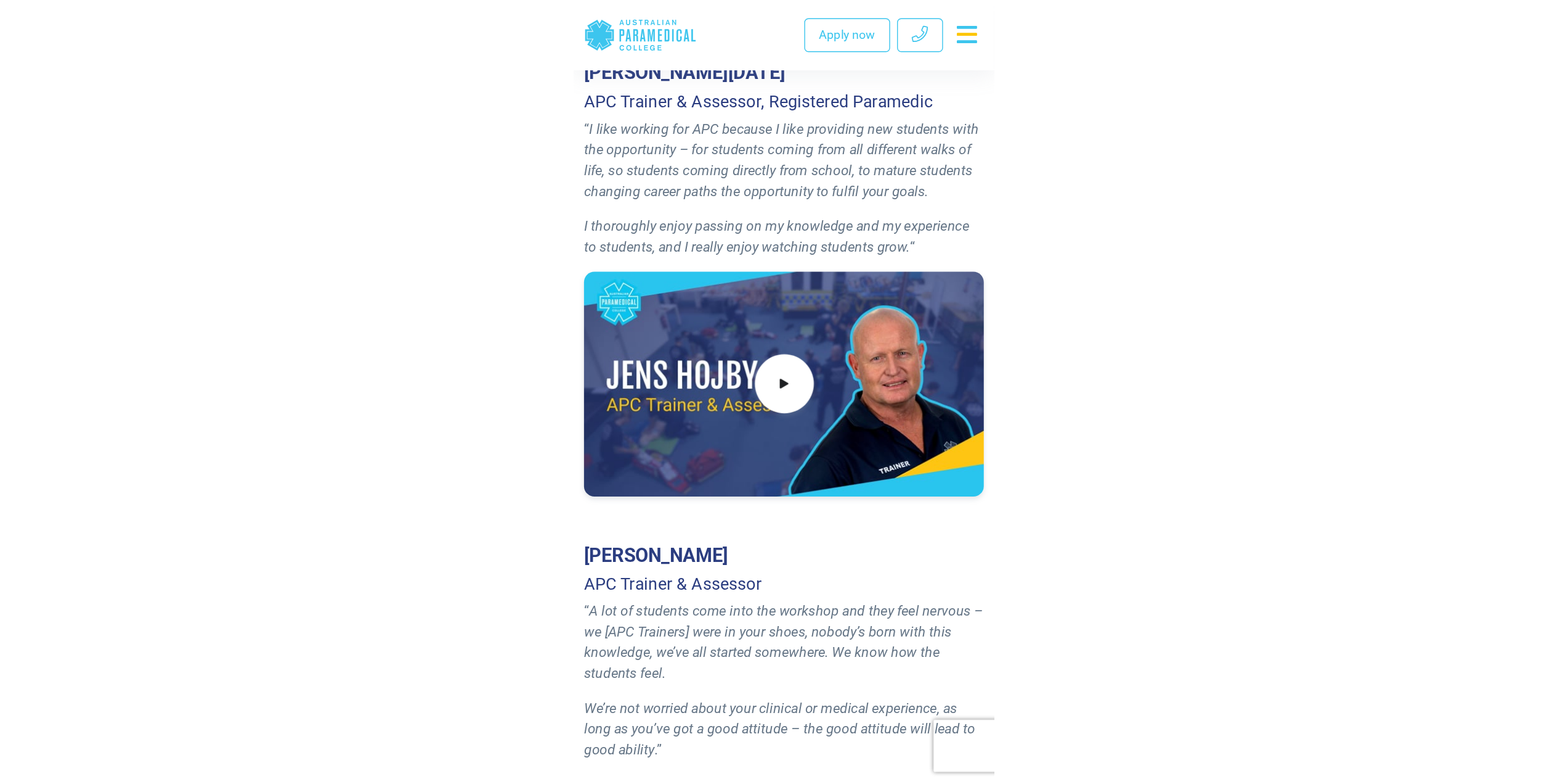
scroll to position [617, 0]
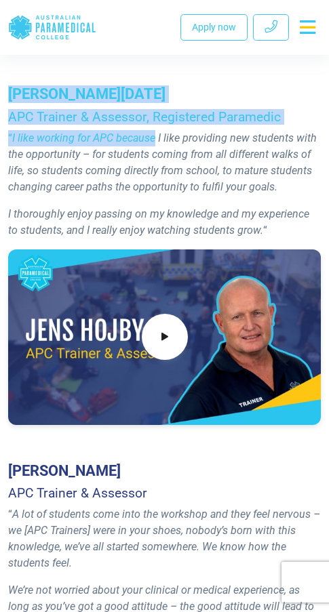
drag, startPoint x: 12, startPoint y: 113, endPoint x: 155, endPoint y: 160, distance: 150.1
click at [155, 160] on div "Sophie Lucia Griffiths APC Trainer & Assessor, Registered Paramedic “ I like wo…" at bounding box center [164, 61] width 329 height 377
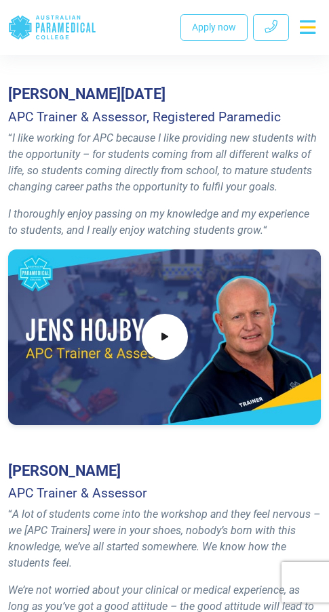
click at [214, 193] on em "I like working for APC because I like providing new students with the opportuni…" at bounding box center [162, 163] width 308 height 62
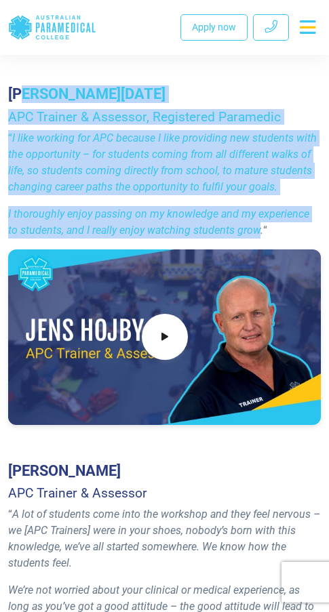
drag, startPoint x: 239, startPoint y: 253, endPoint x: 24, endPoint y: 112, distance: 256.5
click at [24, 112] on div "Sophie Lucia Griffiths APC Trainer & Assessor, Registered Paramedic “ I like wo…" at bounding box center [164, 61] width 329 height 377
click at [97, 163] on em "I like working for APC because I like providing new students with the opportuni…" at bounding box center [162, 163] width 308 height 62
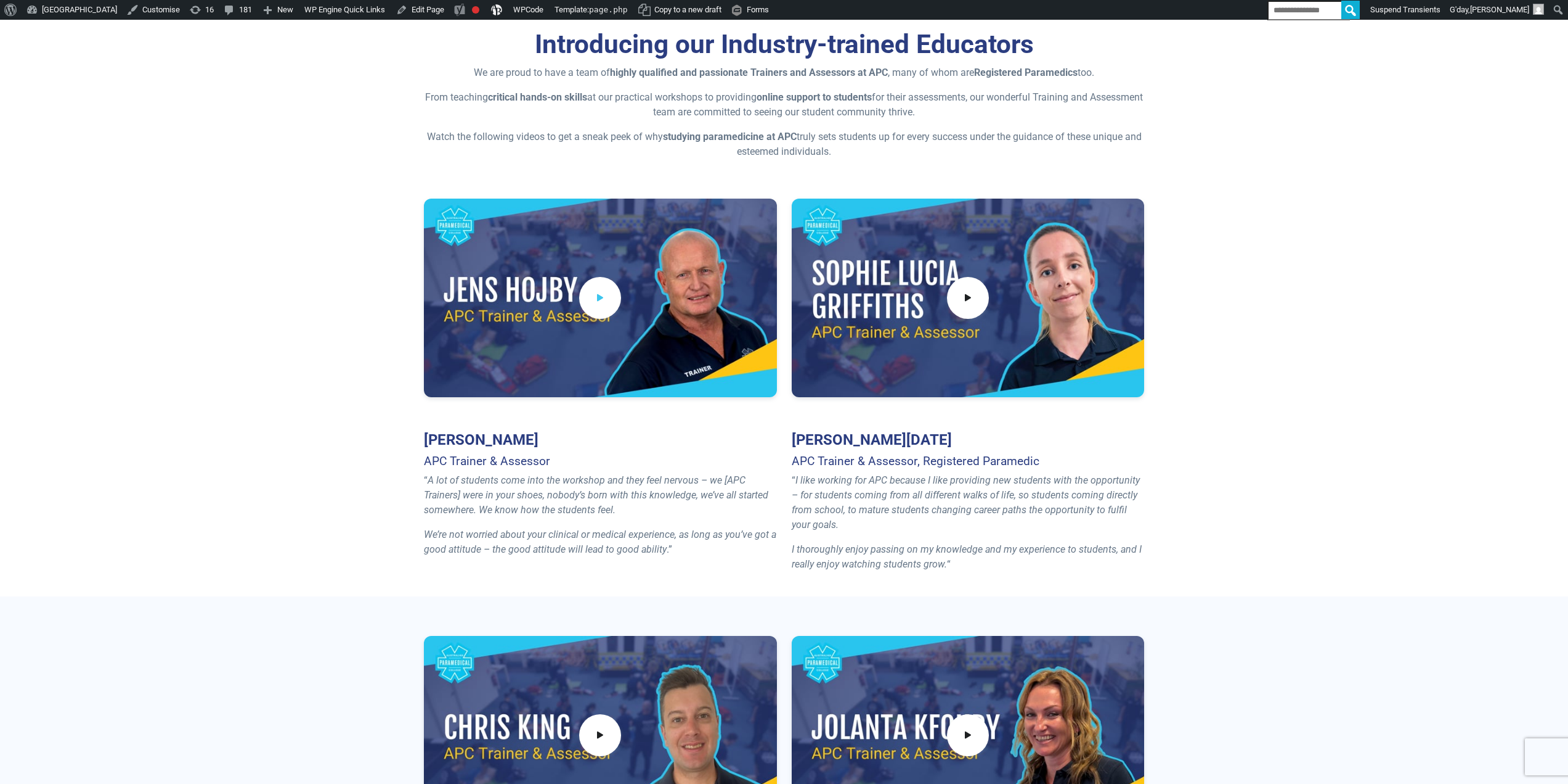
scroll to position [308, 0]
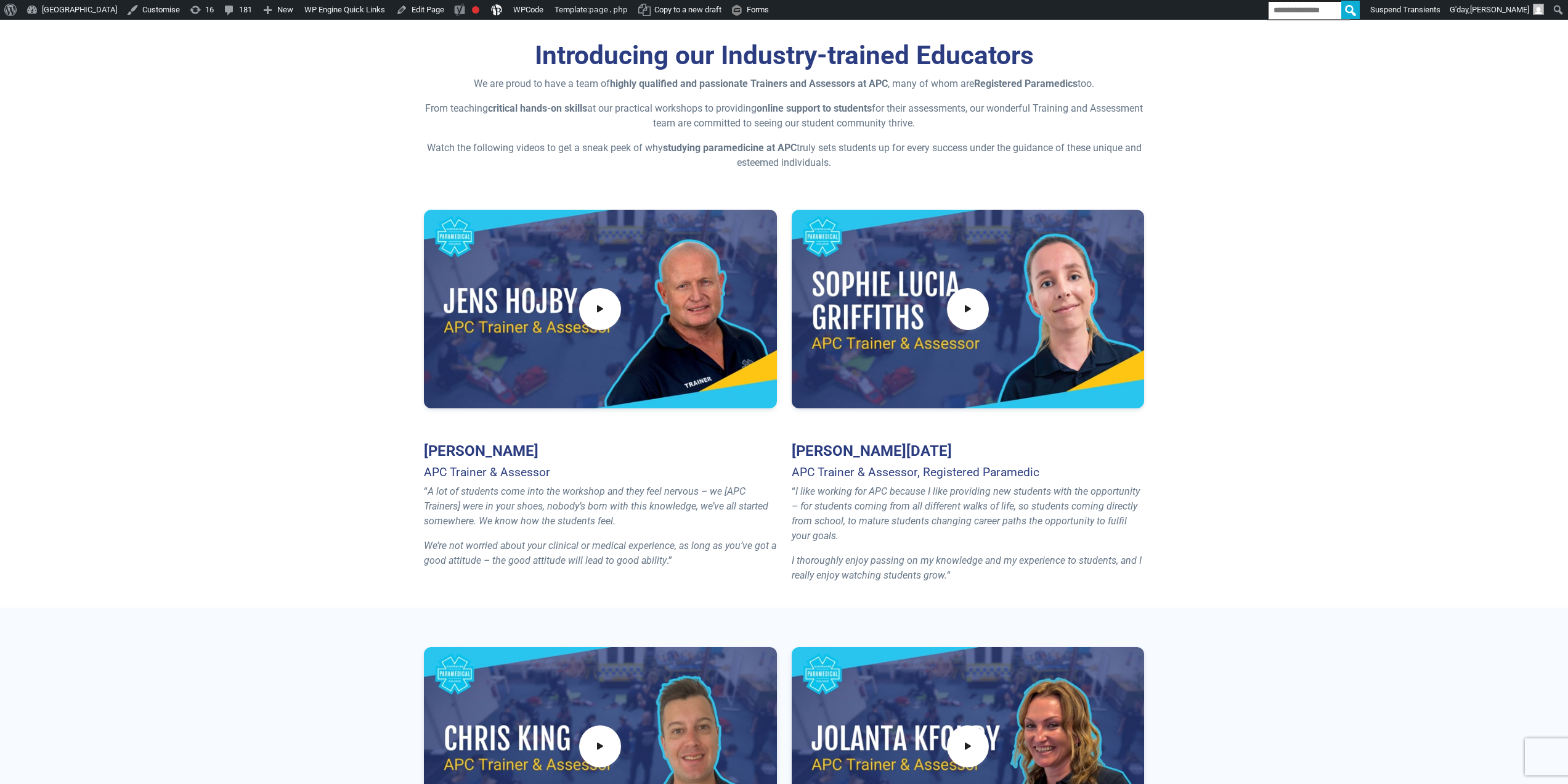
click at [238, 288] on section "Introducing our Industry-trained Educators We are proud to have a team of highl…" at bounding box center [784, 304] width 1568 height 607
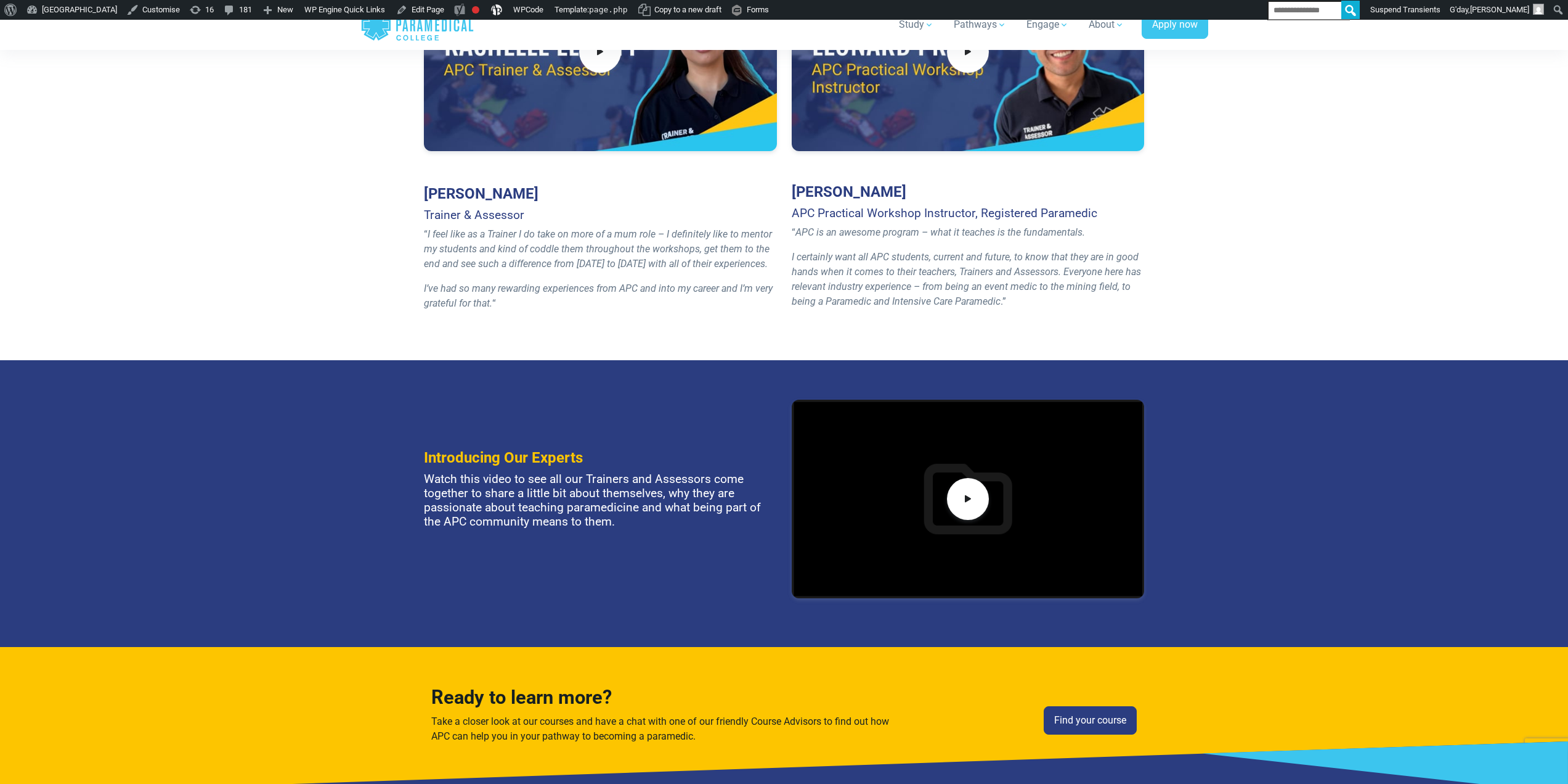
scroll to position [1603, 0]
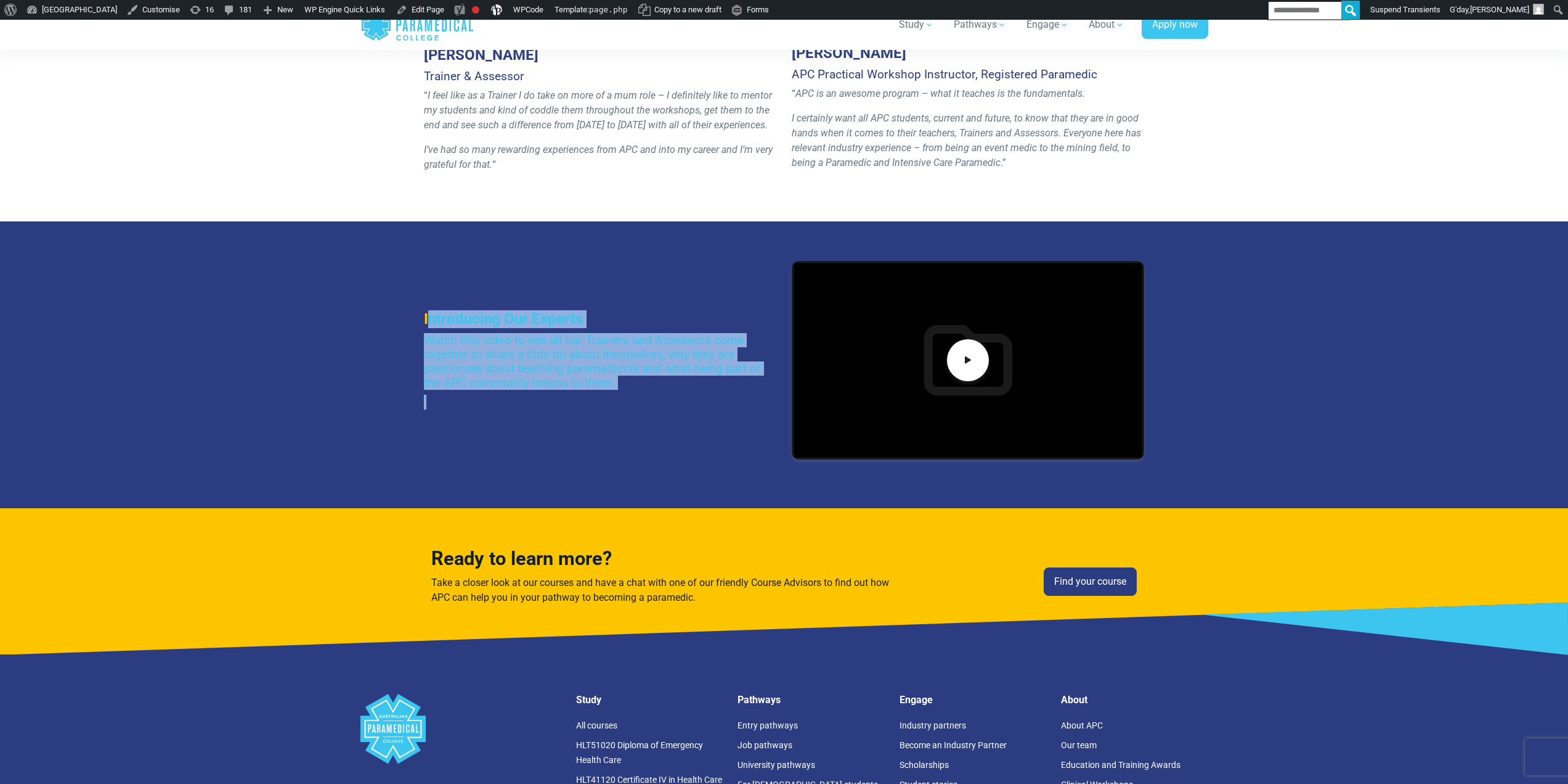
drag, startPoint x: 523, startPoint y: 327, endPoint x: 636, endPoint y: 401, distance: 135.1
click at [636, 401] on div "Introducing Our Experts Watch this video to see all our Trainers and Assessors …" at bounding box center [784, 365] width 735 height 207
click at [634, 384] on h4 "Watch this video to see all our Trainers and Assessors come together to share a…" at bounding box center [600, 361] width 353 height 56
drag, startPoint x: 434, startPoint y: 346, endPoint x: 465, endPoint y: 328, distance: 35.8
click at [399, 305] on div "Introducing Our Experts Watch this video to see all our Trainers and Assessors …" at bounding box center [784, 364] width 863 height 286
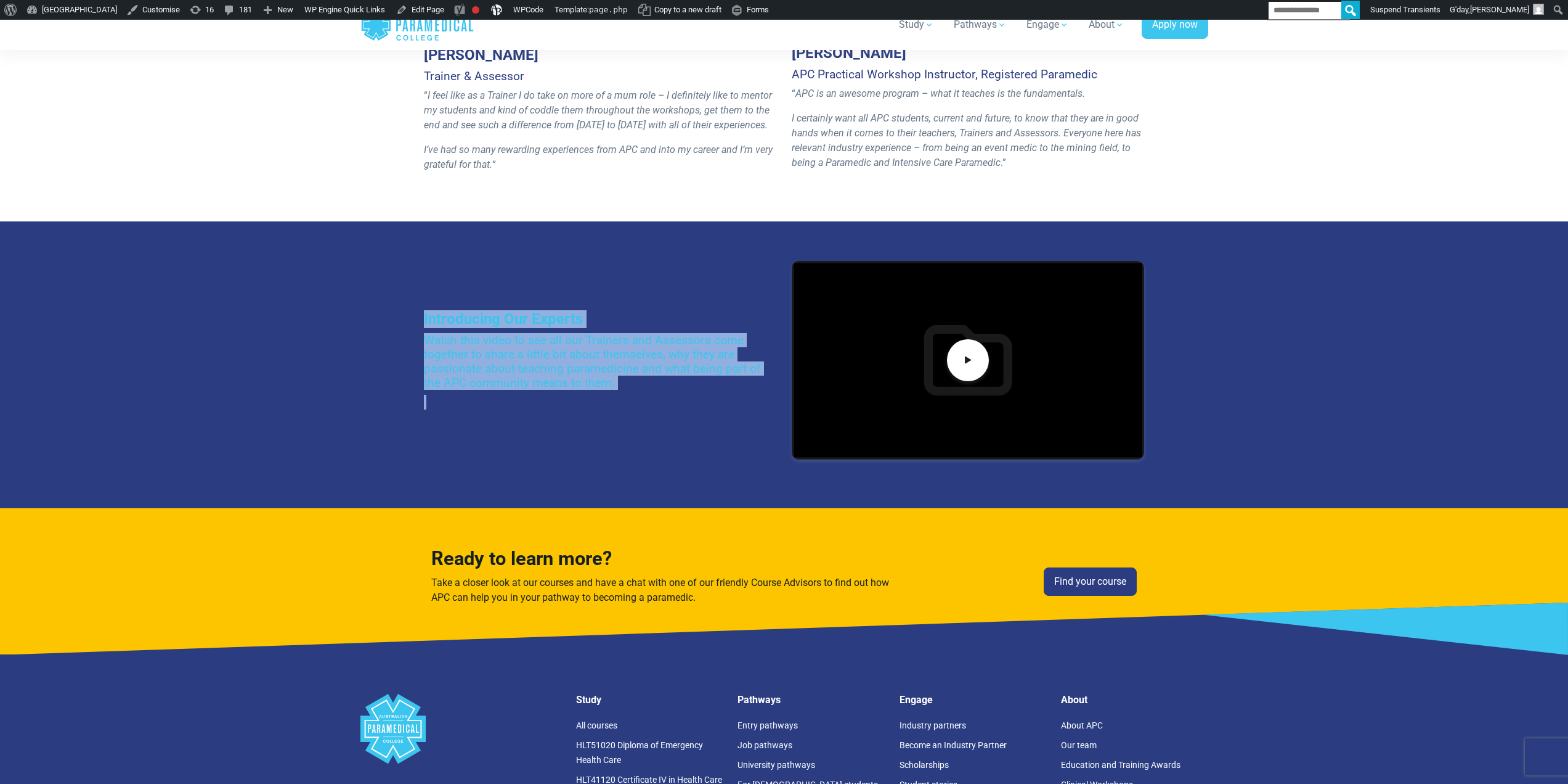
click at [468, 328] on div "Introducing Our Experts Watch this video to see all our Trainers and Assessors …" at bounding box center [600, 365] width 368 height 109
drag, startPoint x: 434, startPoint y: 309, endPoint x: 636, endPoint y: 395, distance: 219.5
click at [636, 395] on div "Introducing Our Experts Watch this video to see all our Trainers and Assessors …" at bounding box center [784, 365] width 735 height 207
click at [636, 391] on div "Introducing Our Experts Watch this video to see all our Trainers and Assessors …" at bounding box center [600, 365] width 368 height 109
drag, startPoint x: 621, startPoint y: 389, endPoint x: 433, endPoint y: 328, distance: 197.6
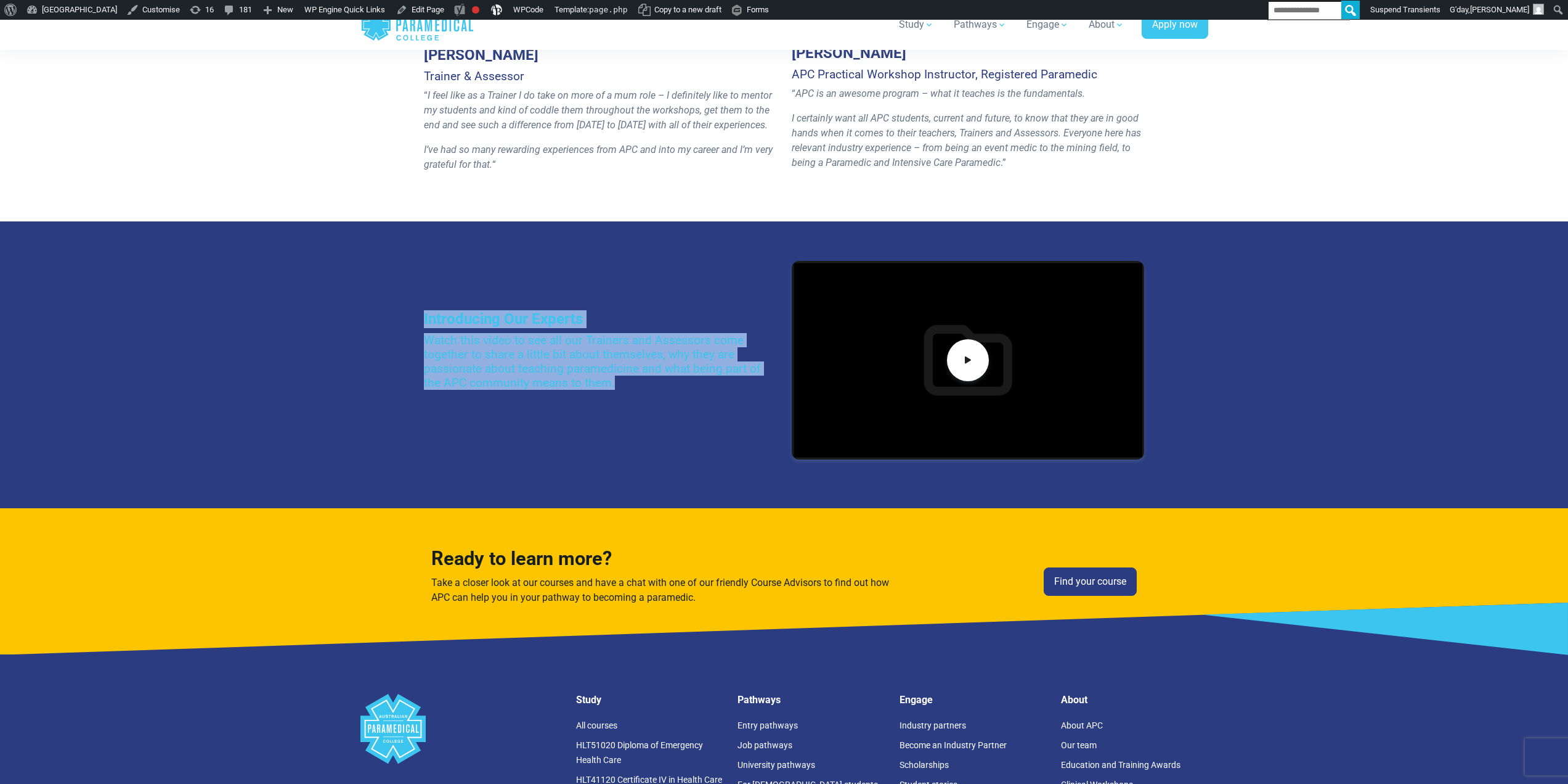
click at [342, 294] on section "Introducing Our Experts Watch this video to see all our Trainers and Assessors …" at bounding box center [784, 364] width 1568 height 286
click at [436, 330] on div "Introducing Our Experts Watch this video to see all our Trainers and Assessors …" at bounding box center [600, 365] width 368 height 109
drag, startPoint x: 411, startPoint y: 304, endPoint x: 657, endPoint y: 384, distance: 258.7
click at [657, 384] on div "Introducing Our Experts Watch this video to see all our Trainers and Assessors …" at bounding box center [784, 364] width 863 height 286
click at [657, 384] on h4 "Watch this video to see all our Trainers and Assessors come together to share a…" at bounding box center [600, 361] width 353 height 56
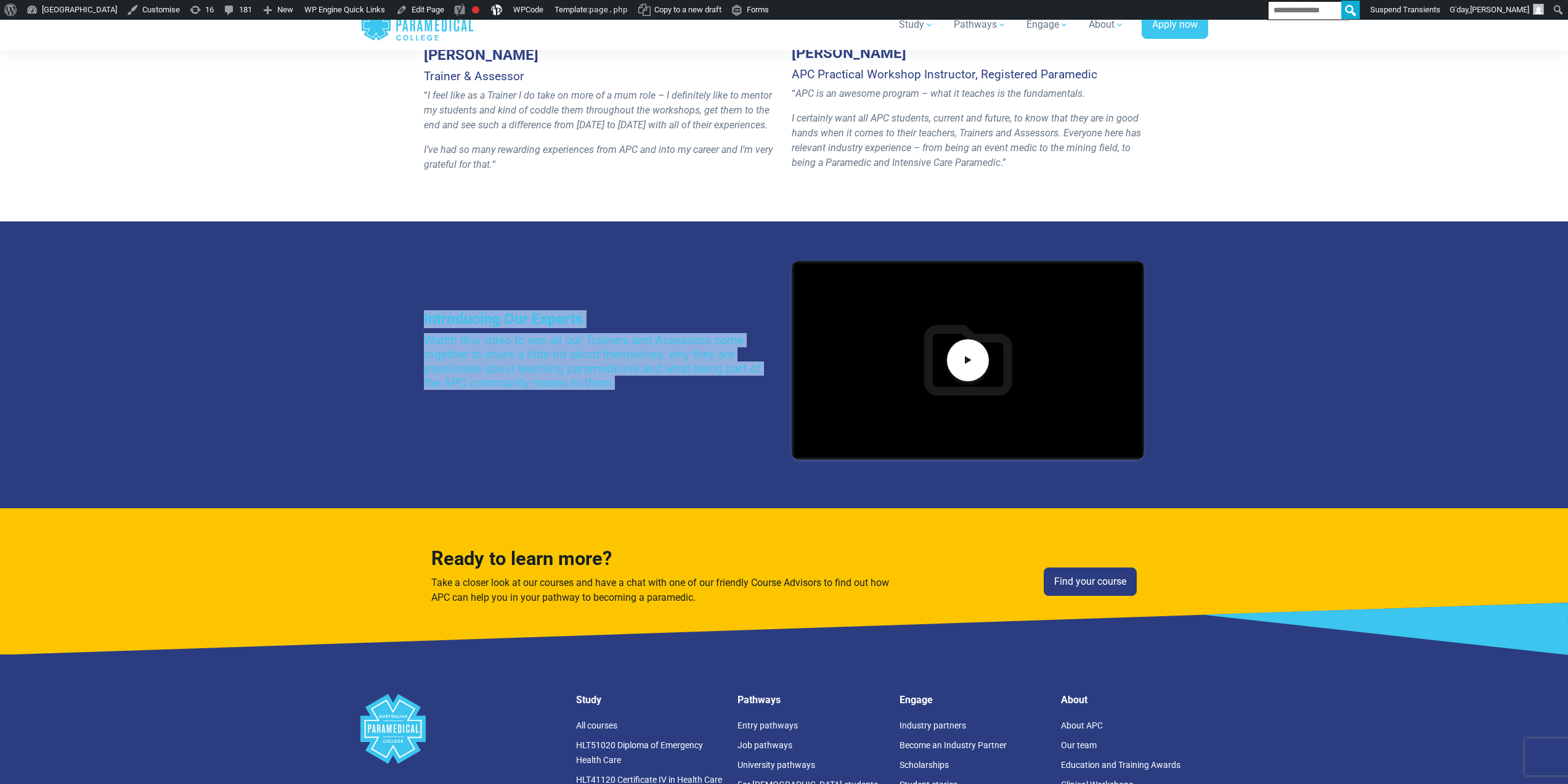
drag, startPoint x: 640, startPoint y: 382, endPoint x: 350, endPoint y: 304, distance: 300.3
click at [350, 304] on section "Introducing Our Experts Watch this video to see all our Trainers and Assessors …" at bounding box center [784, 364] width 1568 height 286
click at [447, 327] on h3 "Introducing Our Experts" at bounding box center [600, 319] width 353 height 18
drag, startPoint x: 503, startPoint y: 341, endPoint x: 631, endPoint y: 390, distance: 137.1
click at [631, 390] on div "Introducing Our Experts Watch this video to see all our Trainers and Assessors …" at bounding box center [784, 364] width 863 height 286
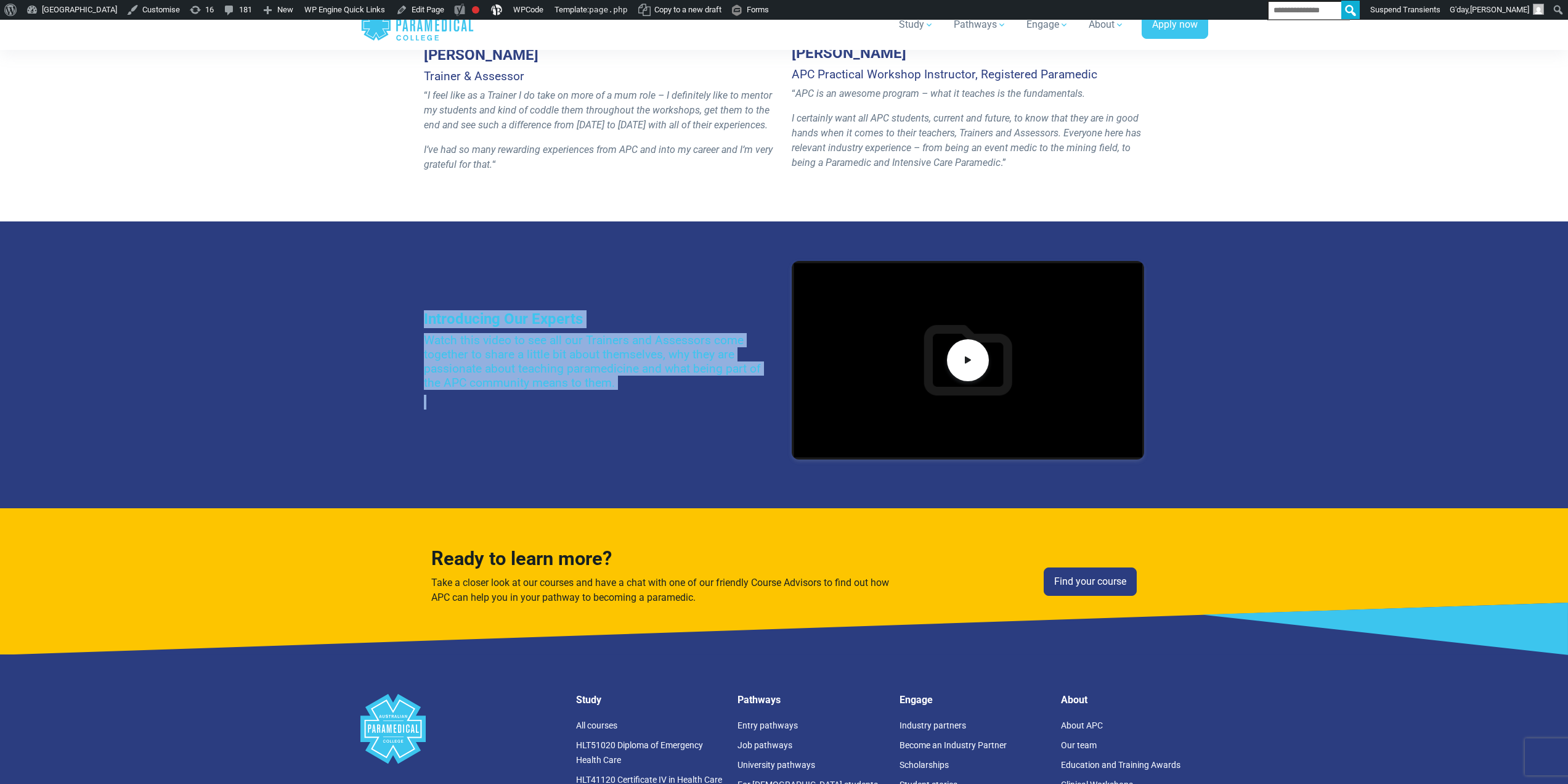
click at [630, 390] on div "Introducing Our Experts Watch this video to see all our Trainers and Assessors …" at bounding box center [600, 365] width 368 height 109
drag, startPoint x: 632, startPoint y: 392, endPoint x: 439, endPoint y: 324, distance: 204.6
click at [350, 280] on section "Introducing Our Experts Watch this video to see all our Trainers and Assessors …" at bounding box center [784, 364] width 1568 height 286
click at [471, 338] on h4 "Watch this video to see all our Trainers and Assessors come together to share a…" at bounding box center [600, 361] width 353 height 56
drag, startPoint x: 418, startPoint y: 309, endPoint x: 631, endPoint y: 392, distance: 228.6
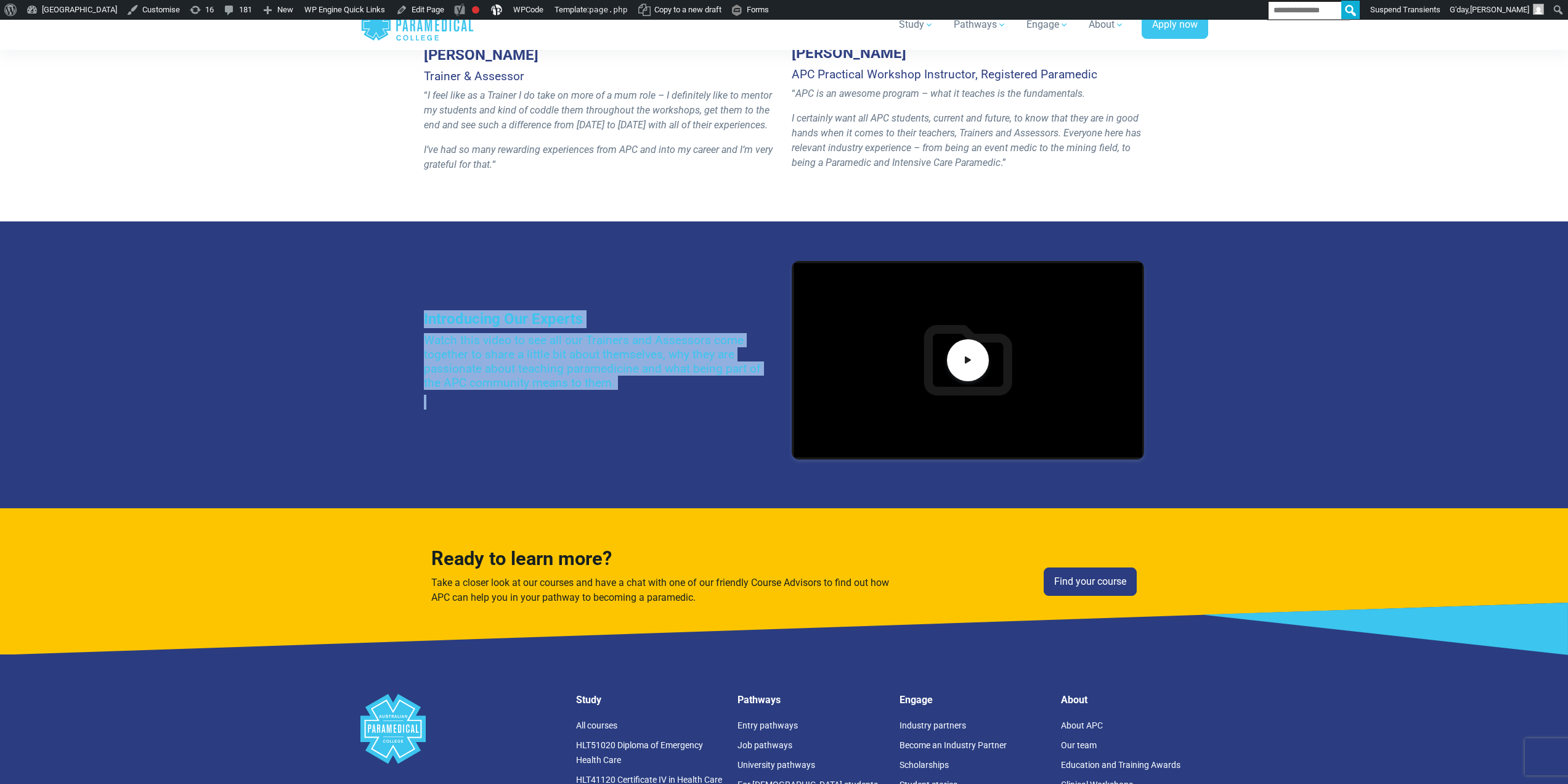
click at [631, 392] on div "Introducing Our Experts Watch this video to see all our Trainers and Assessors …" at bounding box center [784, 365] width 735 height 207
click at [630, 391] on div "Introducing Our Experts Watch this video to see all our Trainers and Assessors …" at bounding box center [600, 365] width 368 height 109
click at [481, 338] on h4 "Watch this video to see all our Trainers and Assessors come together to share a…" at bounding box center [600, 361] width 353 height 56
drag, startPoint x: 413, startPoint y: 298, endPoint x: 665, endPoint y: 415, distance: 277.8
click at [665, 415] on div "Introducing Our Experts Watch this video to see all our Trainers and Assessors …" at bounding box center [784, 364] width 863 height 286
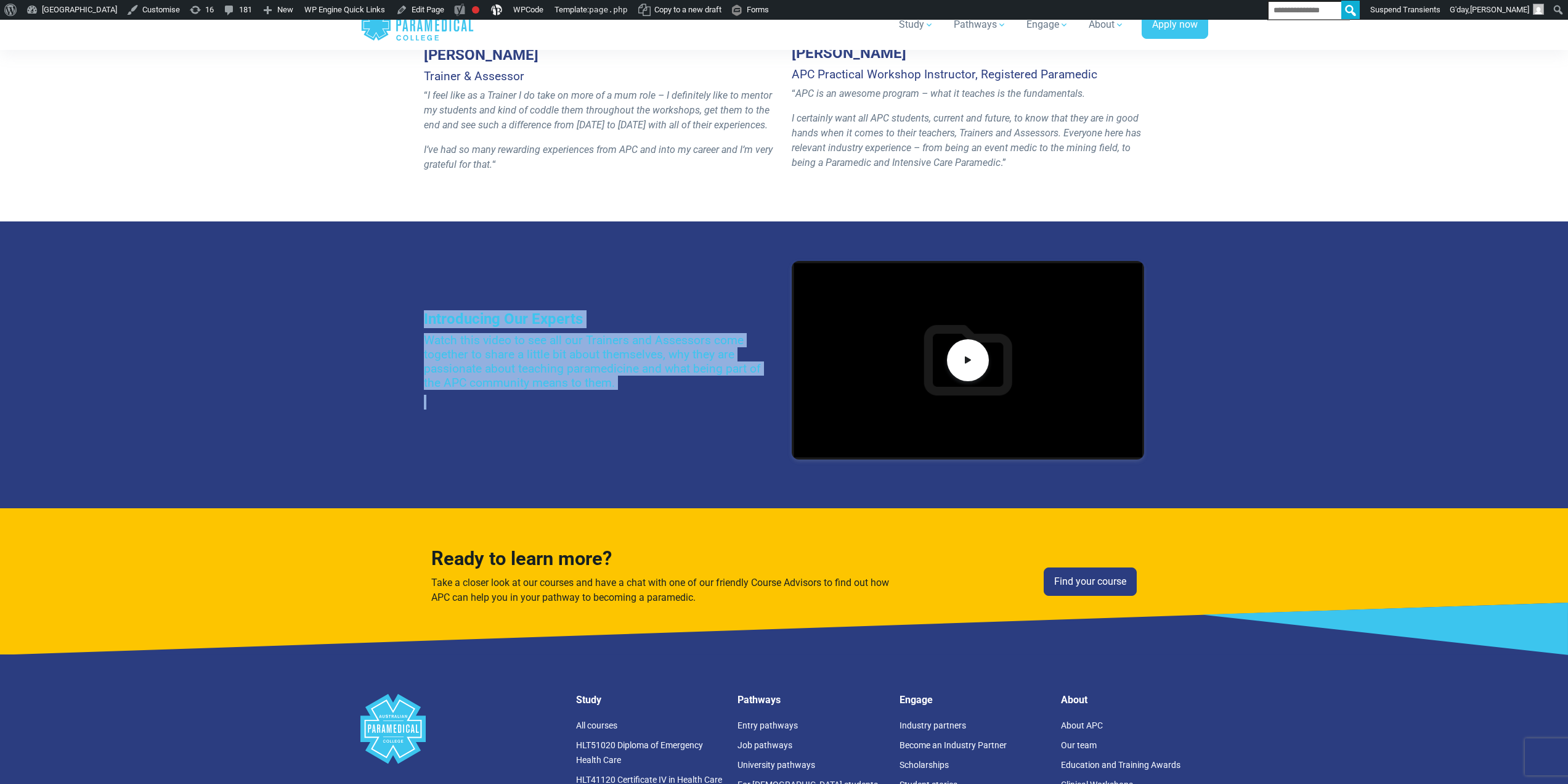
click at [652, 393] on div "Introducing Our Experts Watch this video to see all our Trainers and Assessors …" at bounding box center [600, 365] width 368 height 109
drag, startPoint x: 567, startPoint y: 378, endPoint x: 309, endPoint y: 284, distance: 274.6
click at [309, 284] on section "Introducing Our Experts Watch this video to see all our Trainers and Assessors …" at bounding box center [784, 364] width 1568 height 286
click at [599, 374] on h4 "Watch this video to see all our Trainers and Assessors come together to share a…" at bounding box center [600, 361] width 353 height 56
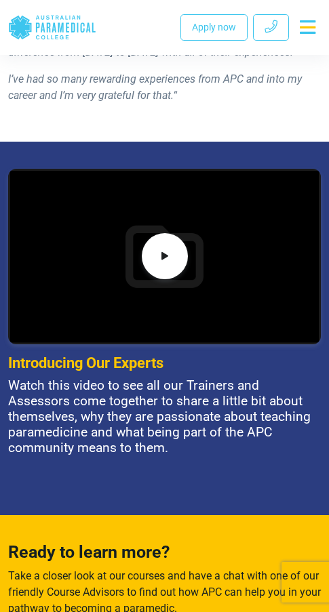
scroll to position [2780, 0]
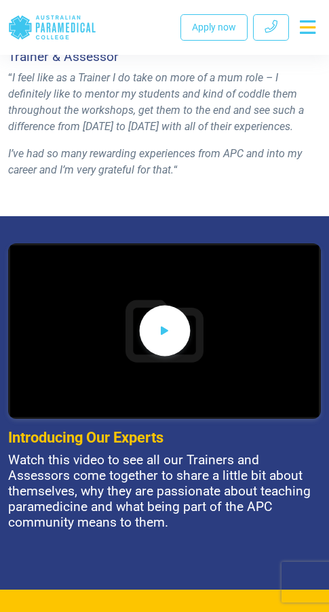
click at [172, 335] on icon at bounding box center [164, 331] width 15 height 22
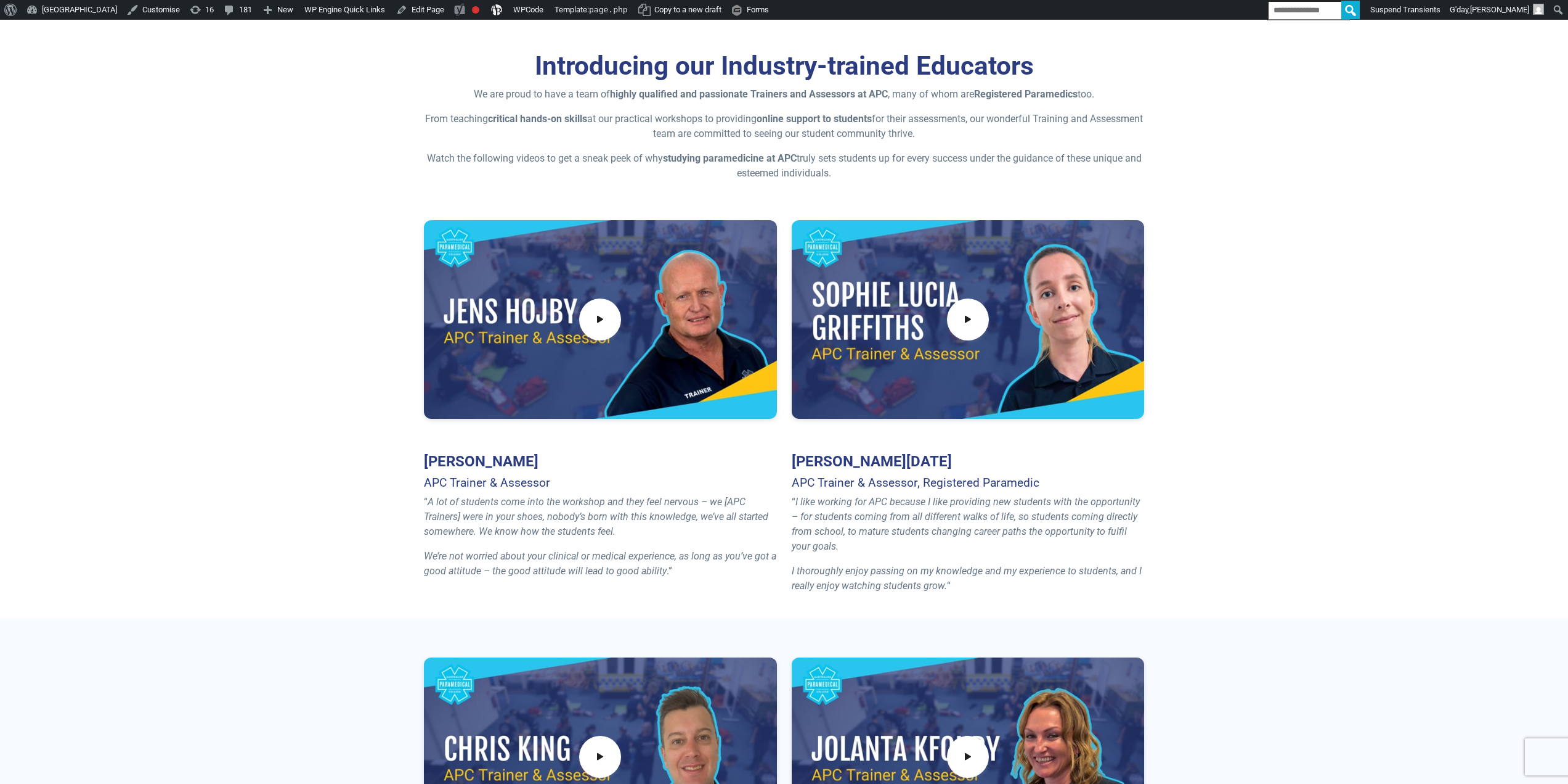
scroll to position [0, 0]
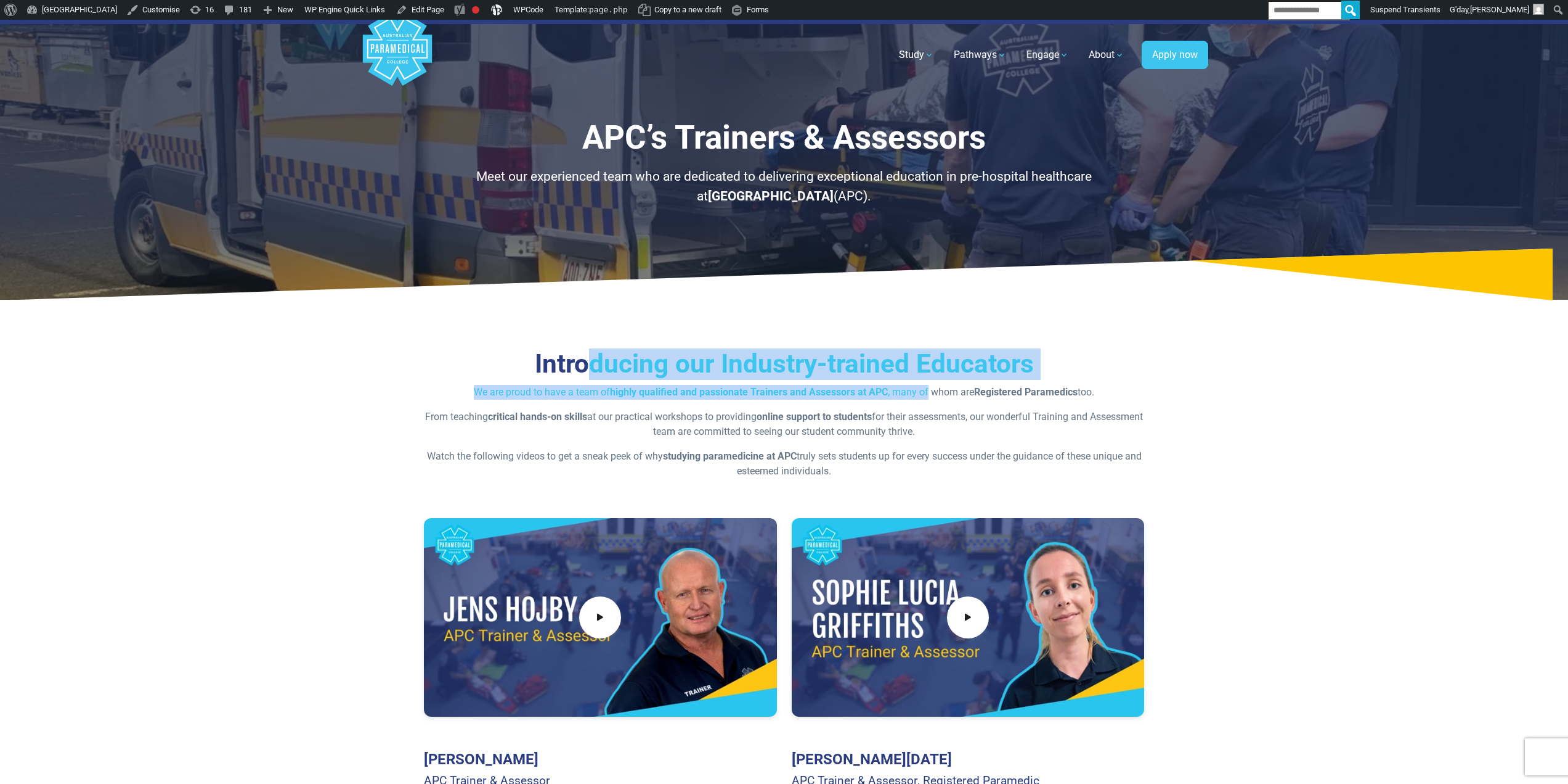
drag, startPoint x: 612, startPoint y: 364, endPoint x: 914, endPoint y: 413, distance: 305.9
click at [927, 393] on div "Introducing our Industry-trained Educators We are proud to have a team of highl…" at bounding box center [784, 413] width 721 height 130
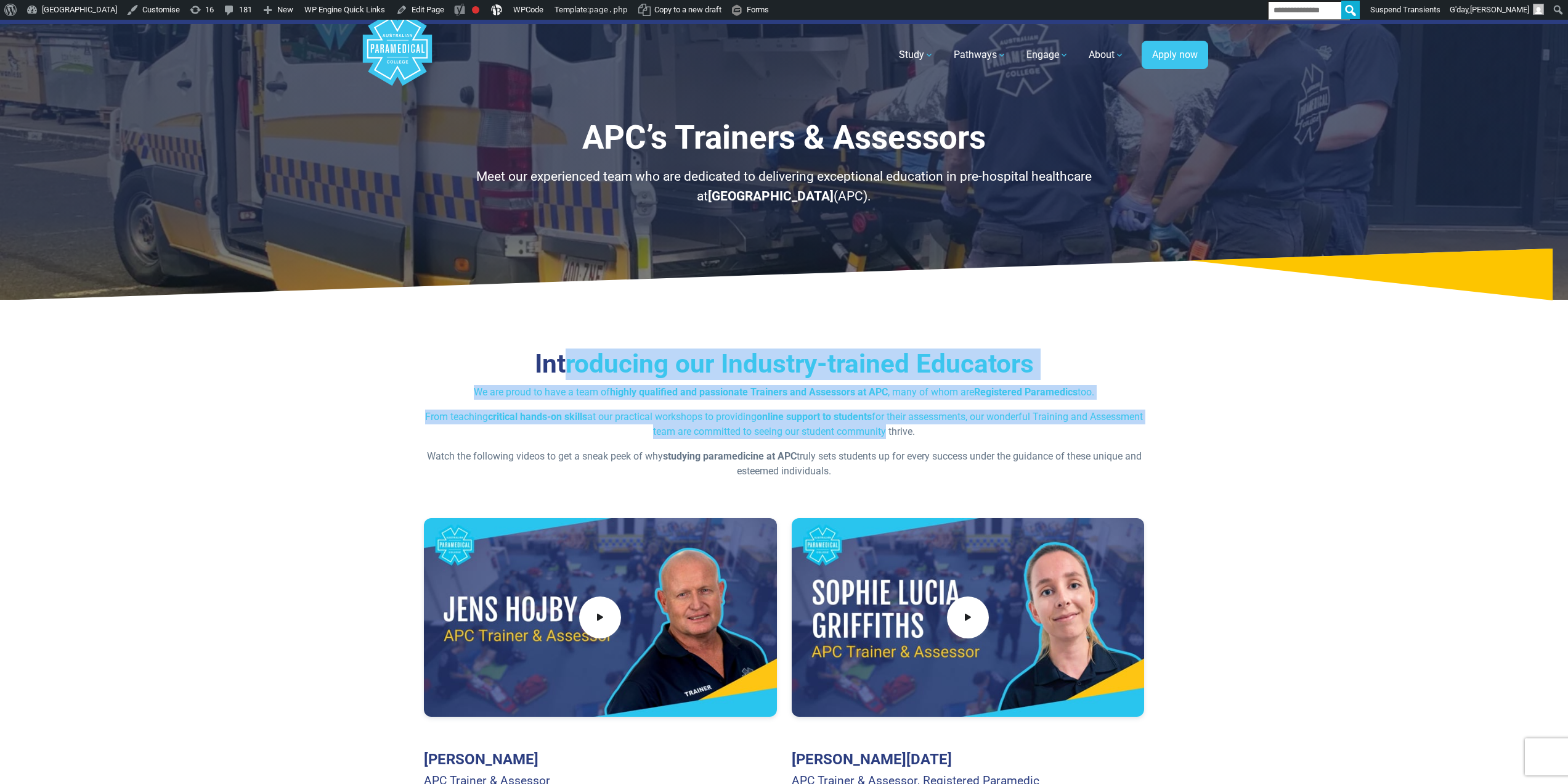
click at [569, 346] on div "Introducing our Industry-trained Educators We are proud to have a team of highl…" at bounding box center [784, 612] width 863 height 607
click at [813, 420] on strong "online support to students" at bounding box center [814, 417] width 115 height 12
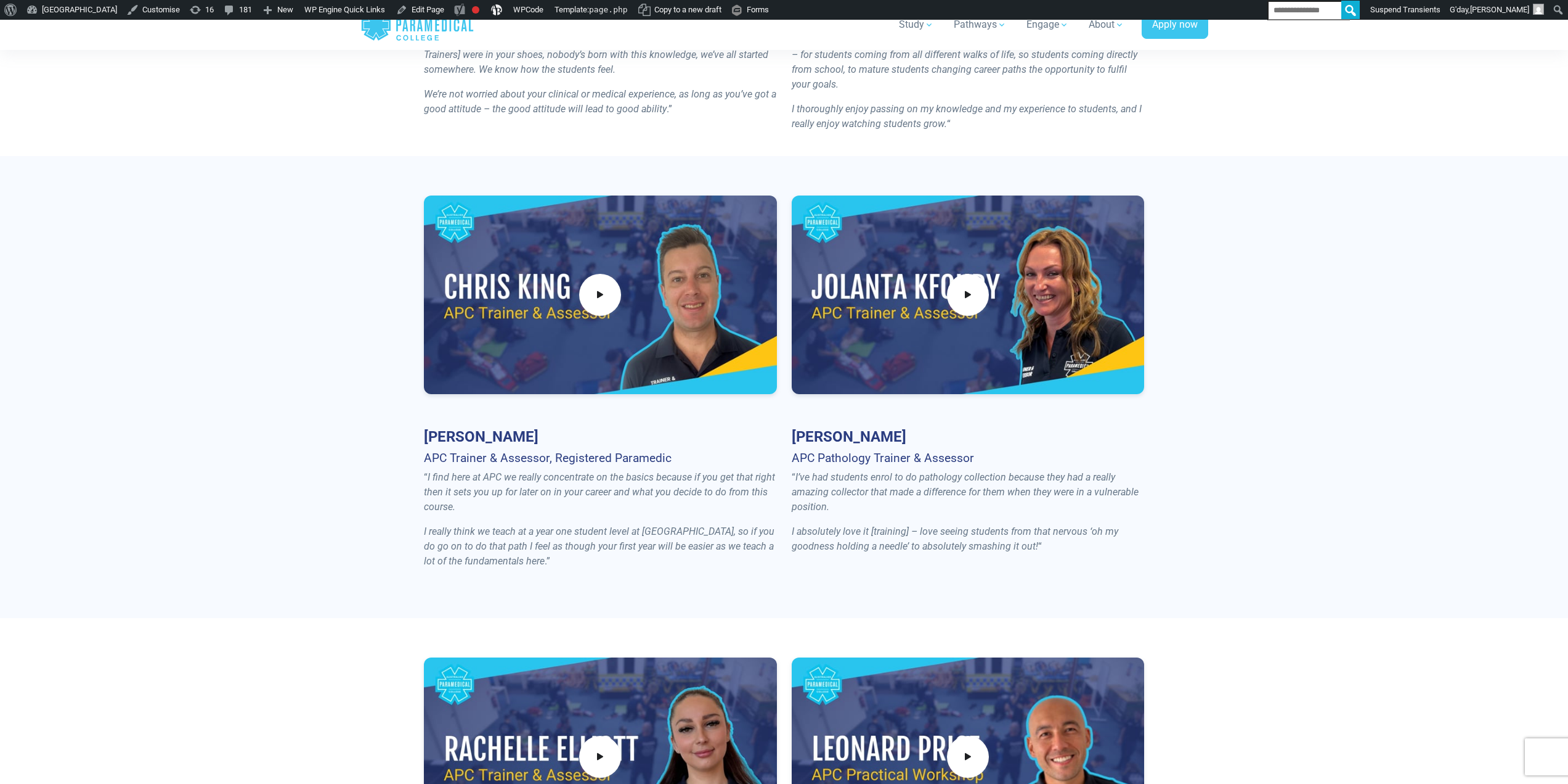
scroll to position [799, 0]
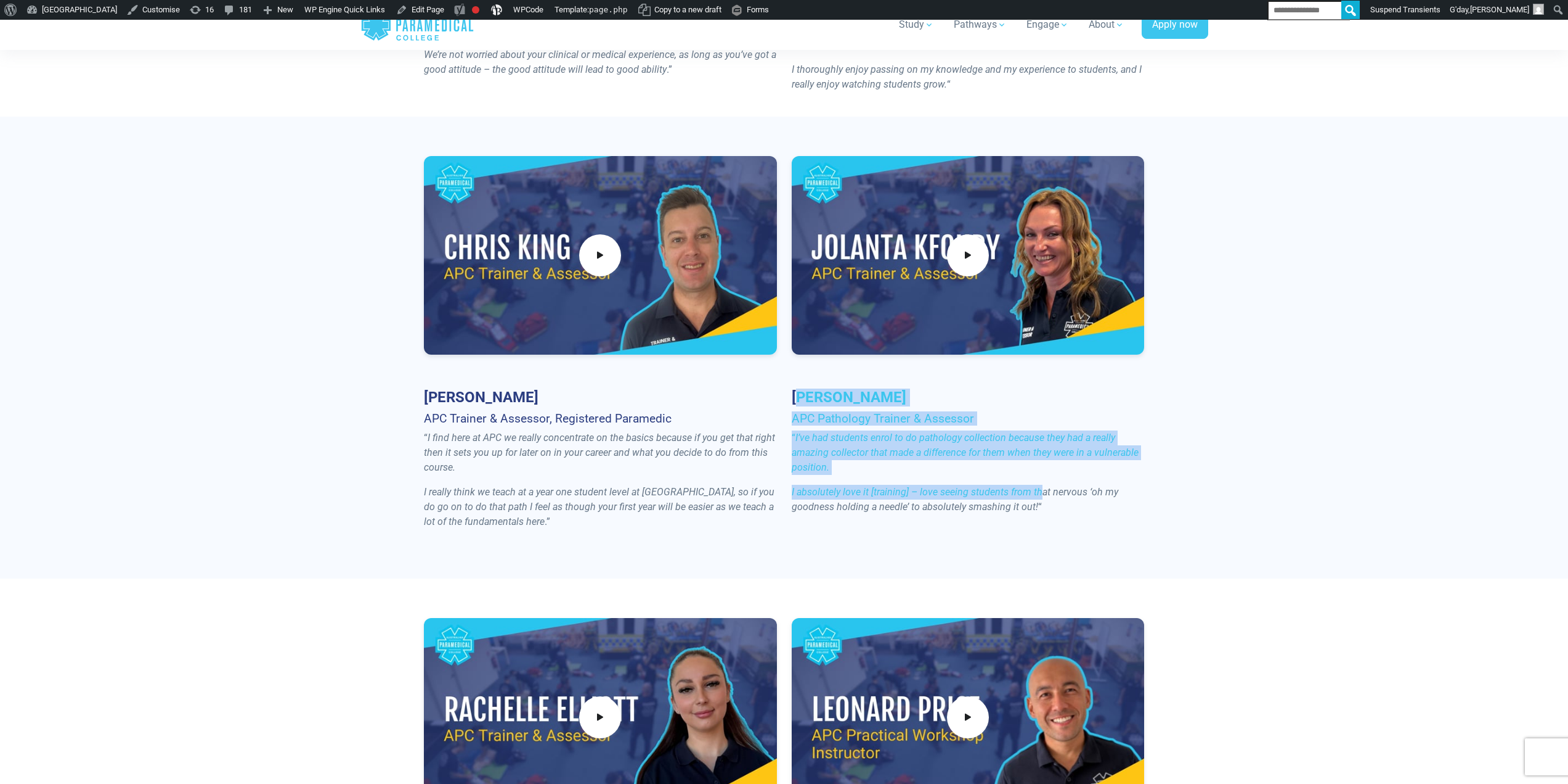
drag, startPoint x: 799, startPoint y: 397, endPoint x: 1038, endPoint y: 487, distance: 255.4
click at [1040, 489] on div "Jolanta Kfoury APC Pathology Trainer & Assessor “ I’ve had students enrol to do…" at bounding box center [968, 340] width 368 height 368
click at [988, 459] on p "“ I’ve had students enrol to do pathology collection because they had a really …" at bounding box center [968, 452] width 353 height 45
drag, startPoint x: 973, startPoint y: 474, endPoint x: 837, endPoint y: 400, distance: 154.8
click at [837, 400] on div "Jolanta Kfoury APC Pathology Trainer & Assessor “ I’ve had students enrol to do…" at bounding box center [968, 340] width 368 height 368
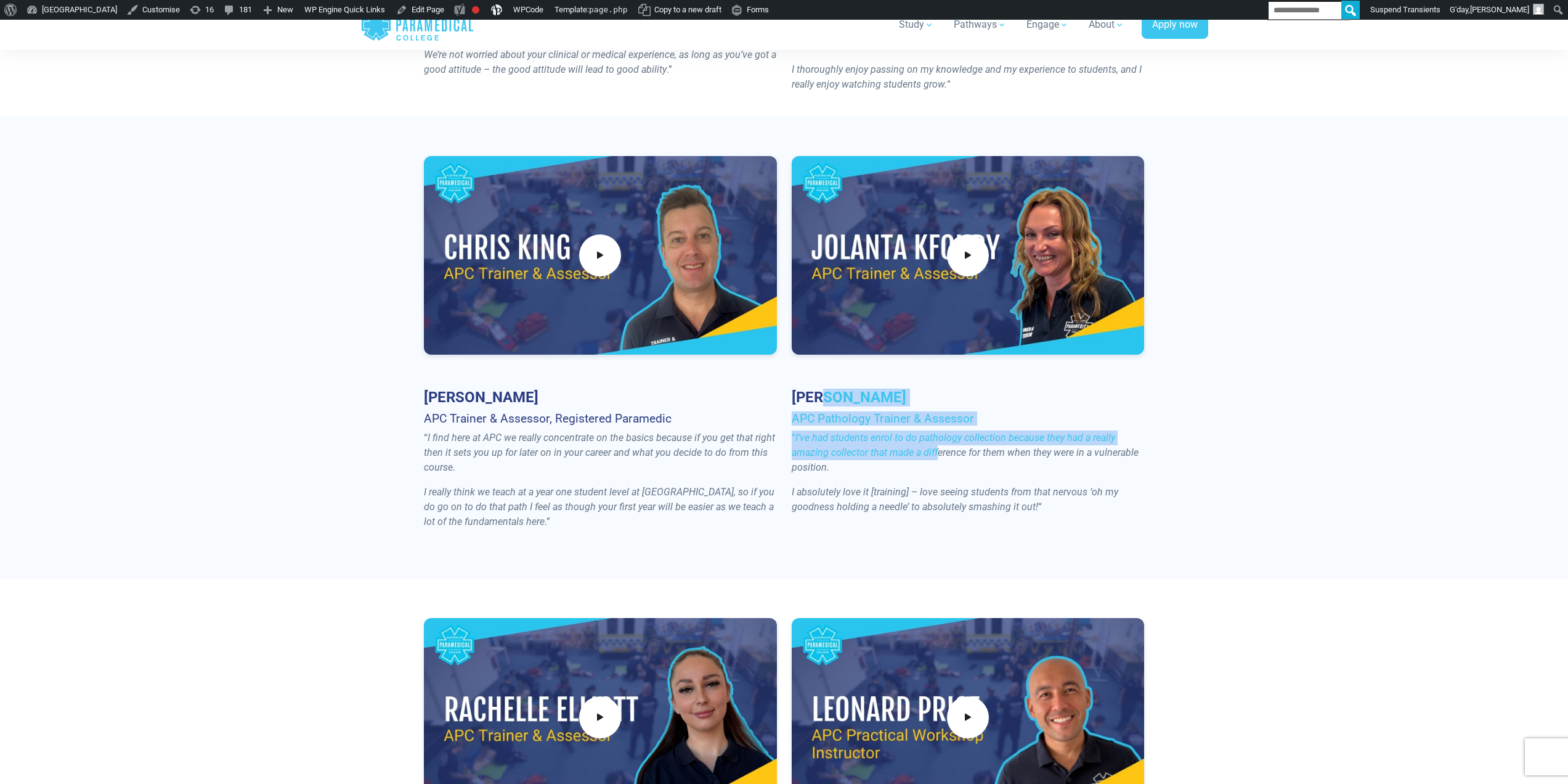
drag, startPoint x: 822, startPoint y: 394, endPoint x: 943, endPoint y: 455, distance: 135.5
click at [943, 455] on div "Jolanta Kfoury APC Pathology Trainer & Assessor “ I’ve had students enrol to do…" at bounding box center [968, 340] width 368 height 368
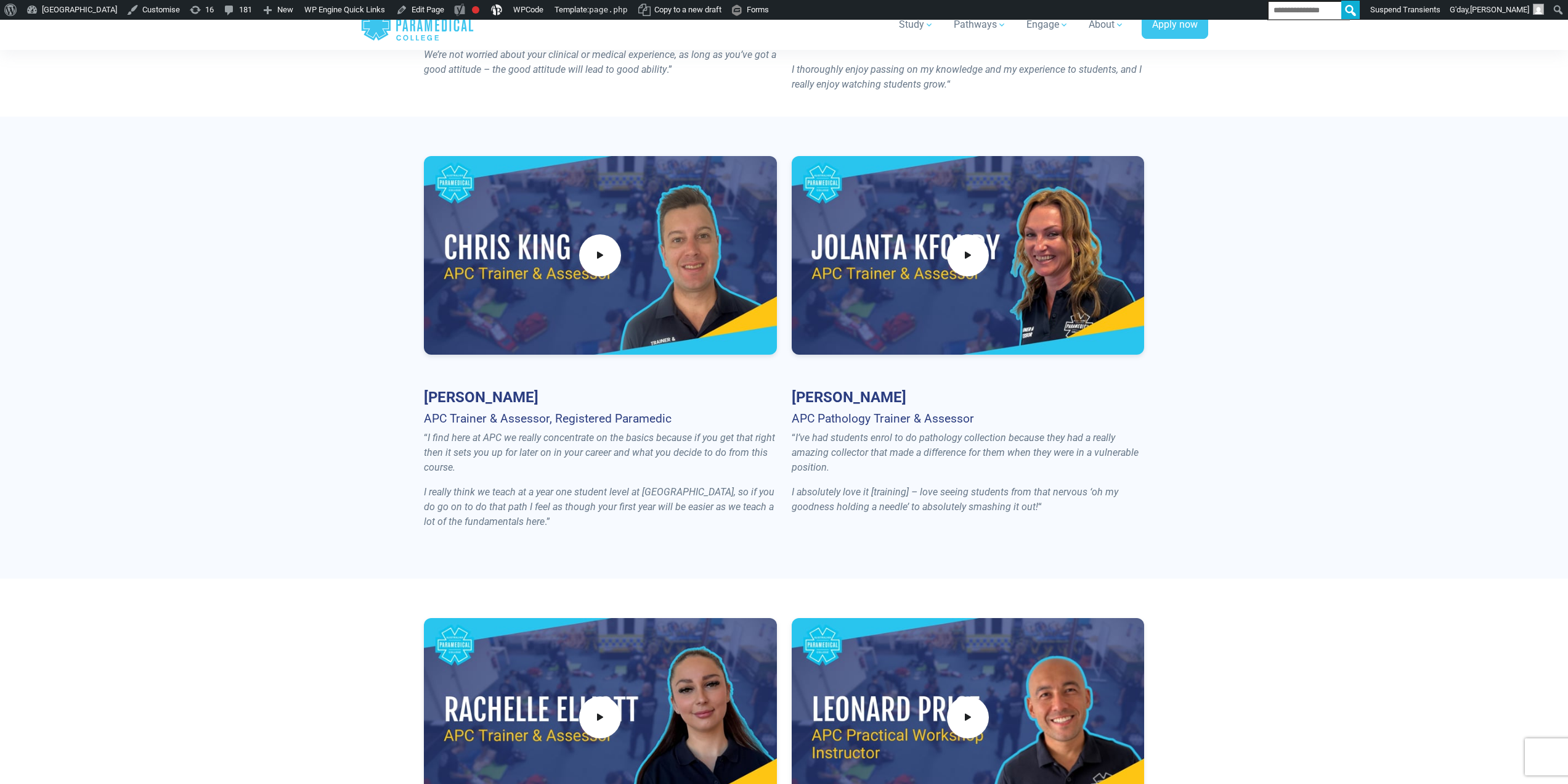
click at [944, 455] on em "I’ve had students enrol to do pathology collection because they had a really am…" at bounding box center [965, 452] width 347 height 41
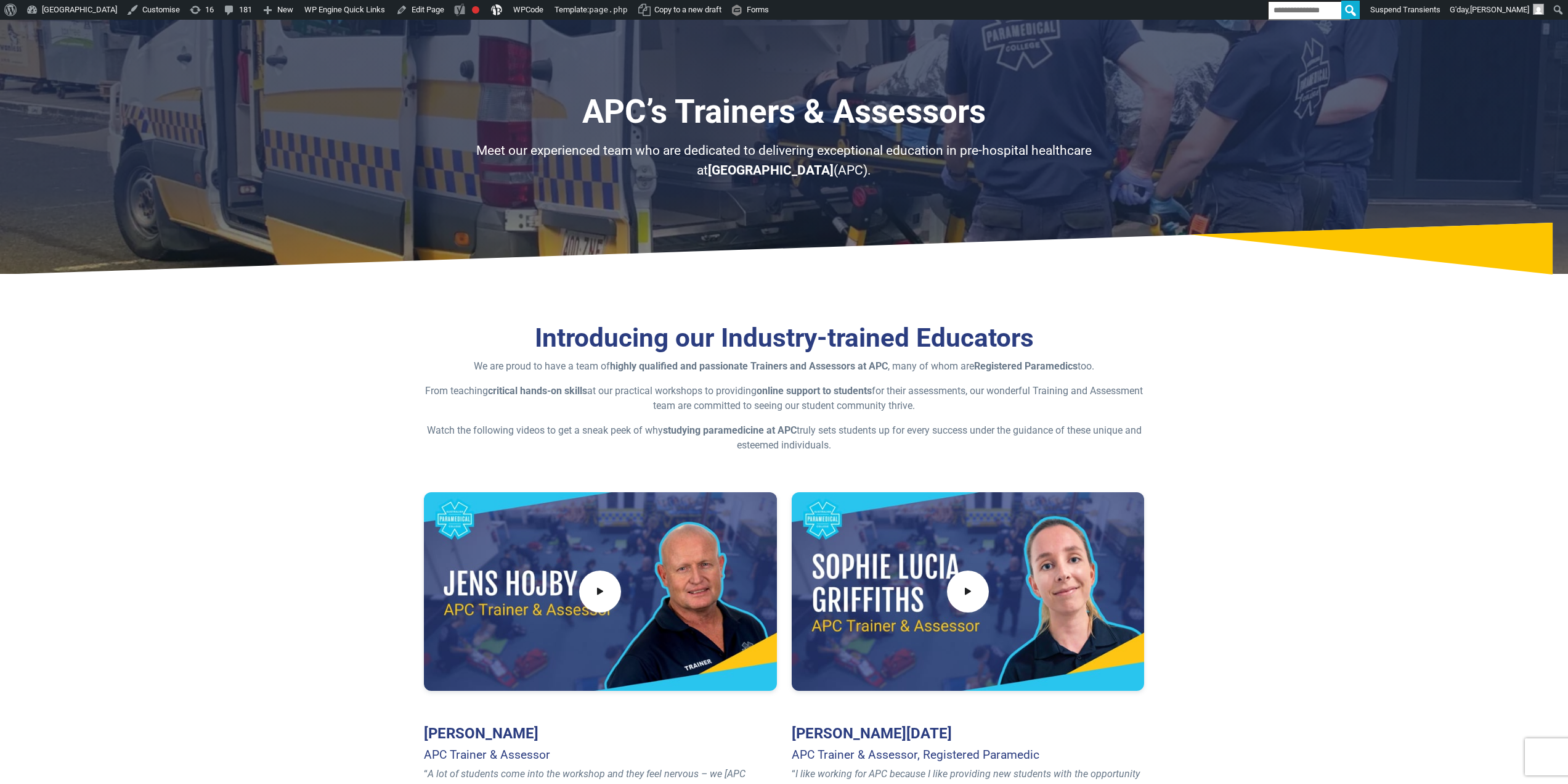
scroll to position [0, 0]
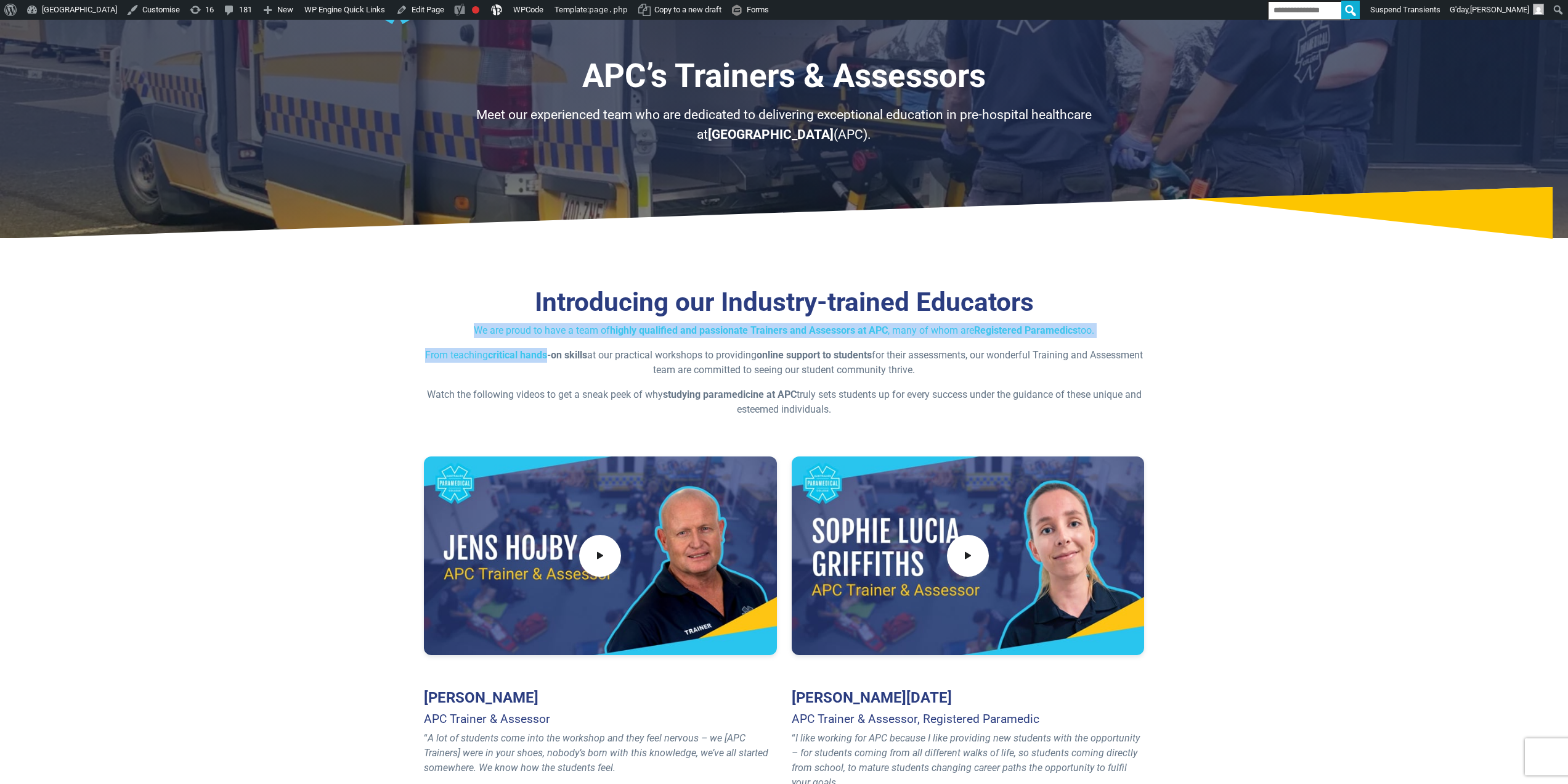
drag, startPoint x: 572, startPoint y: 353, endPoint x: 1065, endPoint y: 314, distance: 494.5
click at [1064, 309] on div "Introducing our Industry-trained Educators We are proud to have a team of highl…" at bounding box center [784, 351] width 721 height 130
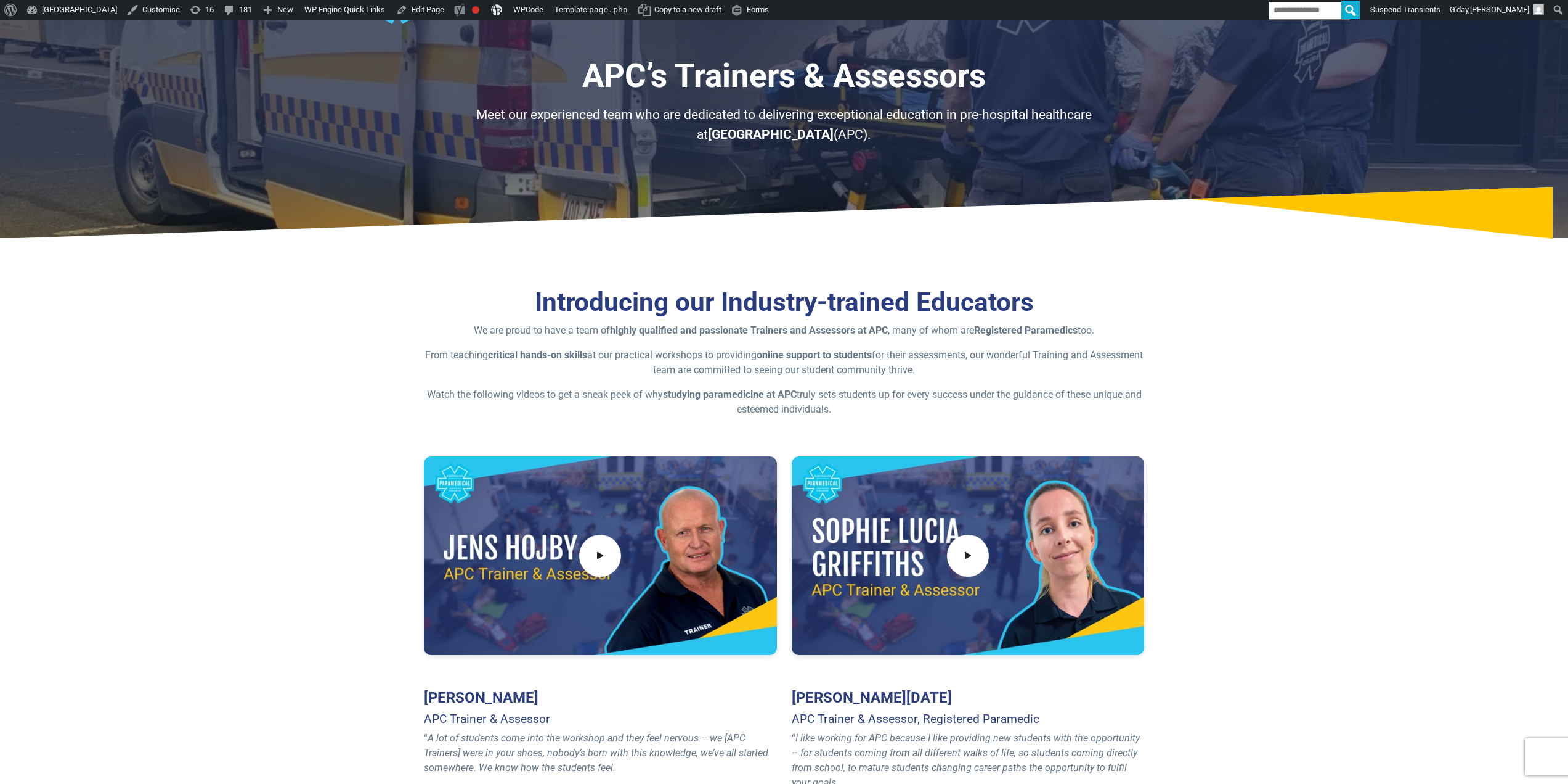
click at [1075, 338] on div "Introducing our Industry-trained Educators We are proud to have a team of highl…" at bounding box center [784, 351] width 721 height 130
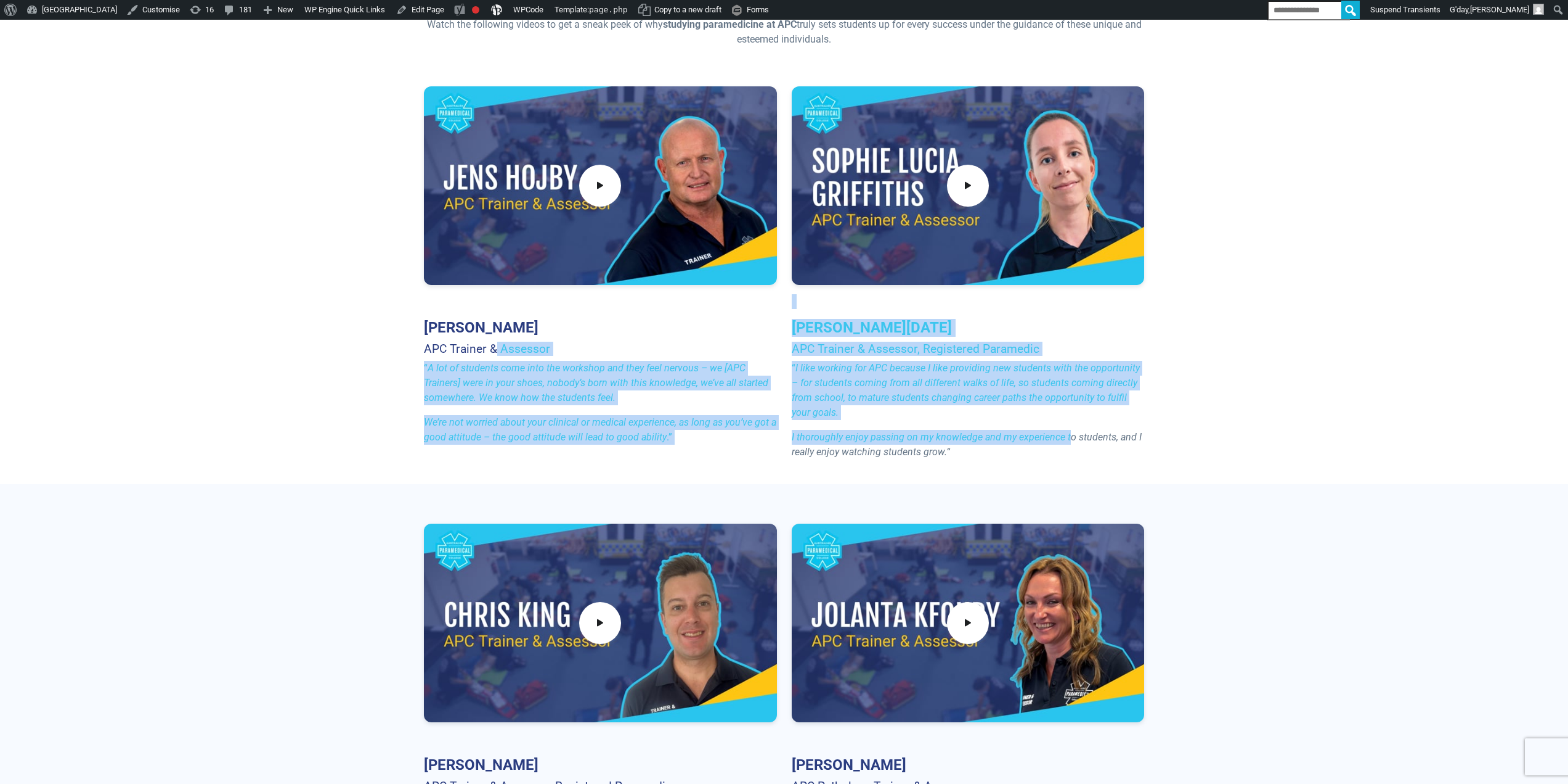
drag, startPoint x: 494, startPoint y: 337, endPoint x: 1059, endPoint y: 418, distance: 570.8
click at [1069, 424] on div "Jens Hojby APC Trainer & Assessor “ A lot of students come into the workshop an…" at bounding box center [784, 277] width 735 height 383
click at [1040, 409] on p "“ I like working for APC because I like providing new students with the opportu…" at bounding box center [968, 390] width 353 height 59
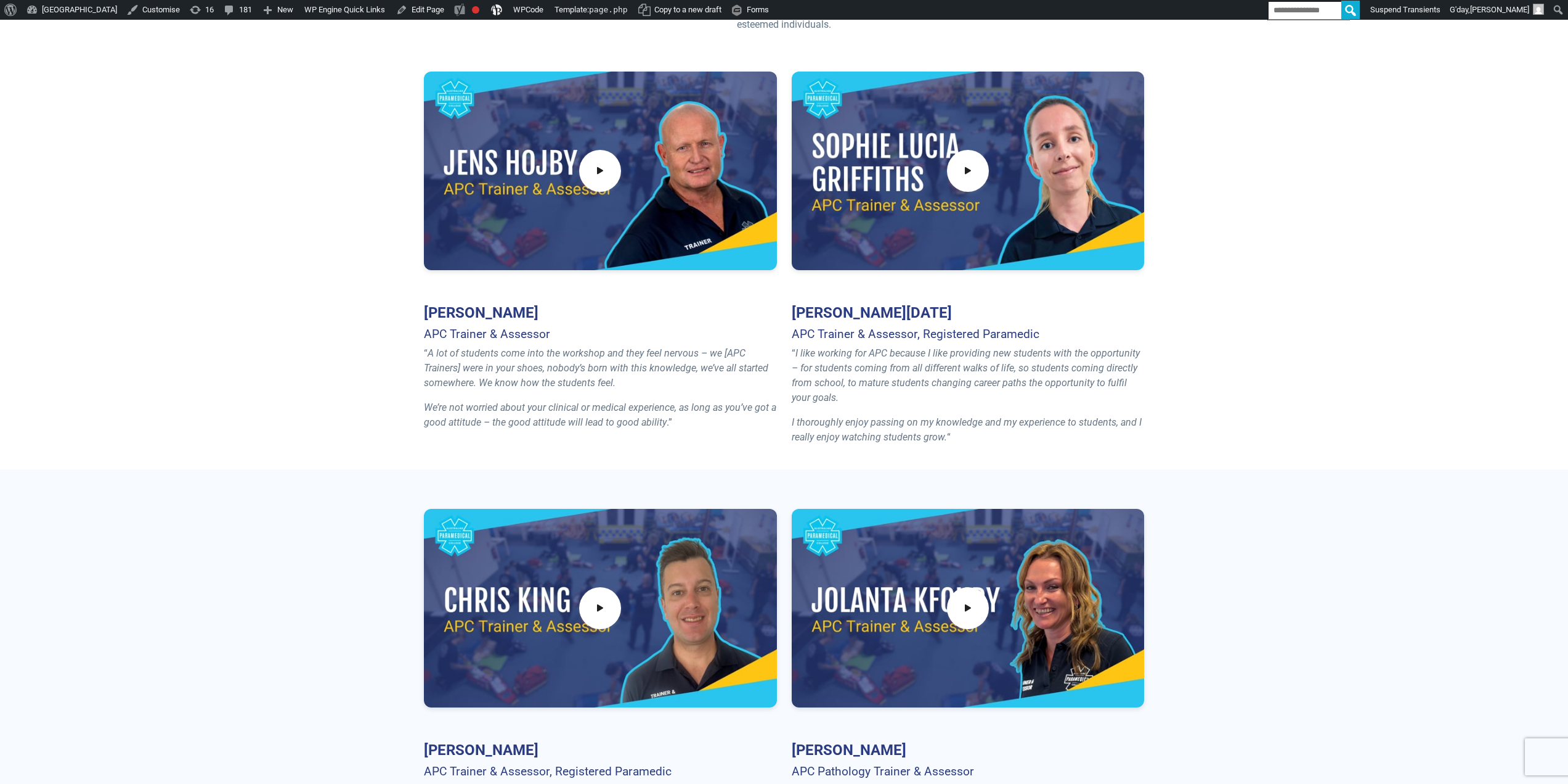
scroll to position [555, 0]
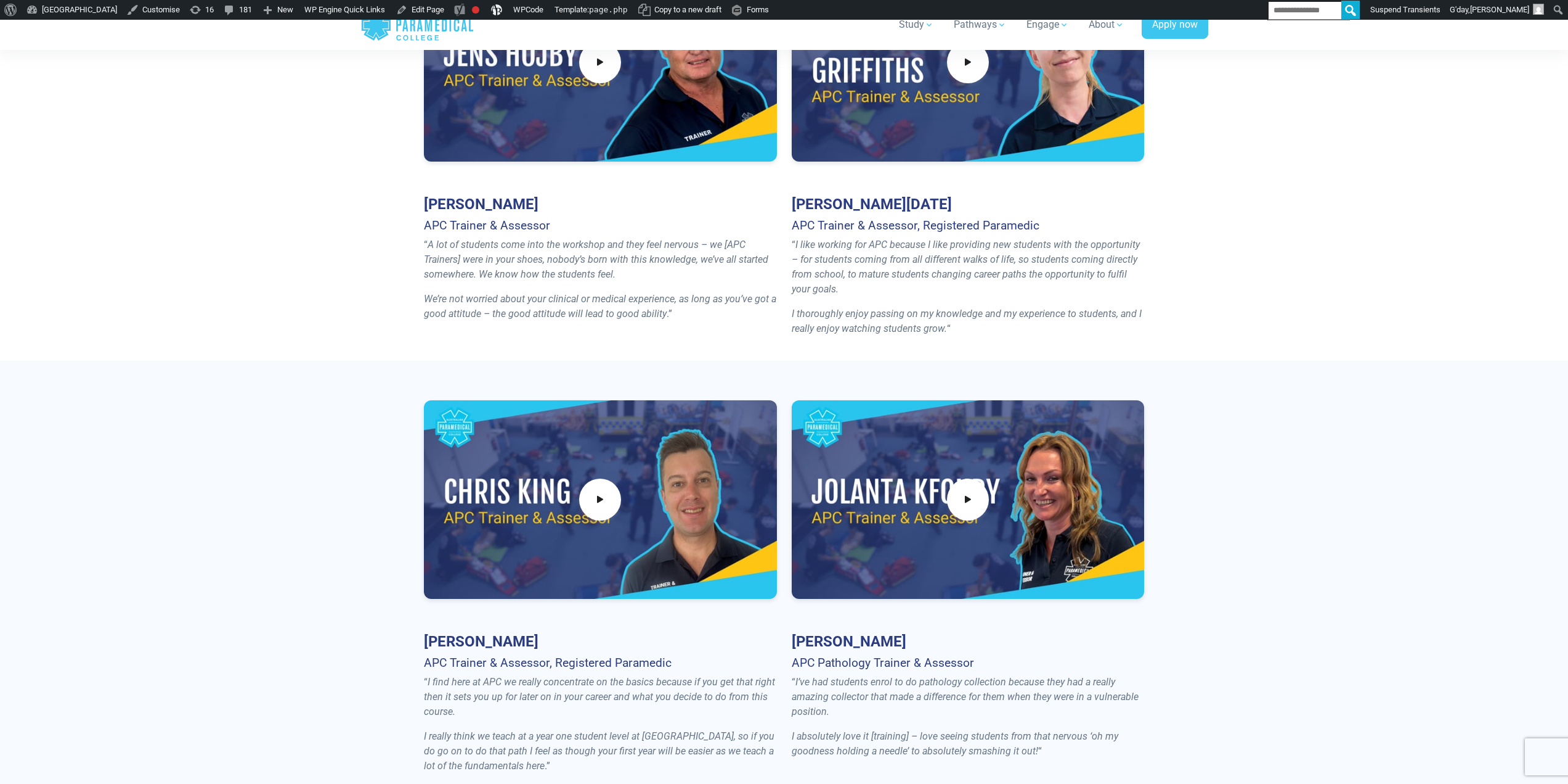
click at [268, 454] on section "Chris King APC Trainer & Assessor, Registered Paramedic “ I find here at APC we…" at bounding box center [784, 592] width 1568 height 462
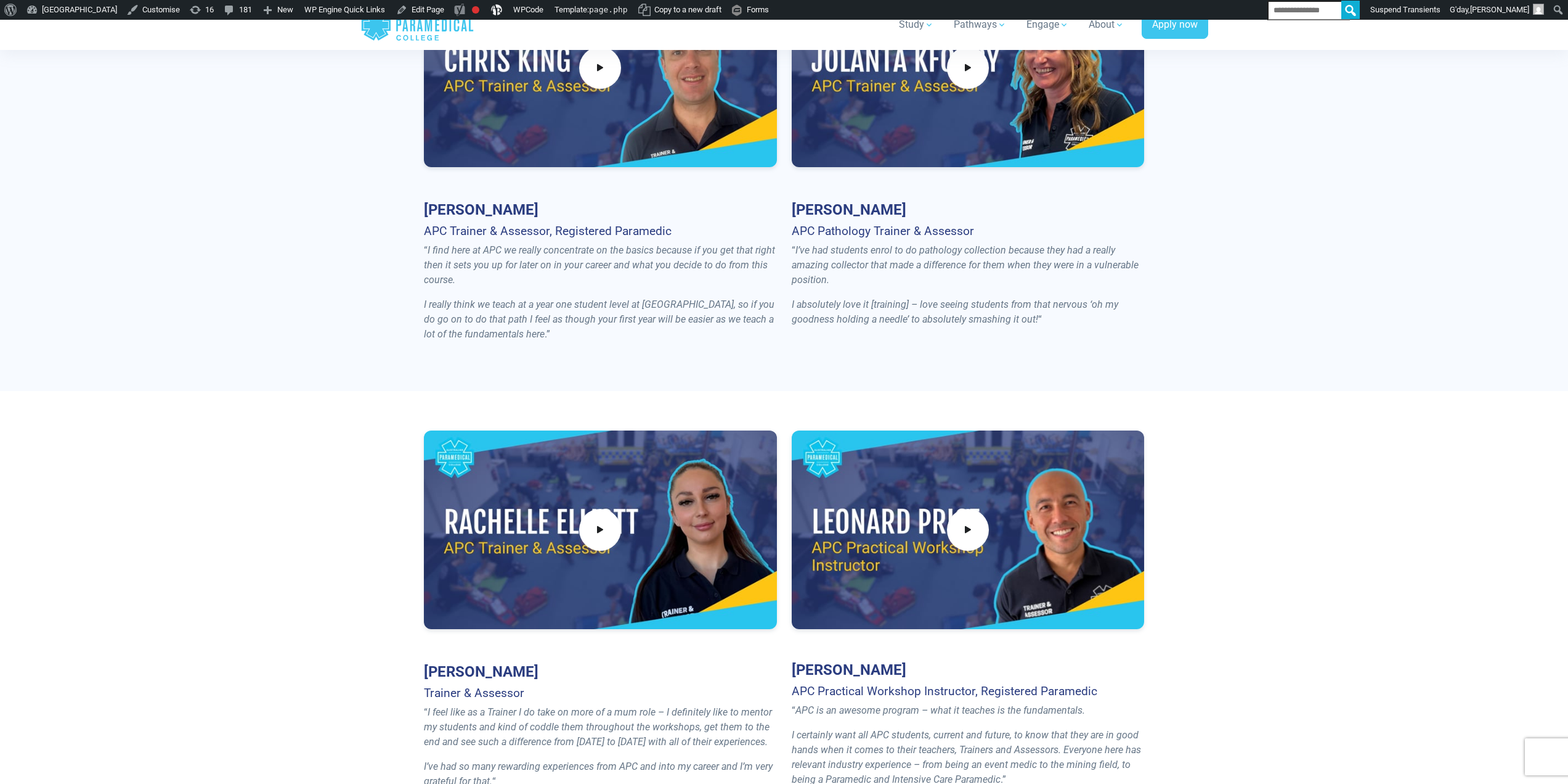
scroll to position [1171, 0]
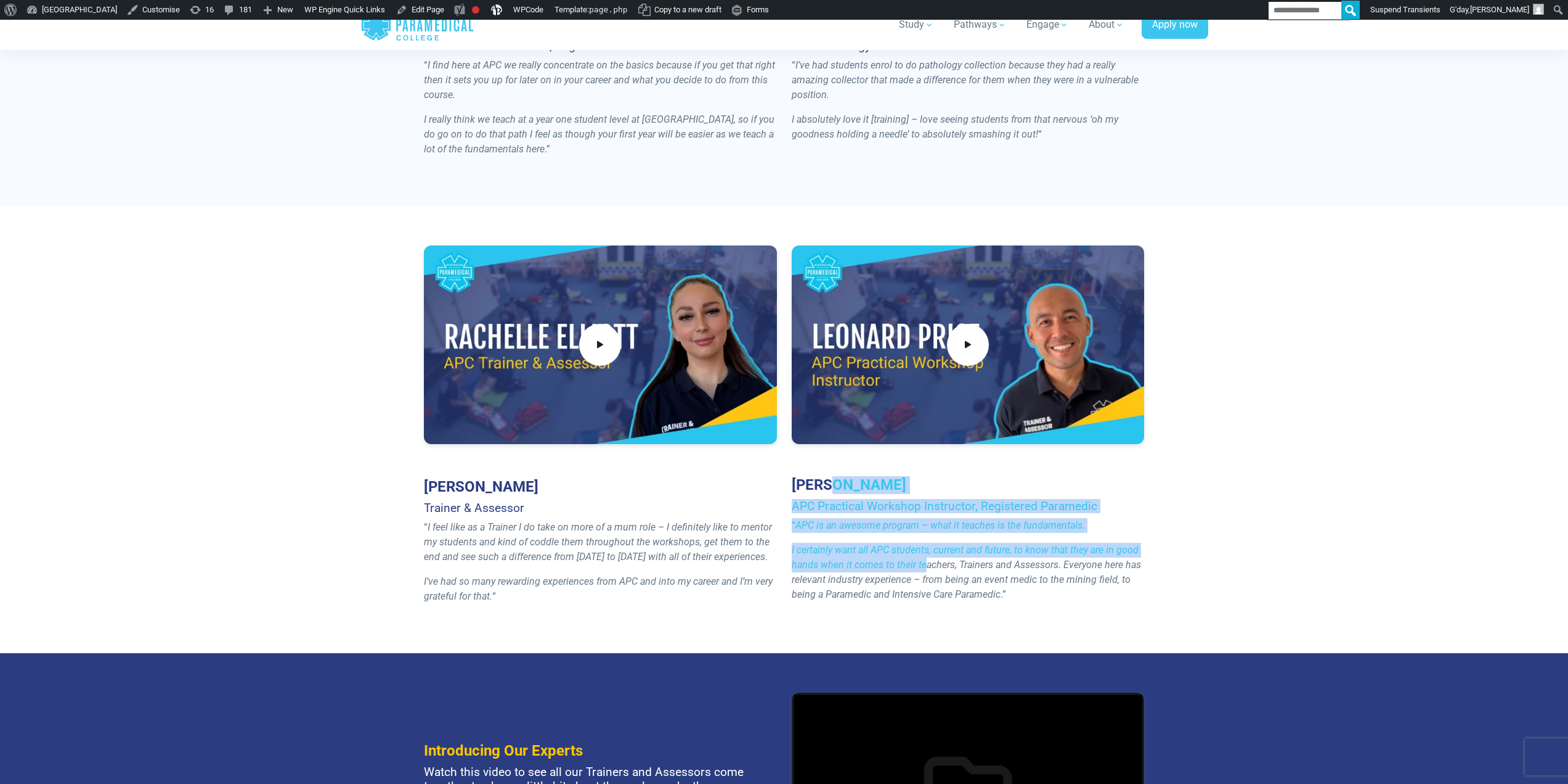
drag, startPoint x: 887, startPoint y: 534, endPoint x: 828, endPoint y: 481, distance: 79.3
click at [828, 481] on div "Leonard Price APC Practical Workshop Instructor, Registered Paramedic “ APC is …" at bounding box center [968, 428] width 368 height 367
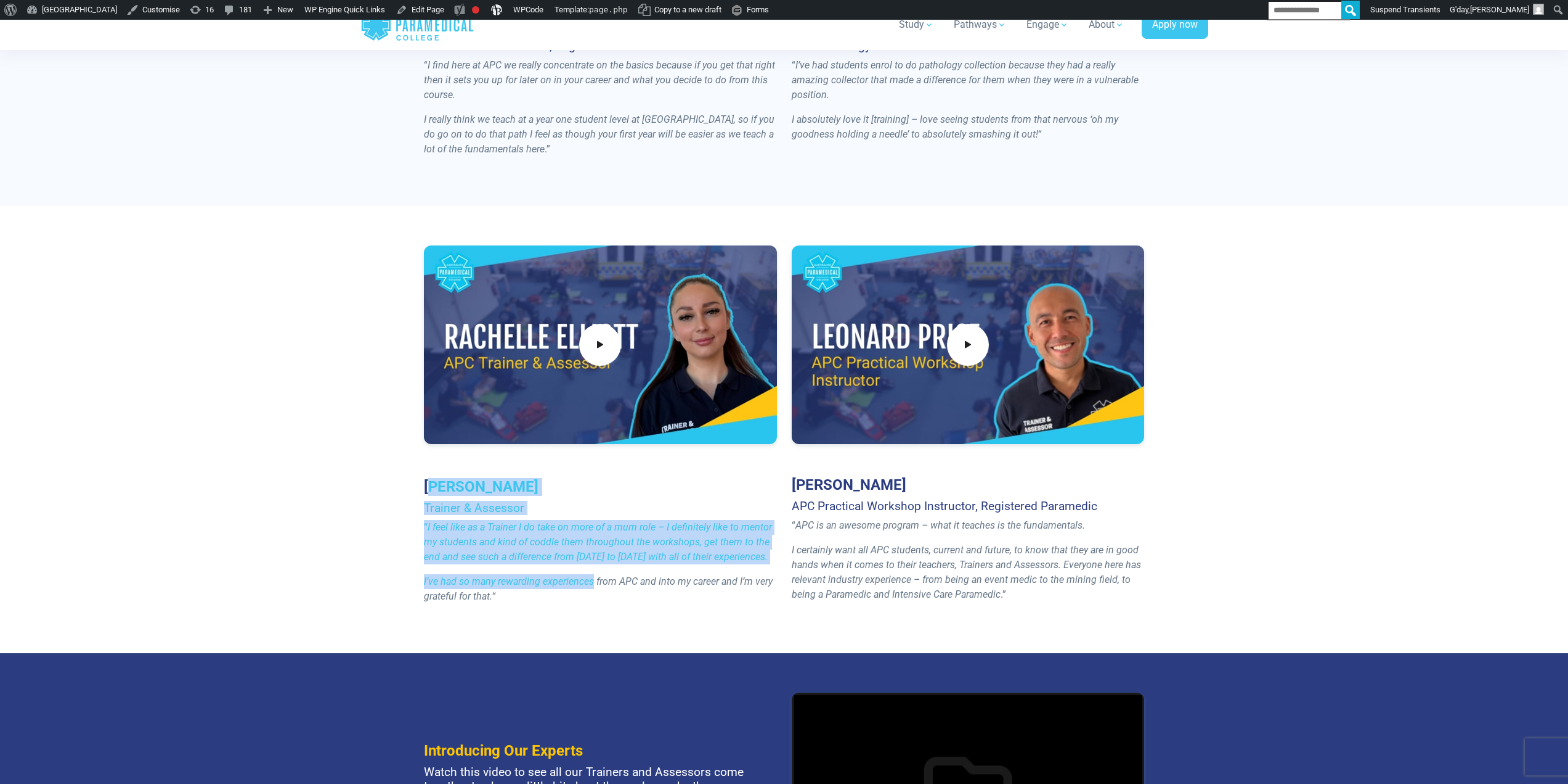
drag, startPoint x: 506, startPoint y: 512, endPoint x: 594, endPoint y: 565, distance: 102.7
click at [594, 565] on div "Rachelle Elliott Trainer & Assessor “ I feel like as a Trainer I do take on mor…" at bounding box center [600, 429] width 368 height 368
click at [661, 548] on em "I feel like as a Trainer I do take on more of a mum role – I definitely like to…" at bounding box center [597, 541] width 348 height 41
drag, startPoint x: 695, startPoint y: 569, endPoint x: 734, endPoint y: 526, distance: 58.1
click at [488, 497] on div "Rachelle Elliott Trainer & Assessor “ I feel like as a Trainer I do take on mor…" at bounding box center [600, 429] width 368 height 368
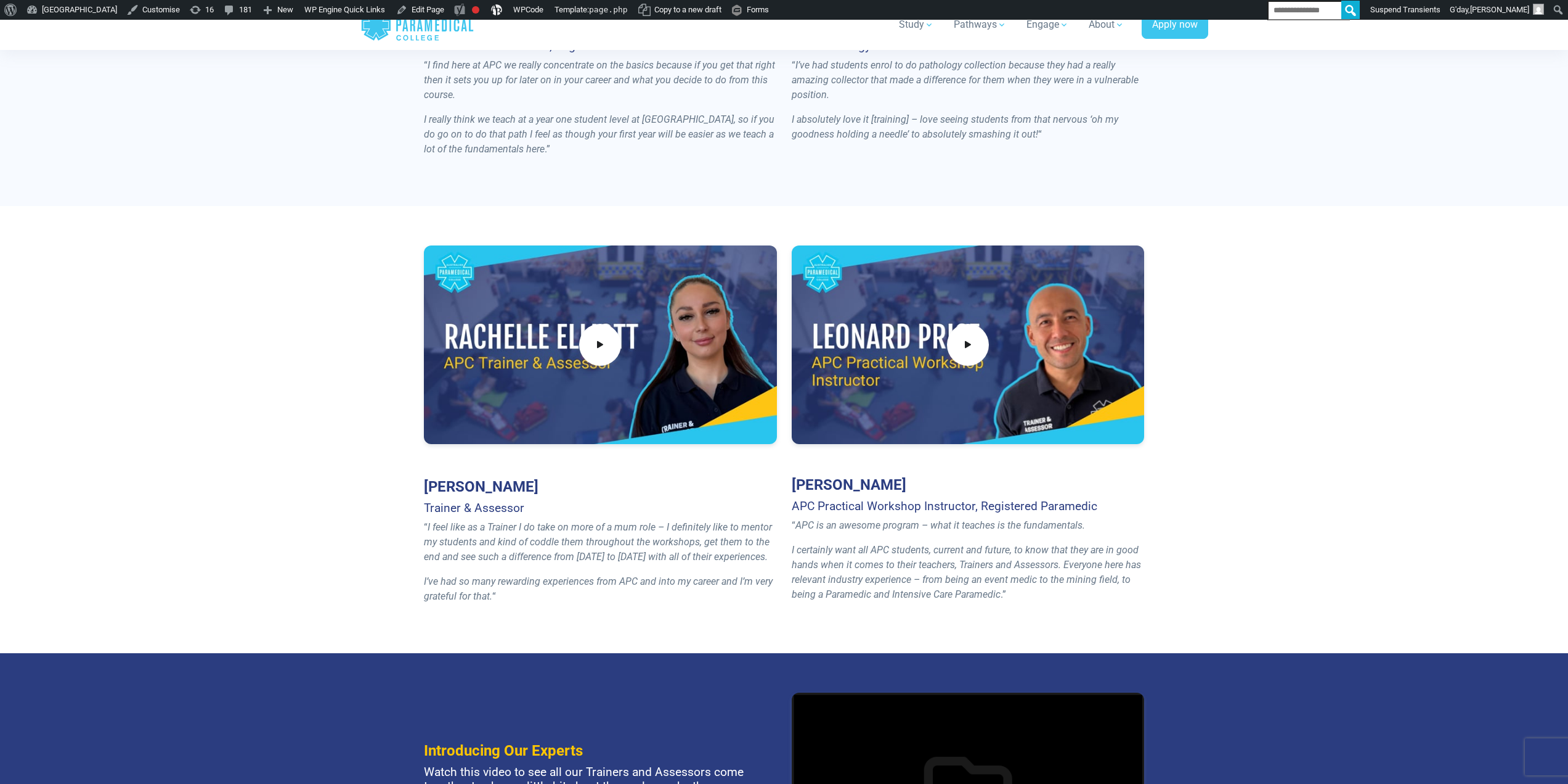
drag, startPoint x: 1003, startPoint y: 571, endPoint x: 976, endPoint y: 568, distance: 27.2
click at [1000, 571] on p "I certainly want all APC students, current and future, to know that they are in…" at bounding box center [968, 572] width 353 height 59
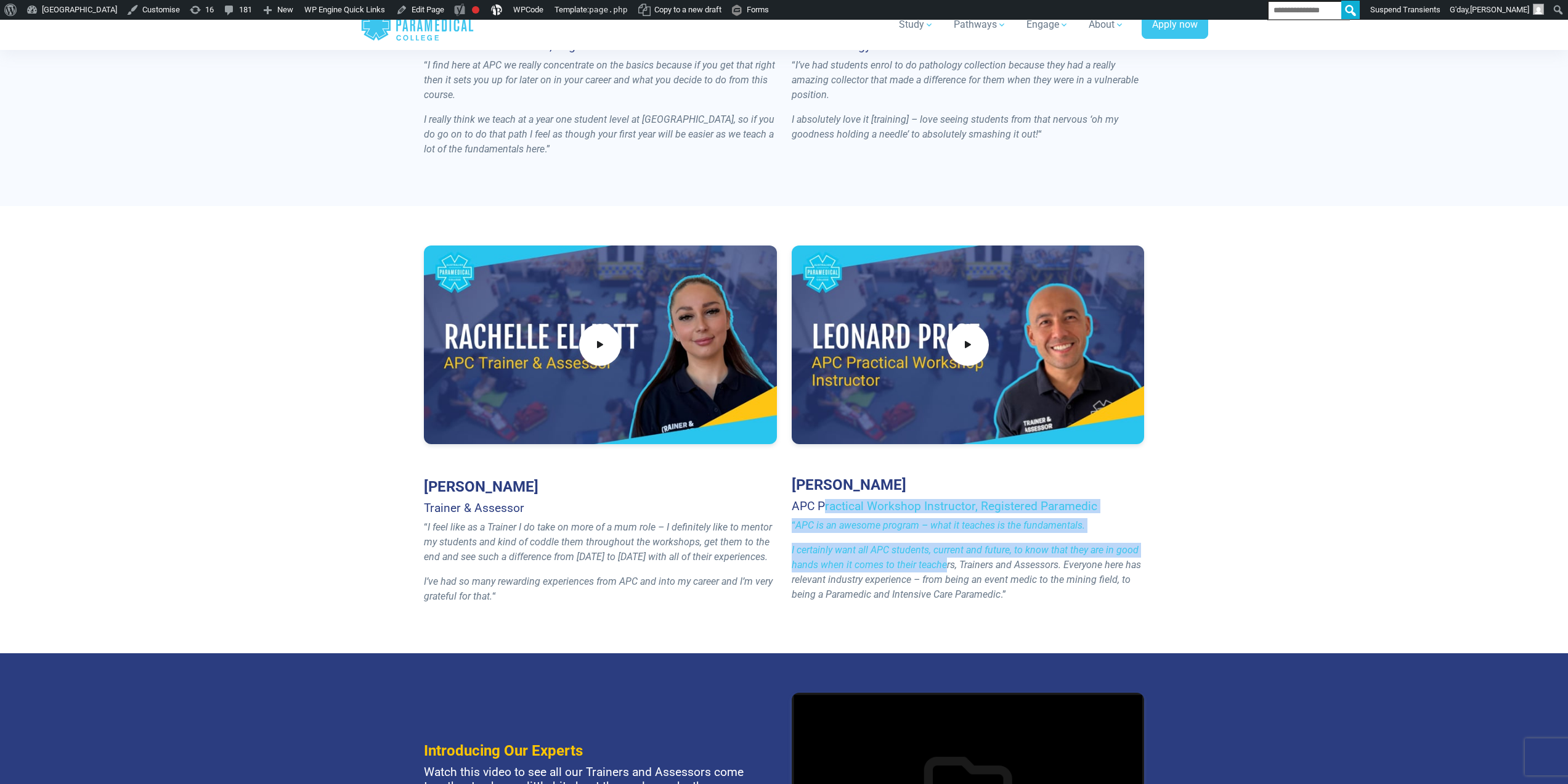
drag, startPoint x: 927, startPoint y: 560, endPoint x: 946, endPoint y: 569, distance: 21.0
click at [946, 569] on div "Leonard Price APC Practical Workshop Instructor, Registered Paramedic “ APC is …" at bounding box center [968, 428] width 368 height 367
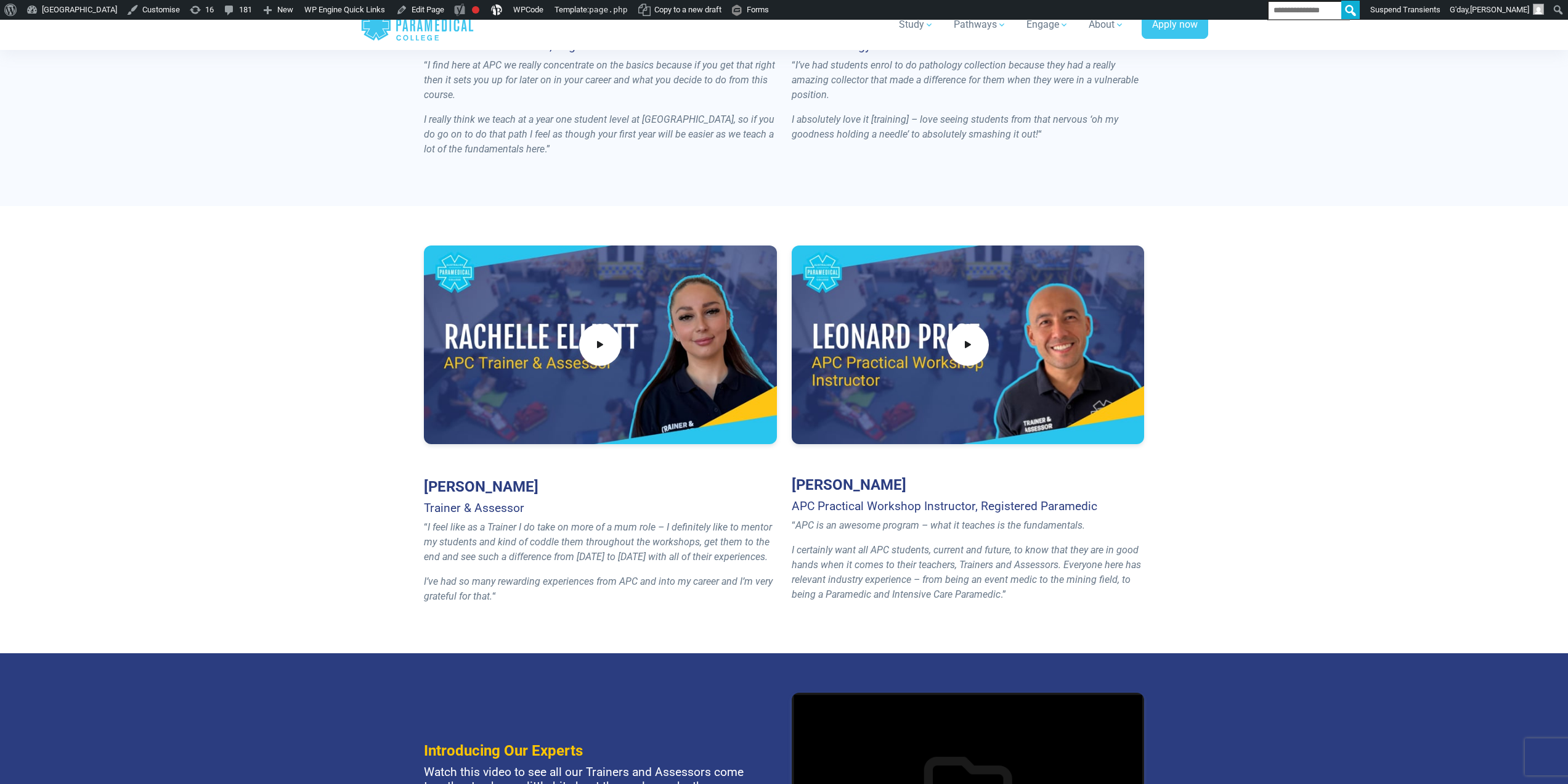
click at [948, 583] on em "I certainly want all APC students, current and future, to know that they are in…" at bounding box center [966, 572] width 349 height 56
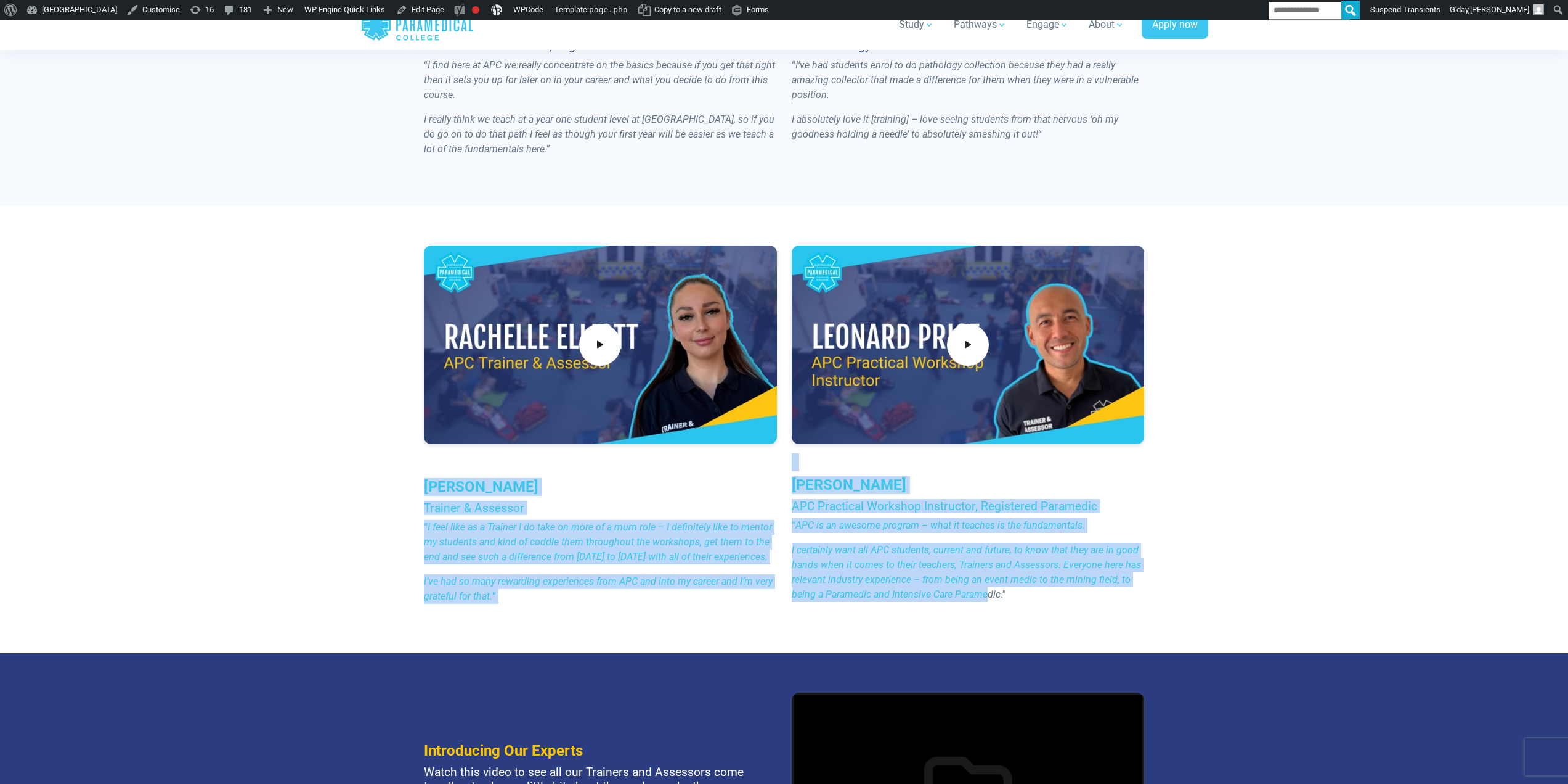
drag, startPoint x: 984, startPoint y: 604, endPoint x: 655, endPoint y: 477, distance: 352.7
click at [403, 475] on div "Rachelle Elliott Trainer & Assessor “ I feel like as a Trainer I do take on mor…" at bounding box center [784, 428] width 863 height 447
click at [935, 508] on h4 "APC Practical Workshop Instructor, Registered Paramedic" at bounding box center [968, 506] width 353 height 15
drag, startPoint x: 455, startPoint y: 479, endPoint x: 1029, endPoint y: 558, distance: 579.4
click at [1033, 562] on div "Rachelle Elliott Trainer & Assessor “ I feel like as a Trainer I do take on mor…" at bounding box center [784, 429] width 735 height 368
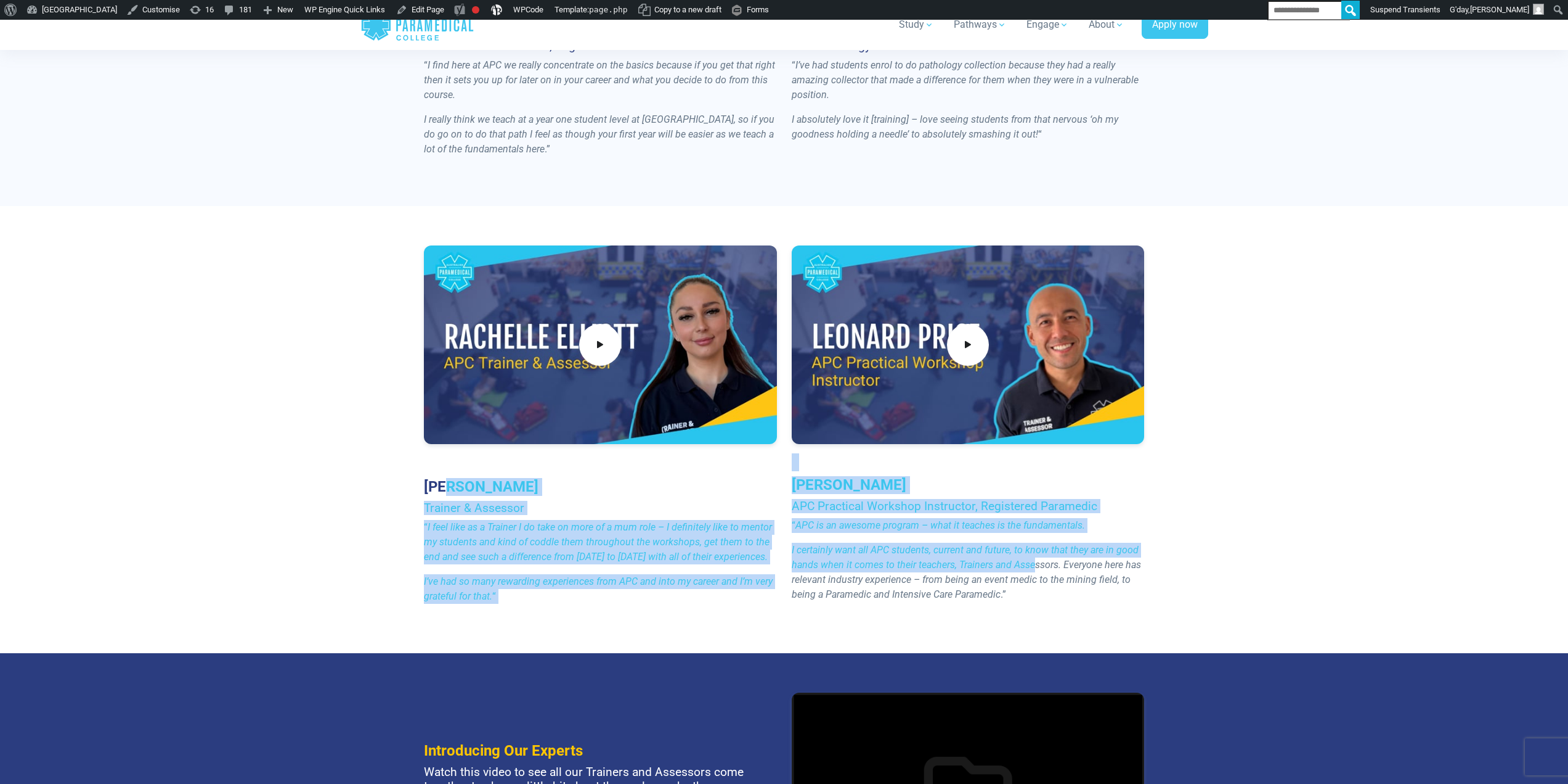
click at [944, 538] on div "Leonard Price APC Practical Workshop Instructor, Registered Paramedic “ APC is …" at bounding box center [968, 428] width 368 height 367
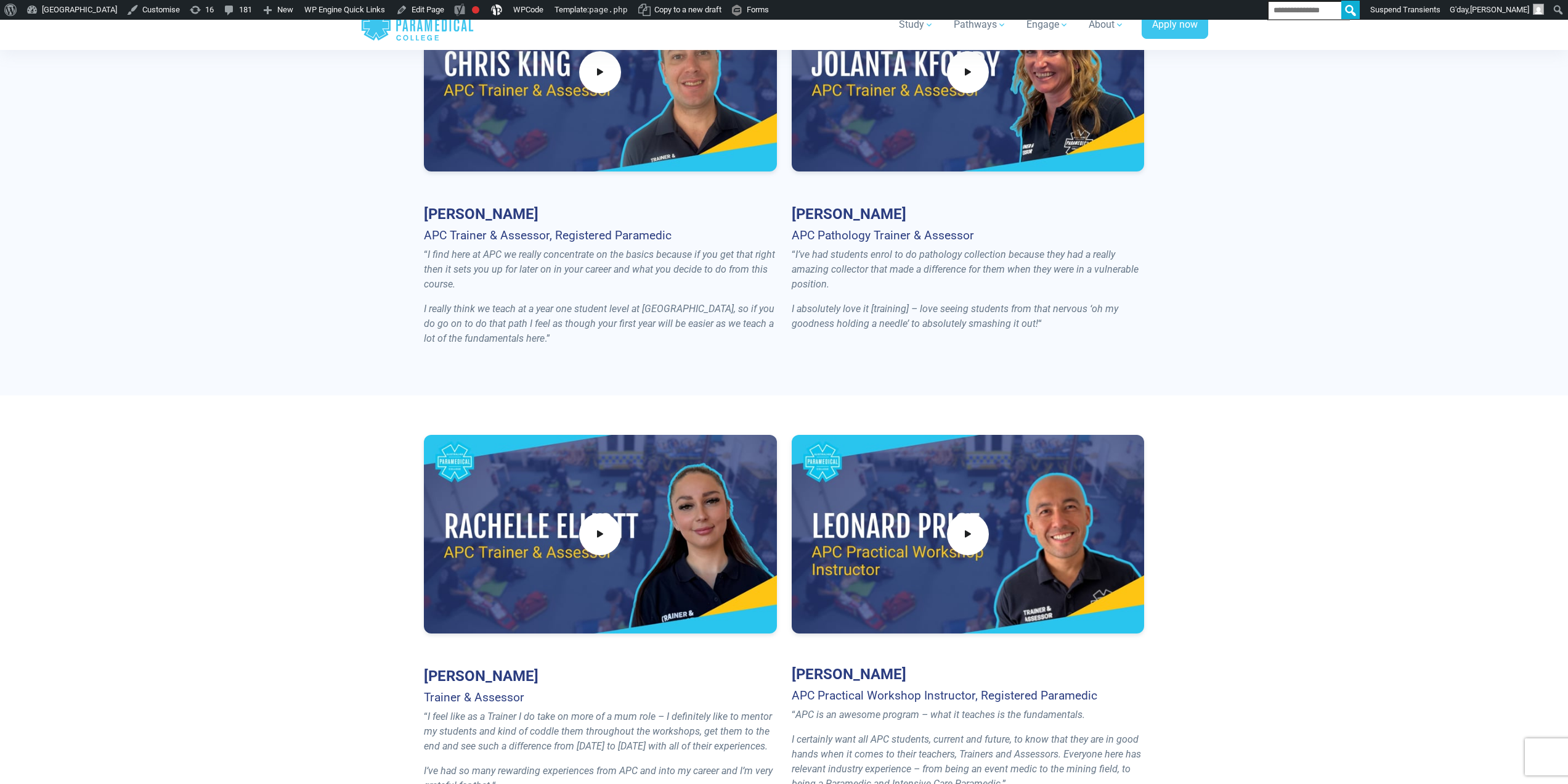
scroll to position [987, 0]
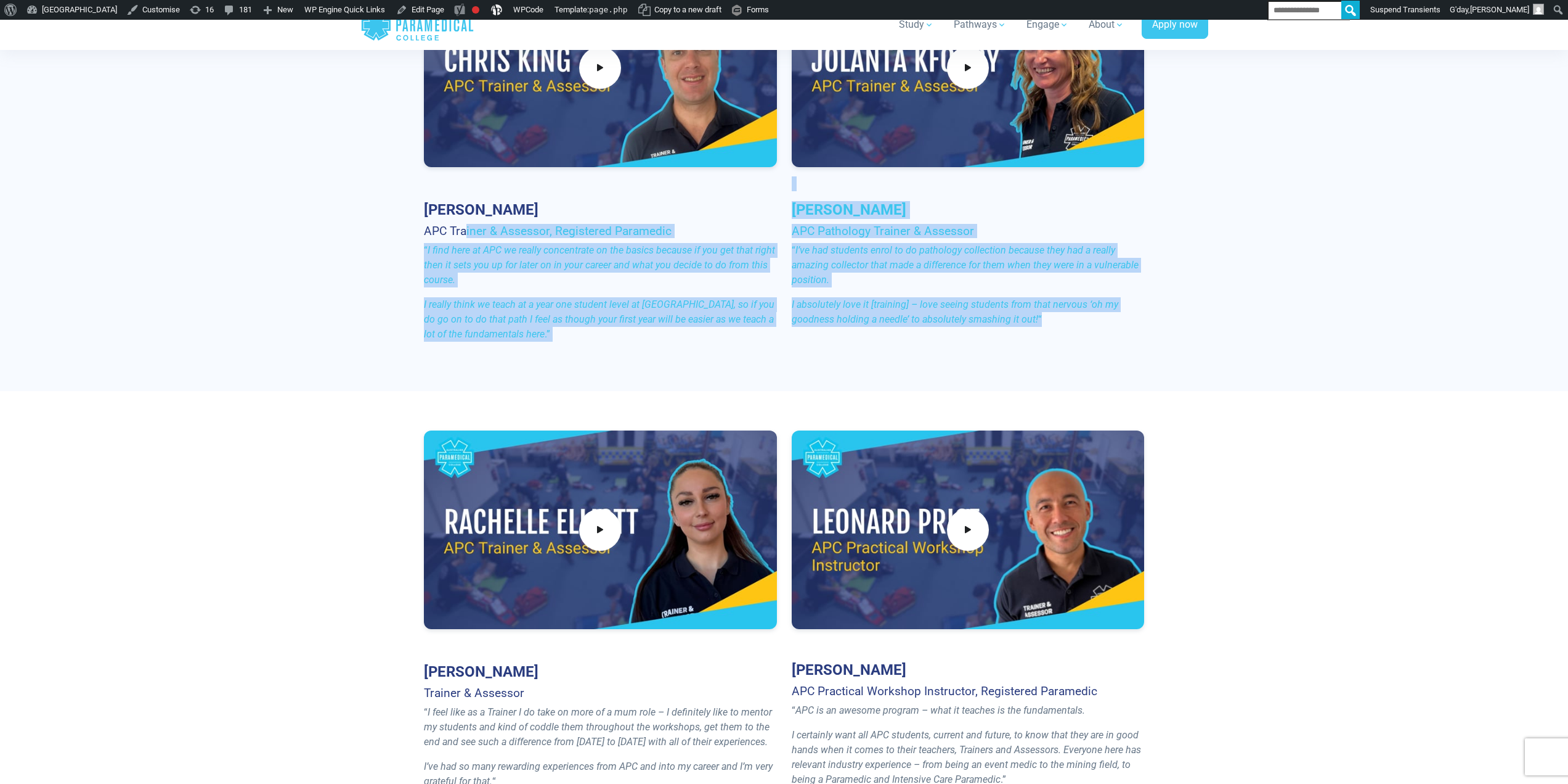
drag, startPoint x: 1007, startPoint y: 317, endPoint x: 1068, endPoint y: 325, distance: 61.5
click at [1068, 325] on div "Chris King APC Trainer & Assessor, Registered Paramedic “ I find here at APC we…" at bounding box center [784, 159] width 735 height 383
click at [984, 296] on div "Jolanta Kfoury APC Pathology Trainer & Assessor “ I’ve had students enrol to do…" at bounding box center [968, 152] width 368 height 368
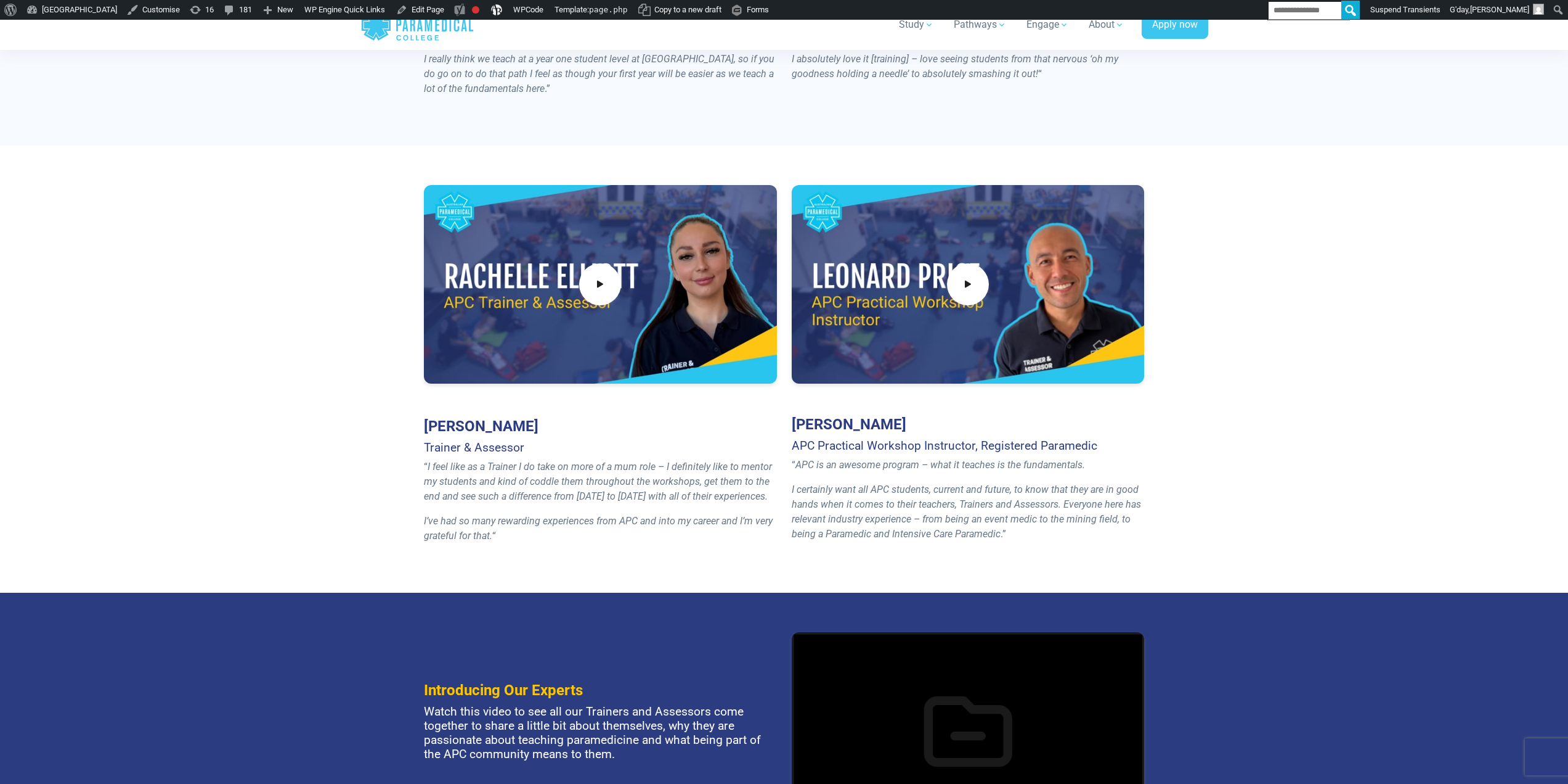
scroll to position [1233, 0]
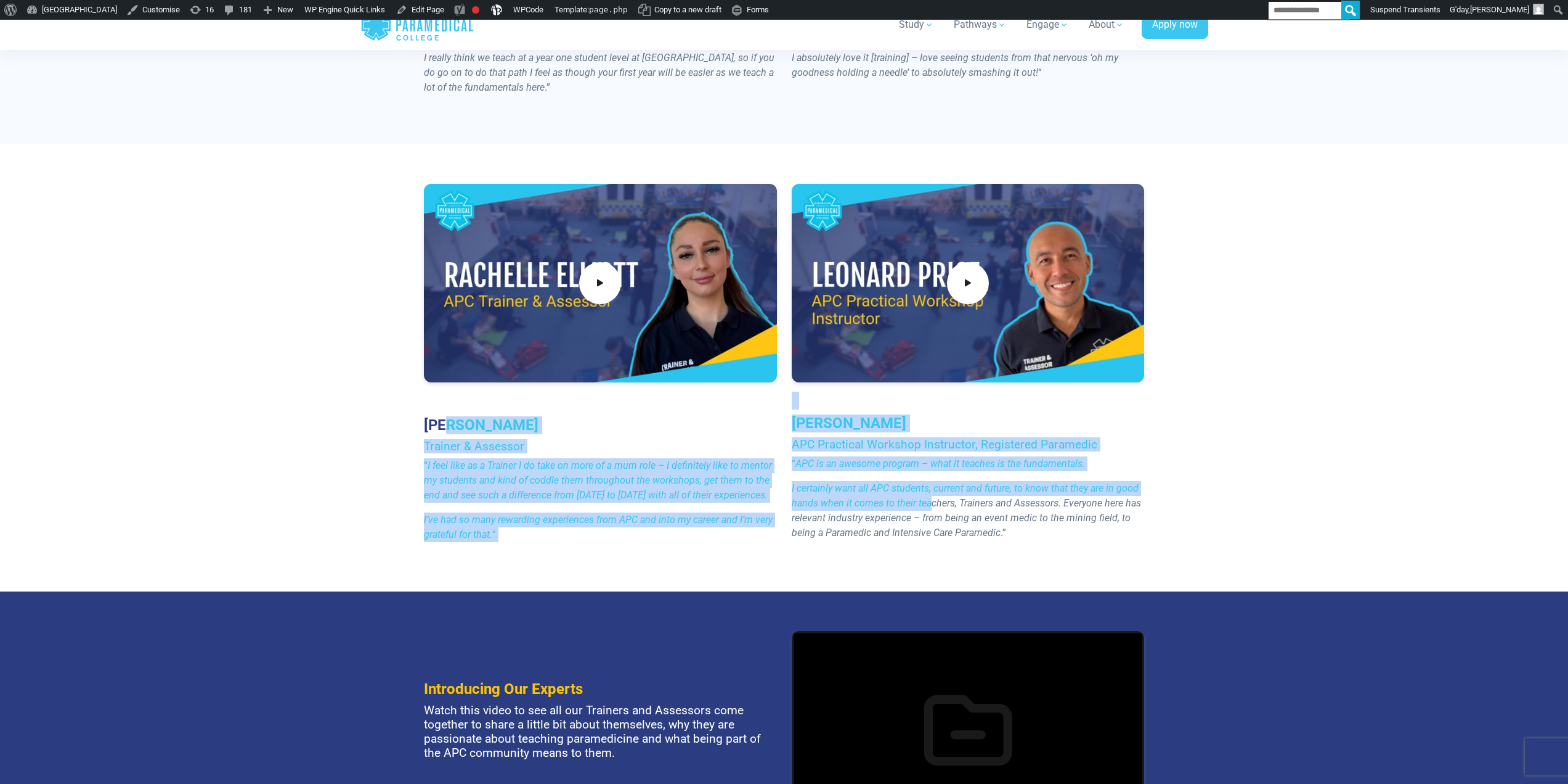
drag, startPoint x: 451, startPoint y: 420, endPoint x: 928, endPoint y: 508, distance: 485.0
click at [928, 508] on div "Rachelle Elliott Trainer & Assessor “ I feel like as a Trainer I do take on mor…" at bounding box center [784, 367] width 735 height 368
click at [928, 500] on em "I certainly want all APC students, current and future, to know that they are in…" at bounding box center [966, 510] width 349 height 56
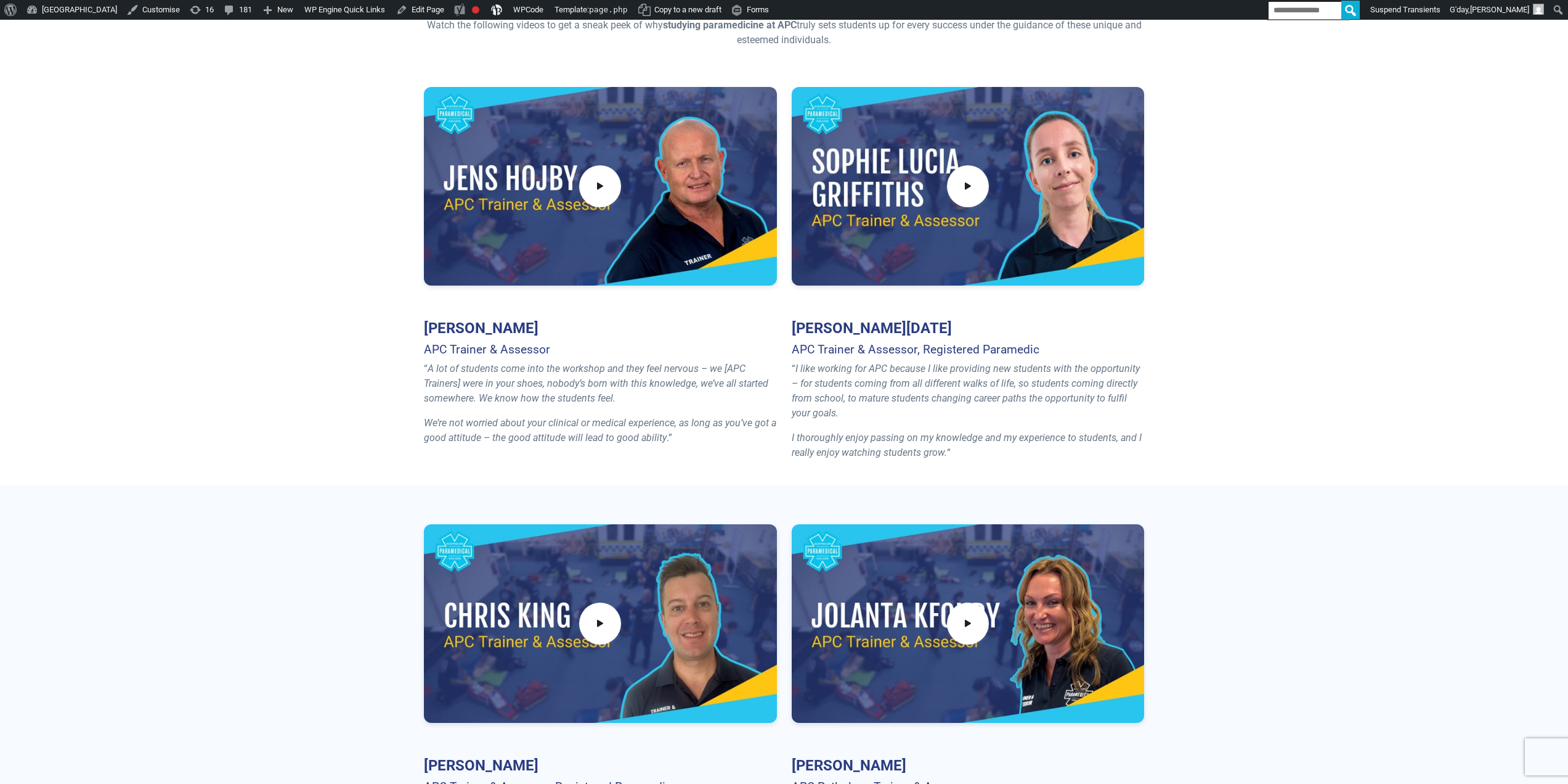
scroll to position [432, 0]
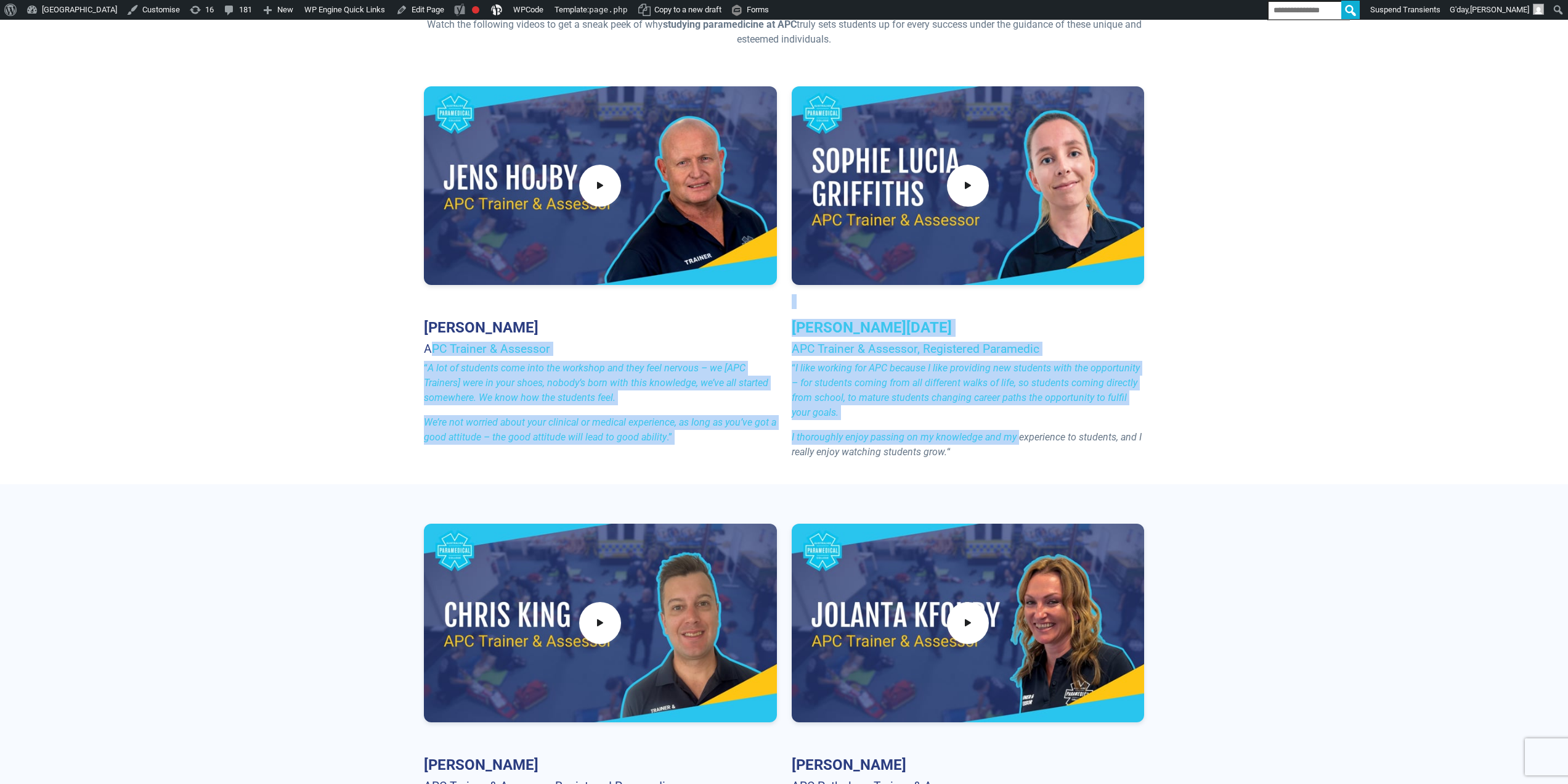
drag, startPoint x: 431, startPoint y: 340, endPoint x: 1015, endPoint y: 431, distance: 591.0
click at [1015, 431] on div "Jens Hojby APC Trainer & Assessor “ A lot of students come into the workshop an…" at bounding box center [784, 277] width 735 height 383
click at [948, 391] on p "“ I like working for APC because I like providing new students with the opportu…" at bounding box center [968, 390] width 353 height 59
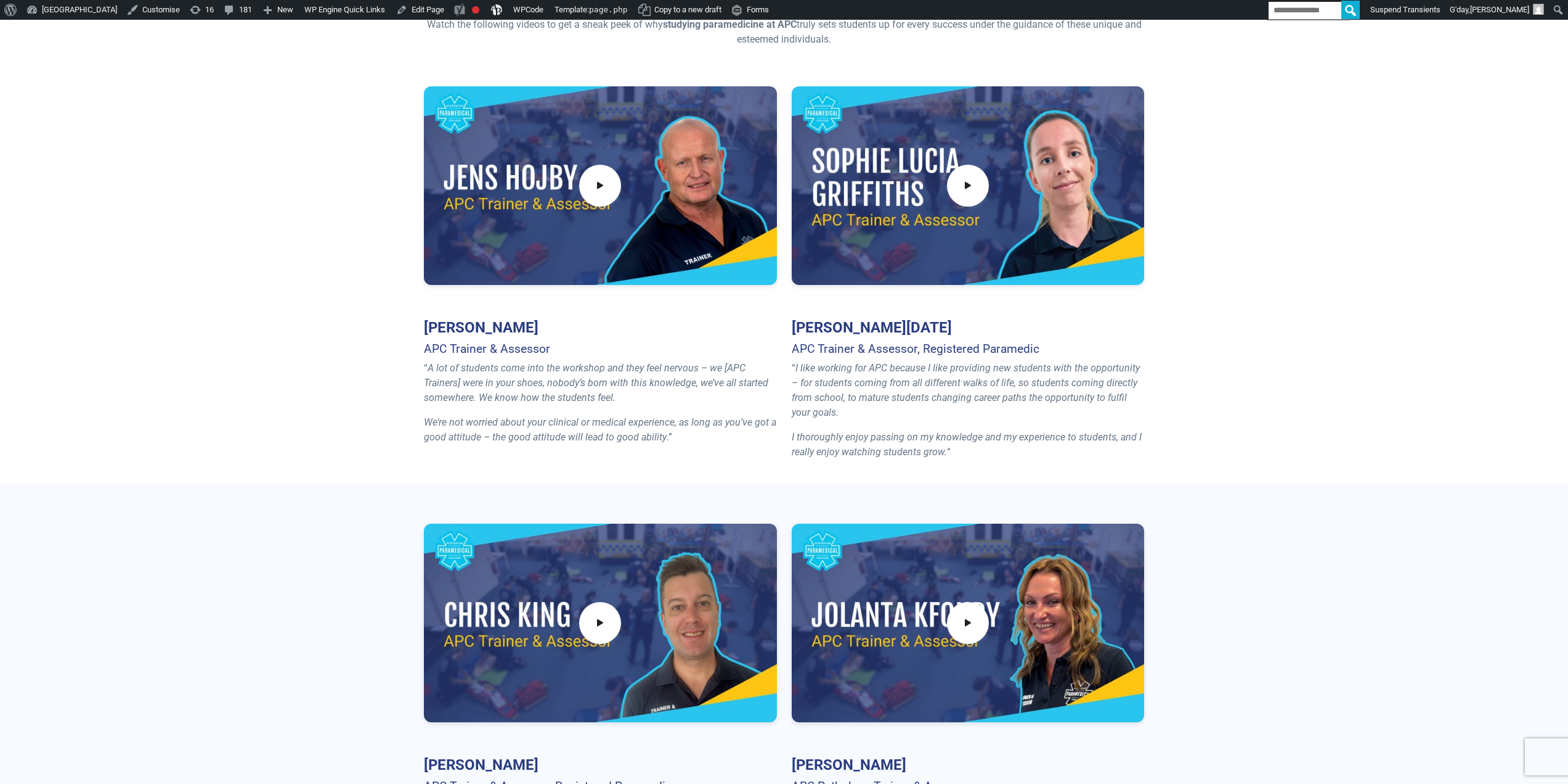
click at [990, 386] on em "I like working for APC because I like providing new students with the opportuni…" at bounding box center [965, 390] width 348 height 56
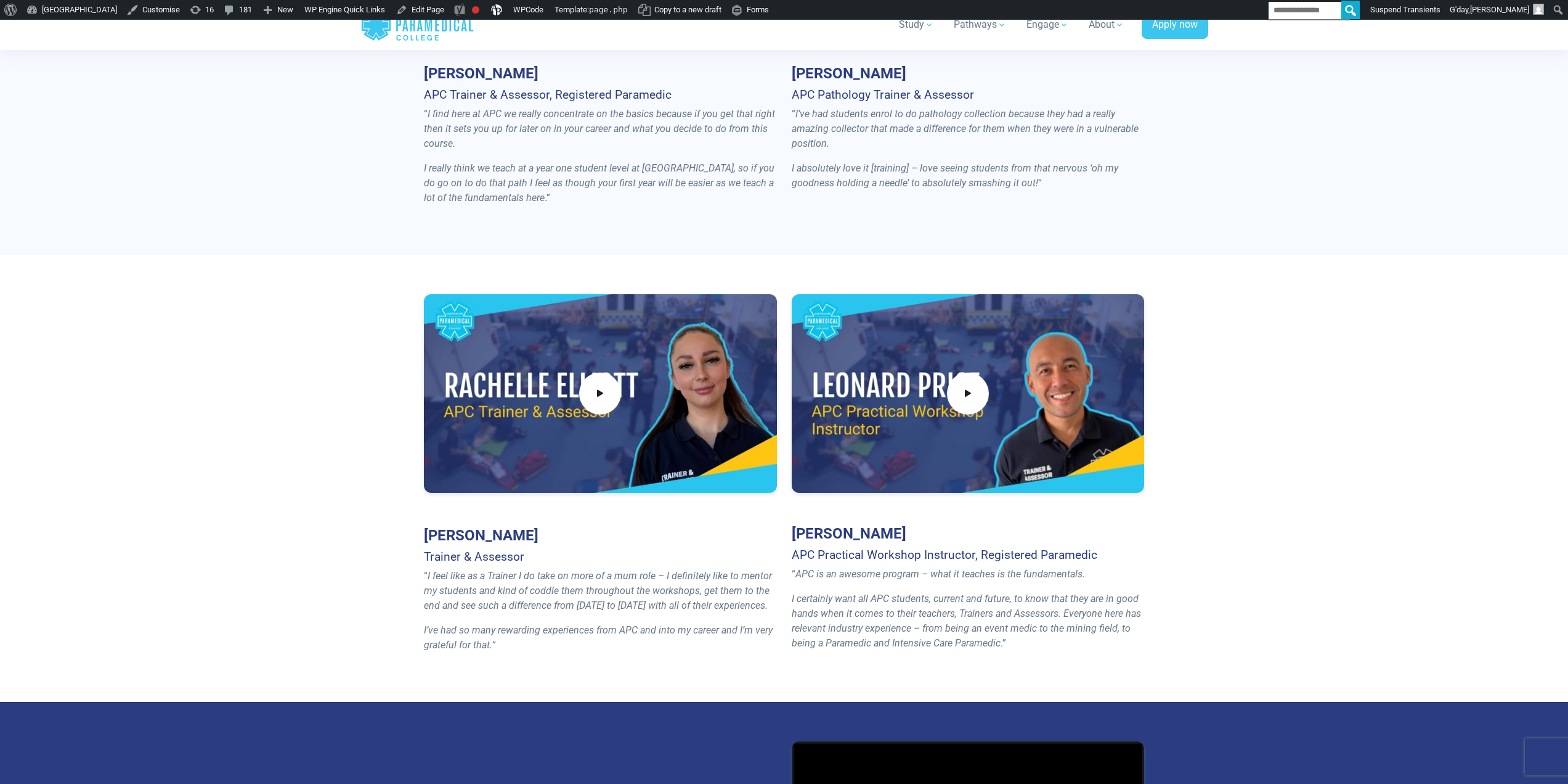
scroll to position [1171, 0]
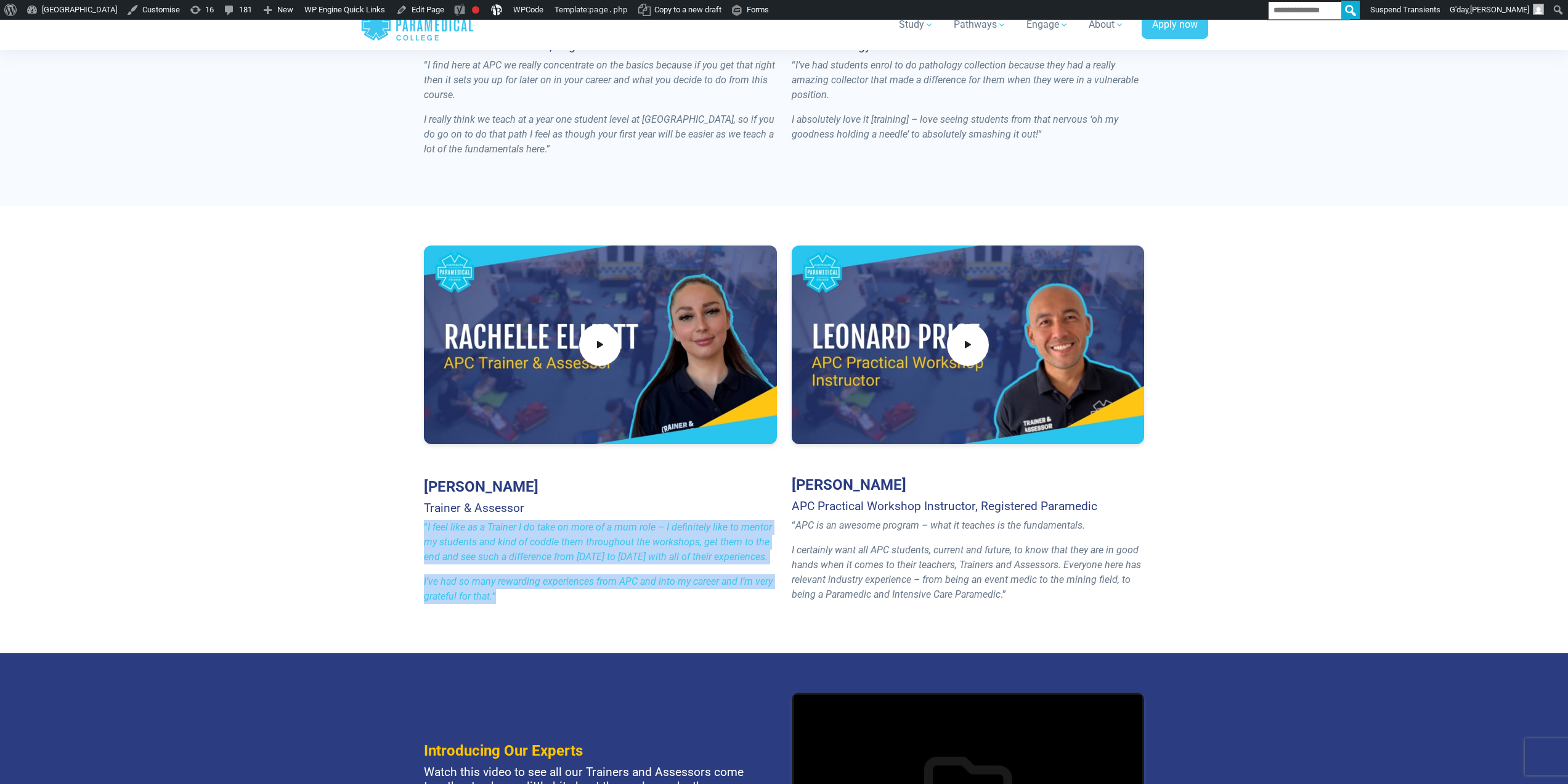
drag, startPoint x: 423, startPoint y: 528, endPoint x: 548, endPoint y: 588, distance: 138.7
click at [564, 594] on div "Rachelle Elliott Trainer & Assessor “ I feel like as a Trainer I do take on mor…" at bounding box center [600, 429] width 368 height 368
click at [546, 587] on em "I’ve had so many rewarding experiences from APC and into my career and I’m very…" at bounding box center [598, 588] width 349 height 26
click at [541, 592] on p "I’ve had so many rewarding experiences from APC and into my career and I’m very…" at bounding box center [600, 588] width 353 height 30
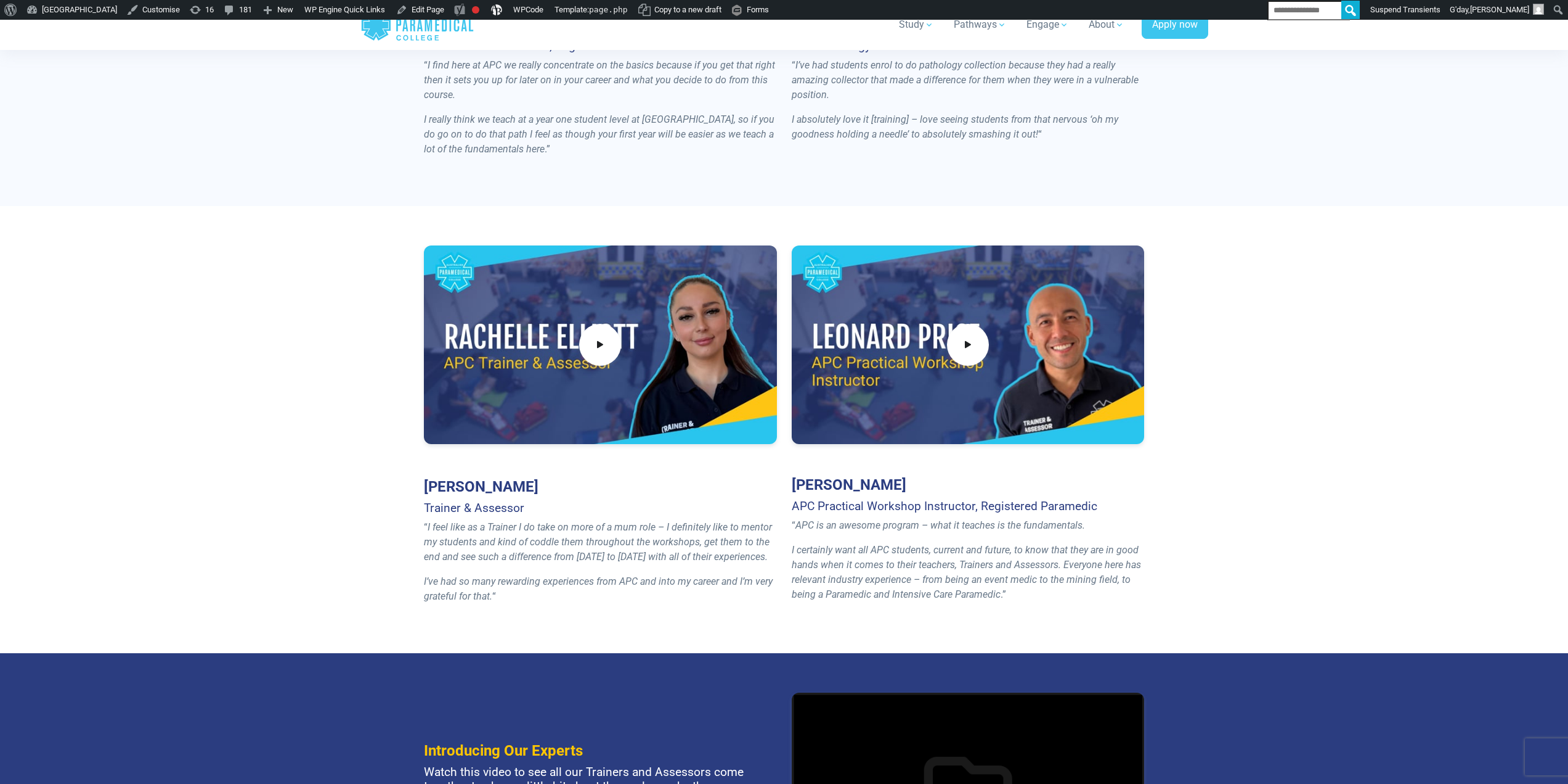
click at [506, 589] on p "I’ve had so many rewarding experiences from APC and into my career and I’m very…" at bounding box center [600, 588] width 353 height 30
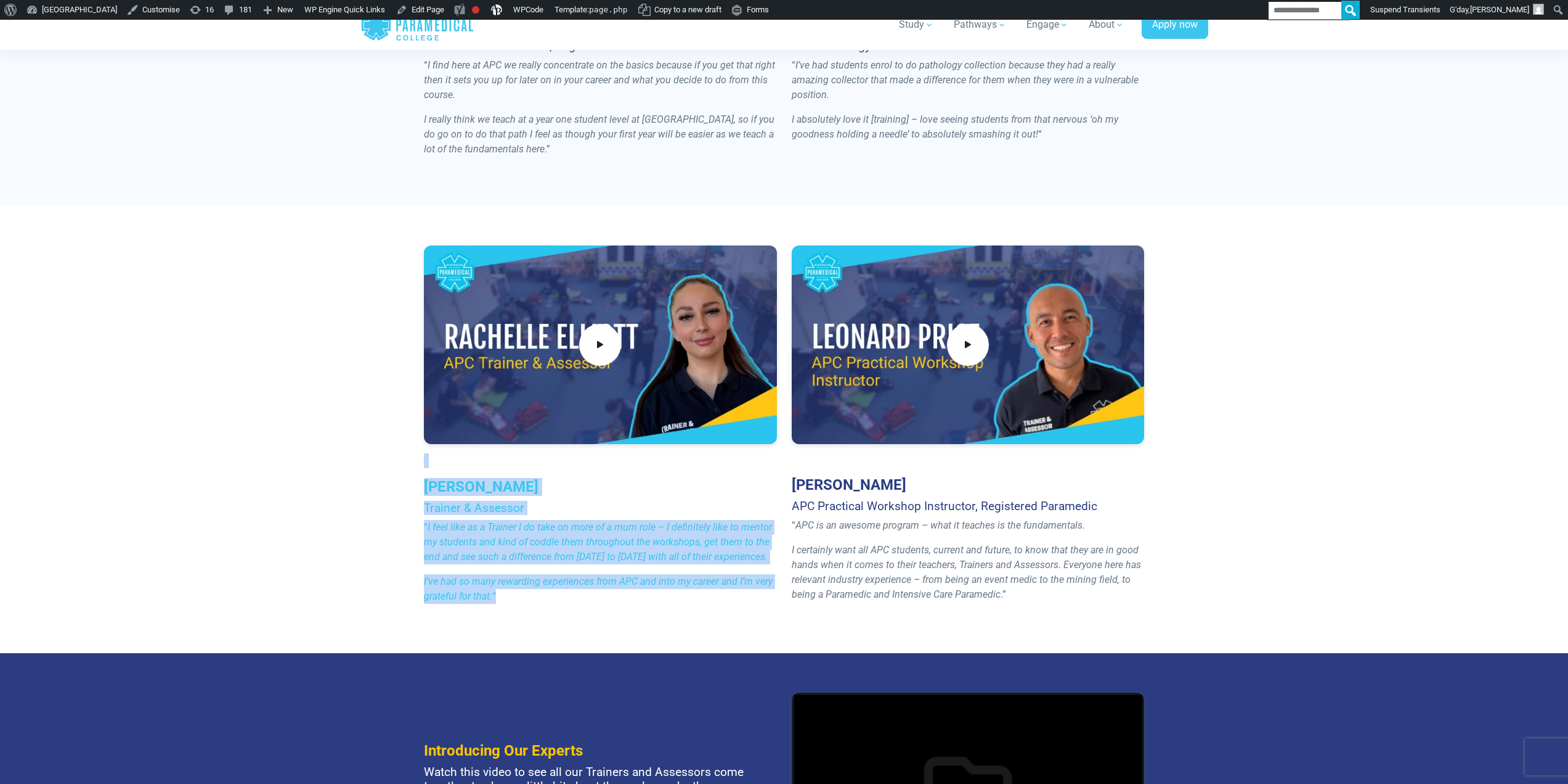
drag, startPoint x: 506, startPoint y: 589, endPoint x: 424, endPoint y: 479, distance: 137.2
click at [416, 462] on div "Rachelle Elliott Trainer & Assessor “ I feel like as a Trainer I do take on mor…" at bounding box center [600, 429] width 368 height 368
click at [438, 508] on h4 "Trainer & Assessor" at bounding box center [600, 508] width 353 height 15
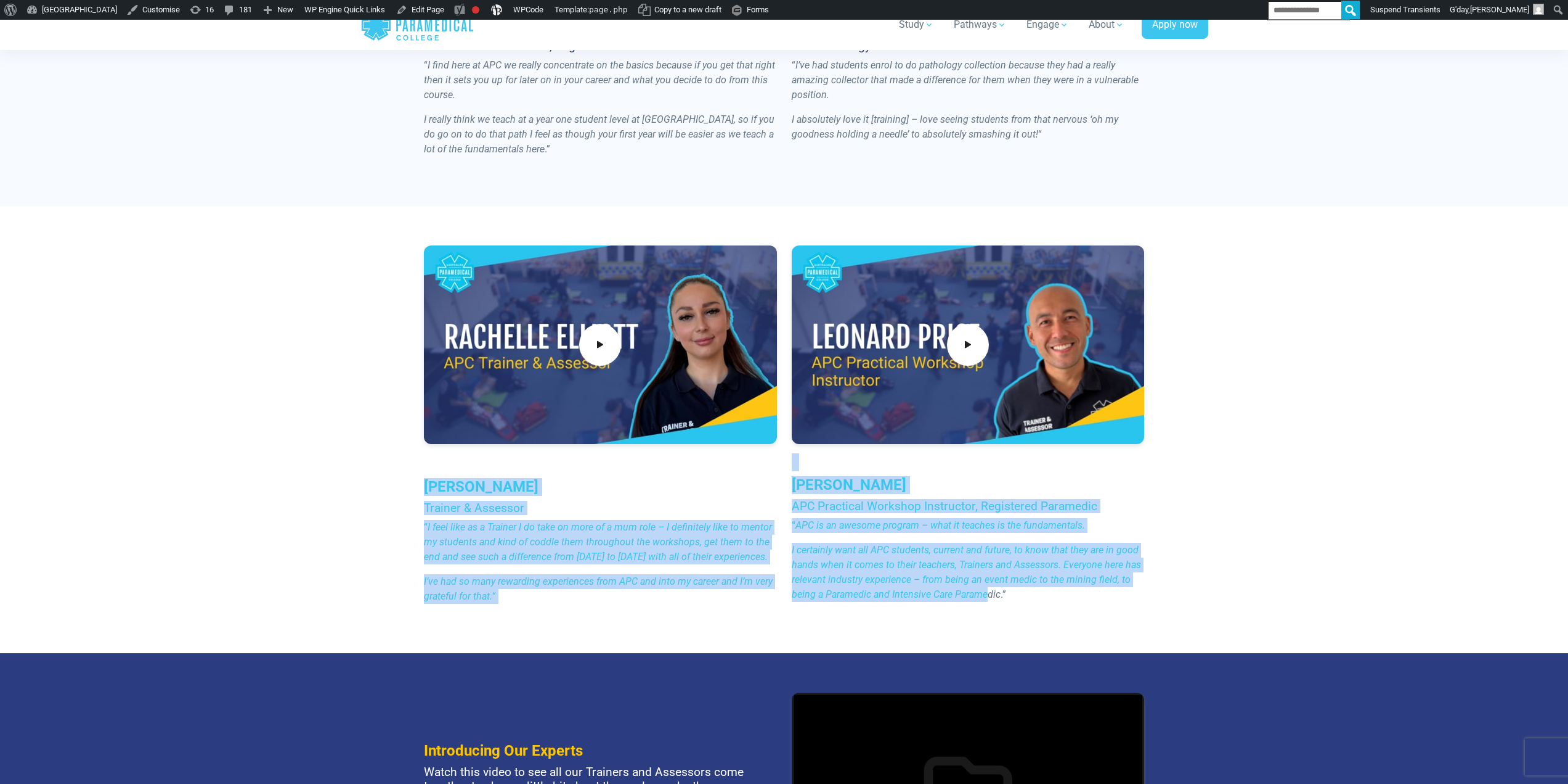
drag, startPoint x: 423, startPoint y: 480, endPoint x: 986, endPoint y: 609, distance: 577.6
click at [986, 609] on div "Rachelle Elliott Trainer & Assessor “ I feel like as a Trainer I do take on mor…" at bounding box center [784, 429] width 735 height 368
click at [988, 594] on em "I certainly want all APC students, current and future, to know that they are in…" at bounding box center [966, 572] width 349 height 56
drag, startPoint x: 1026, startPoint y: 595, endPoint x: 426, endPoint y: 477, distance: 611.5
click at [425, 477] on div "Rachelle Elliott Trainer & Assessor “ I feel like as a Trainer I do take on mor…" at bounding box center [784, 429] width 735 height 368
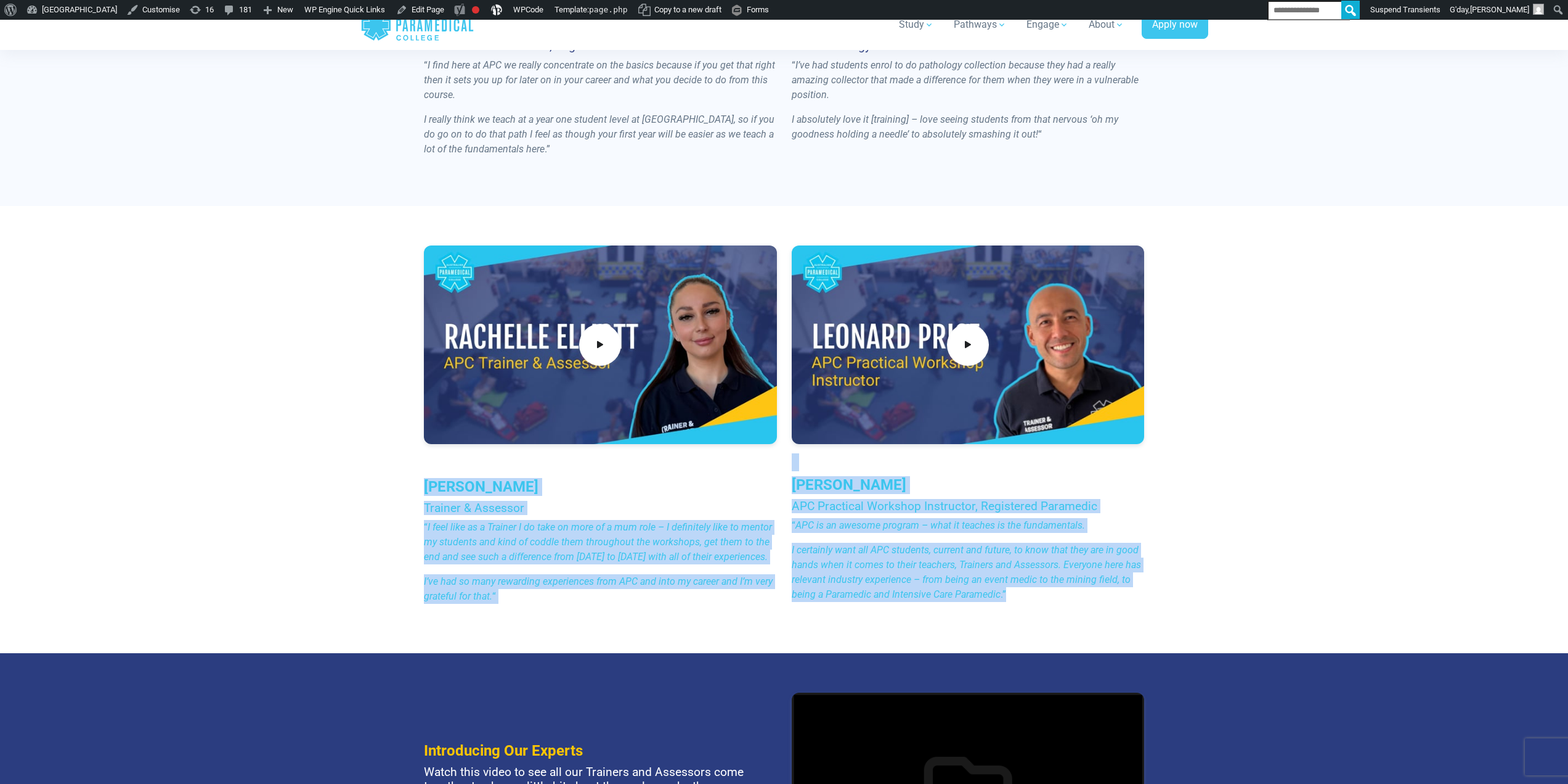
click at [943, 553] on em "I certainly want all APC students, current and future, to know that they are in…" at bounding box center [966, 572] width 349 height 56
drag, startPoint x: 783, startPoint y: 475, endPoint x: 1061, endPoint y: 600, distance: 304.8
click at [1063, 602] on div "Rachelle Elliott Trainer & Assessor “ I feel like as a Trainer I do take on mor…" at bounding box center [784, 429] width 735 height 368
click at [997, 552] on em "I certainly want all APC students, current and future, to know that they are in…" at bounding box center [966, 572] width 349 height 56
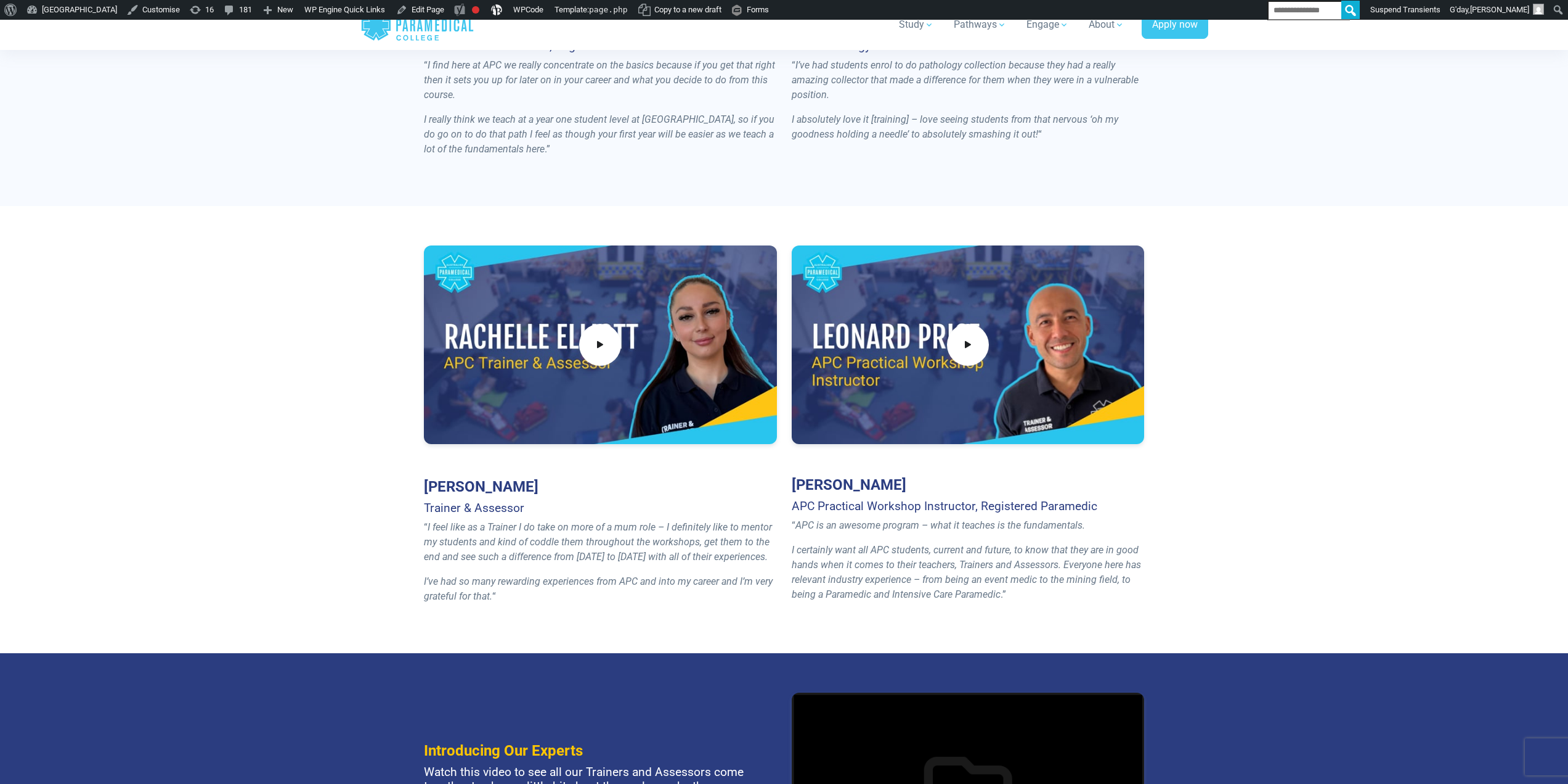
click at [998, 585] on em "I certainly want all APC students, current and future, to know that they are in…" at bounding box center [966, 572] width 349 height 56
click at [1012, 598] on p "I certainly want all APC students, current and future, to know that they are in…" at bounding box center [968, 572] width 353 height 59
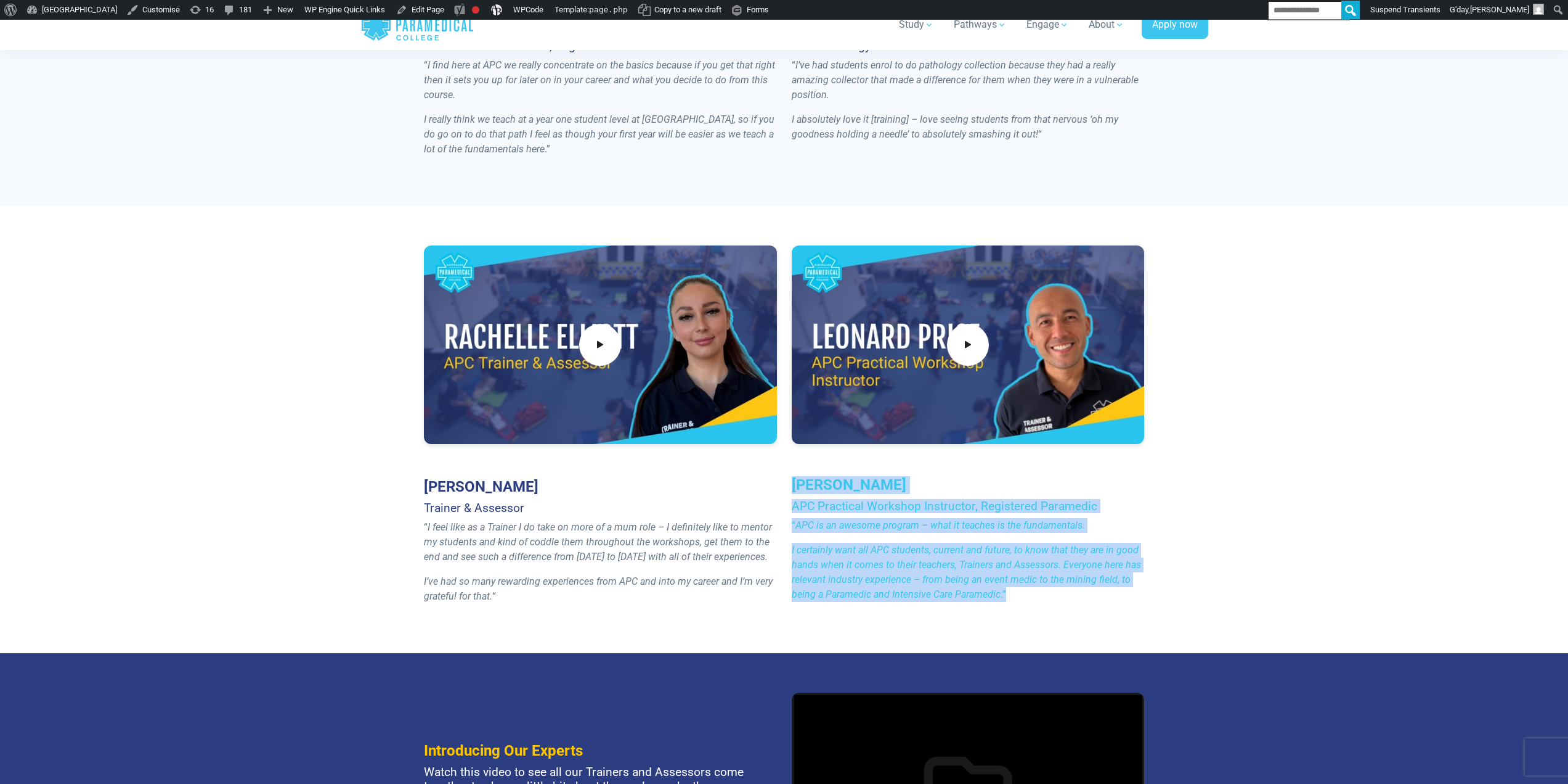
drag, startPoint x: 789, startPoint y: 483, endPoint x: 1004, endPoint y: 608, distance: 248.7
click at [1004, 610] on div "Leonard Price APC Practical Workshop Instructor, Registered Paramedic “ APC is …" at bounding box center [968, 428] width 368 height 367
click at [984, 581] on em "I certainly want all APC students, current and future, to know that they are in…" at bounding box center [966, 572] width 349 height 56
drag, startPoint x: 994, startPoint y: 586, endPoint x: 814, endPoint y: 470, distance: 214.1
click at [814, 470] on div "Leonard Price APC Practical Workshop Instructor, Registered Paramedic “ APC is …" at bounding box center [968, 428] width 368 height 367
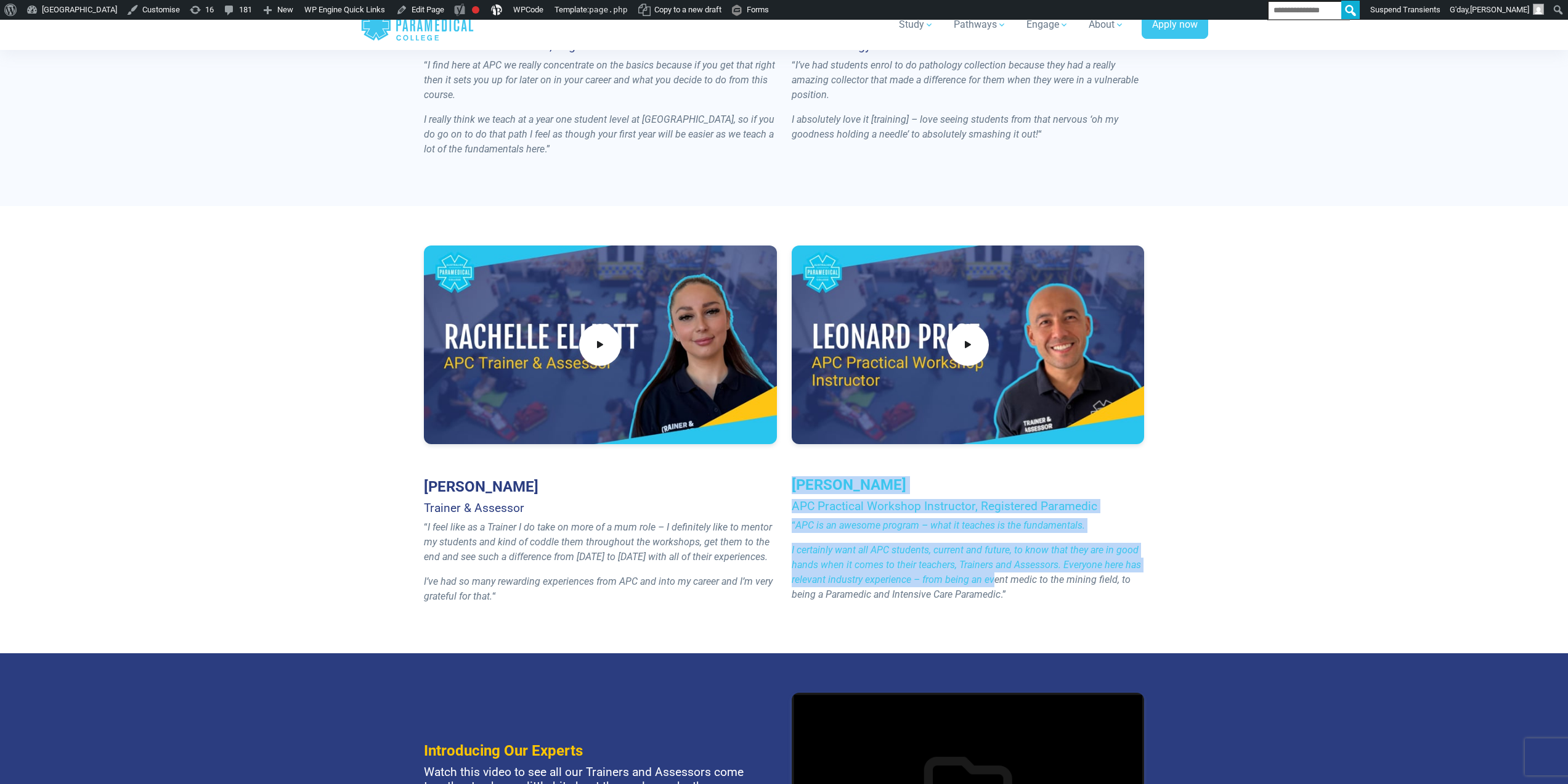
click at [857, 531] on p "“ APC is an awesome program – what it teaches is the fundamentals." at bounding box center [968, 525] width 353 height 15
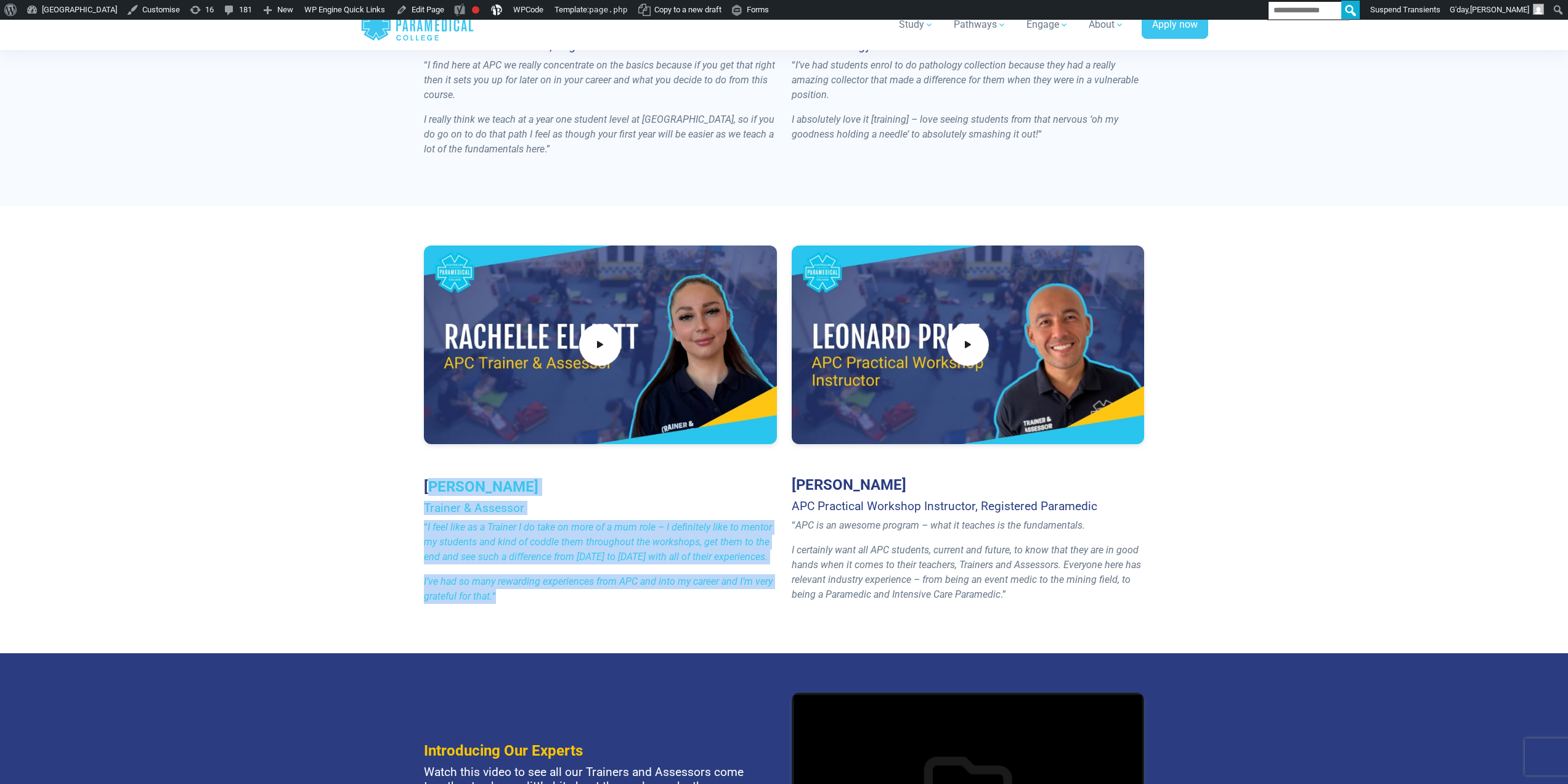
drag, startPoint x: 495, startPoint y: 535, endPoint x: 588, endPoint y: 589, distance: 107.5
click at [588, 589] on div "Rachelle Elliott Trainer & Assessor “ I feel like as a Trainer I do take on mor…" at bounding box center [600, 429] width 368 height 368
click at [585, 583] on em "I’ve had so many rewarding experiences from APC and into my career and I’m very…" at bounding box center [598, 588] width 349 height 26
drag, startPoint x: 485, startPoint y: 533, endPoint x: 402, endPoint y: 447, distance: 119.5
click at [401, 446] on div "Rachelle Elliott Trainer & Assessor “ I feel like as a Trainer I do take on mor…" at bounding box center [784, 428] width 863 height 447
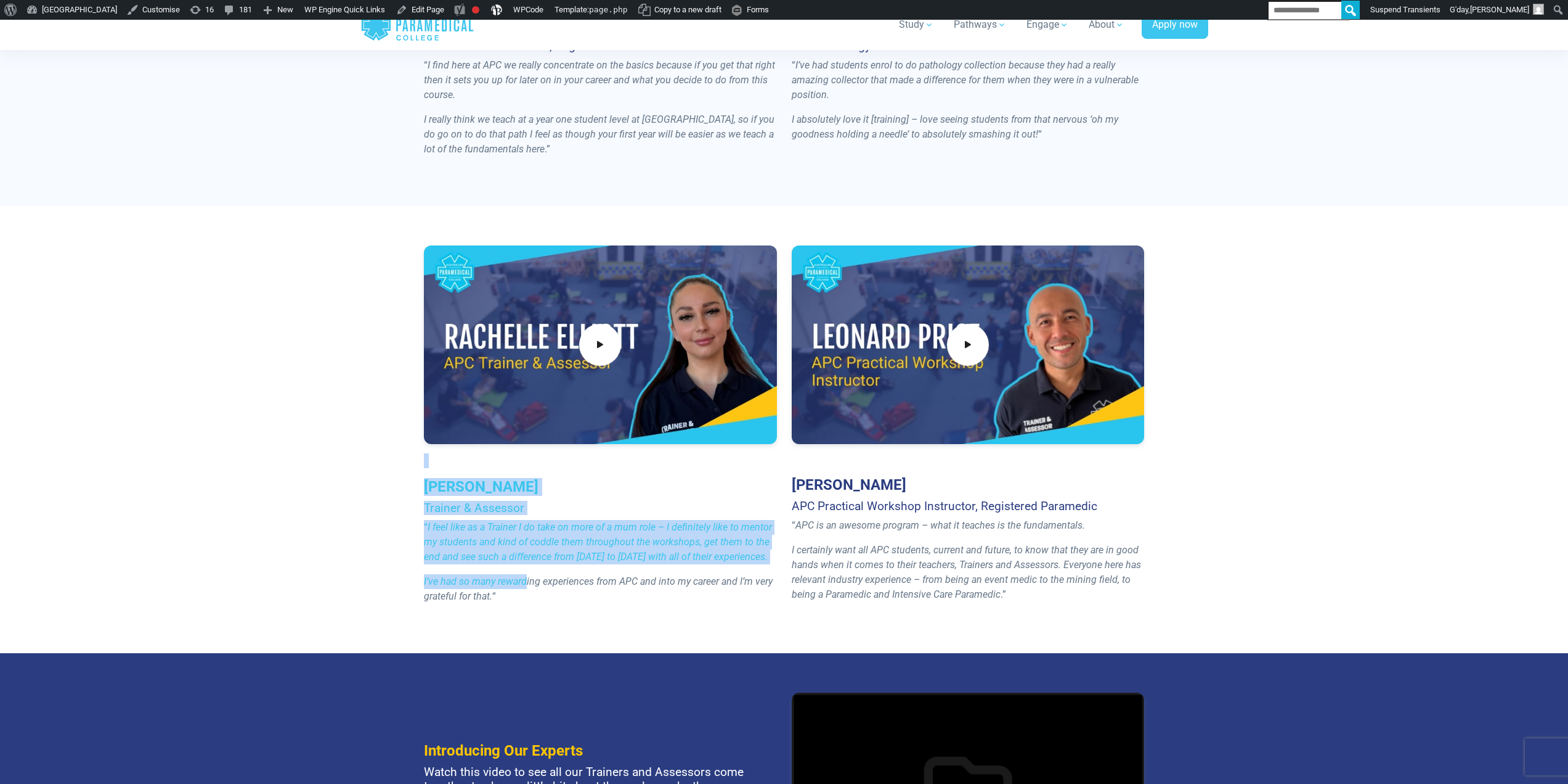
click at [458, 528] on em "I feel like as a Trainer I do take on more of a mum role – I definitely like to…" at bounding box center [597, 541] width 348 height 41
drag, startPoint x: 417, startPoint y: 473, endPoint x: 484, endPoint y: 552, distance: 103.6
click at [561, 614] on div "Rachelle Elliott Trainer & Assessor “ I feel like as a Trainer I do take on mor…" at bounding box center [784, 428] width 863 height 447
click at [481, 548] on p "“ I feel like as a Trainer I do take on more of a mum role – I definitely like …" at bounding box center [600, 541] width 353 height 45
drag, startPoint x: 427, startPoint y: 501, endPoint x: 515, endPoint y: 614, distance: 143.2
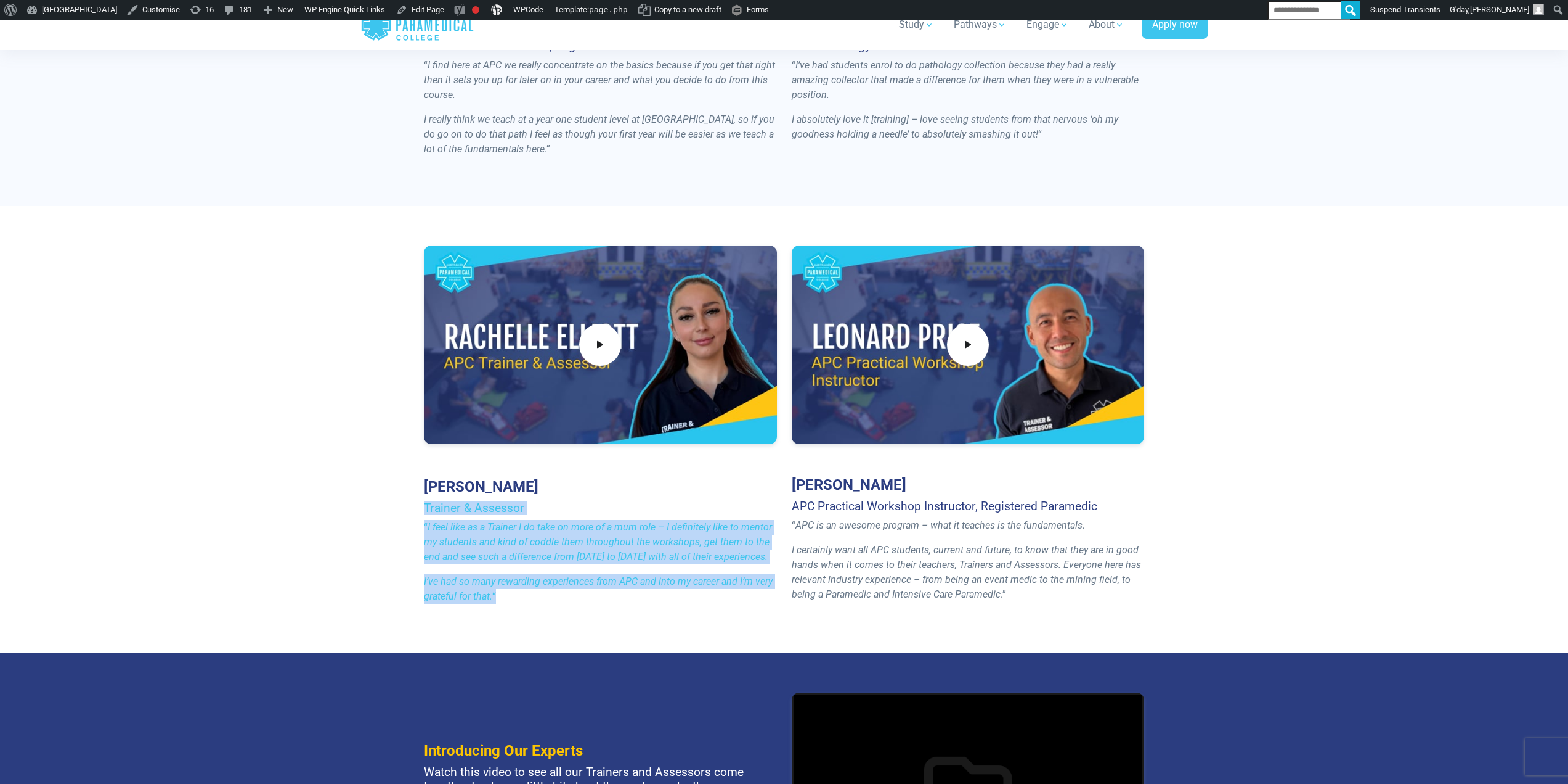
click at [519, 619] on div "Rachelle Elliott Trainer & Assessor “ I feel like as a Trainer I do take on mor…" at bounding box center [784, 428] width 863 height 447
click at [489, 558] on em "I feel like as a Trainer I do take on more of a mum role – I definitely like to…" at bounding box center [597, 541] width 348 height 41
drag, startPoint x: 425, startPoint y: 477, endPoint x: 498, endPoint y: 590, distance: 134.5
click at [514, 610] on div "Rachelle Elliott Trainer & Assessor “ I feel like as a Trainer I do take on mor…" at bounding box center [600, 429] width 368 height 368
click at [454, 515] on h4 "Trainer & Assessor" at bounding box center [600, 508] width 353 height 15
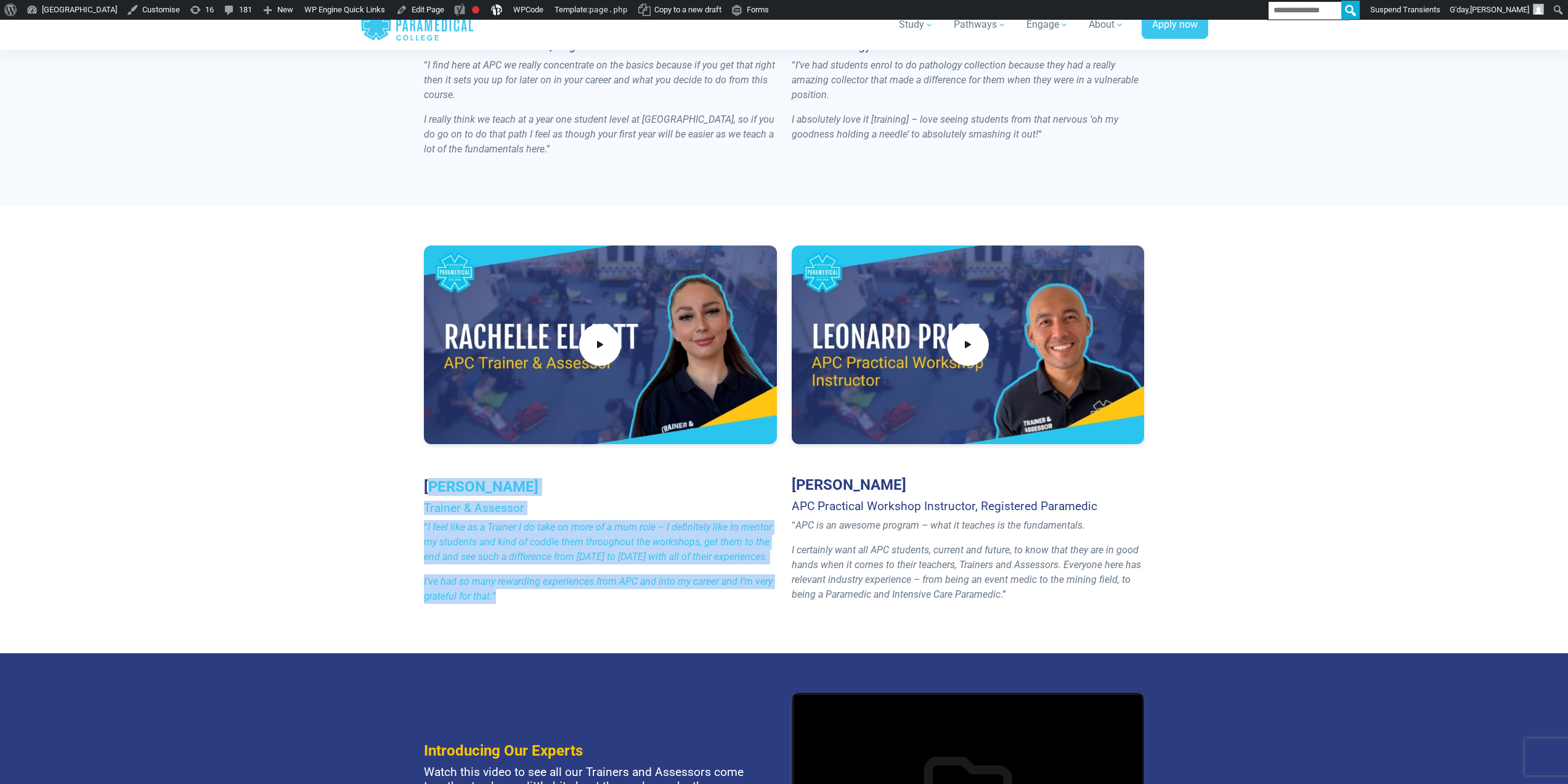
drag, startPoint x: 434, startPoint y: 493, endPoint x: 525, endPoint y: 622, distance: 157.9
click at [525, 622] on div "Rachelle Elliott Trainer & Assessor “ I feel like as a Trainer I do take on mor…" at bounding box center [784, 428] width 863 height 447
click at [508, 560] on em "I feel like as a Trainer I do take on more of a mum role – I definitely like to…" at bounding box center [597, 541] width 348 height 41
click at [492, 580] on em "I’ve had so many rewarding experiences from APC and into my career and I’m very…" at bounding box center [598, 588] width 349 height 26
drag, startPoint x: 496, startPoint y: 591, endPoint x: 434, endPoint y: 479, distance: 128.0
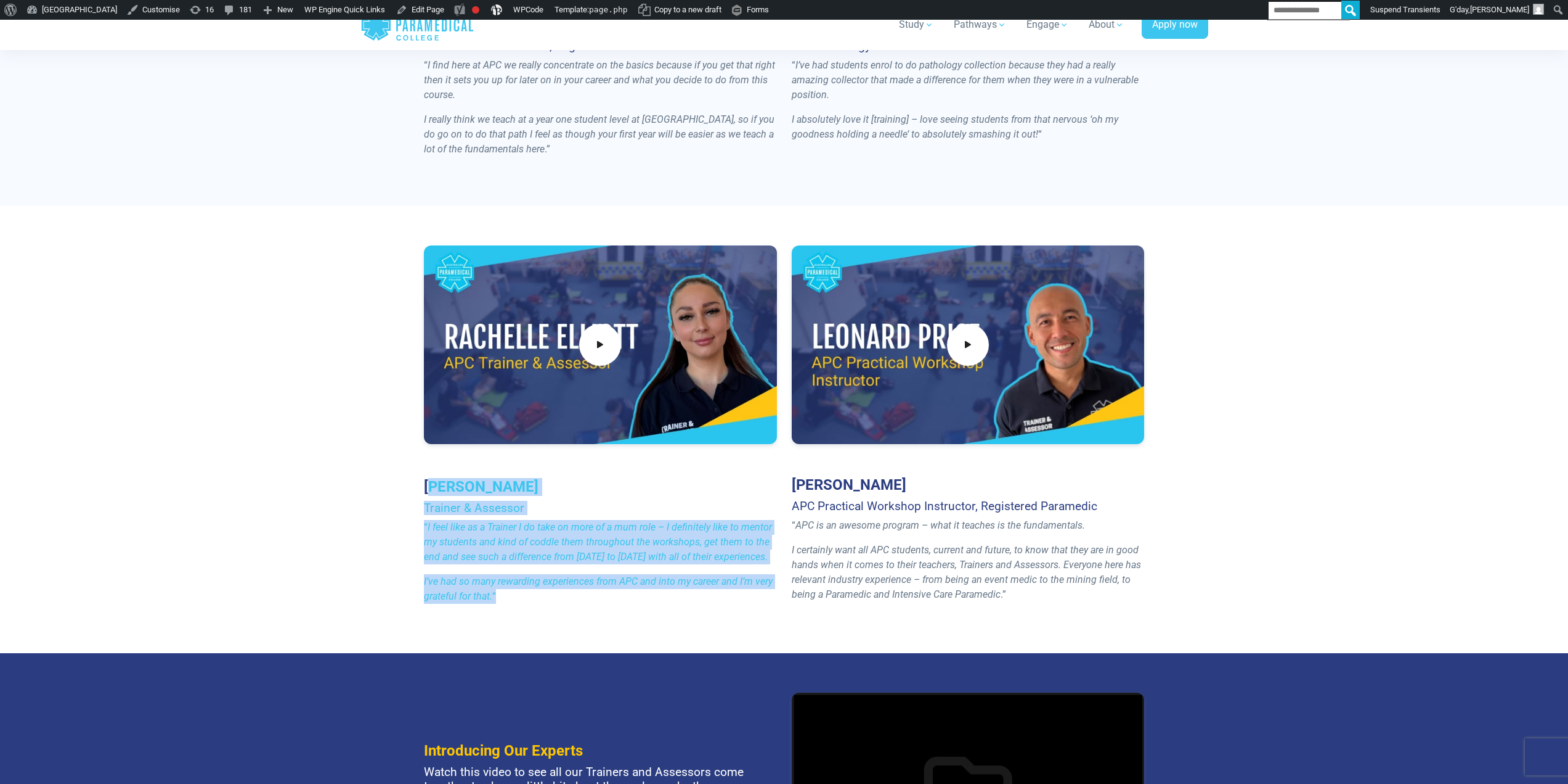
click at [434, 479] on div "Rachelle Elliott Trainer & Assessor “ I feel like as a Trainer I do take on mor…" at bounding box center [600, 429] width 368 height 368
click at [460, 527] on em "I feel like as a Trainer I do take on more of a mum role – I definitely like to…" at bounding box center [597, 541] width 348 height 41
drag, startPoint x: 475, startPoint y: 555, endPoint x: 500, endPoint y: 599, distance: 50.6
click at [500, 599] on div "Rachelle Elliott Trainer & Assessor “ I feel like as a Trainer I do take on mor…" at bounding box center [600, 429] width 368 height 368
click at [462, 532] on em "I feel like as a Trainer I do take on more of a mum role – I definitely like to…" at bounding box center [597, 541] width 348 height 41
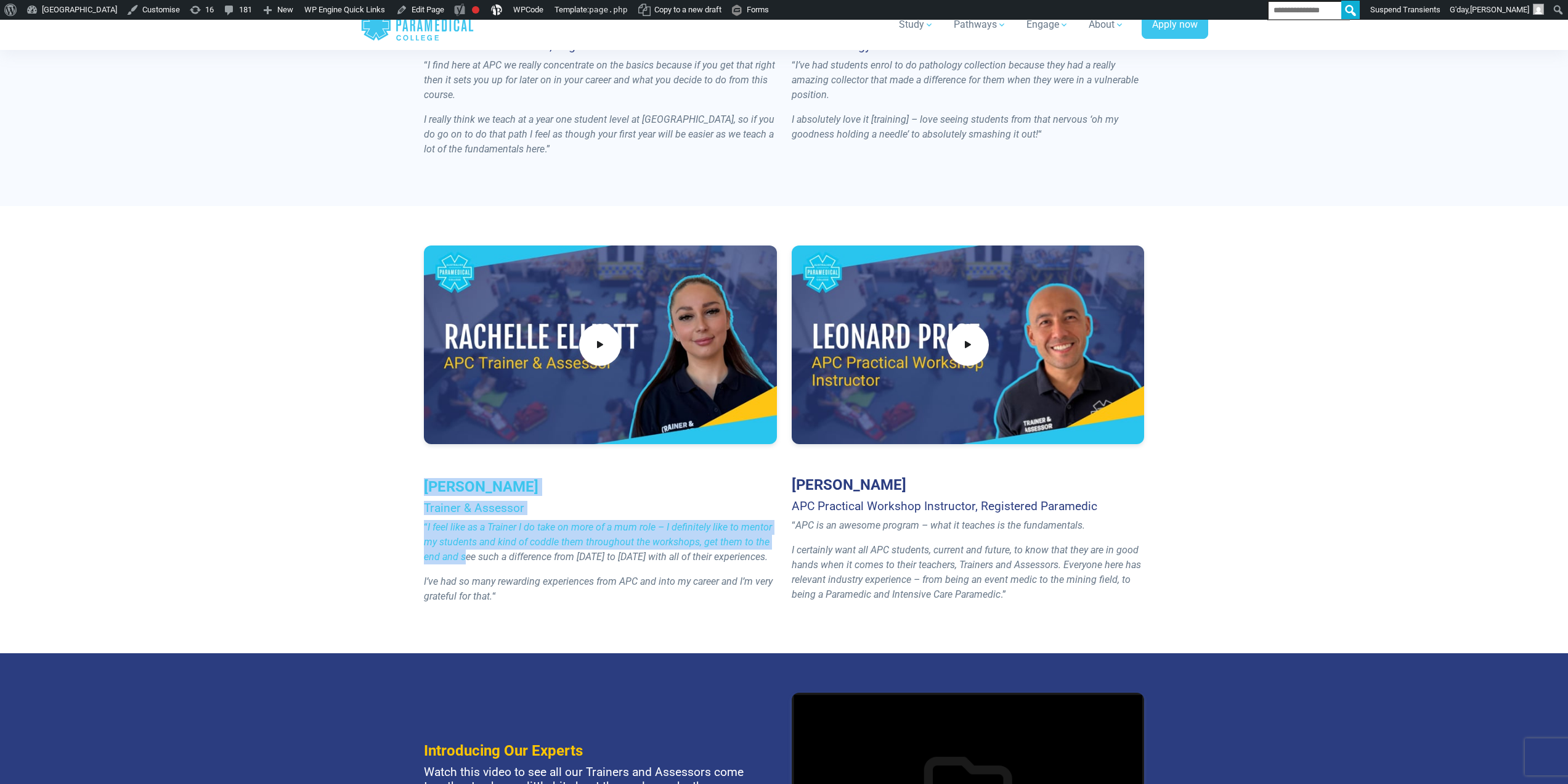
drag, startPoint x: 465, startPoint y: 552, endPoint x: 465, endPoint y: 562, distance: 10.0
click at [422, 487] on div "Rachelle Elliott Trainer & Assessor “ I feel like as a Trainer I do take on mor…" at bounding box center [600, 429] width 368 height 368
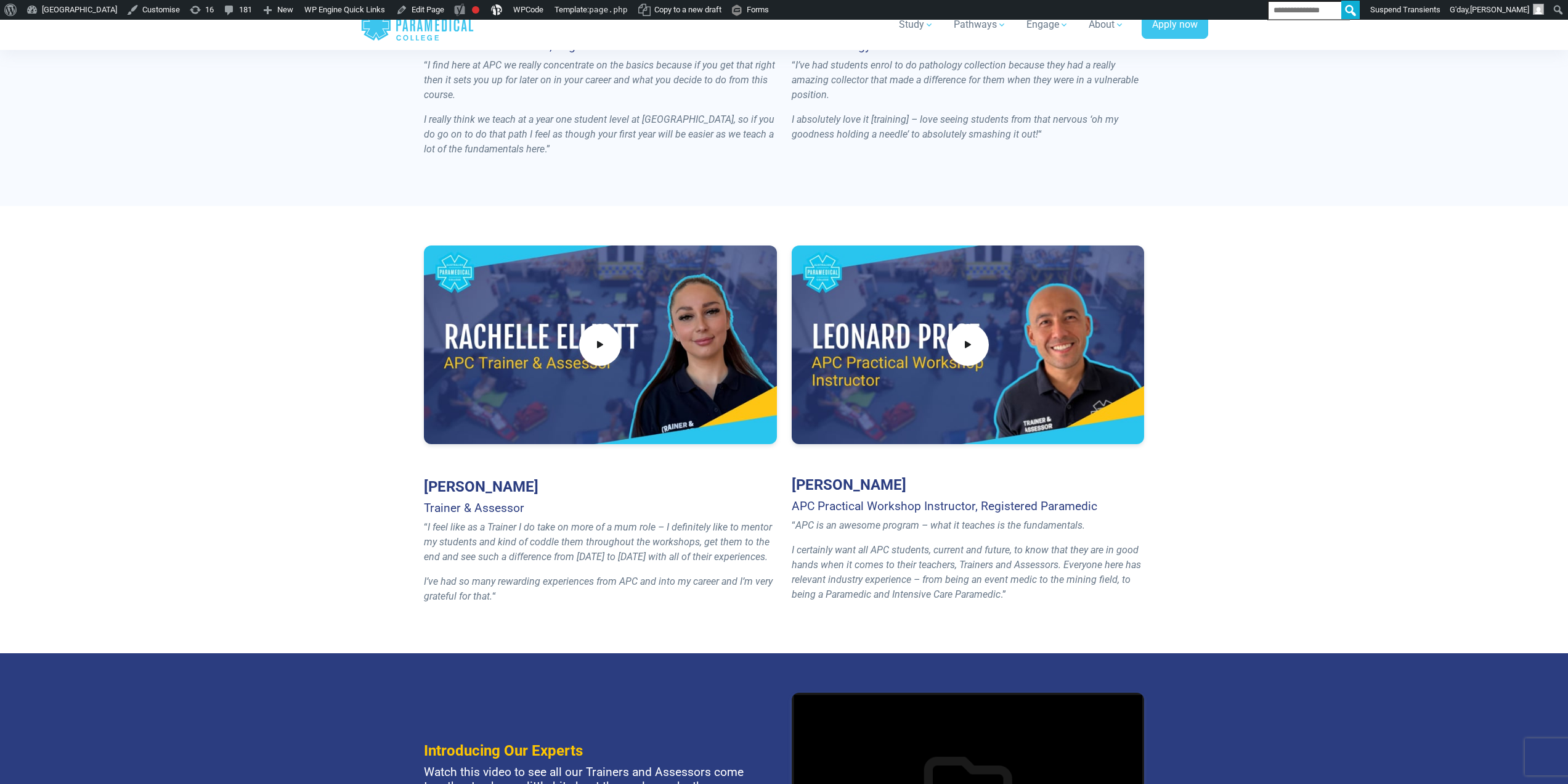
click at [479, 590] on em "I’ve had so many rewarding experiences from APC and into my career and I’m very…" at bounding box center [598, 588] width 349 height 26
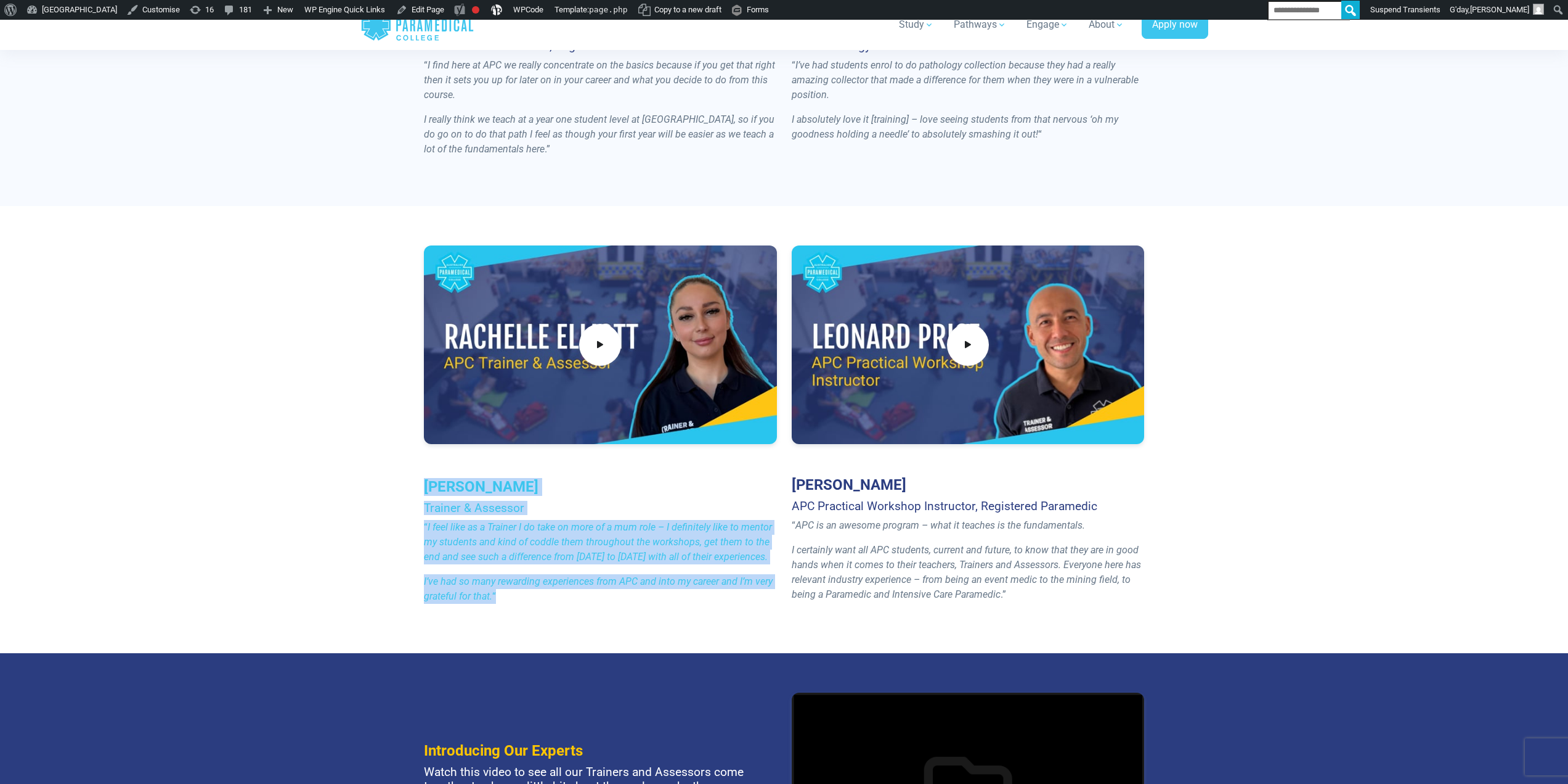
drag, startPoint x: 418, startPoint y: 489, endPoint x: 512, endPoint y: 576, distance: 128.1
click at [527, 625] on div "Rachelle Elliott Trainer & Assessor “ I feel like as a Trainer I do take on mor…" at bounding box center [784, 428] width 863 height 447
click at [509, 538] on em "I feel like as a Trainer I do take on more of a mum role – I definitely like to…" at bounding box center [597, 541] width 348 height 41
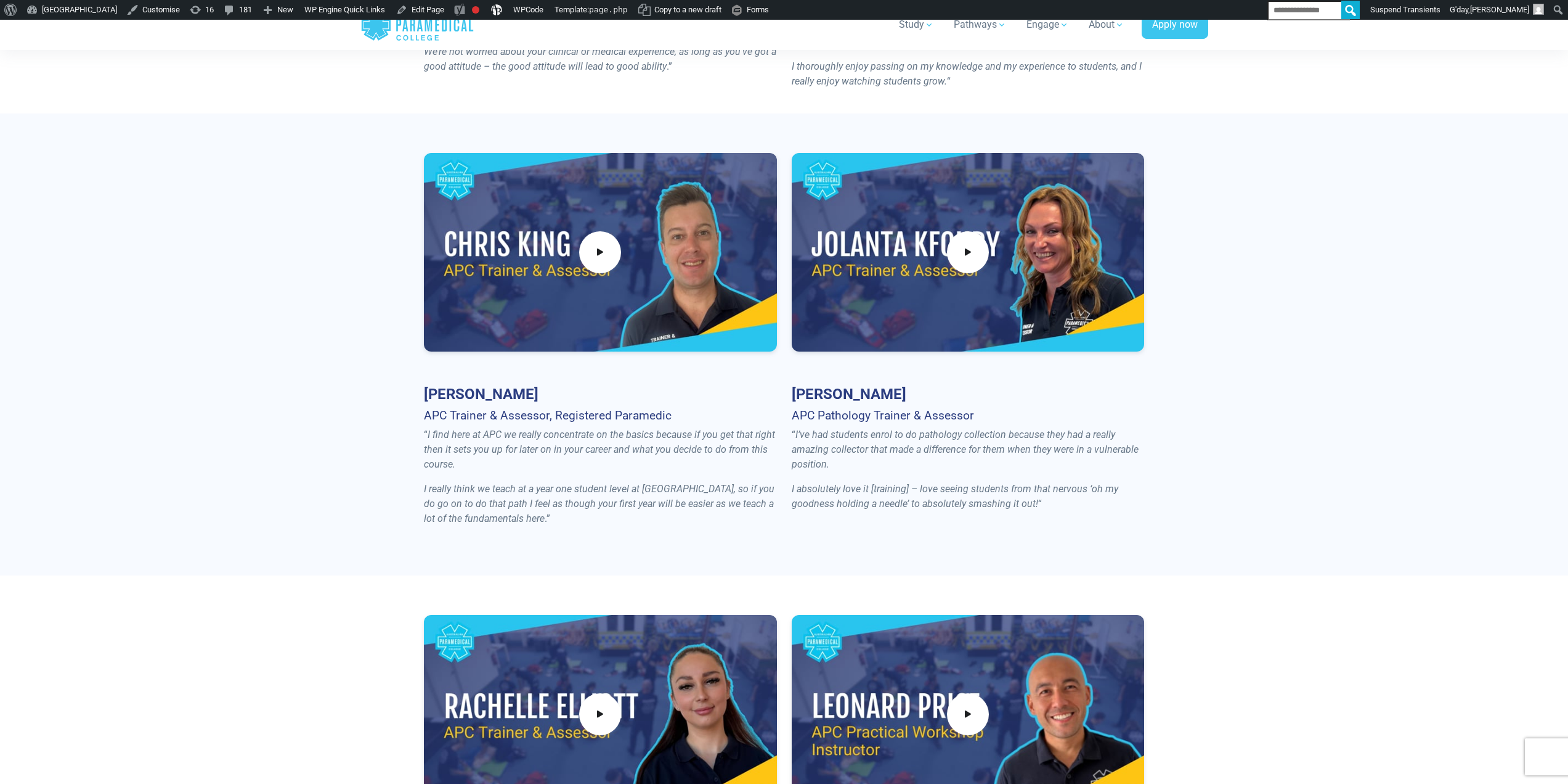
scroll to position [801, 0]
drag, startPoint x: 461, startPoint y: 420, endPoint x: 540, endPoint y: 474, distance: 95.7
click at [503, 460] on div "Chris King APC Trainer & Assessor, Registered Paramedic “ I find here at APC we…" at bounding box center [600, 345] width 368 height 383
click at [603, 497] on p "I really think we teach at a year one student level at university, so if you do…" at bounding box center [600, 504] width 353 height 45
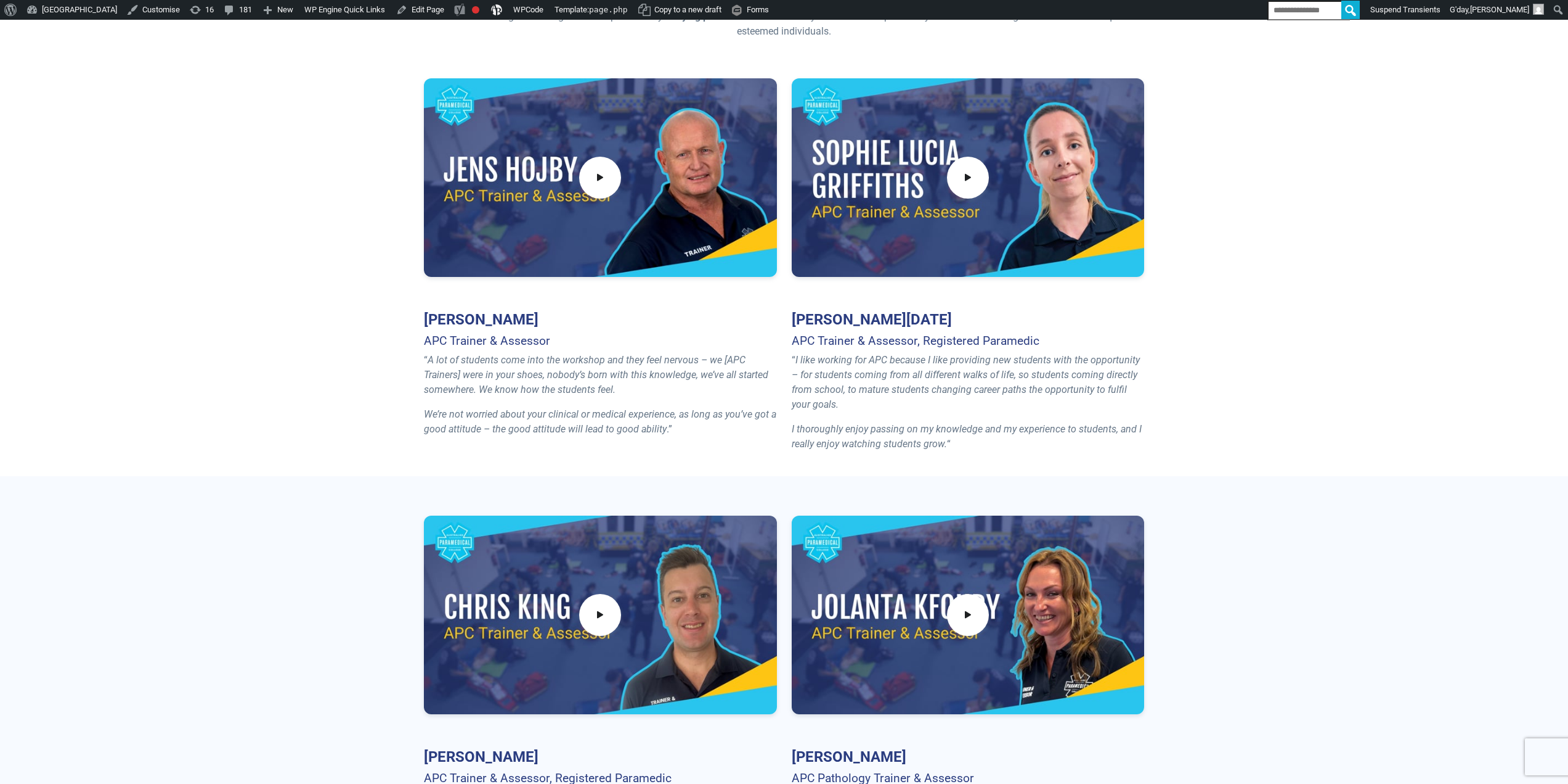
scroll to position [370, 0]
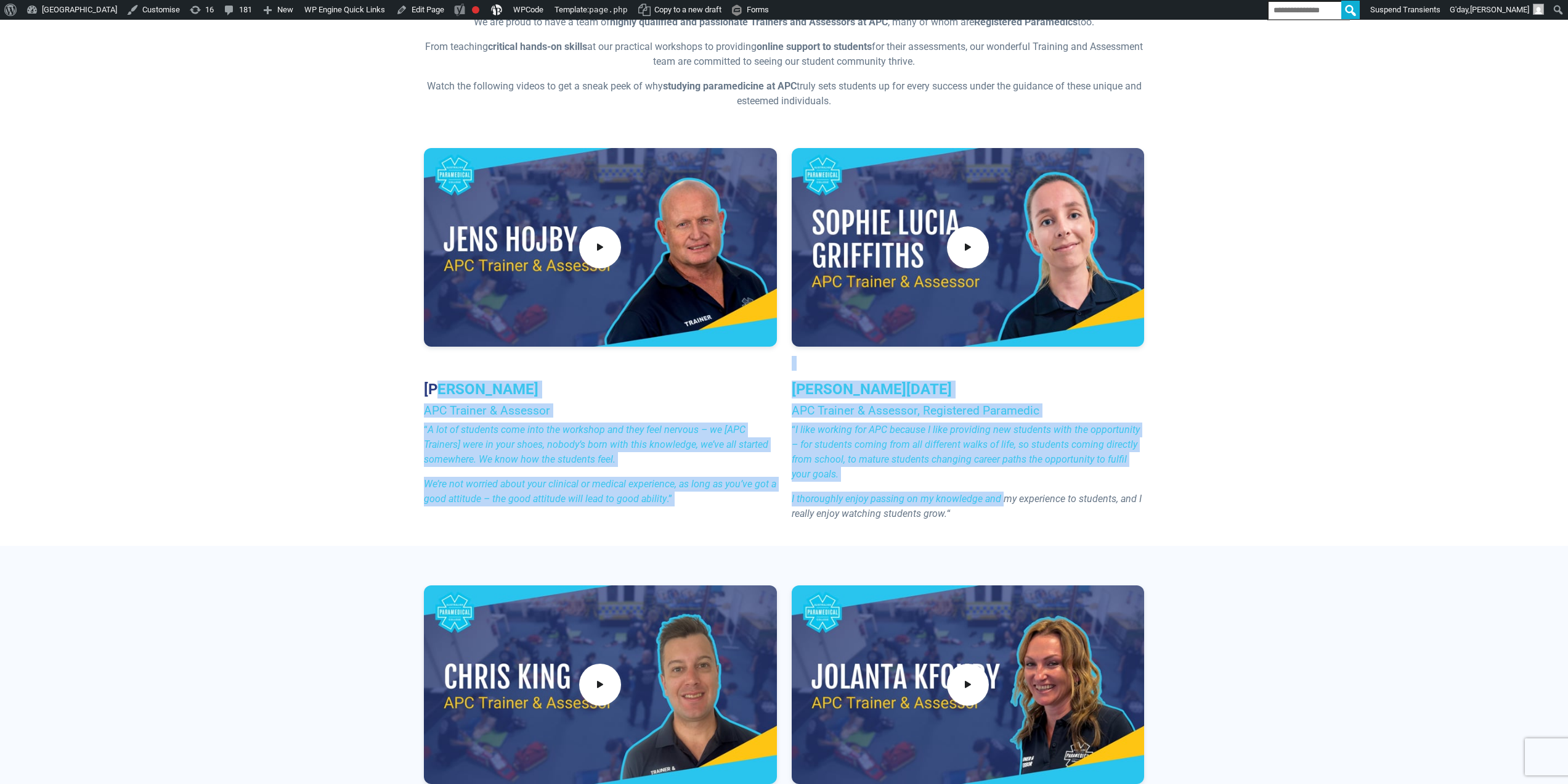
drag, startPoint x: 444, startPoint y: 382, endPoint x: 994, endPoint y: 493, distance: 561.1
click at [1002, 498] on div "Jens Hojby APC Trainer & Assessor “ A lot of students come into the workshop an…" at bounding box center [784, 339] width 735 height 383
click at [982, 481] on p "“ I like working for APC because I like providing new students with the opportu…" at bounding box center [968, 451] width 353 height 59
drag, startPoint x: 985, startPoint y: 495, endPoint x: 714, endPoint y: 448, distance: 275.0
click at [504, 422] on div "Jens Hojby APC Trainer & Assessor “ A lot of students come into the workshop an…" at bounding box center [784, 339] width 735 height 383
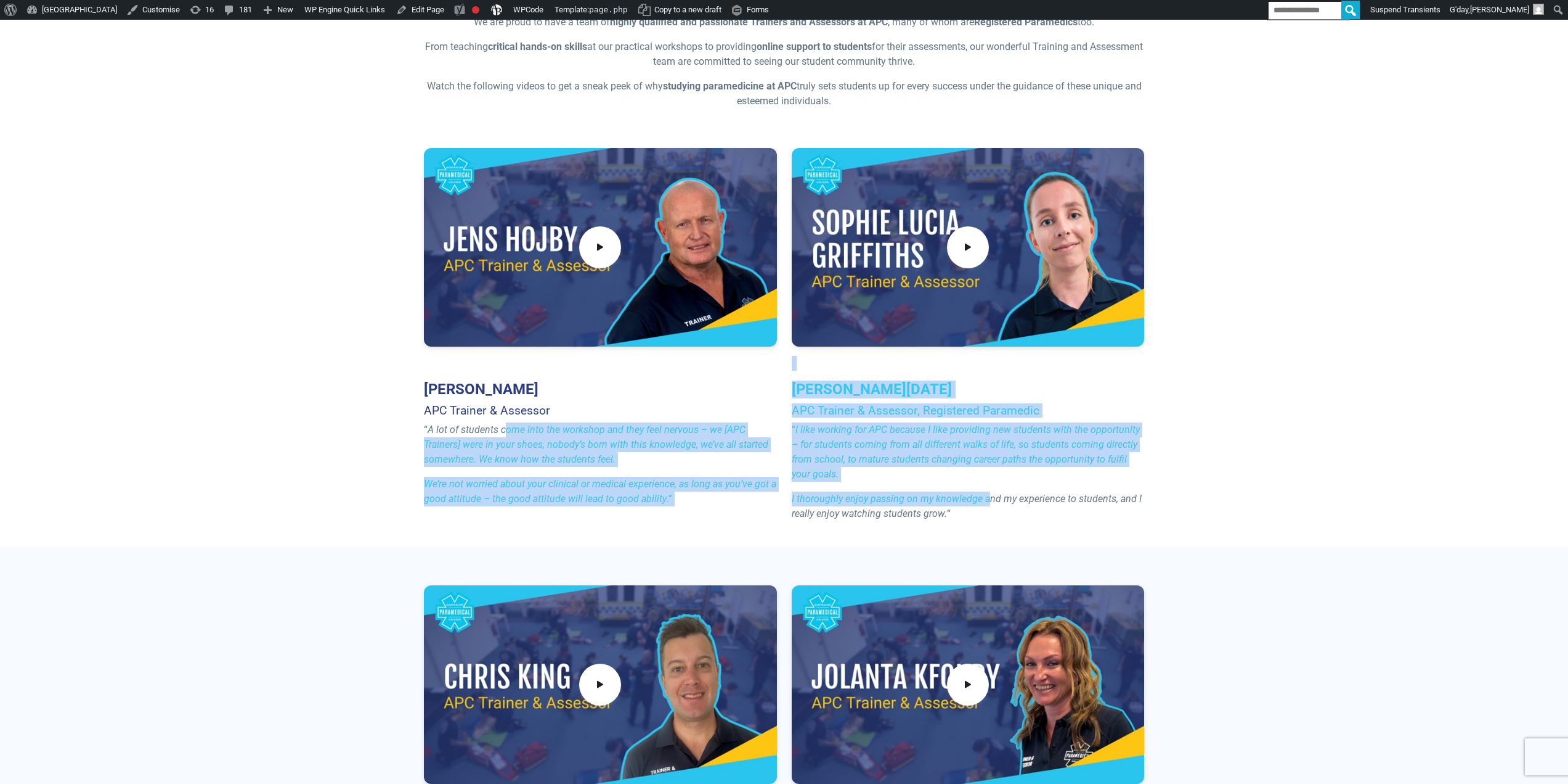
click at [810, 453] on em "I like working for APC because I like providing new students with the opportuni…" at bounding box center [965, 452] width 348 height 56
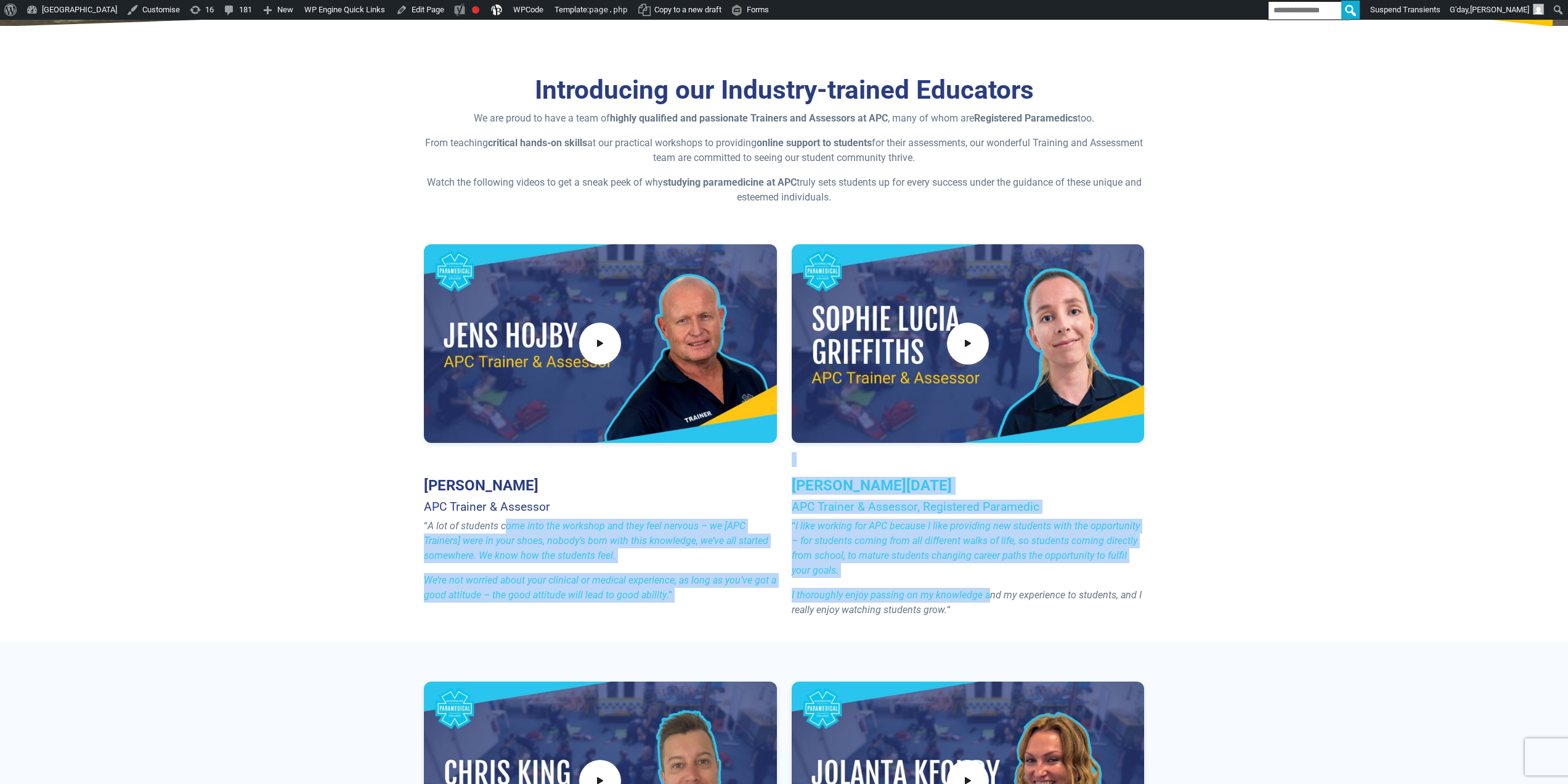
scroll to position [124, 0]
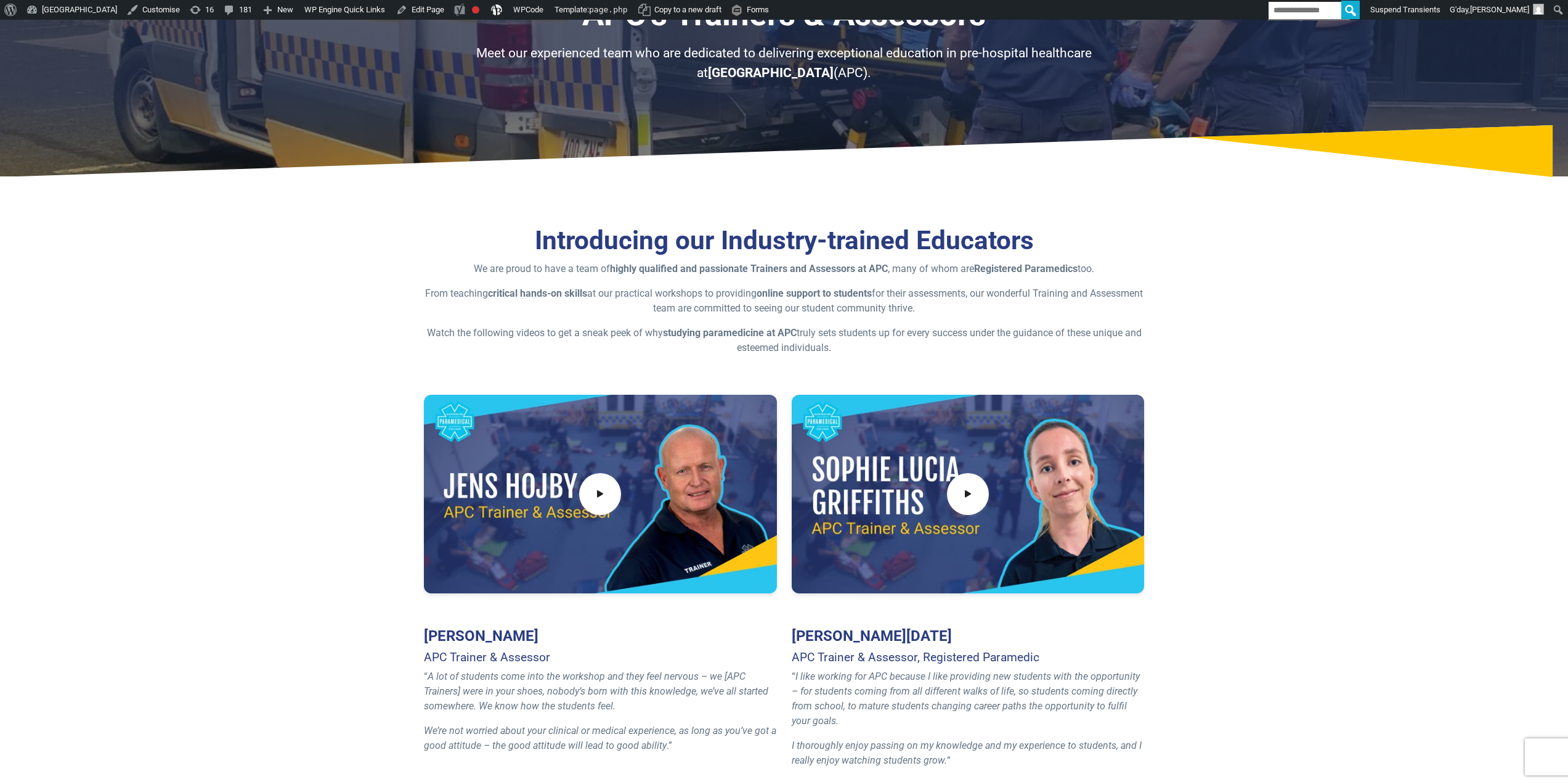
click at [804, 286] on div "Introducing our Industry-trained Educators We are proud to have a team of highl…" at bounding box center [784, 289] width 721 height 130
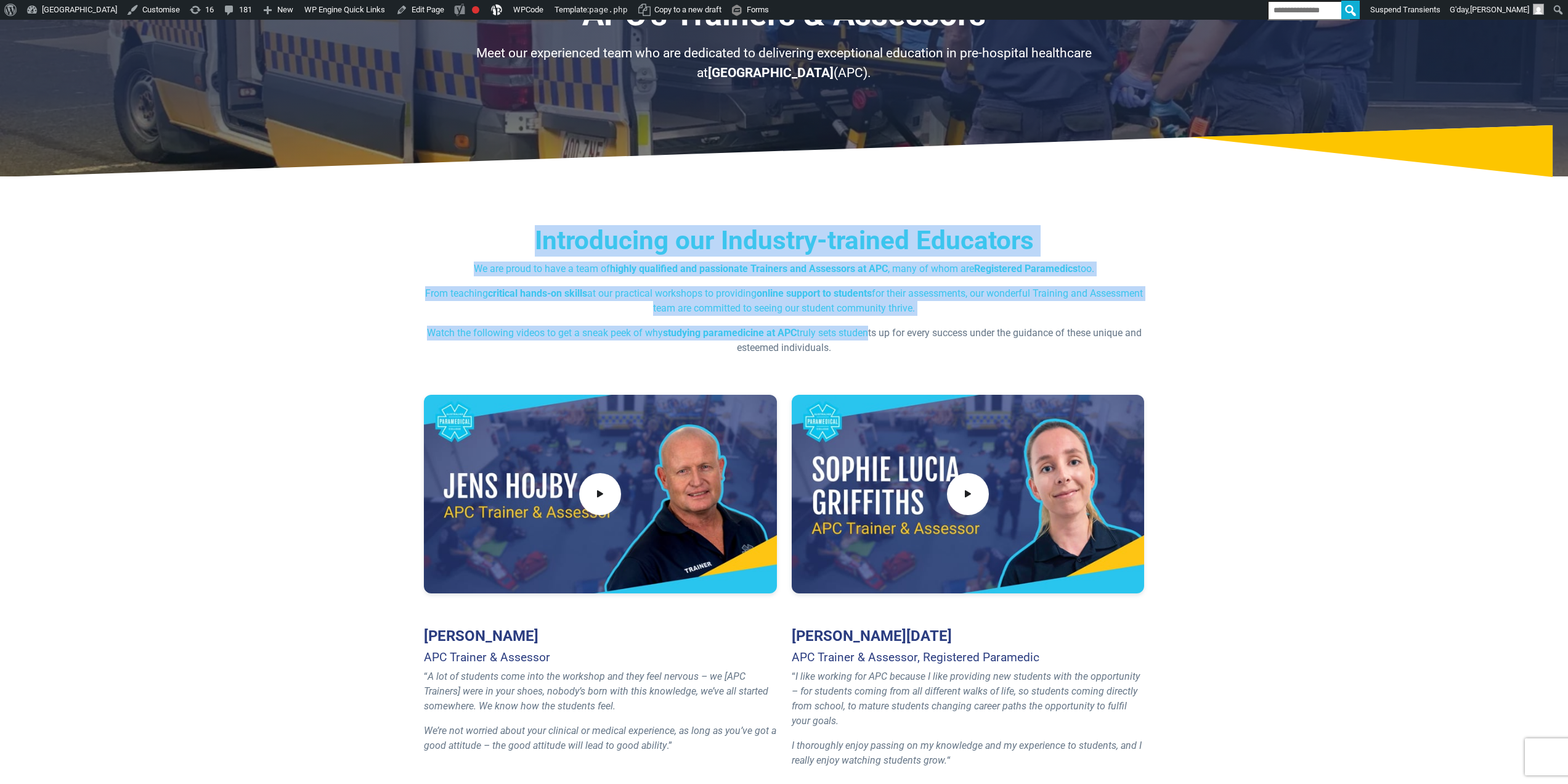
drag, startPoint x: 806, startPoint y: 261, endPoint x: 634, endPoint y: 137, distance: 212.0
click at [700, 209] on div "Introducing our Industry-trained Educators We are proud to have a team of highl…" at bounding box center [784, 488] width 863 height 607
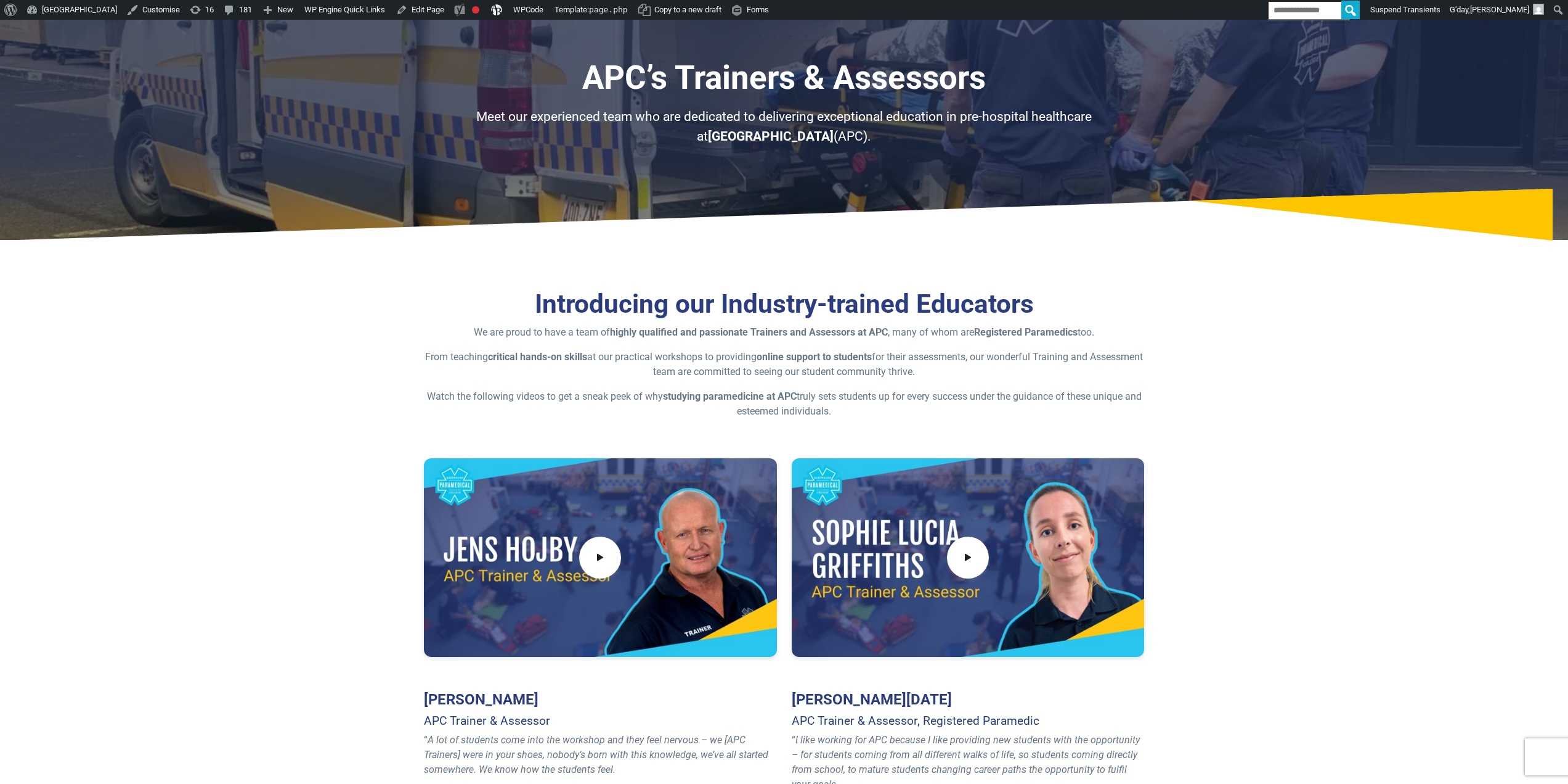
scroll to position [0, 0]
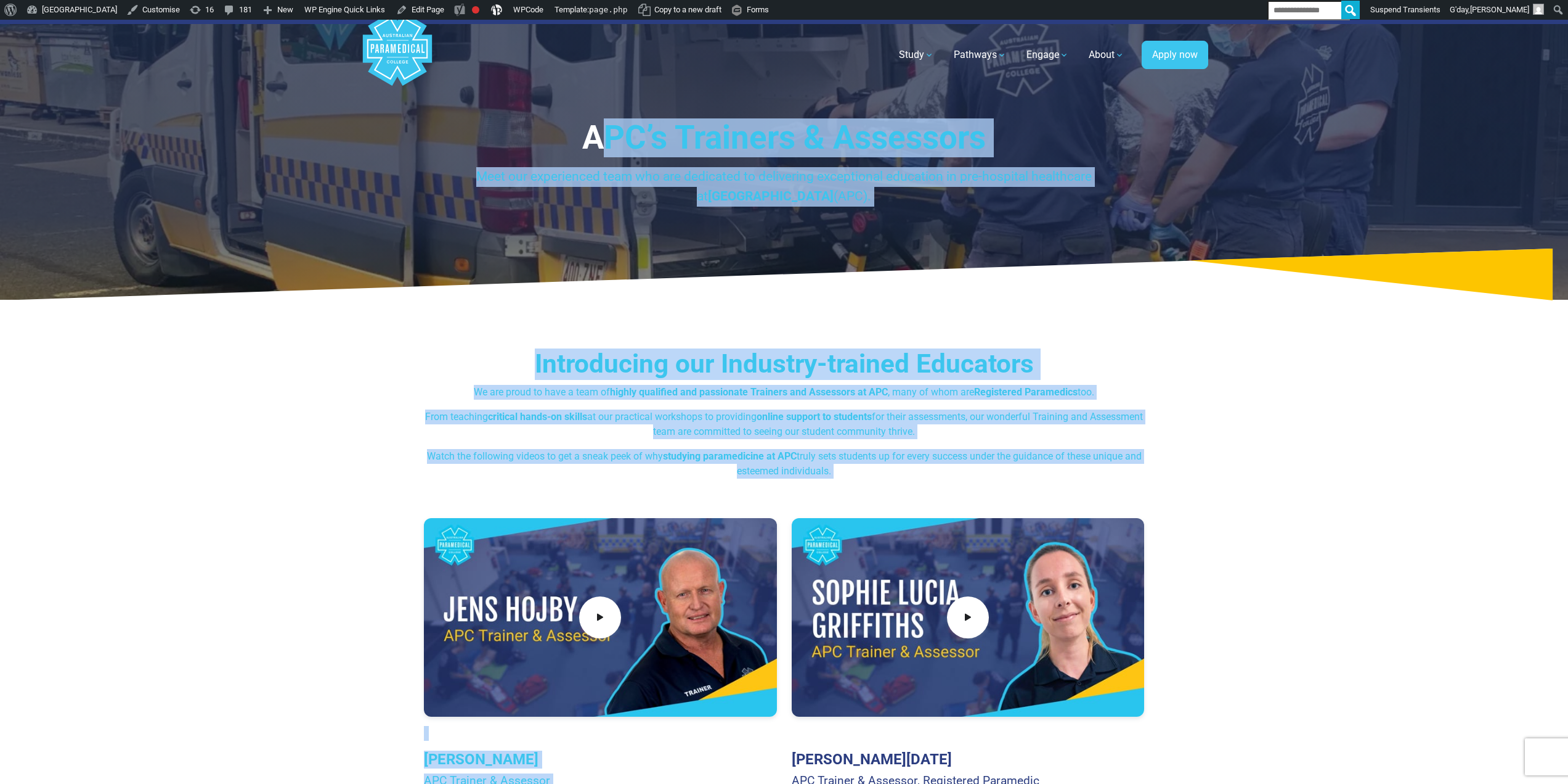
drag, startPoint x: 596, startPoint y: 129, endPoint x: 829, endPoint y: 465, distance: 408.9
click at [864, 451] on p "Watch the following videos to get a sneak peek of why studying paramedicine at …" at bounding box center [784, 464] width 721 height 30
drag, startPoint x: 868, startPoint y: 467, endPoint x: 554, endPoint y: 133, distance: 458.4
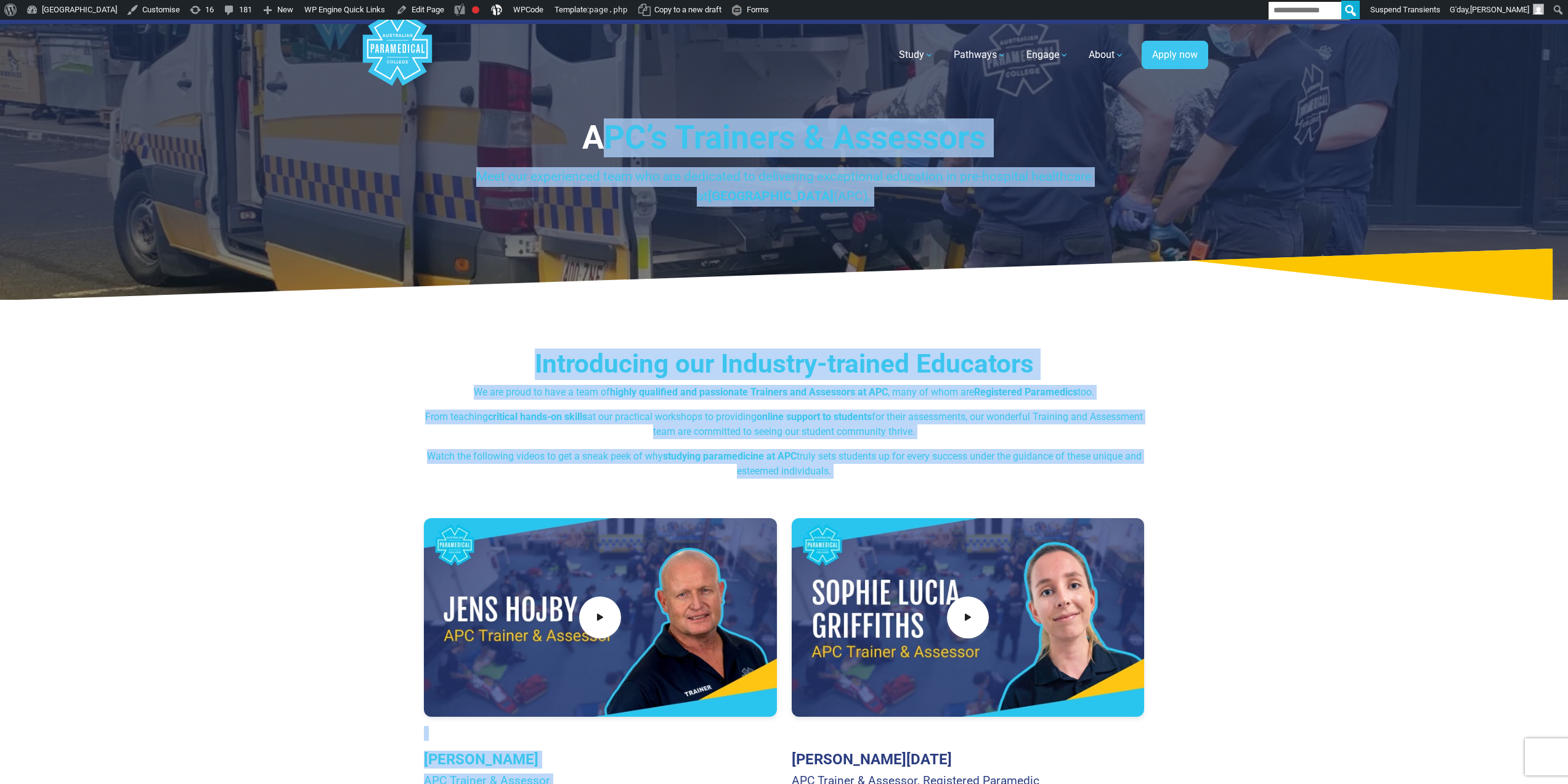
click at [632, 196] on p "Meet our experienced team who are dedicated to delivering exceptional education…" at bounding box center [784, 186] width 721 height 39
drag, startPoint x: 584, startPoint y: 136, endPoint x: 933, endPoint y: 437, distance: 460.9
click at [933, 437] on p "From teaching critical hands-on skills at our practical workshops to providing …" at bounding box center [784, 424] width 721 height 30
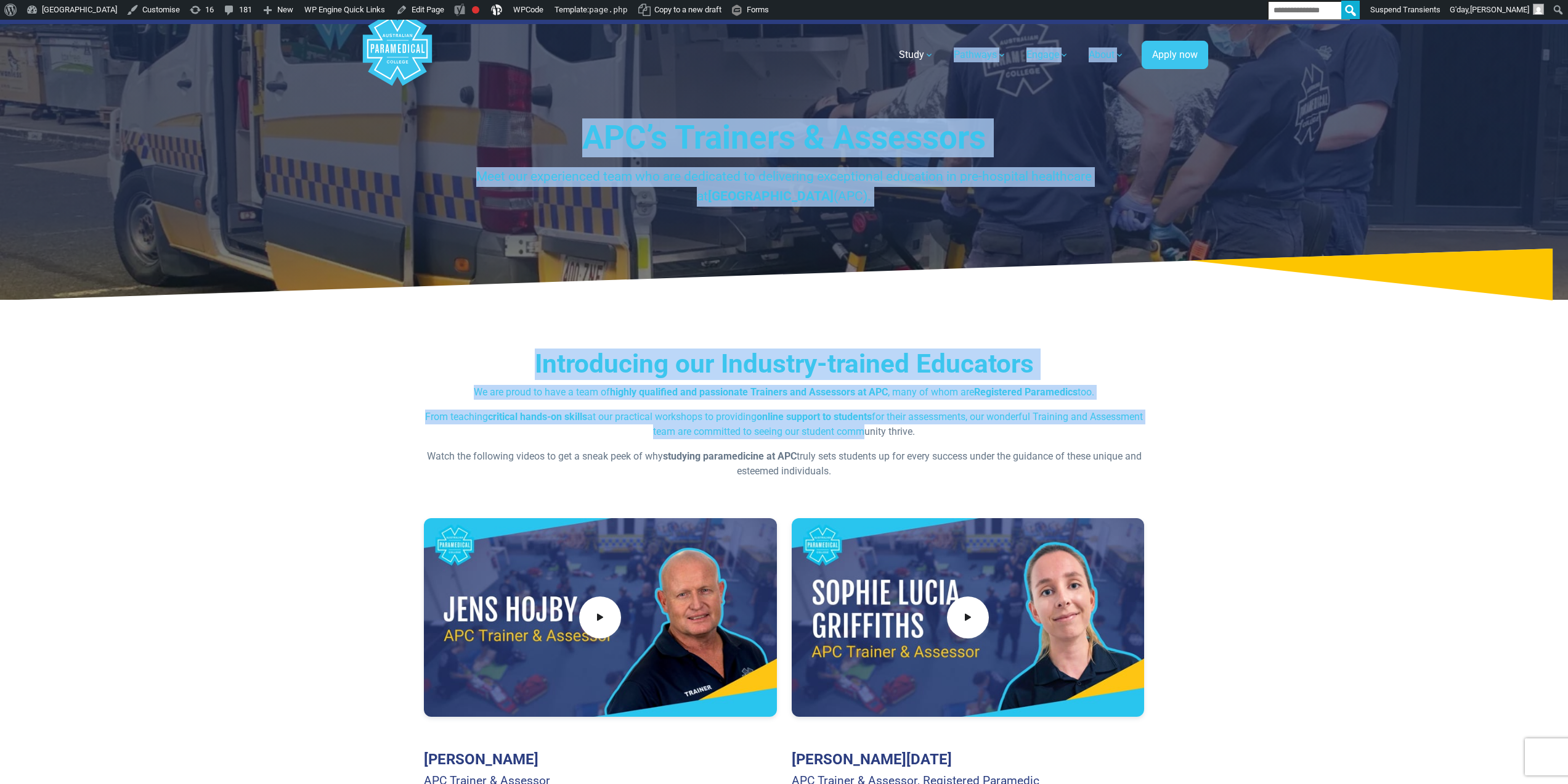
drag, startPoint x: 879, startPoint y: 430, endPoint x: 655, endPoint y: 131, distance: 373.6
click at [655, 131] on h1 "APC’s Trainers & Assessors" at bounding box center [784, 137] width 721 height 39
drag, startPoint x: 635, startPoint y: 138, endPoint x: 888, endPoint y: 437, distance: 391.7
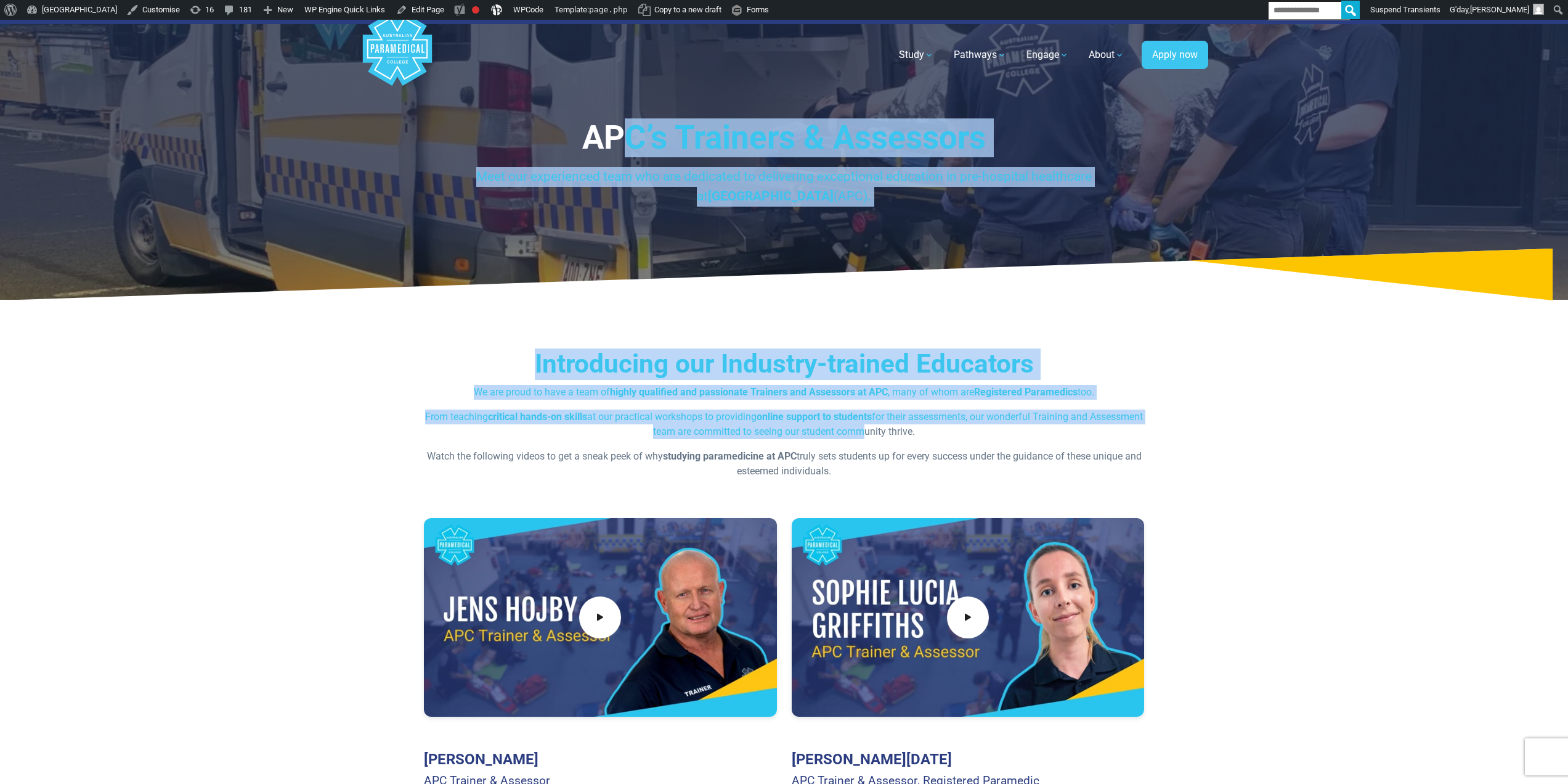
click at [879, 429] on p "From teaching critical hands-on skills at our practical workshops to providing …" at bounding box center [784, 424] width 721 height 30
drag, startPoint x: 700, startPoint y: 202, endPoint x: 638, endPoint y: 129, distance: 95.8
click at [639, 144] on h1 "APC’s Trainers & Assessors" at bounding box center [784, 137] width 721 height 39
drag, startPoint x: 590, startPoint y: 124, endPoint x: 877, endPoint y: 466, distance: 446.5
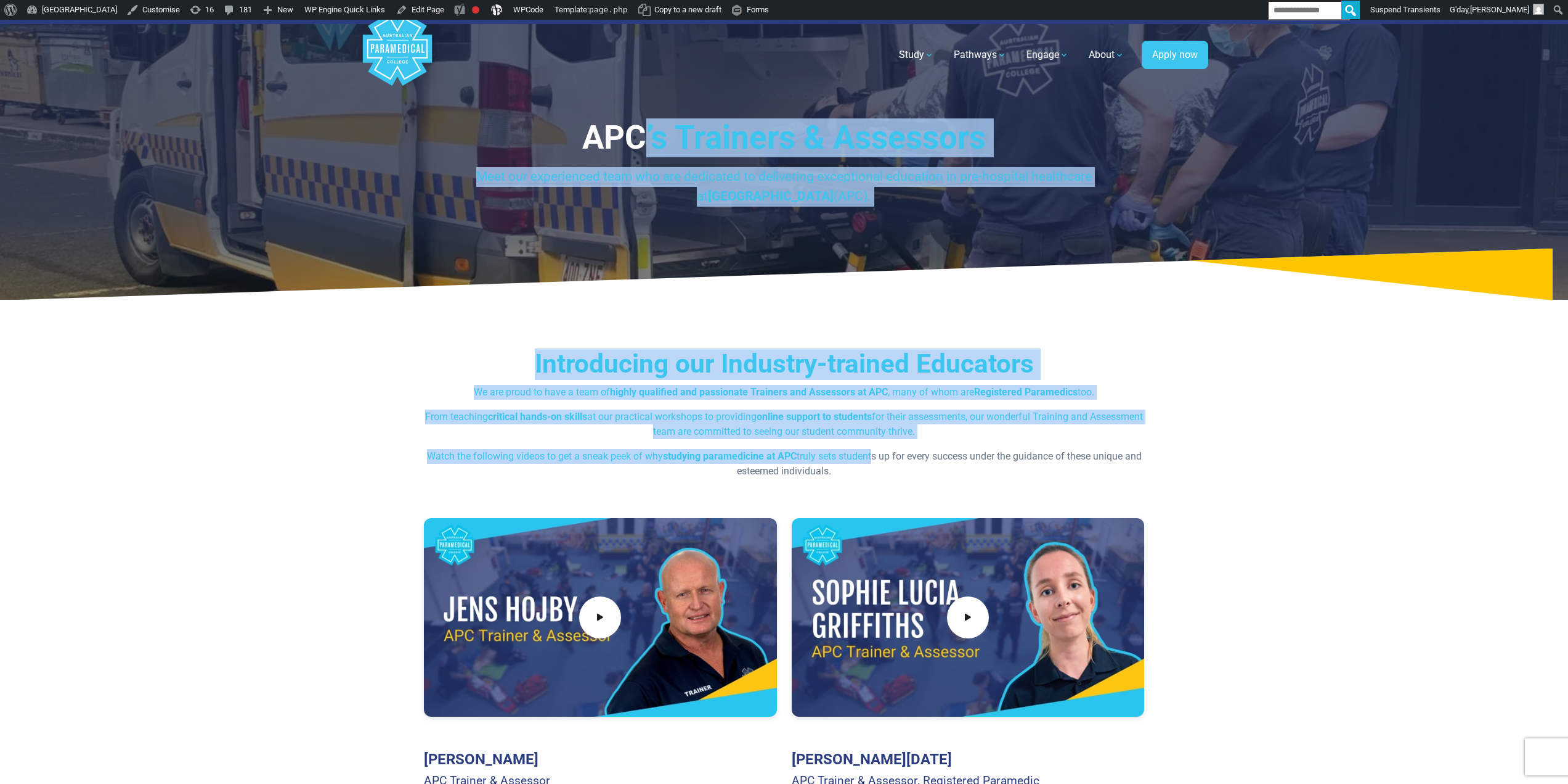
click at [841, 427] on p "From teaching critical hands-on skills at our practical workshops to providing …" at bounding box center [784, 424] width 721 height 30
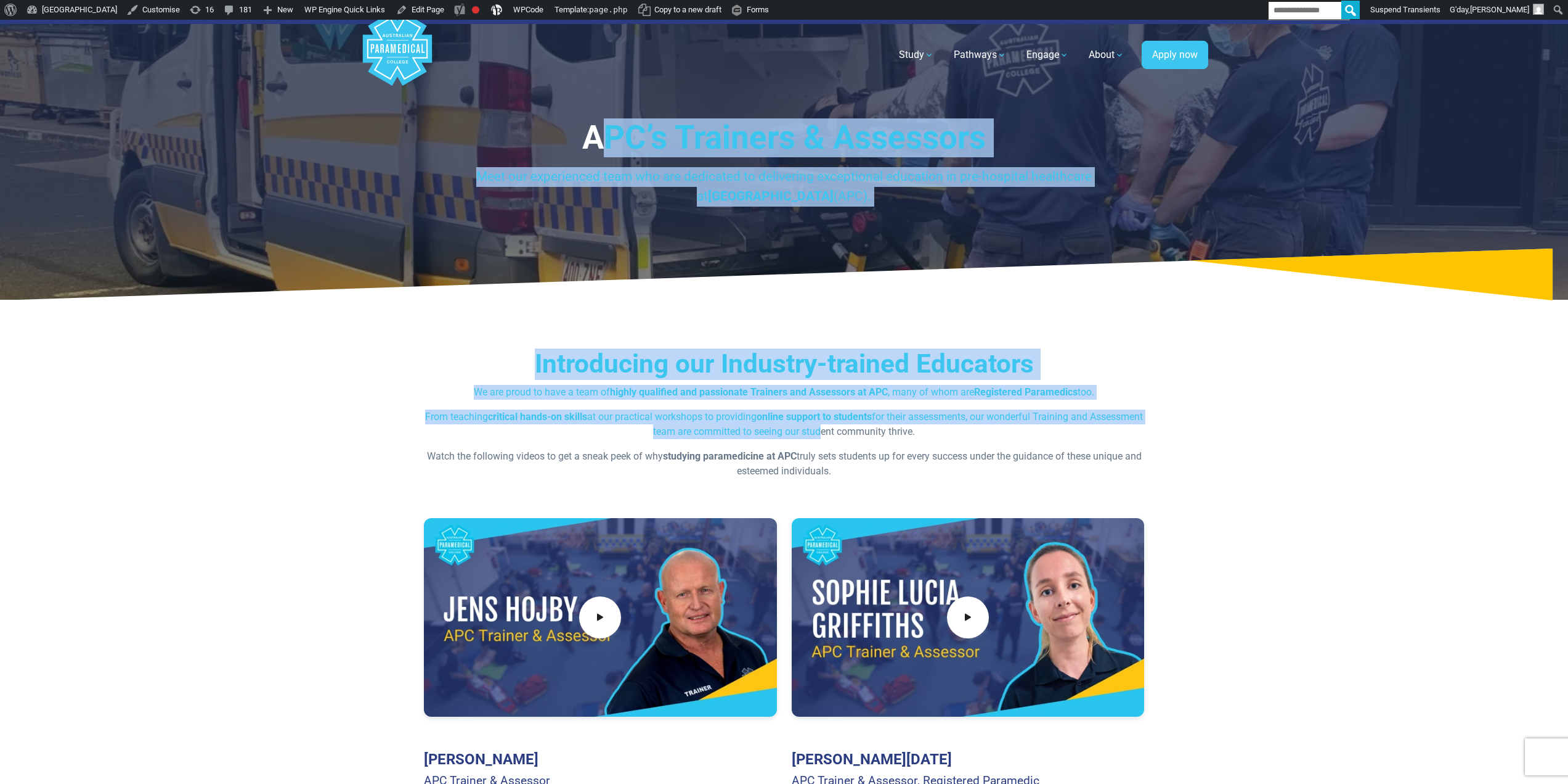
drag, startPoint x: 844, startPoint y: 435, endPoint x: 604, endPoint y: 127, distance: 390.5
click at [609, 150] on h1 "APC’s Trainers & Assessors" at bounding box center [784, 137] width 721 height 39
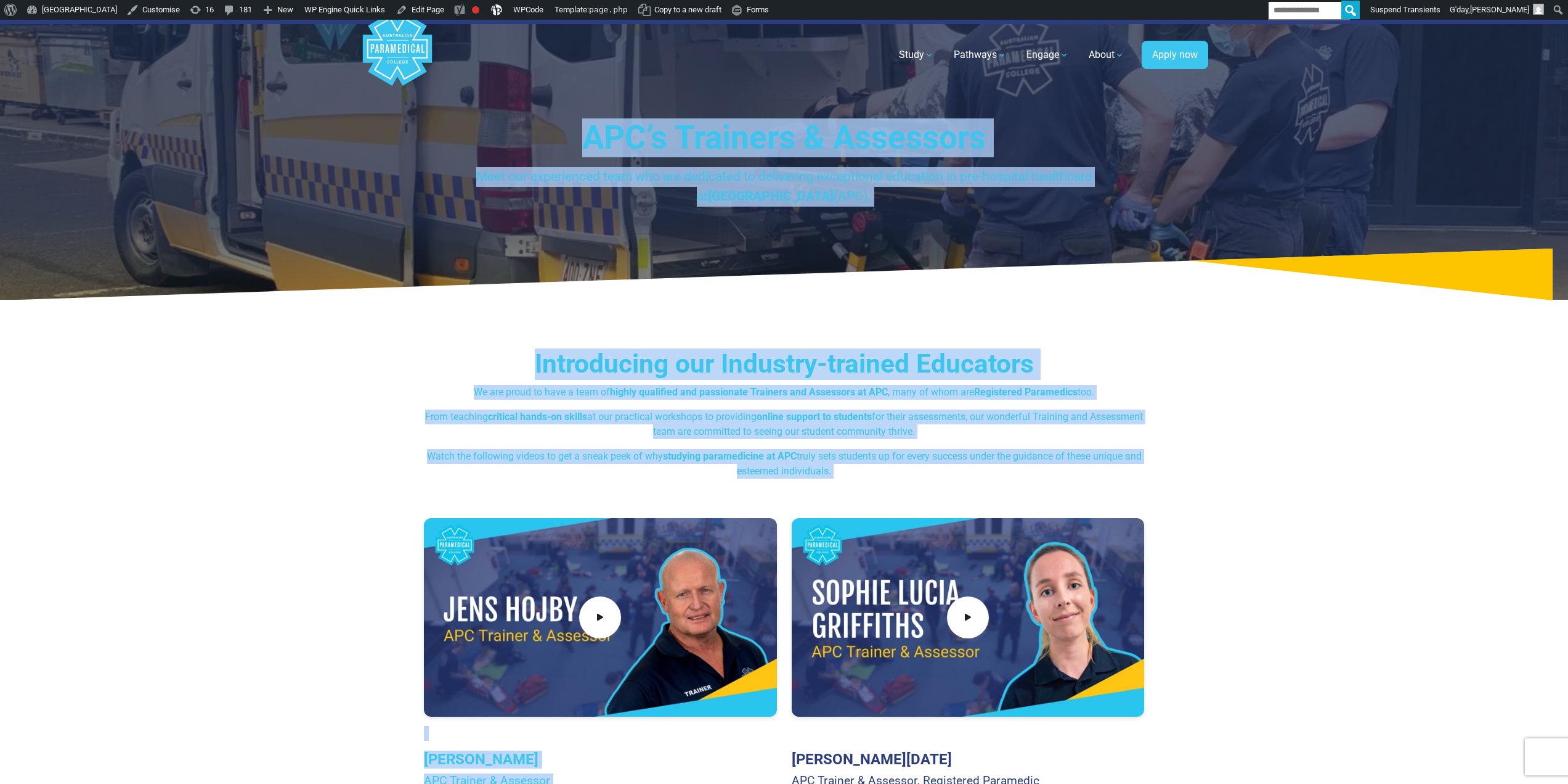
drag, startPoint x: 588, startPoint y: 133, endPoint x: 813, endPoint y: 443, distance: 383.0
click at [790, 417] on strong "online support to students" at bounding box center [814, 417] width 115 height 12
drag, startPoint x: 834, startPoint y: 470, endPoint x: 594, endPoint y: 133, distance: 413.7
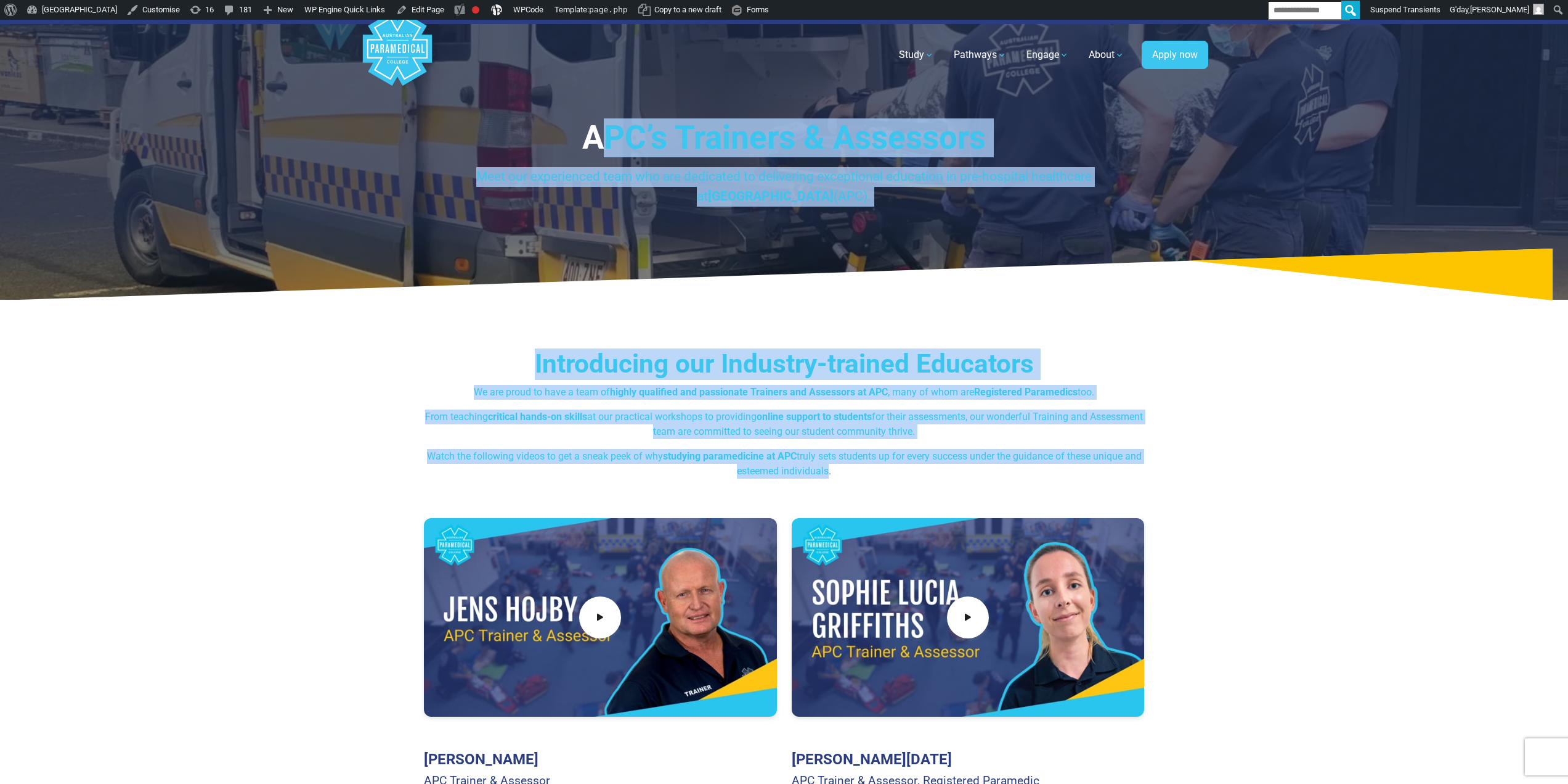
click at [594, 144] on h1 "APC’s Trainers & Assessors" at bounding box center [784, 137] width 721 height 39
drag, startPoint x: 584, startPoint y: 125, endPoint x: 844, endPoint y: 494, distance: 451.4
click at [832, 448] on div "Introducing our Industry-trained Educators We are proud to have a team of highl…" at bounding box center [784, 413] width 721 height 130
click at [644, 185] on p "Meet our experienced team who are dedicated to delivering exceptional education…" at bounding box center [784, 186] width 721 height 39
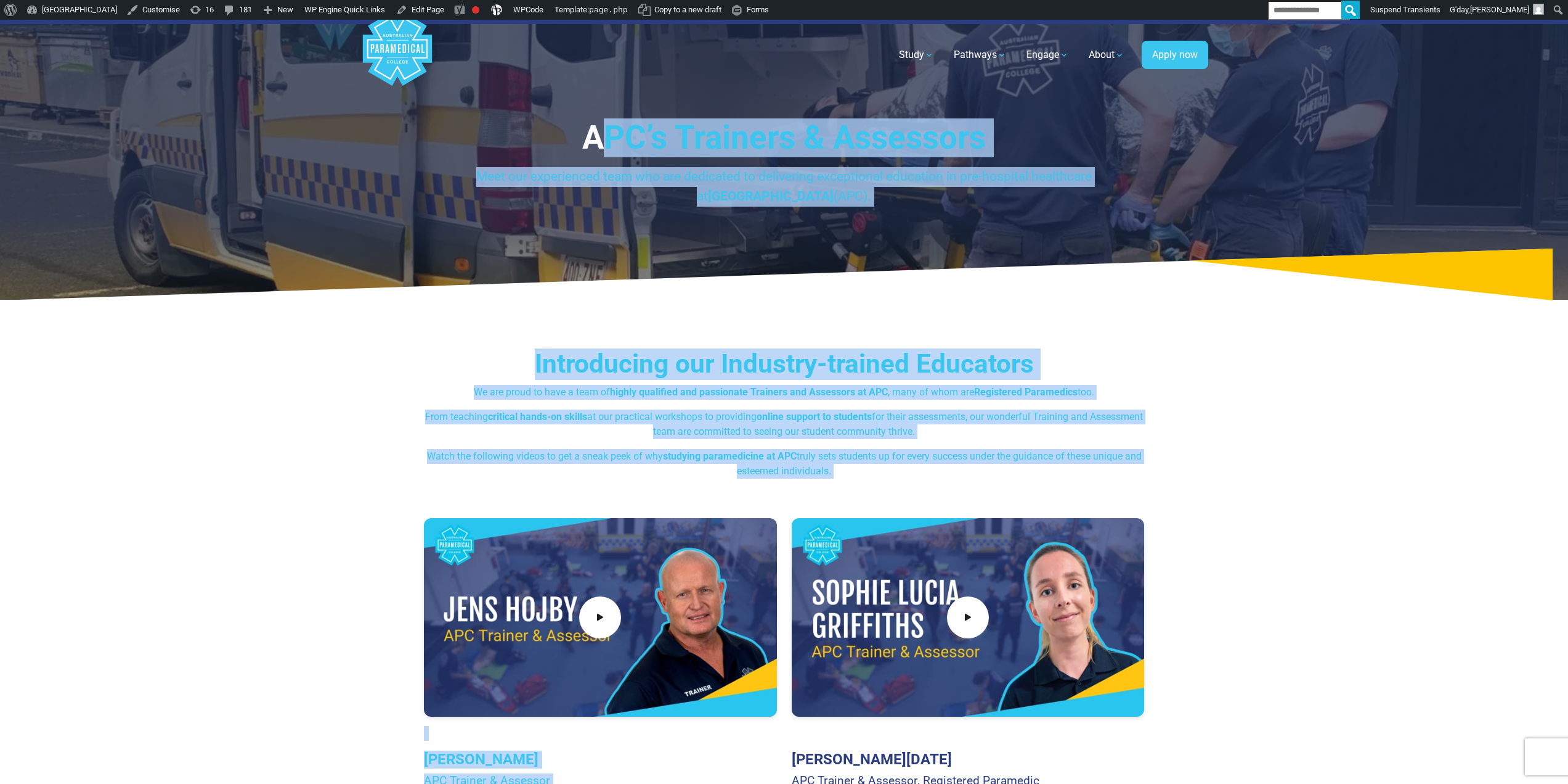
drag, startPoint x: 645, startPoint y: 206, endPoint x: 810, endPoint y: 471, distance: 312.2
click at [814, 437] on p "From teaching critical hands-on skills at our practical workshops to providing …" at bounding box center [784, 424] width 721 height 30
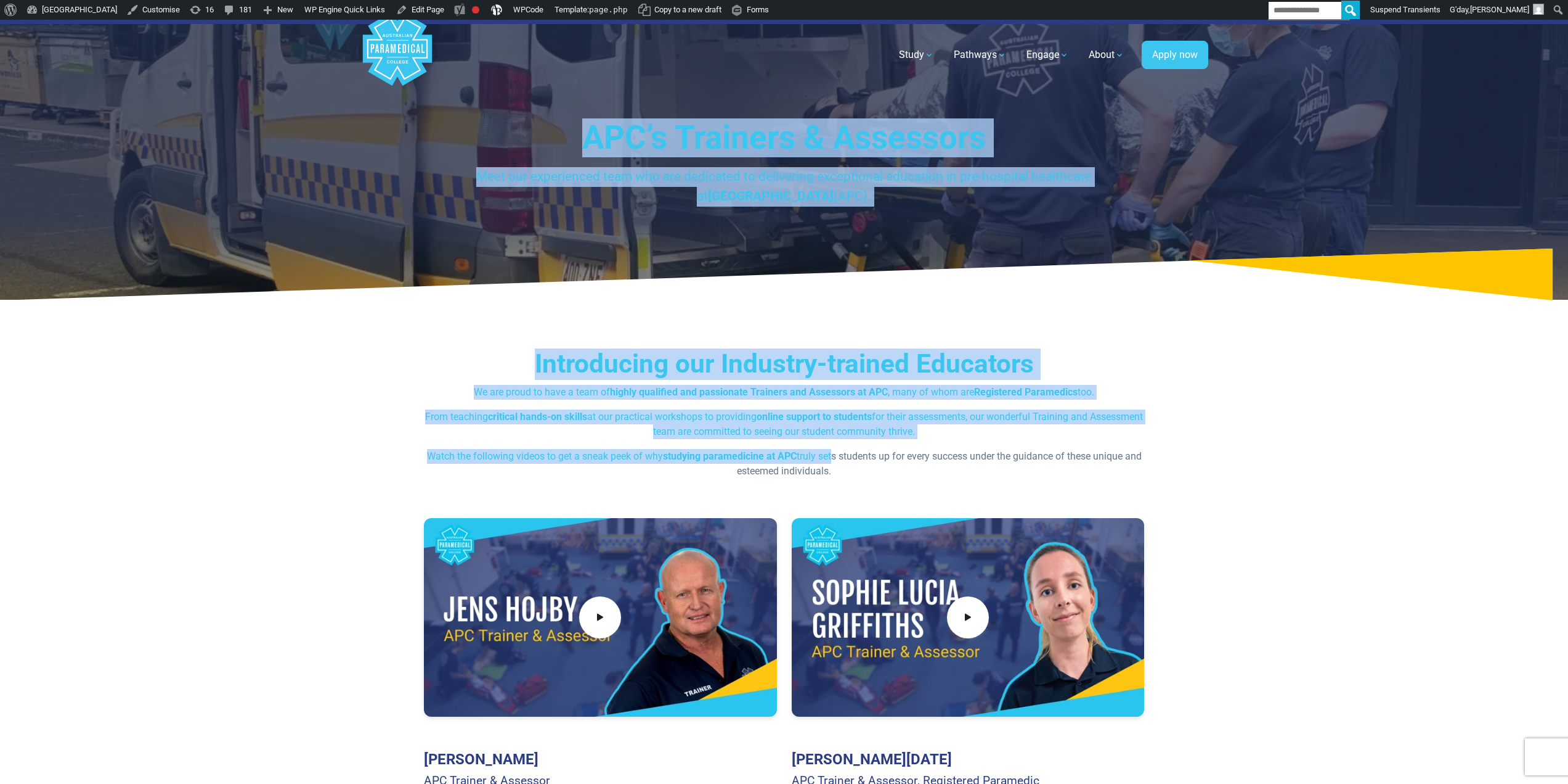
drag, startPoint x: 837, startPoint y: 458, endPoint x: 590, endPoint y: 117, distance: 421.1
click at [680, 177] on p "Meet our experienced team who are dedicated to delivering exceptional education…" at bounding box center [784, 186] width 721 height 39
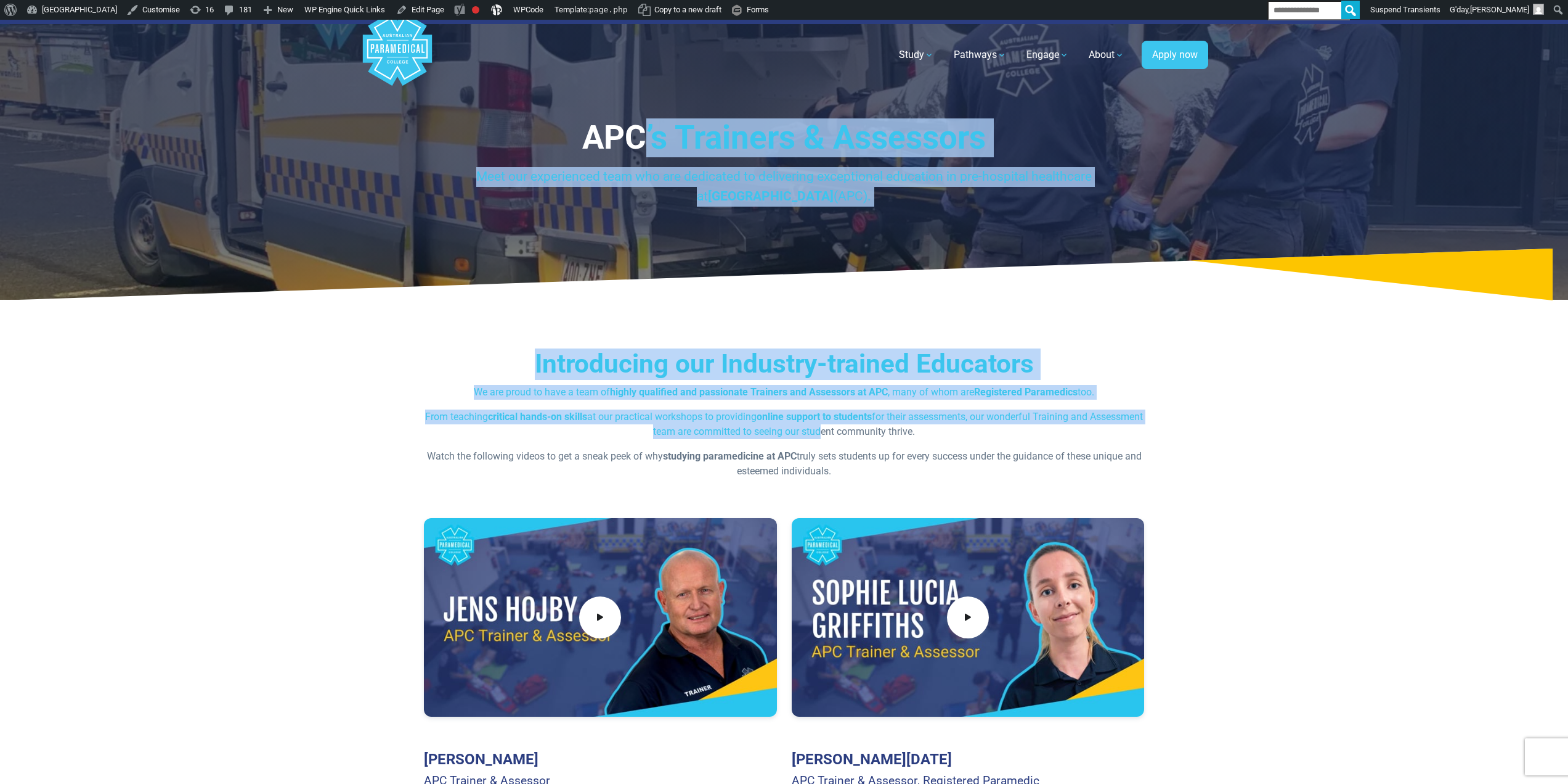
drag, startPoint x: 645, startPoint y: 124, endPoint x: 840, endPoint y: 407, distance: 343.7
click at [839, 405] on div "Introducing our Industry-trained Educators We are proud to have a team of highl…" at bounding box center [784, 413] width 721 height 130
drag
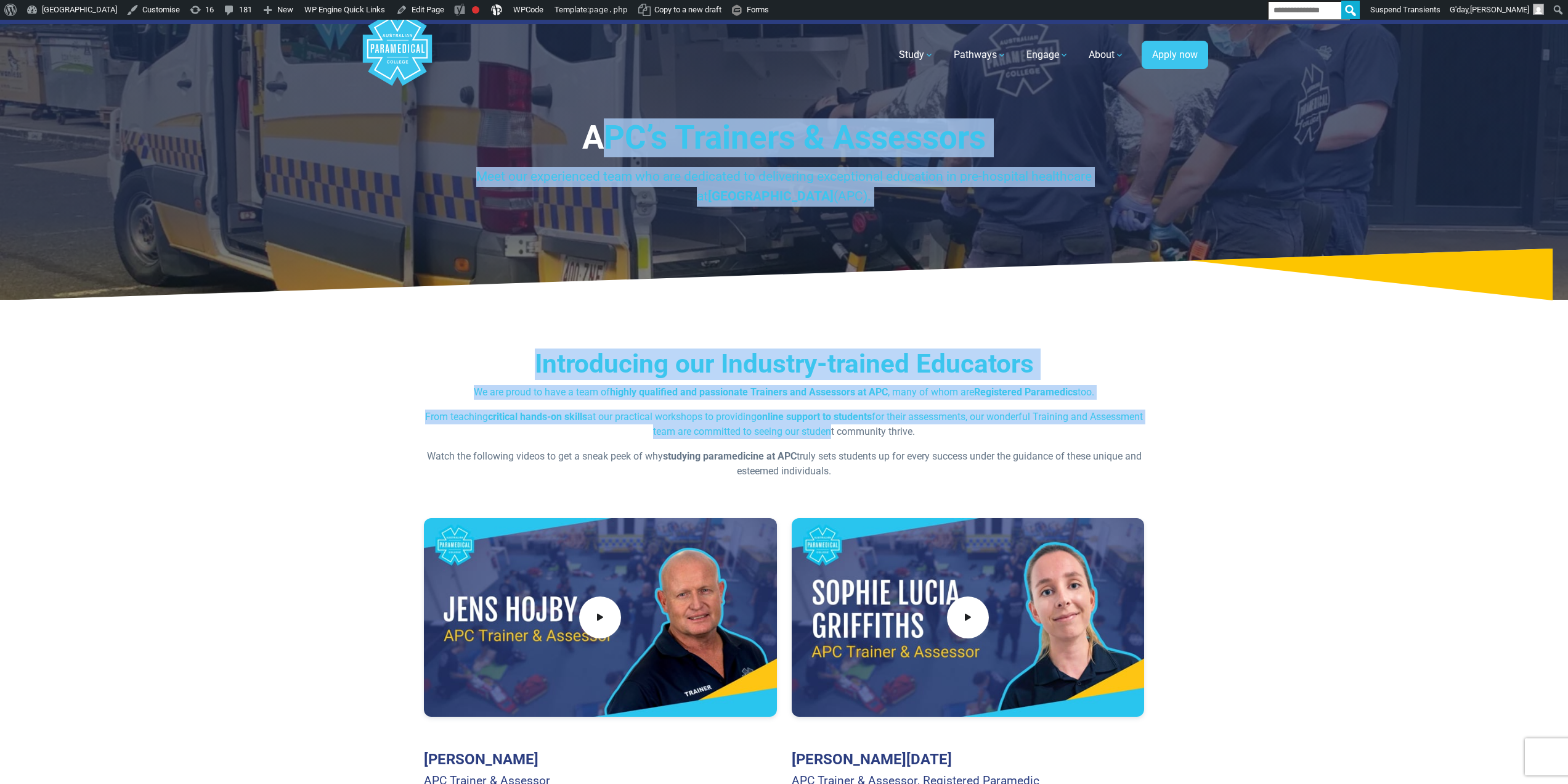
click at [653, 152] on h1 "APC’s Trainers & Assessors" at bounding box center [784, 137] width 721 height 39
click at [845, 420] on strong "online support to students" at bounding box center [814, 417] width 115 height 12
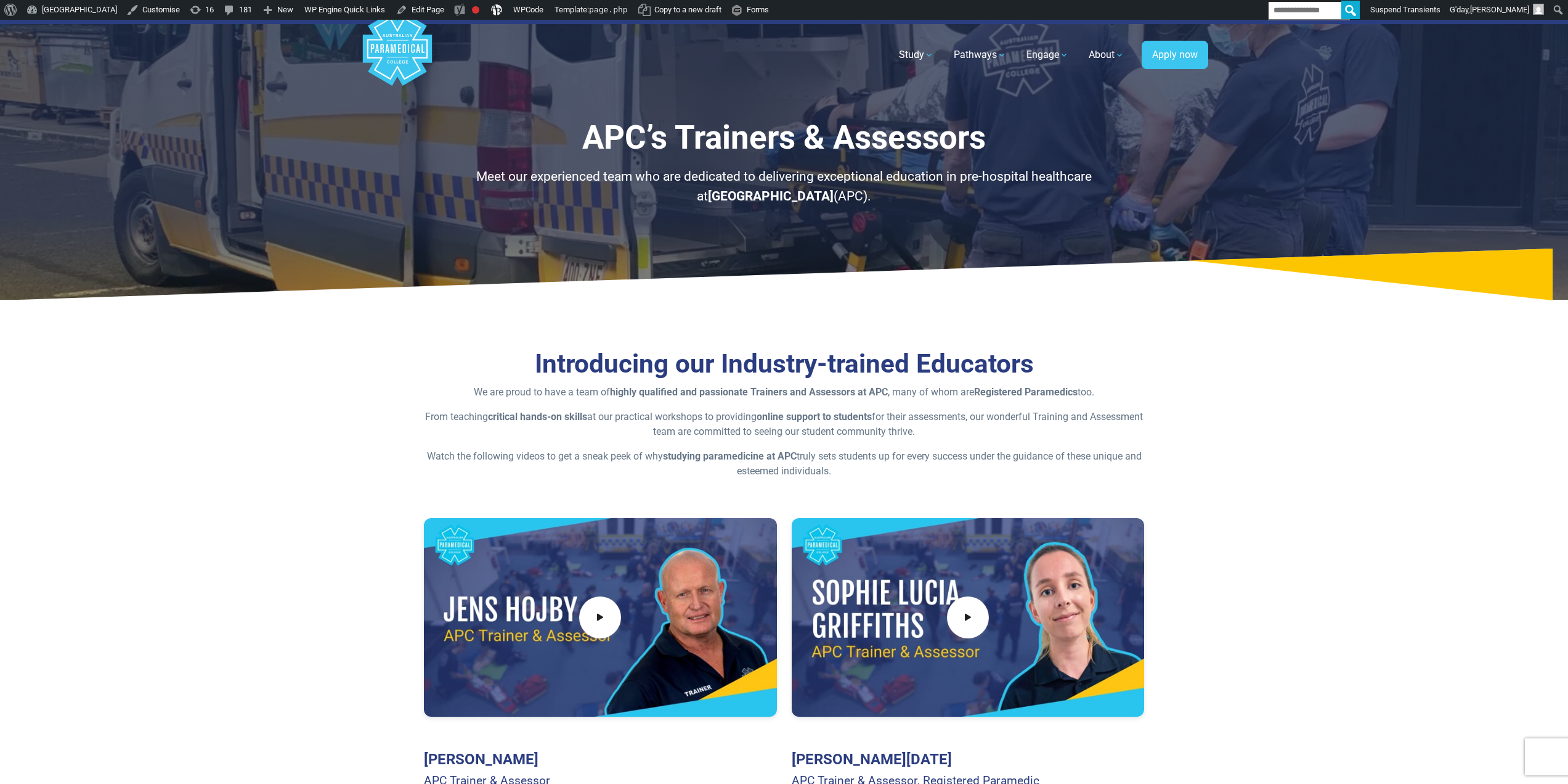
drag, startPoint x: 584, startPoint y: 127, endPoint x: 854, endPoint y: 467, distance: 434.2
click at [854, 467] on p "Watch the following videos to get a sneak peek of why studying paramedicine at …" at bounding box center [784, 464] width 721 height 30
click at [602, 130] on h1 "APC’s Trainers & Assessors" at bounding box center [784, 137] width 721 height 39
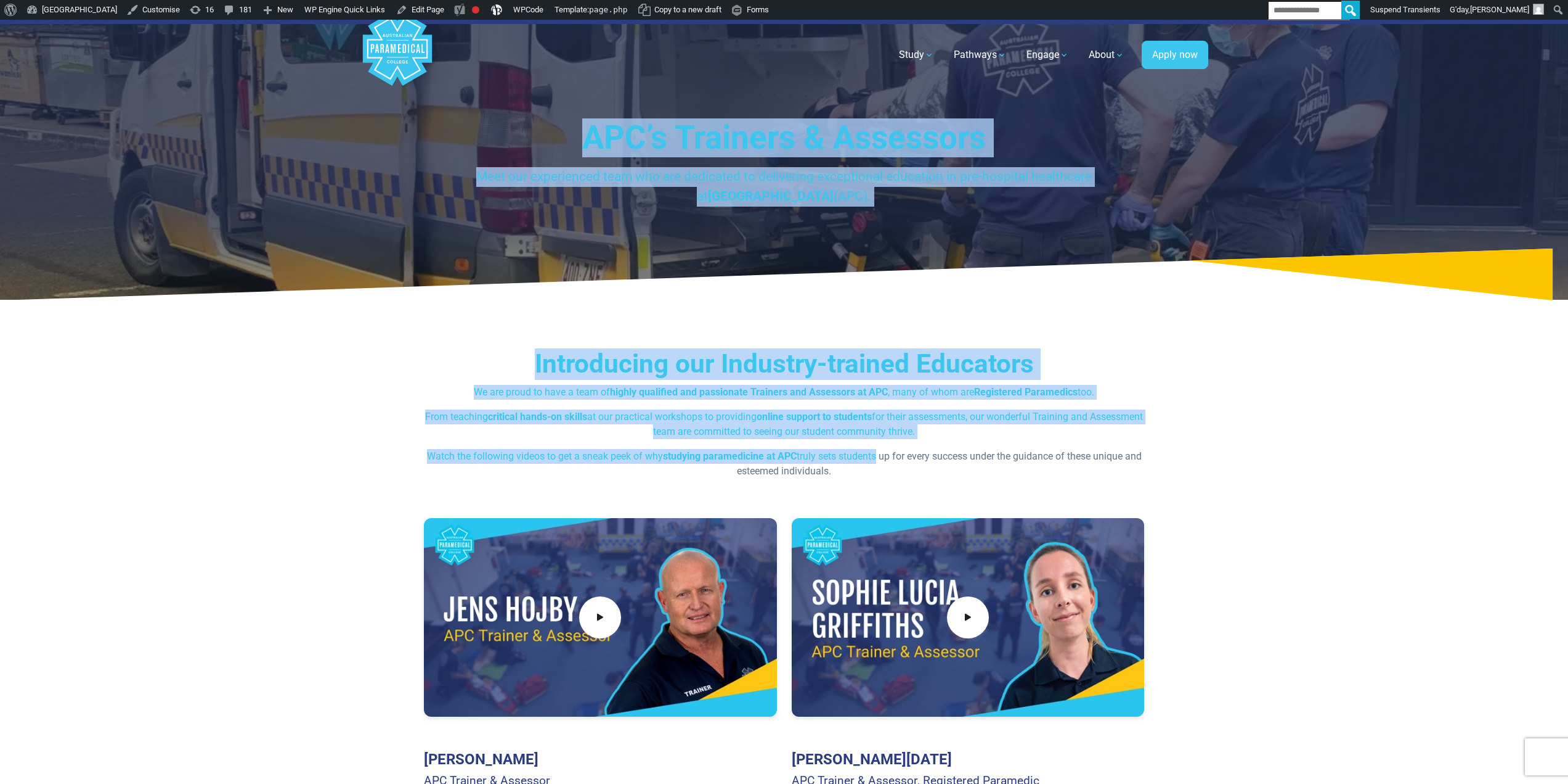
drag, startPoint x: 590, startPoint y: 127, endPoint x: 879, endPoint y: 460, distance: 440.9
click at [877, 461] on p "Watch the following videos to get a sneak peek of why studying paramedicine at …" at bounding box center [784, 464] width 721 height 30
drag, startPoint x: 875, startPoint y: 470, endPoint x: 559, endPoint y: 88, distance: 495.8
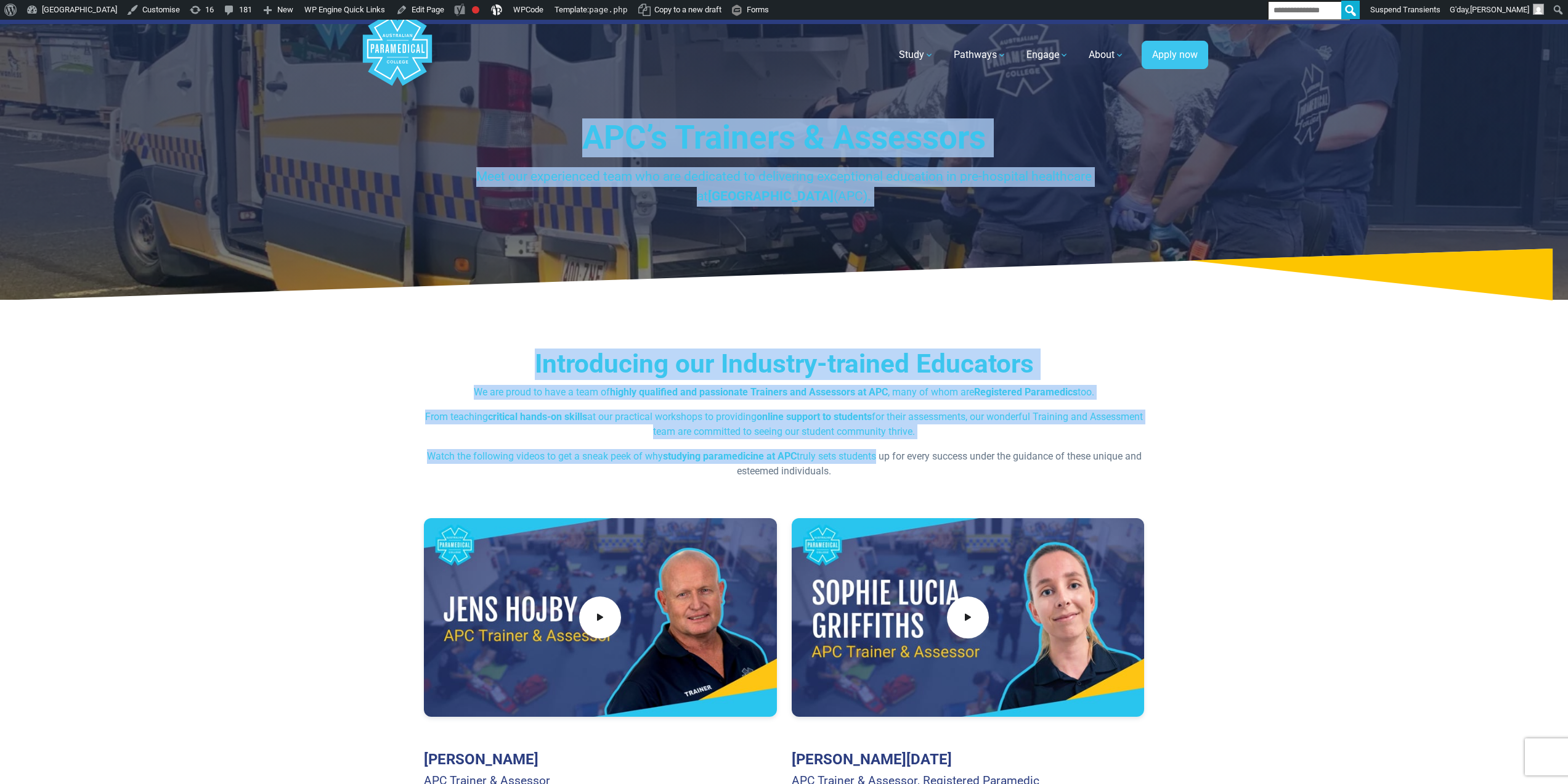
click at [584, 134] on h1 "APC’s Trainers & Assessors" at bounding box center [784, 137] width 721 height 39
click at [874, 475] on p "Watch the following videos to get a sneak peek of why studying paramedicine at …" at bounding box center [784, 464] width 721 height 30
click at [546, 106] on div "APC’s Trainers & Assessors Meet our experienced team who are dedicated to deliv…" at bounding box center [784, 160] width 863 height 280
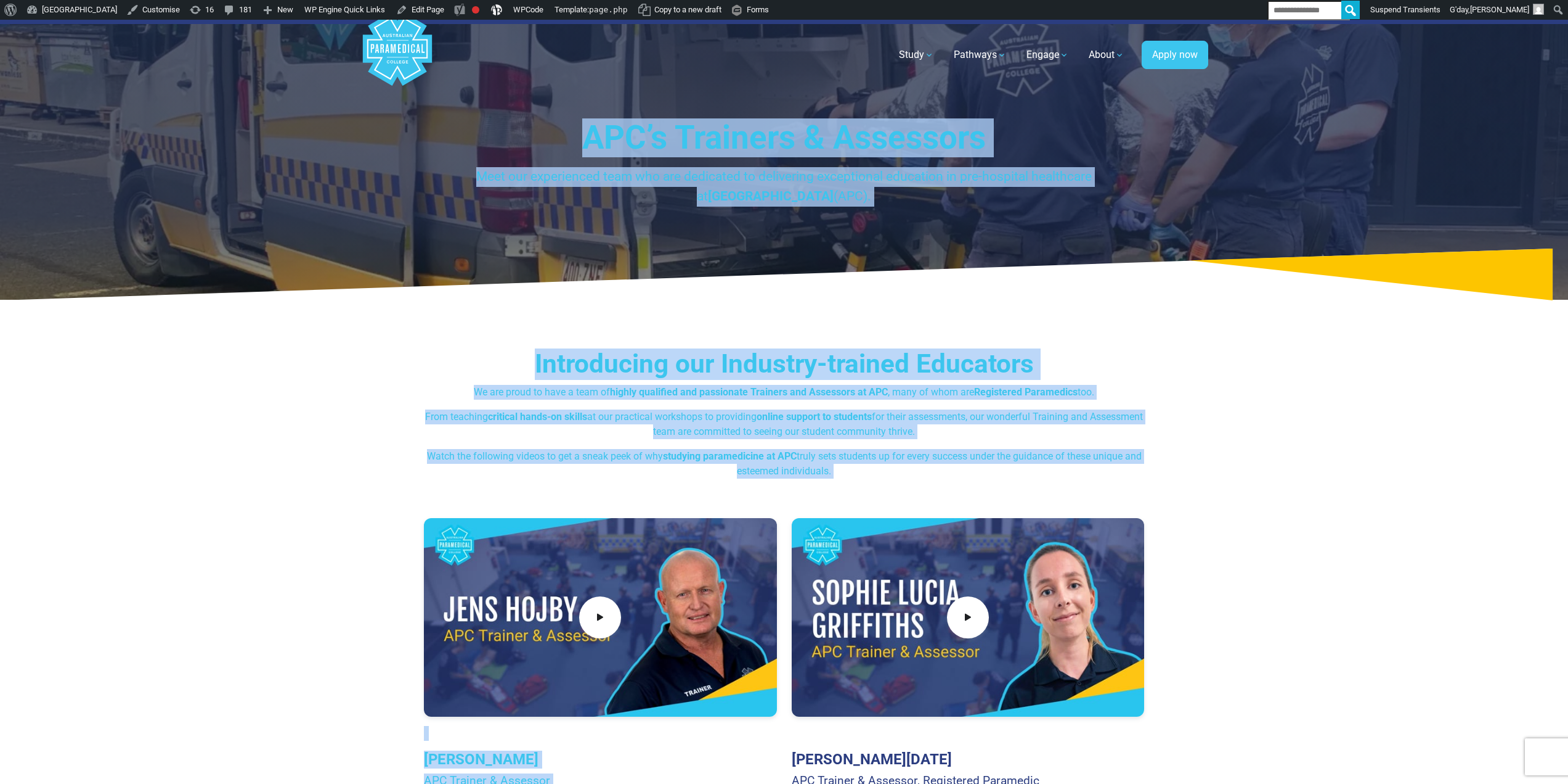
click at [860, 442] on div "Introducing our Industry-trained Educators We are proud to have a team of highl…" at bounding box center [784, 413] width 721 height 130
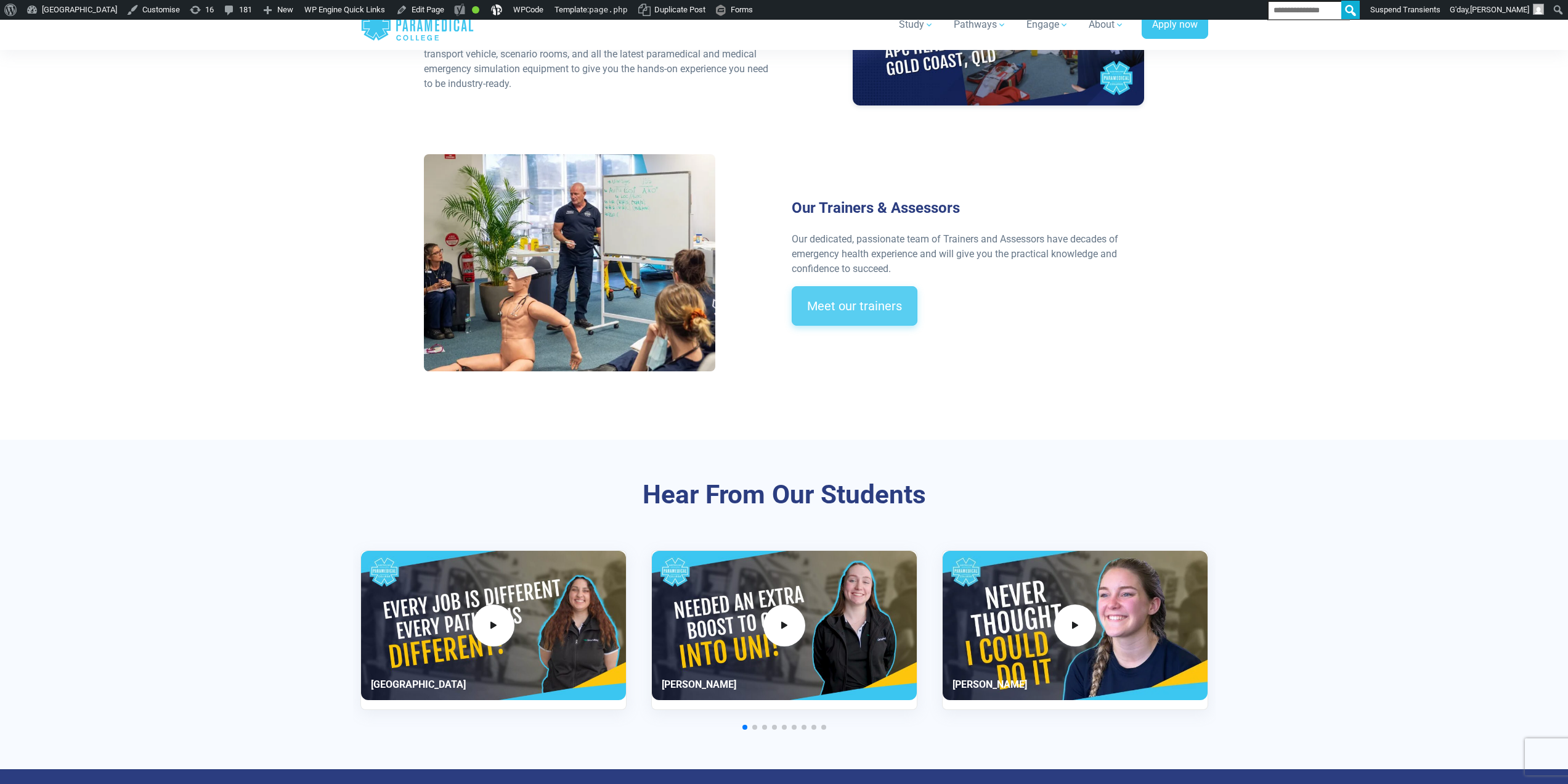
scroll to position [1850, 0]
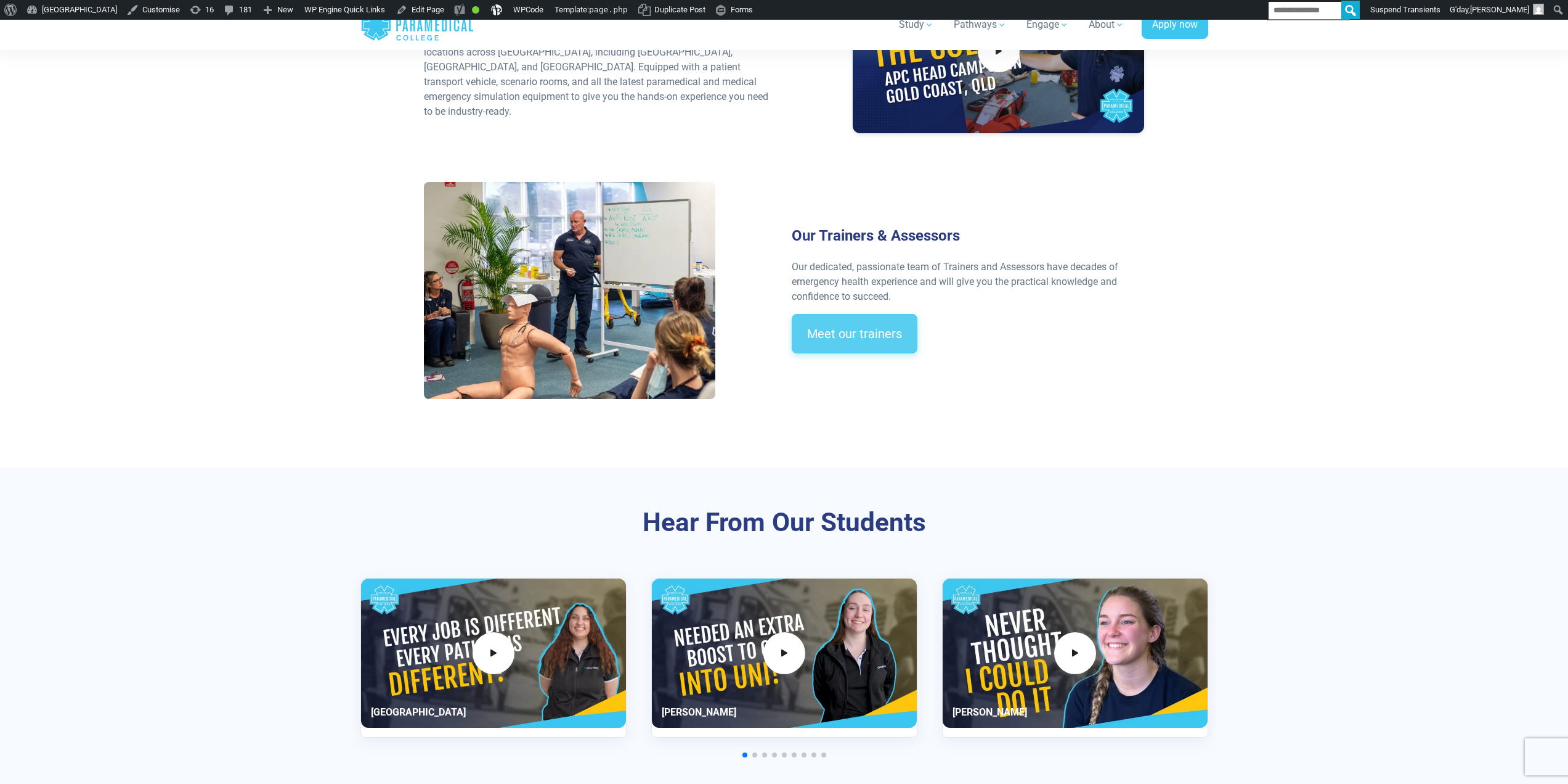
click at [864, 318] on link "Meet our trainers" at bounding box center [854, 333] width 125 height 39
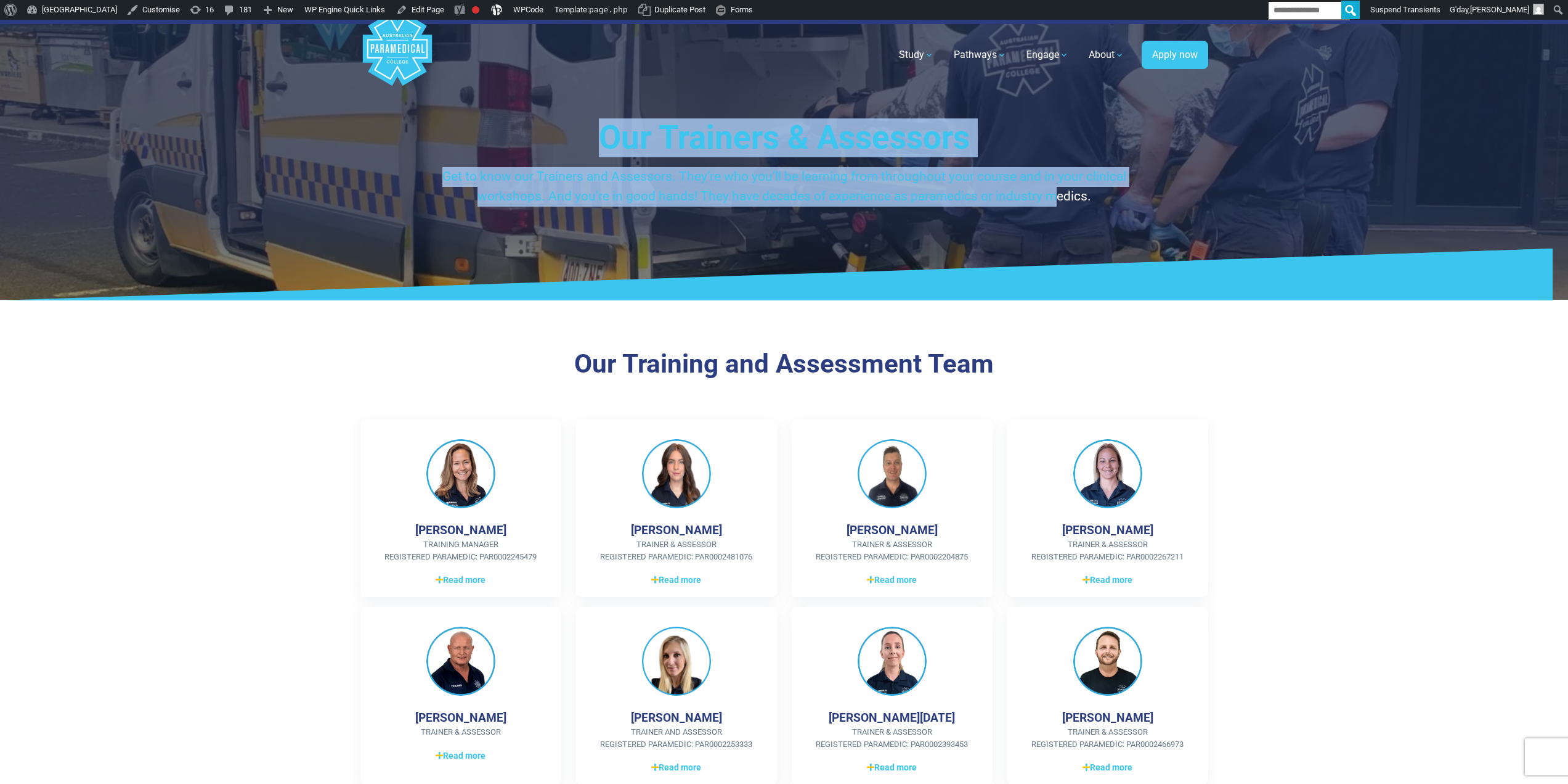
drag, startPoint x: 875, startPoint y: 148, endPoint x: 1053, endPoint y: 201, distance: 185.7
click at [1053, 201] on div "Our Trainers & Assessors Get to know our Trainers and Assessors. They’re who yo…" at bounding box center [784, 162] width 721 height 87
click at [1054, 201] on p "Get to know our Trainers and Assessors. They’re who you’ll be learning from thr…" at bounding box center [784, 186] width 721 height 39
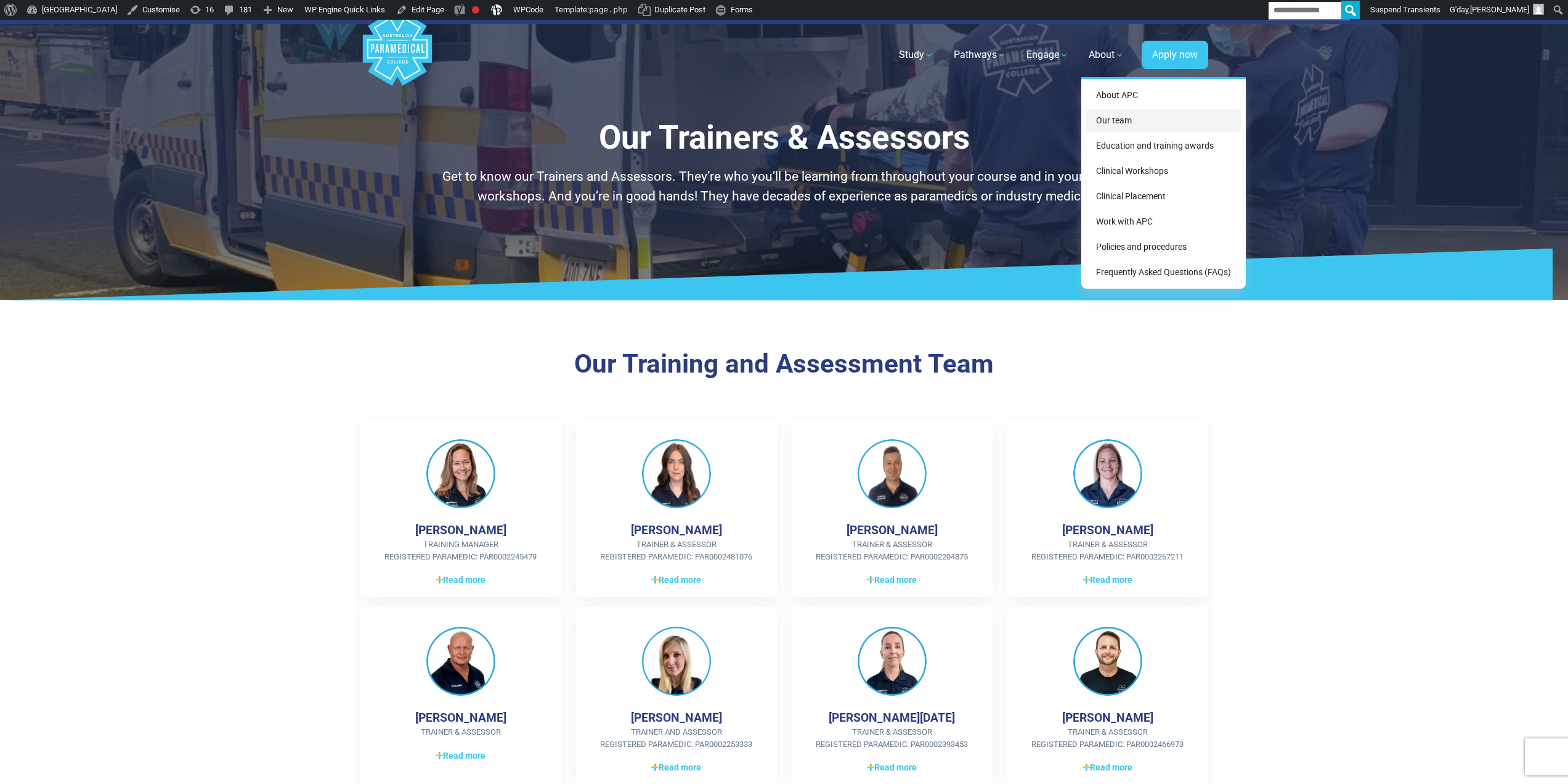
click at [1105, 127] on link "Our team" at bounding box center [1164, 120] width 155 height 23
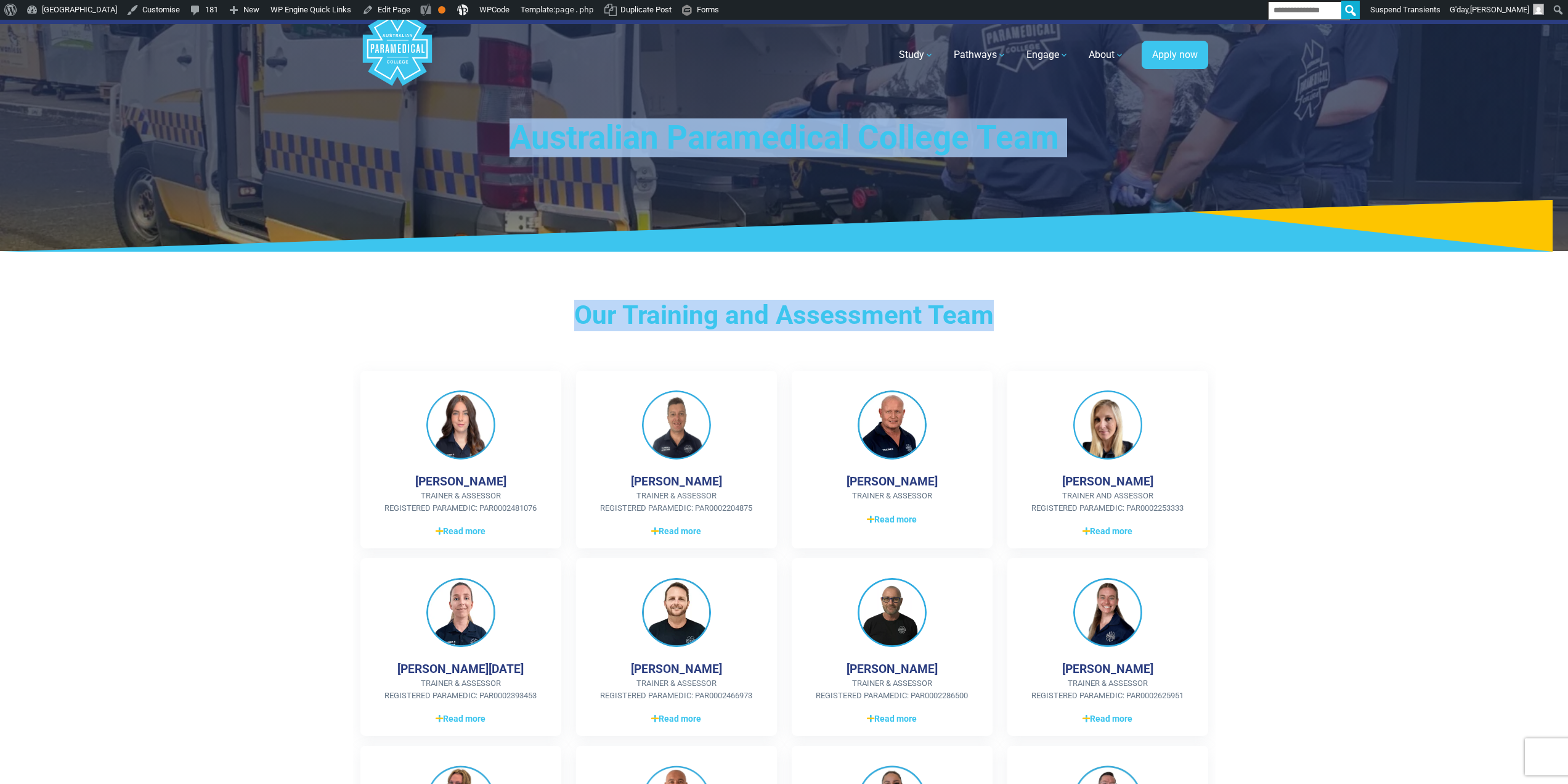
drag, startPoint x: 510, startPoint y: 113, endPoint x: 1032, endPoint y: 318, distance: 560.8
click at [1030, 317] on h3 "Our Training and Assessment Team" at bounding box center [784, 315] width 721 height 32
click at [1036, 325] on h3 "Our Training and Assessment Team" at bounding box center [784, 315] width 721 height 32
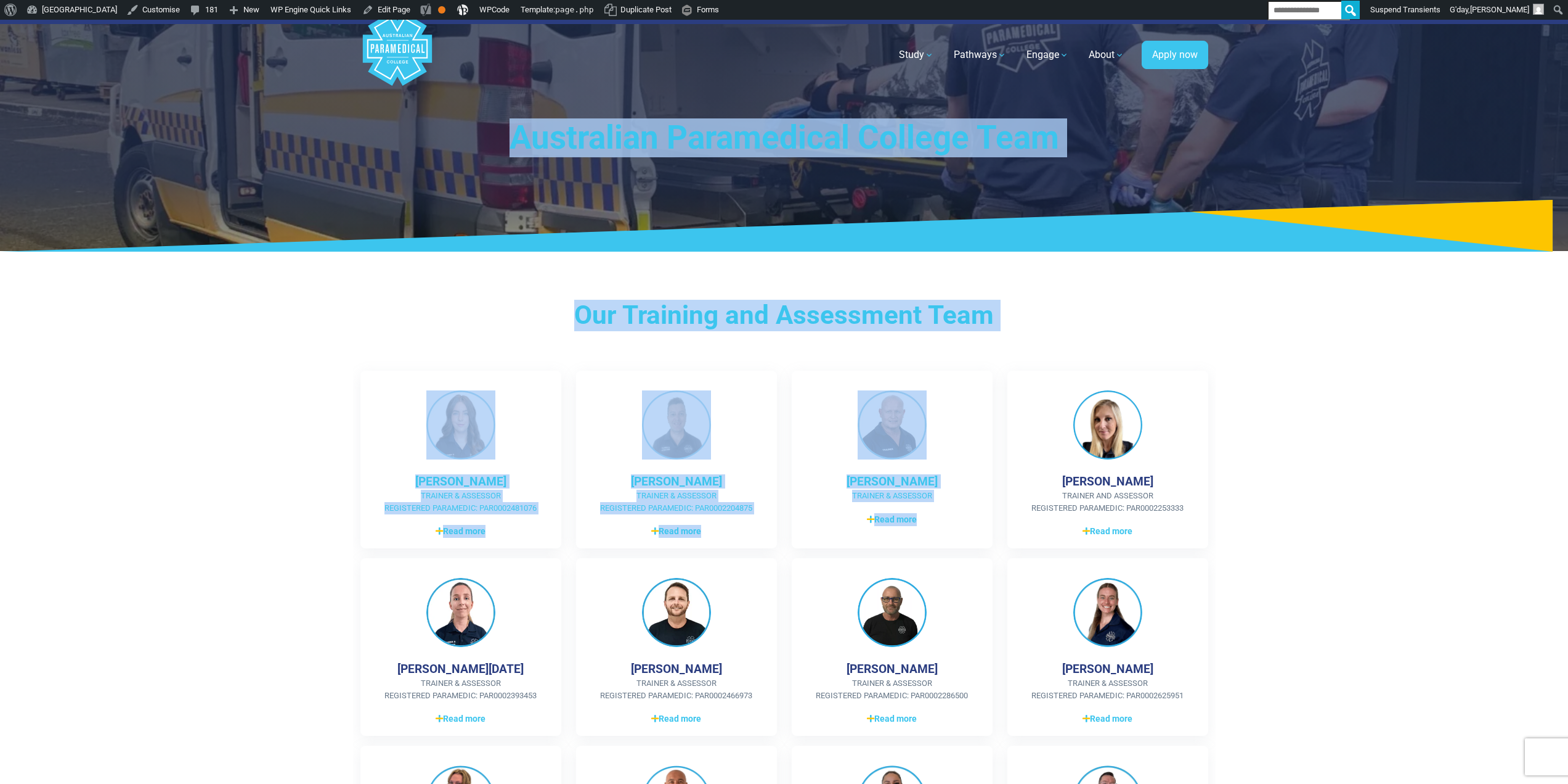
drag, startPoint x: 1041, startPoint y: 337, endPoint x: 464, endPoint y: 126, distance: 614.4
click at [519, 127] on h1 "Australian Paramedical College Team" at bounding box center [784, 137] width 721 height 39
drag, startPoint x: 516, startPoint y: 126, endPoint x: 1019, endPoint y: 327, distance: 541.7
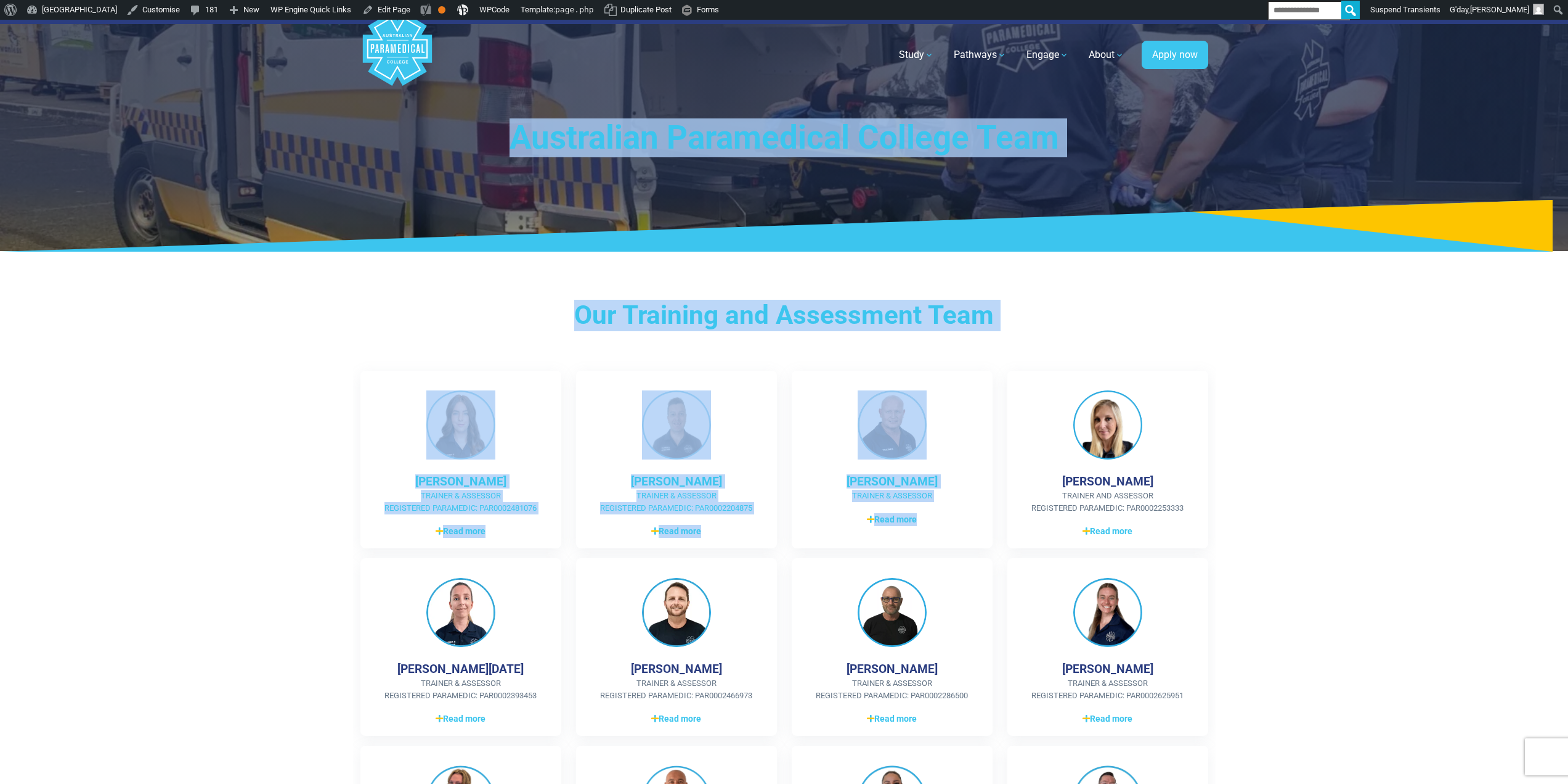
click at [1012, 312] on h3 "Our Training and Assessment Team" at bounding box center [784, 315] width 721 height 32
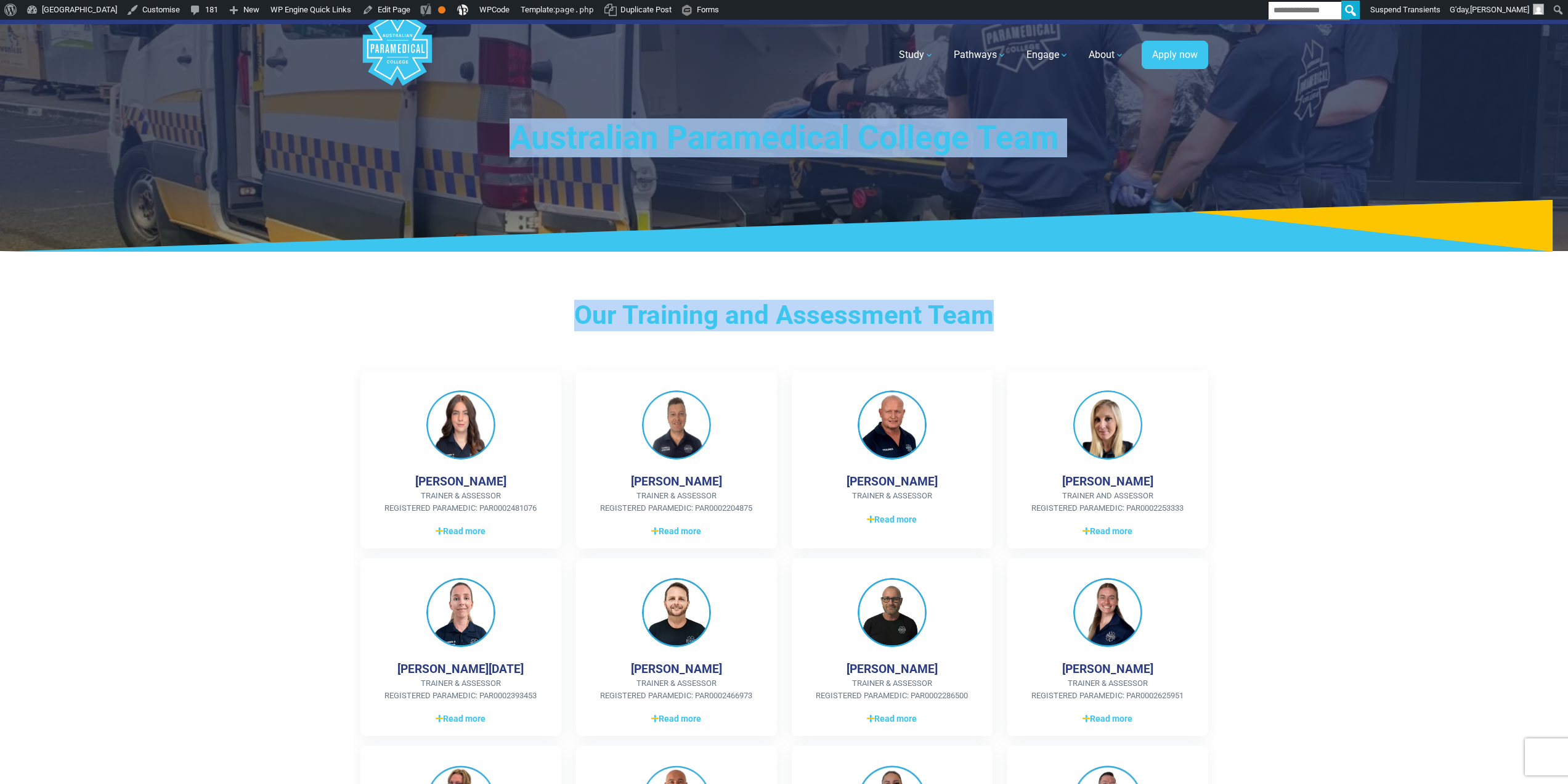
drag, startPoint x: 1024, startPoint y: 324, endPoint x: 504, endPoint y: 129, distance: 555.4
click at [504, 129] on h1 "Australian Paramedical College Team" at bounding box center [784, 137] width 721 height 39
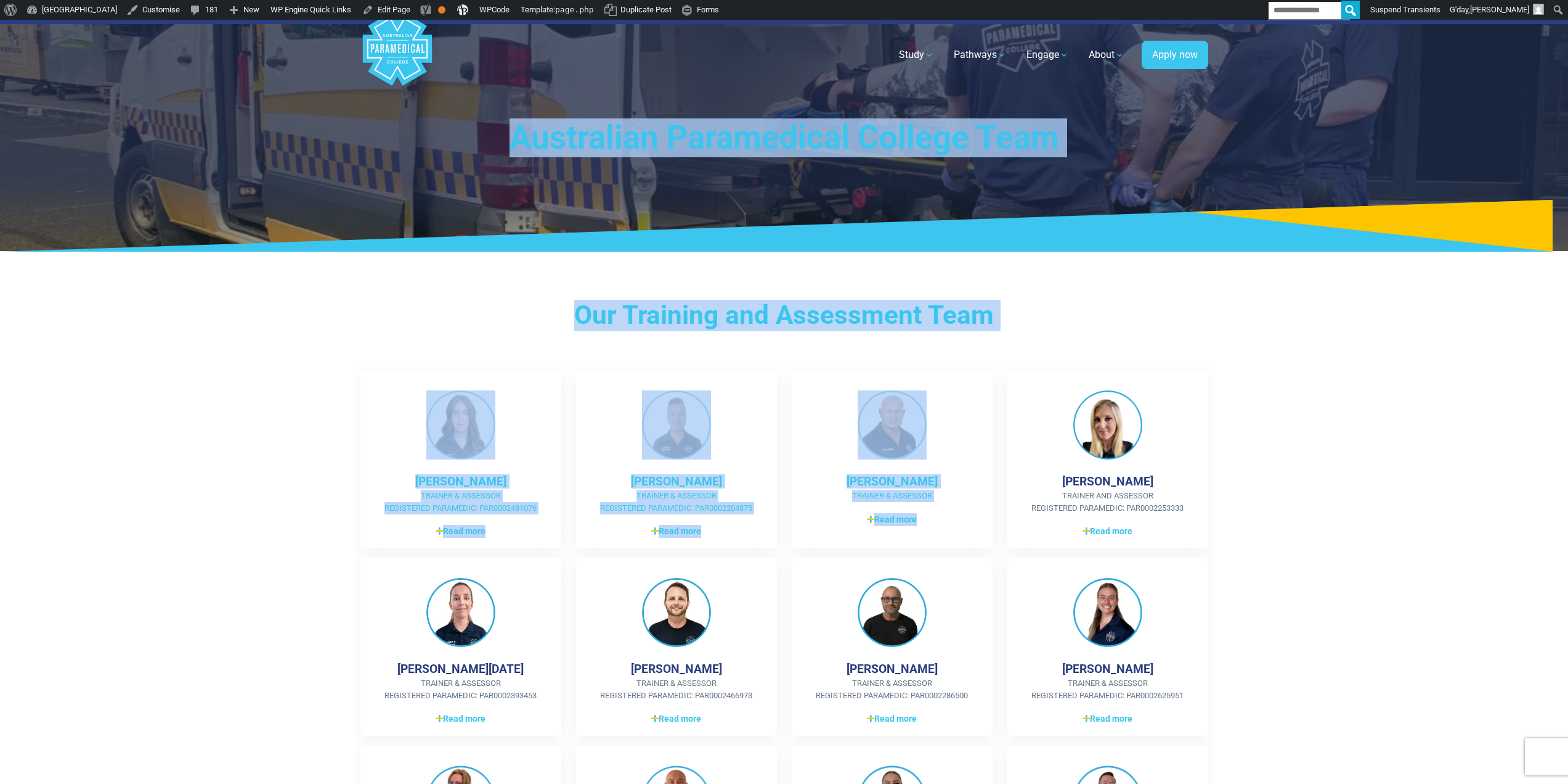
drag, startPoint x: 601, startPoint y: 163, endPoint x: 1009, endPoint y: 336, distance: 443.2
click at [1005, 318] on h3 "Our Training and Assessment Team" at bounding box center [784, 315] width 721 height 32
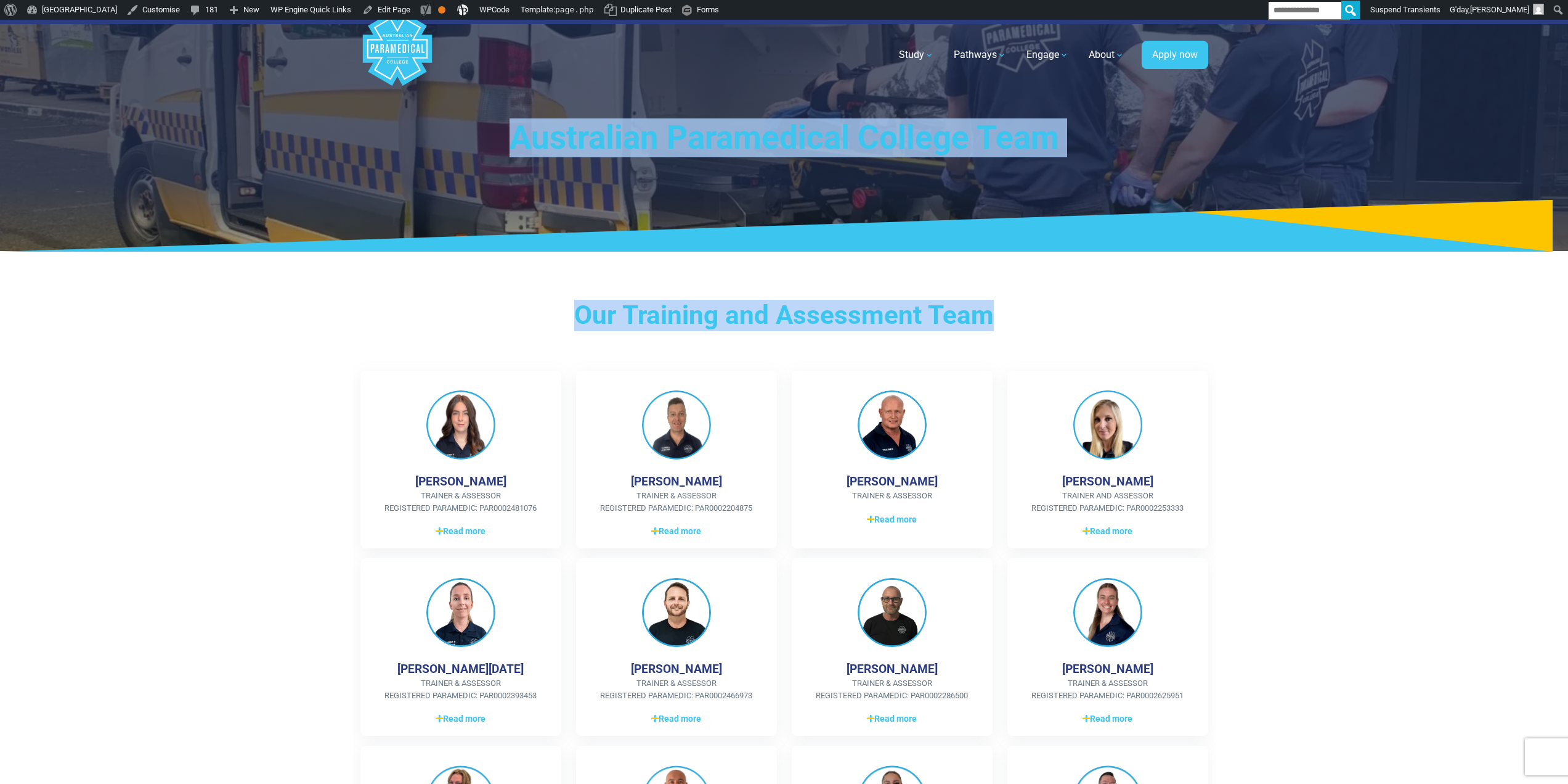
drag, startPoint x: 1001, startPoint y: 321, endPoint x: 477, endPoint y: 128, distance: 558.4
click at [513, 137] on h1 "Australian Paramedical College Team" at bounding box center [784, 137] width 721 height 39
click at [504, 131] on h1 "Australian Paramedical College Team" at bounding box center [784, 137] width 721 height 39
drag, startPoint x: 502, startPoint y: 126, endPoint x: 1013, endPoint y: 327, distance: 549.1
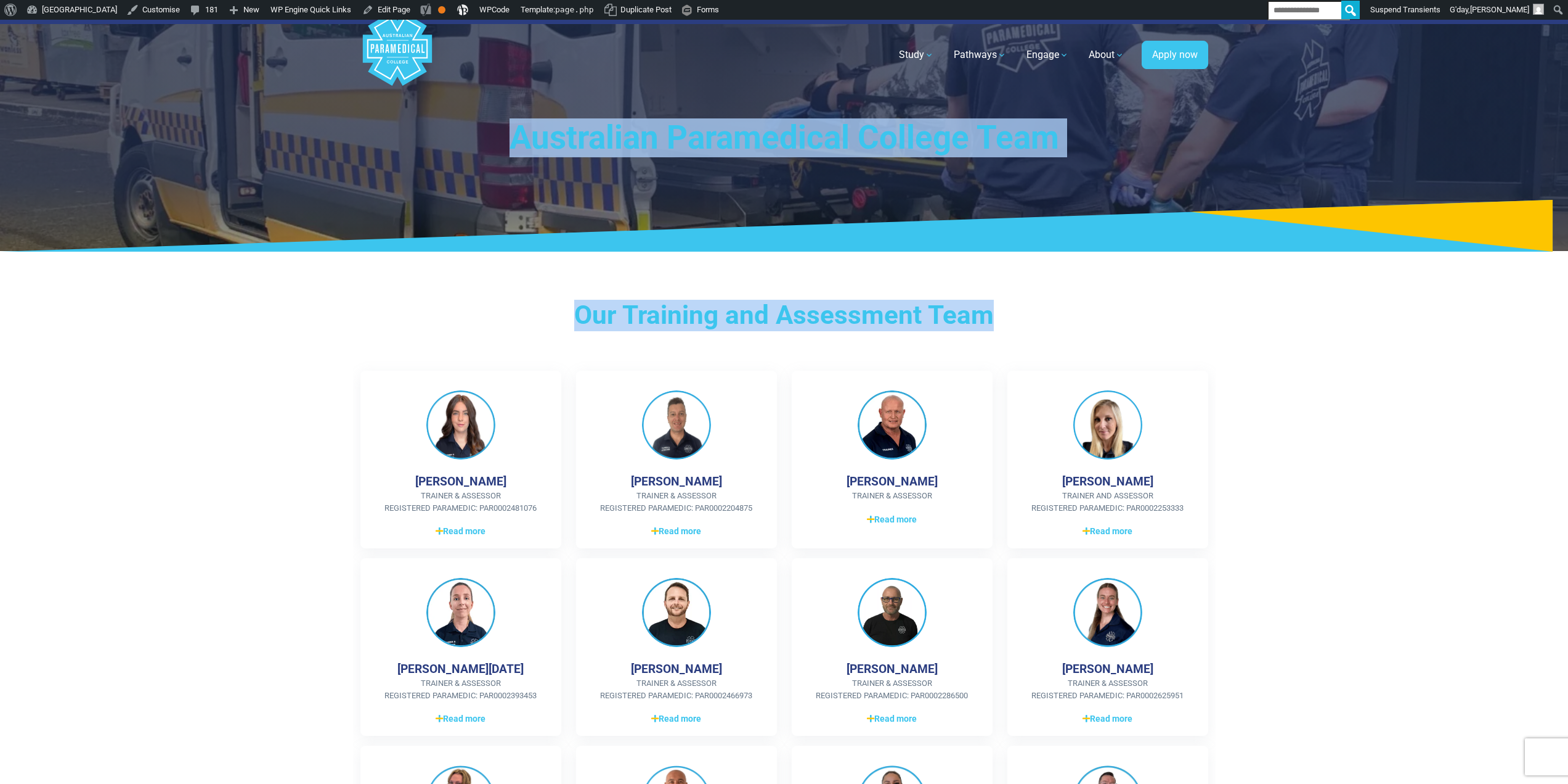
click at [1014, 325] on h3 "Our Training and Assessment Team" at bounding box center [784, 315] width 721 height 32
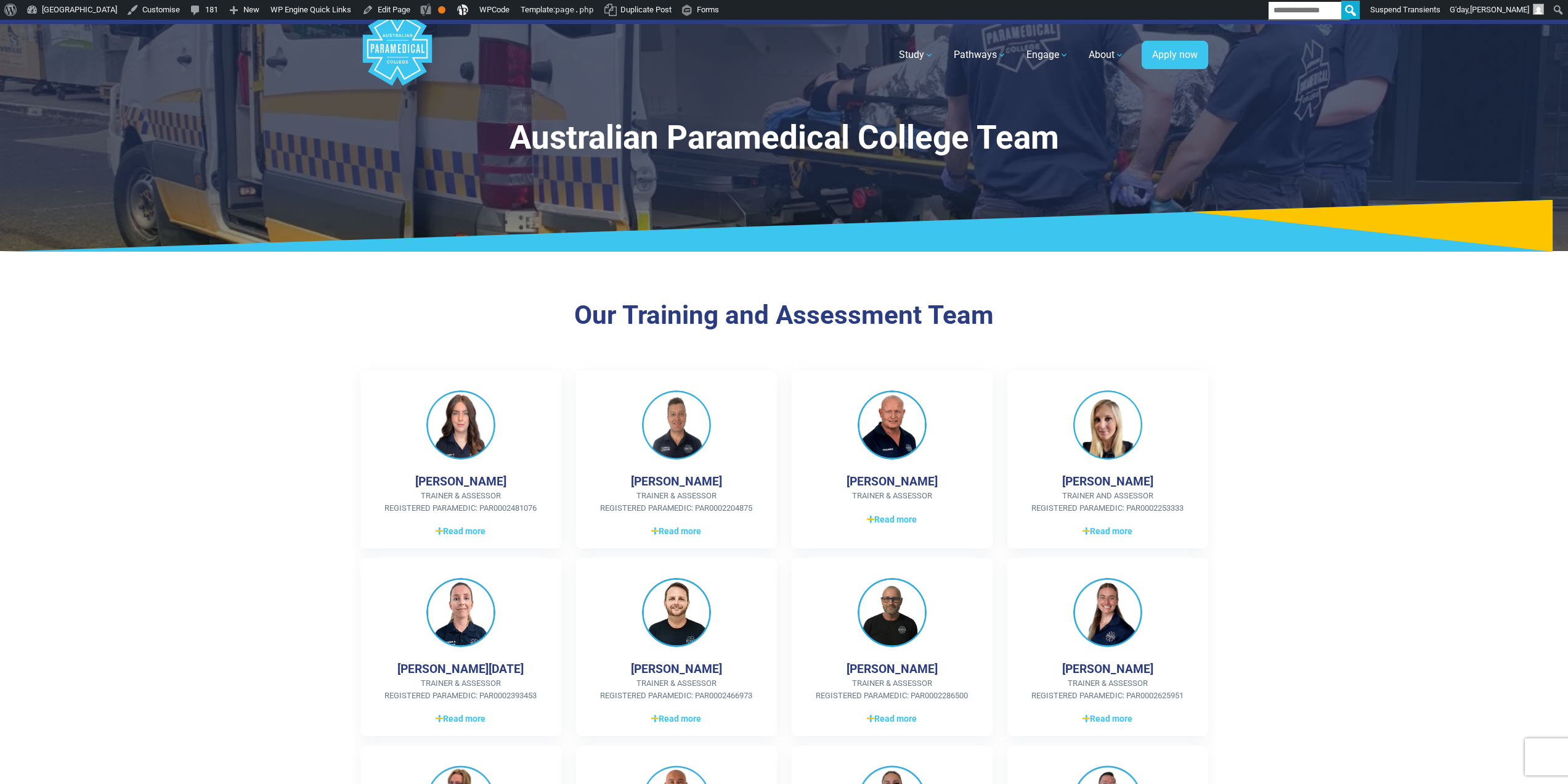
click at [1017, 325] on h3 "Our Training and Assessment Team" at bounding box center [784, 315] width 721 height 32
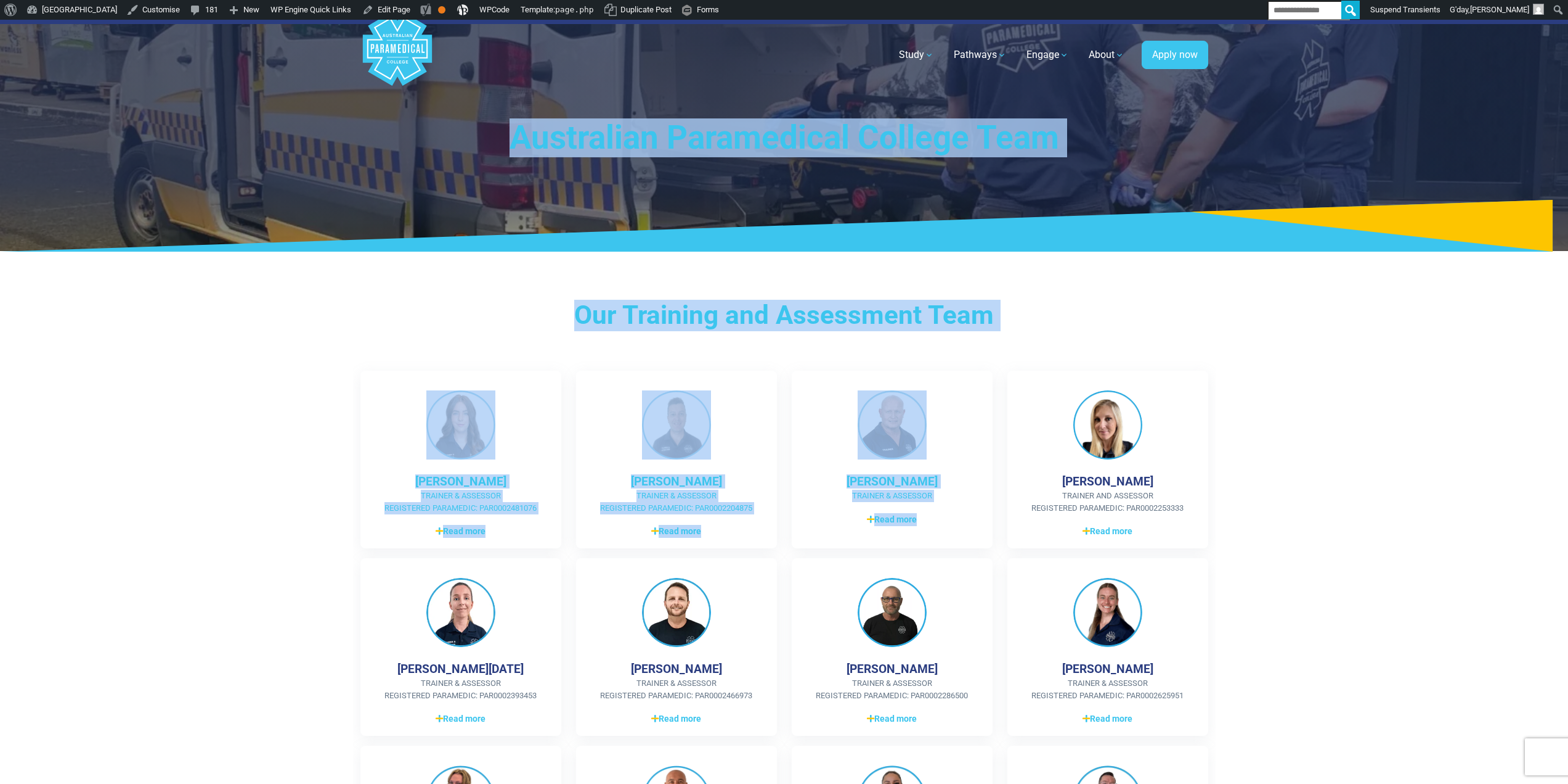
drag, startPoint x: 501, startPoint y: 119, endPoint x: 1045, endPoint y: 327, distance: 582.4
click at [1045, 323] on h3 "Our Training and Assessment Team" at bounding box center [784, 315] width 721 height 32
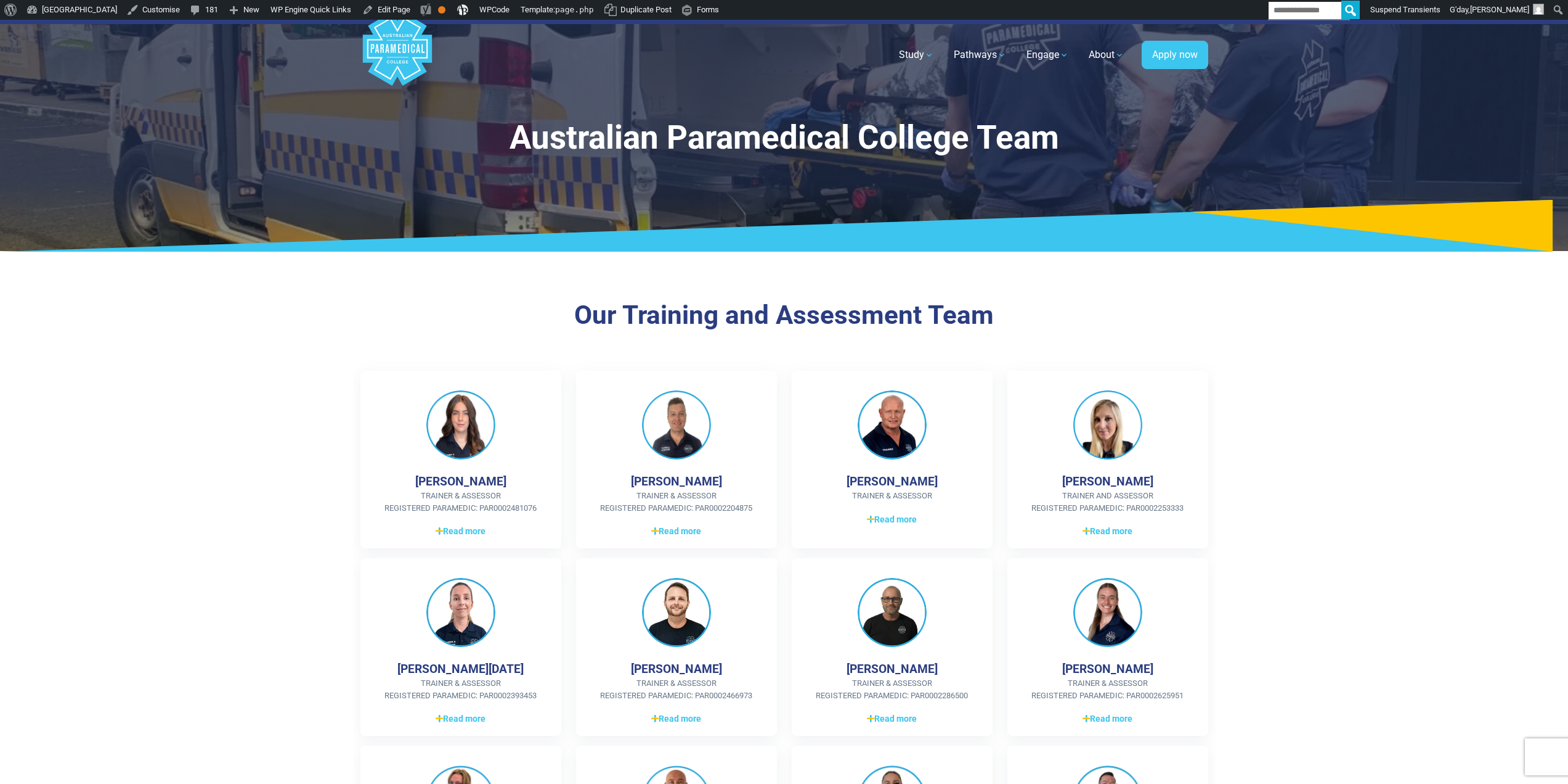
click at [1348, 419] on section "Our Training and Assessment Team Betina Ellul Trainer & Assessor Registered Par…" at bounding box center [784, 616] width 1568 height 712
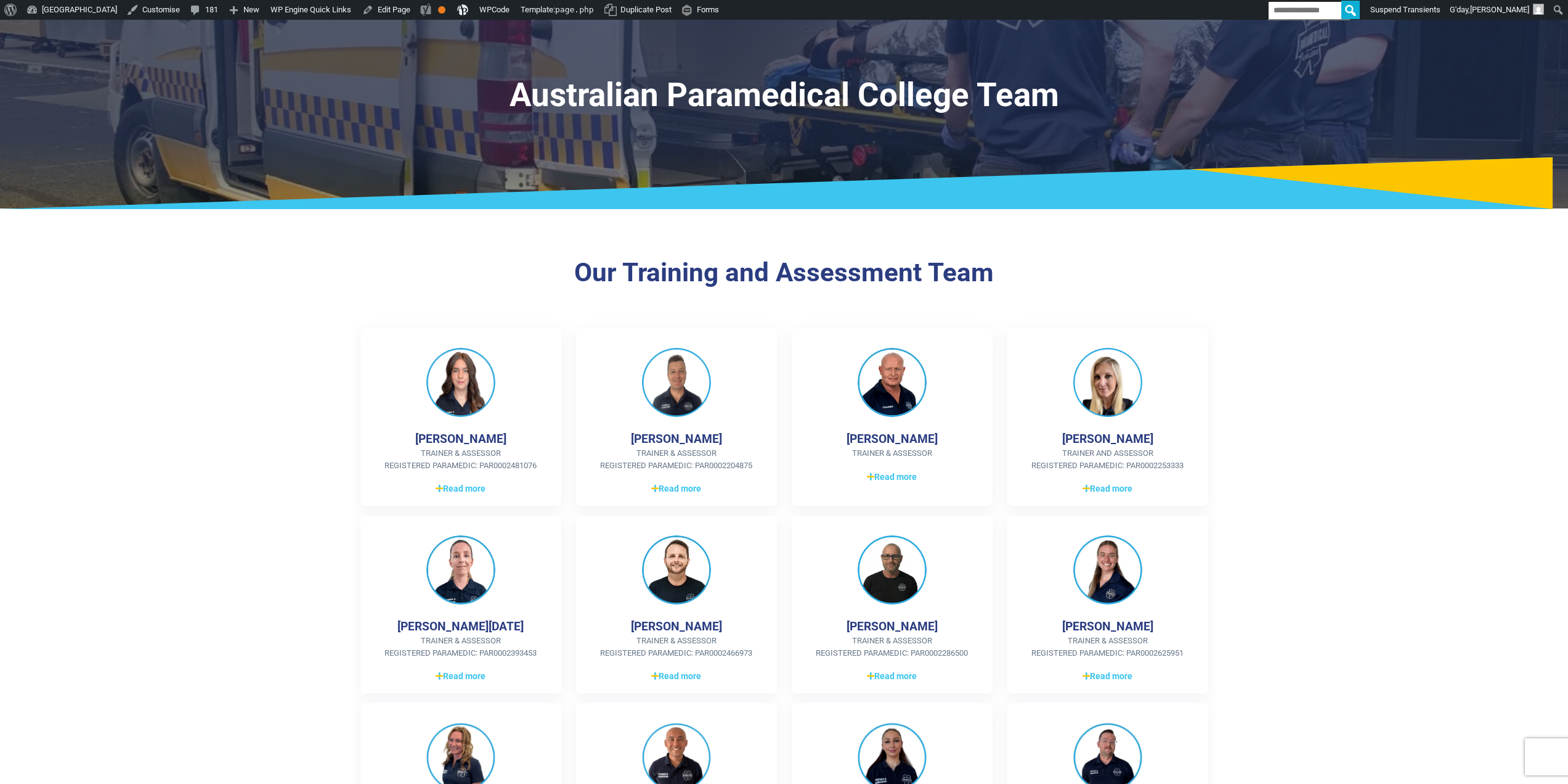
scroll to position [124, 0]
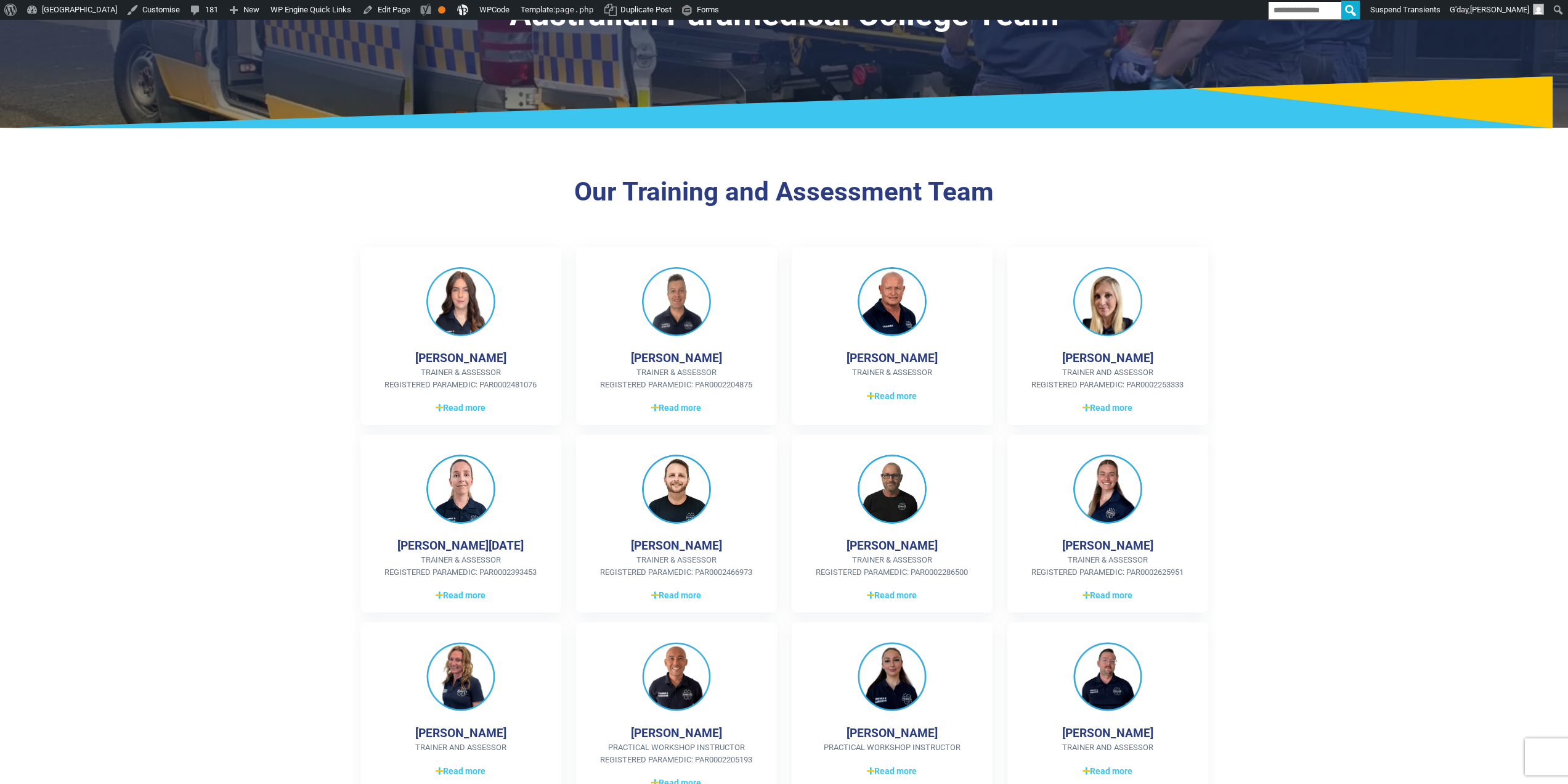
click at [1359, 435] on section "Our Training and Assessment Team Betina Ellul Trainer & Assessor Registered Par…" at bounding box center [784, 493] width 1568 height 712
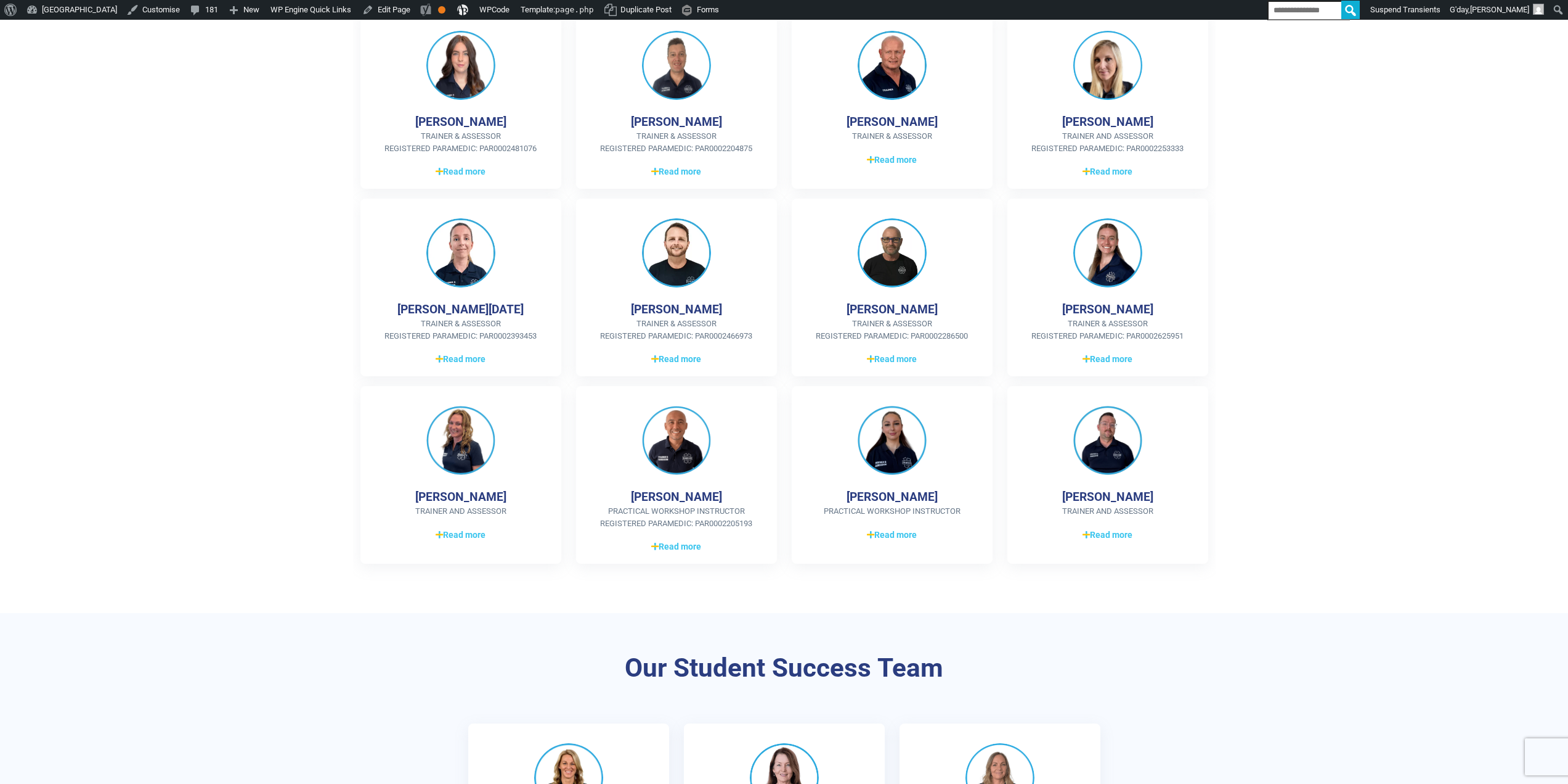
scroll to position [380, 0]
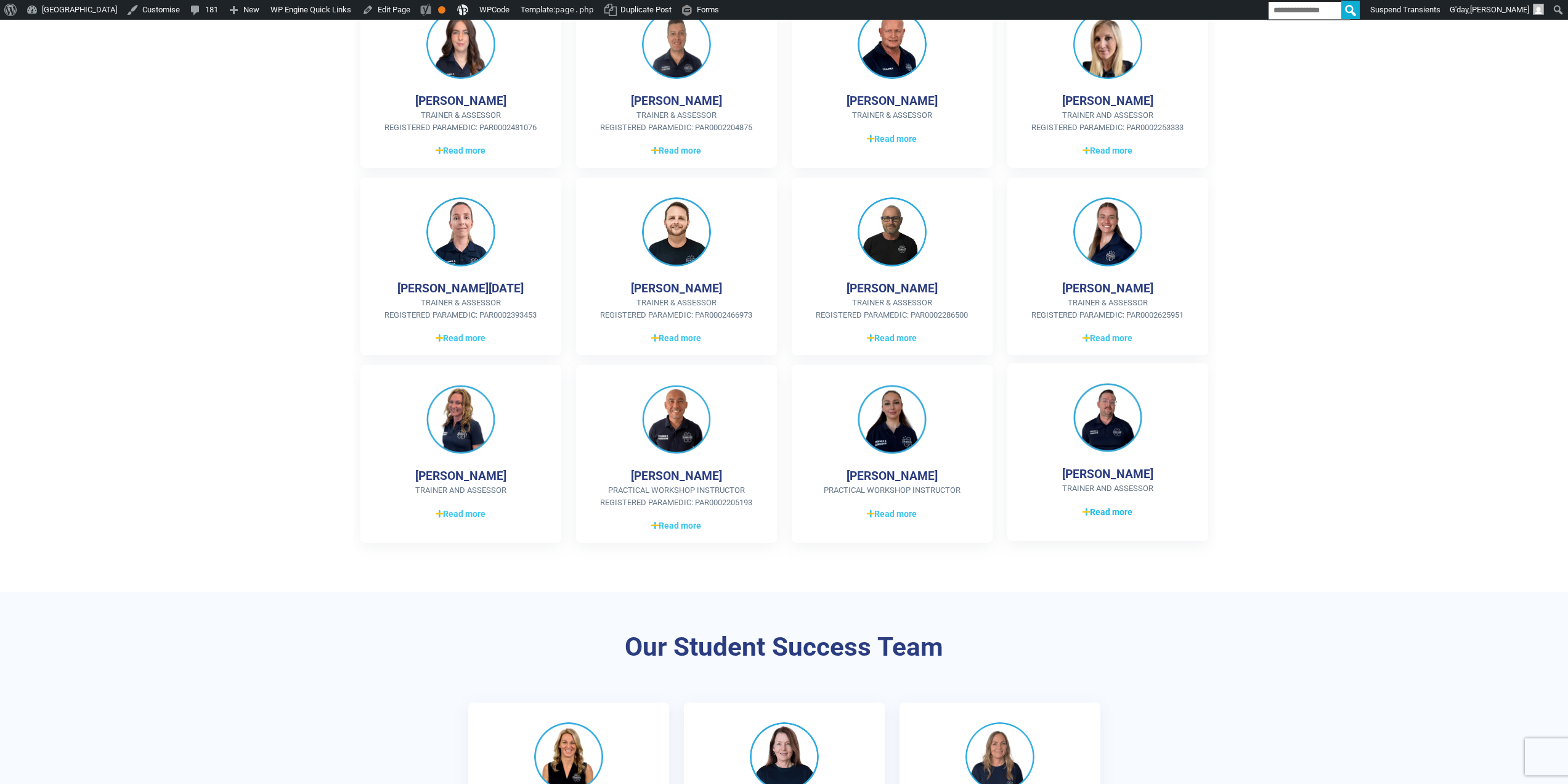
click at [1118, 510] on span "Read more" at bounding box center [1107, 512] width 50 height 13
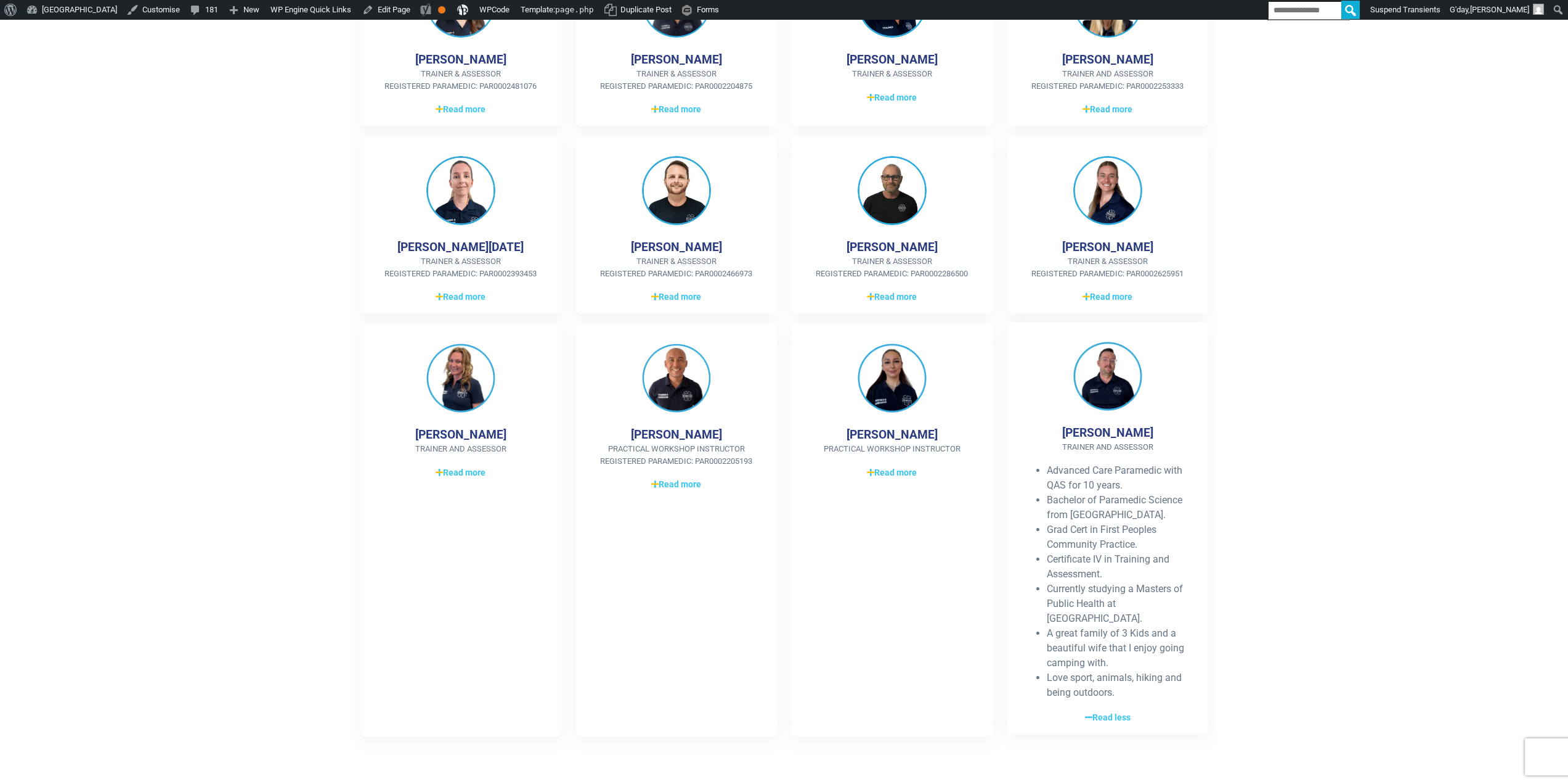
scroll to position [442, 0]
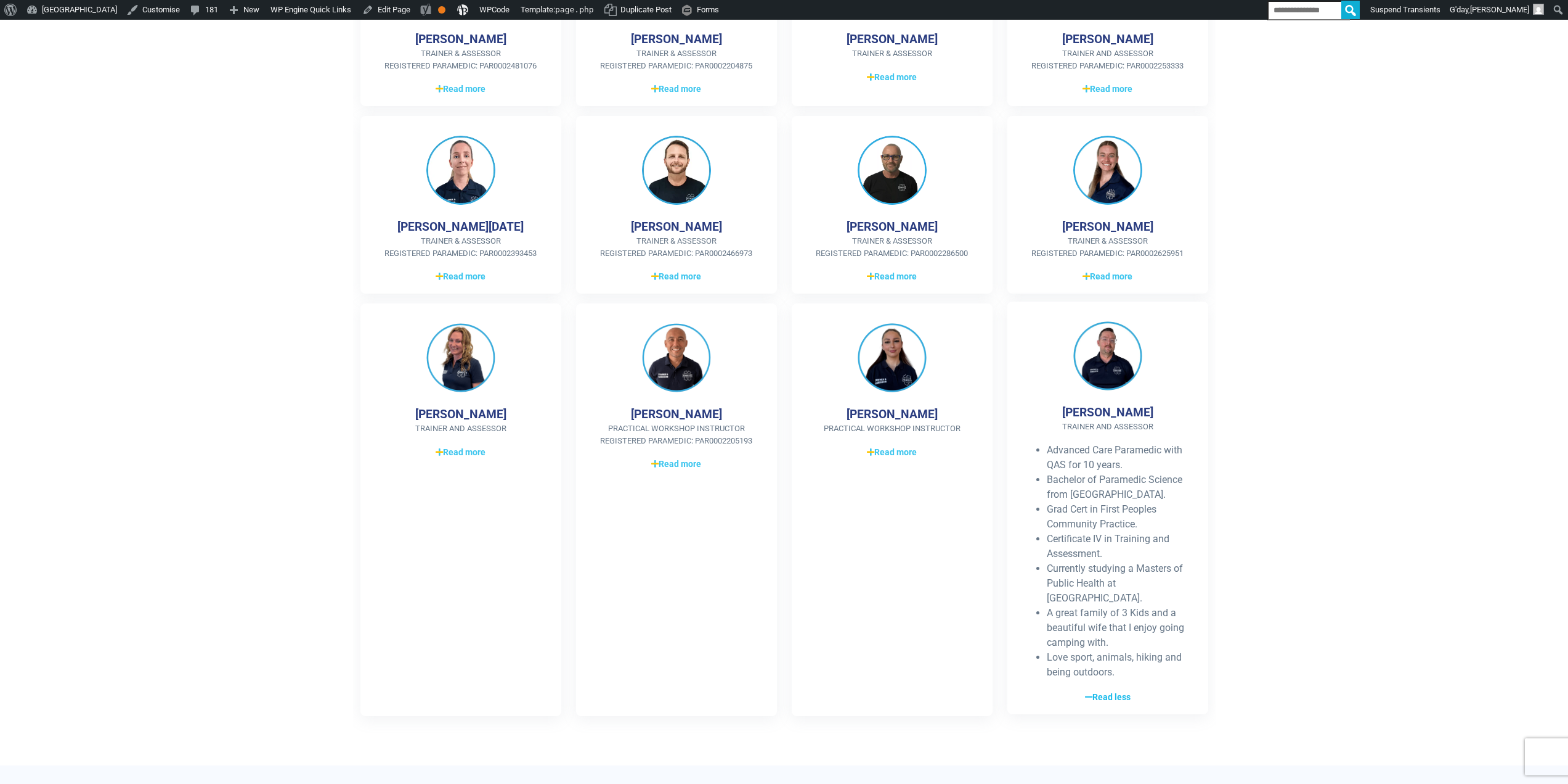
click at [1120, 690] on span "Read less" at bounding box center [1108, 697] width 45 height 13
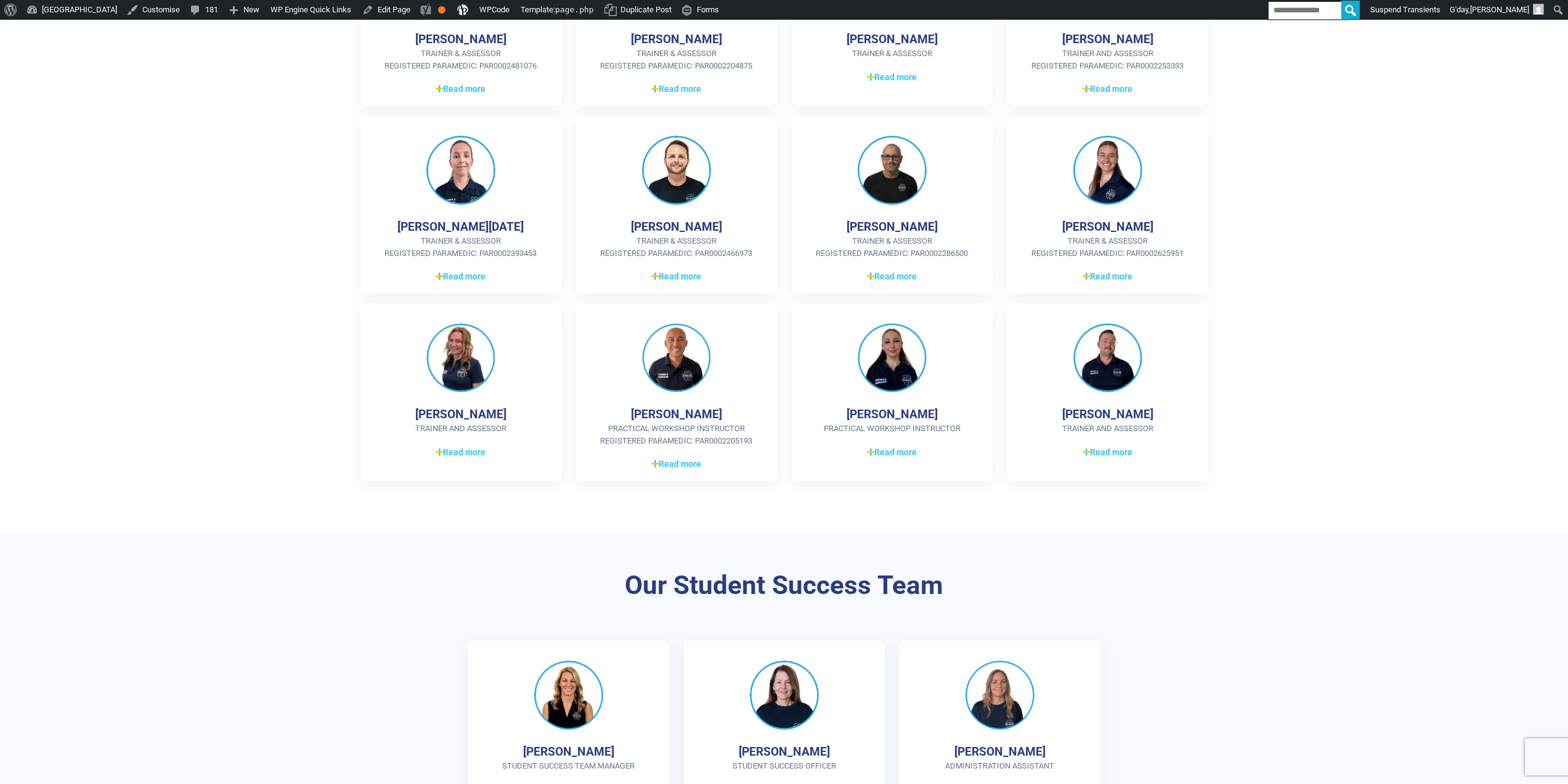
click at [1330, 427] on section "Our Training and Assessment Team Betina Ellul Trainer & Assessor Registered Par…" at bounding box center [784, 174] width 1568 height 712
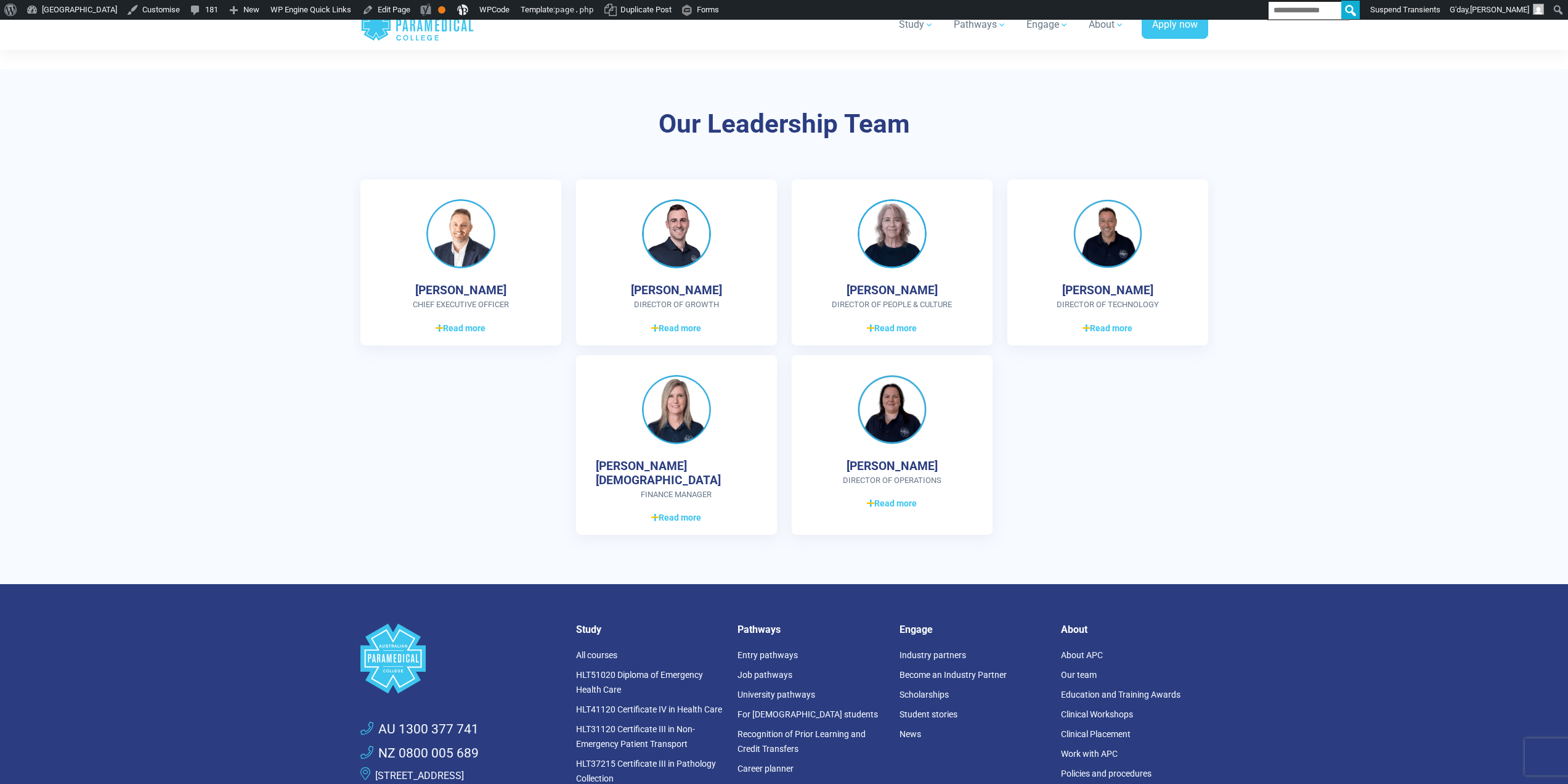
scroll to position [3279, 0]
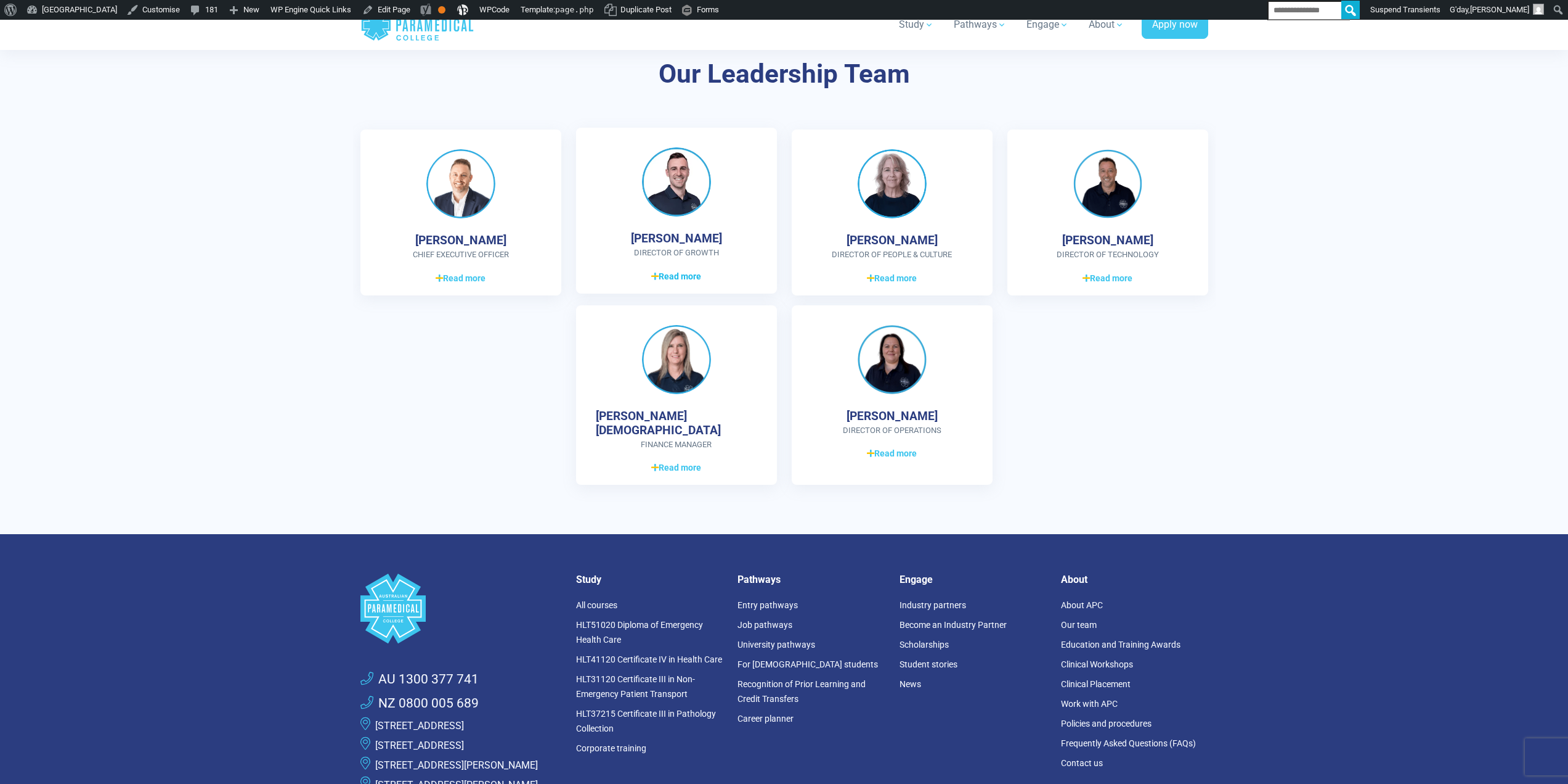
click at [665, 271] on span "Read more" at bounding box center [676, 276] width 50 height 13
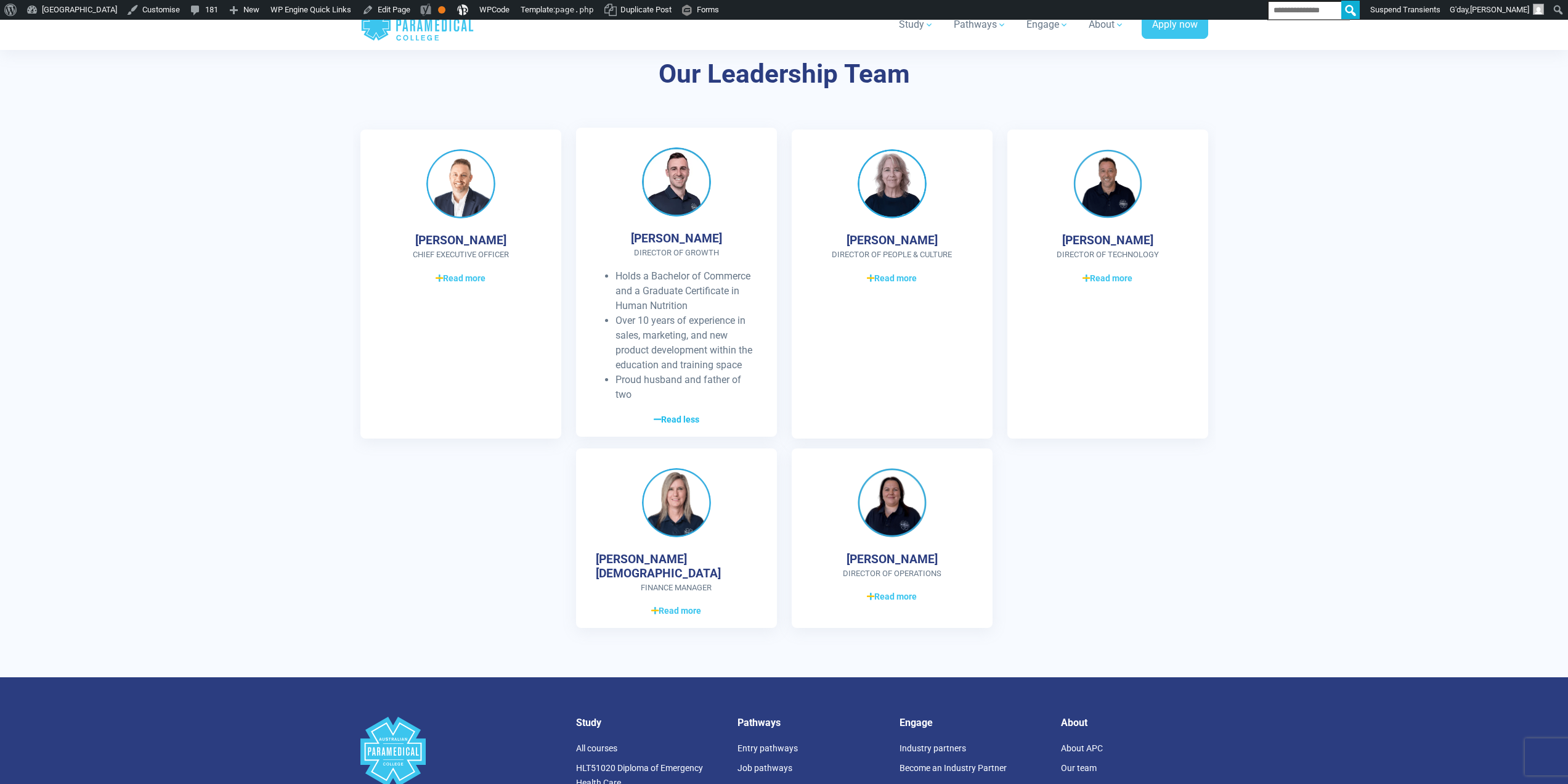
click at [686, 412] on link "Read more Read less" at bounding box center [677, 419] width 162 height 15
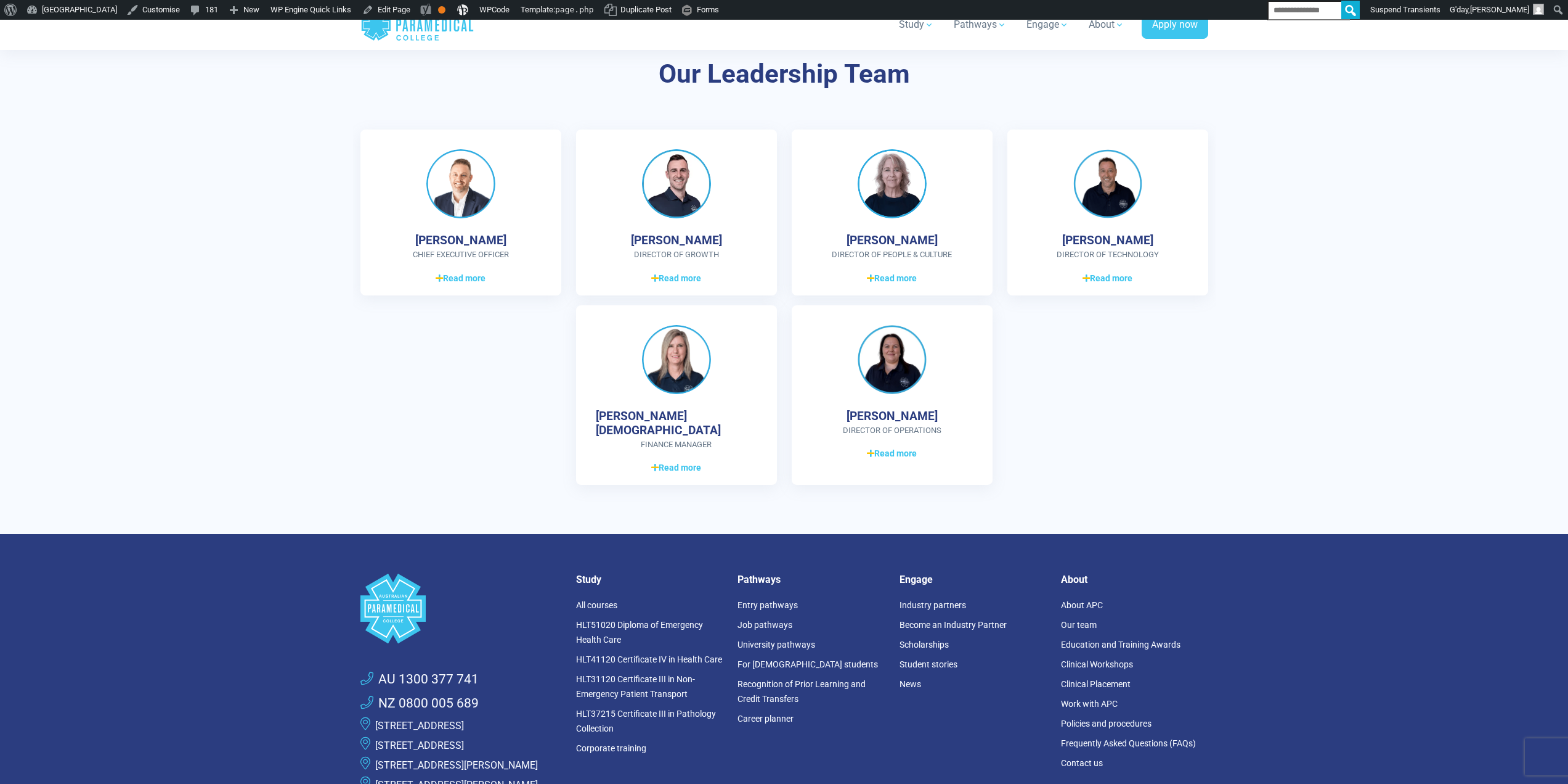
click at [201, 206] on section "Our Leadership Team Ben Poppy CHIEF EXECUTIVE OFFICER Graduate Diploma of Manag…" at bounding box center [784, 276] width 1568 height 515
click at [449, 287] on div "Ben Poppy CHIEF EXECUTIVE OFFICER Graduate Diploma of Management (Learning) Dip…" at bounding box center [461, 210] width 201 height 166
click at [454, 279] on span "Read more" at bounding box center [460, 276] width 50 height 13
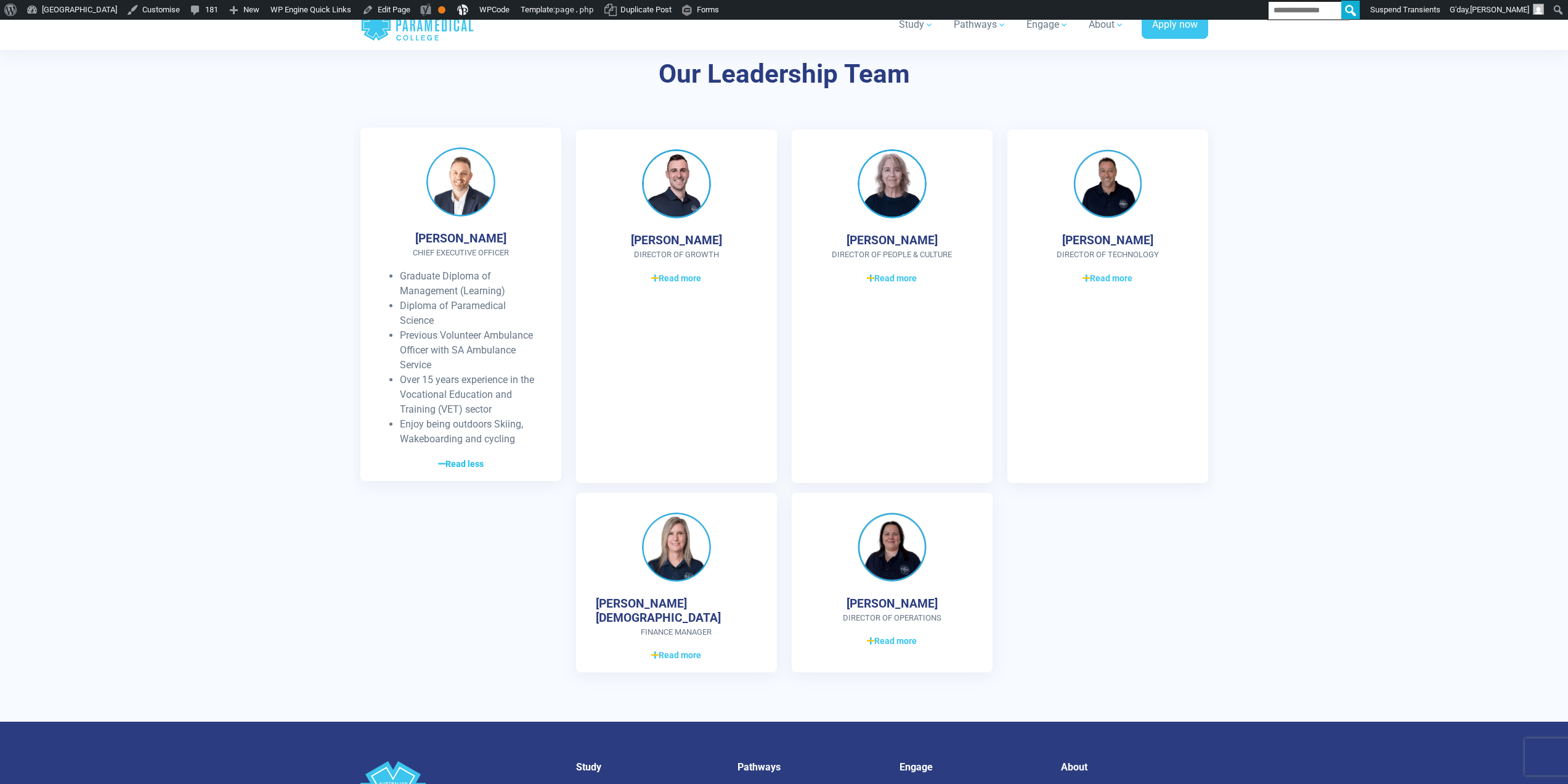
click at [466, 462] on span "Read less" at bounding box center [461, 464] width 45 height 13
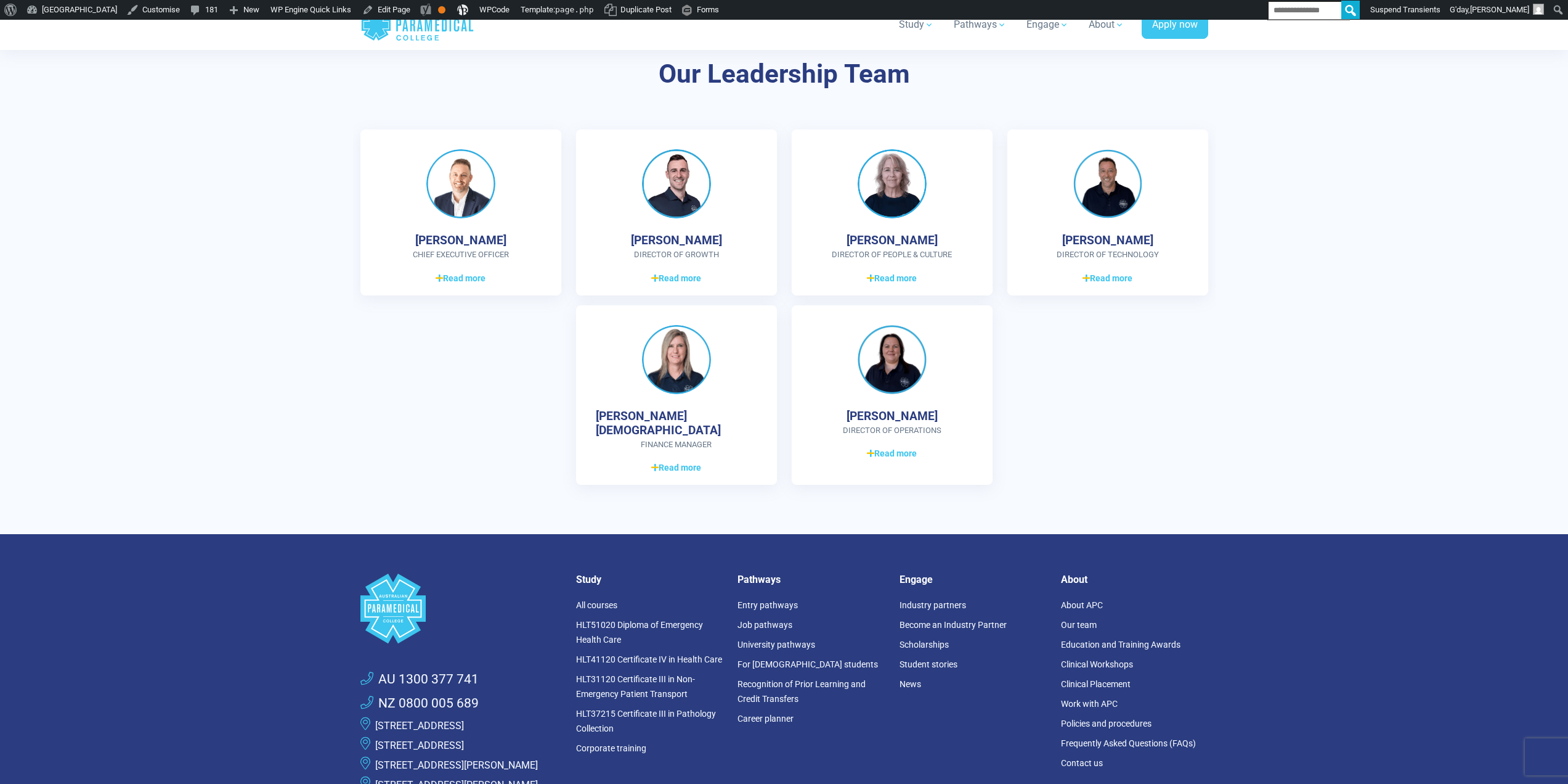
click at [248, 273] on section "Our Leadership Team Ben Poppy CHIEF EXECUTIVE OFFICER Graduate Diploma of Manag…" at bounding box center [784, 276] width 1568 height 515
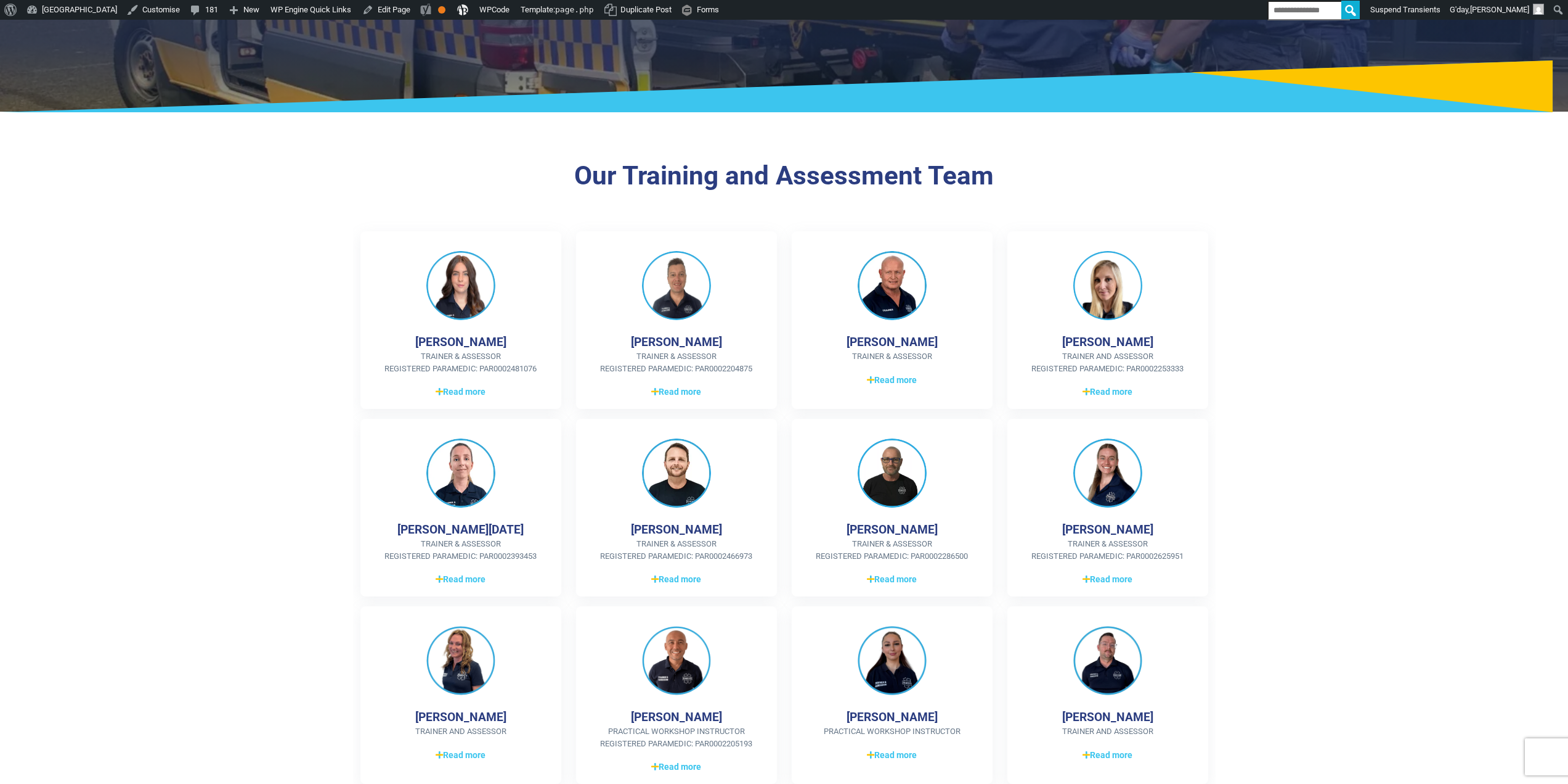
scroll to position [0, 0]
